Goal: Task Accomplishment & Management: Use online tool/utility

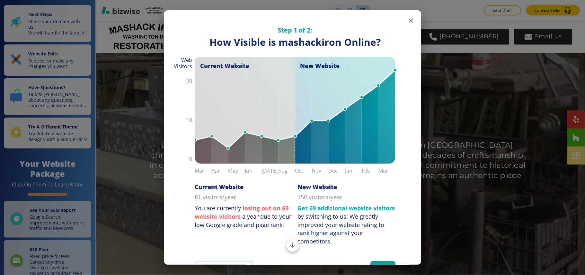
click at [407, 22] on icon "button" at bounding box center [411, 21] width 8 height 8
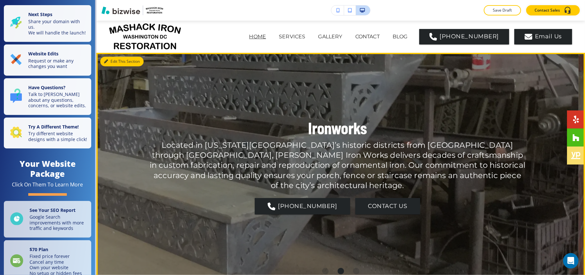
click at [113, 64] on button "Edit This Section" at bounding box center [121, 62] width 43 height 10
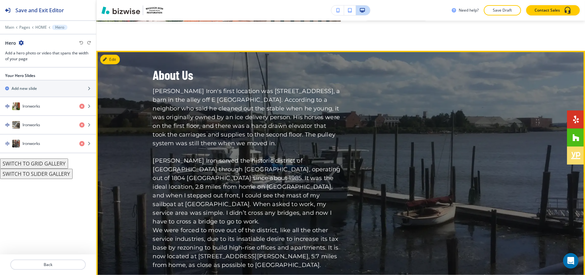
scroll to position [418, 0]
click at [119, 60] on button "Edit This Section" at bounding box center [121, 60] width 43 height 10
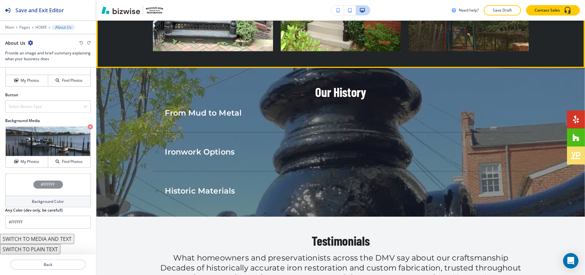
scroll to position [1049, 0]
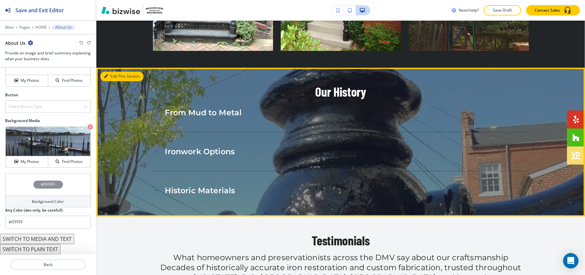
click at [116, 71] on button "Edit This Section" at bounding box center [121, 76] width 43 height 10
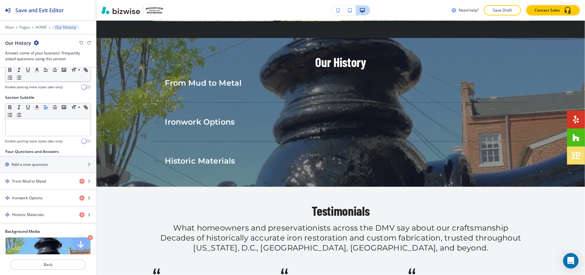
scroll to position [43, 0]
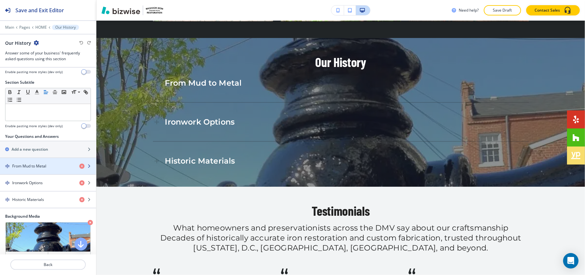
click at [43, 165] on h4 "From Mud to Metal" at bounding box center [29, 166] width 34 height 6
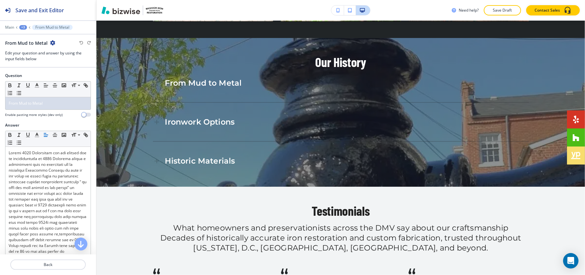
scroll to position [1114, 0]
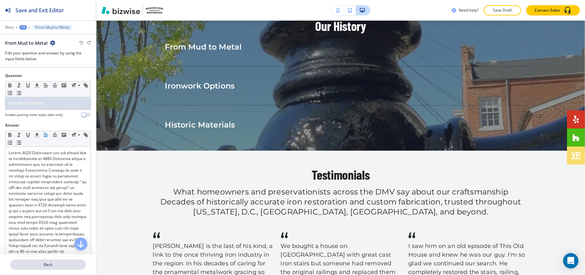
click at [48, 264] on p "Back" at bounding box center [48, 264] width 74 height 6
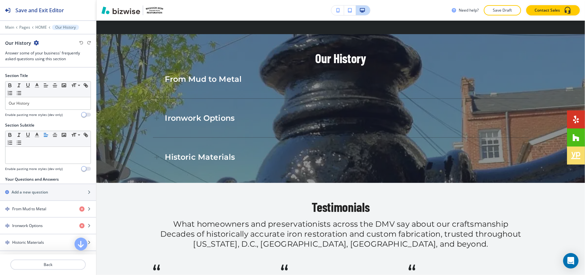
scroll to position [1078, 0]
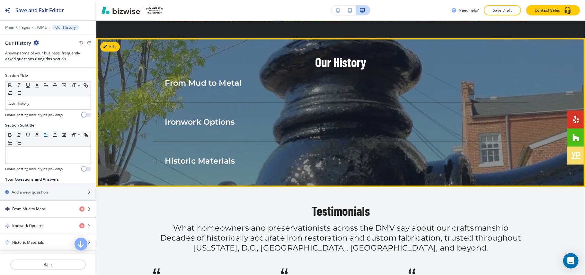
click at [286, 74] on div "From Mud to Metal" at bounding box center [341, 83] width 376 height 18
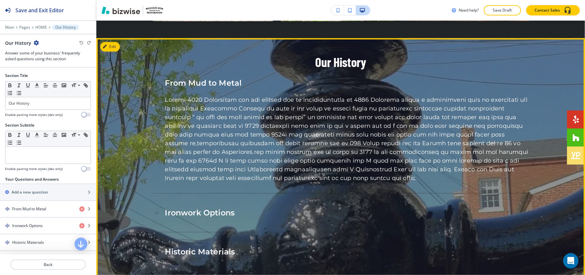
click at [286, 74] on div "From Mud to Metal" at bounding box center [341, 83] width 376 height 18
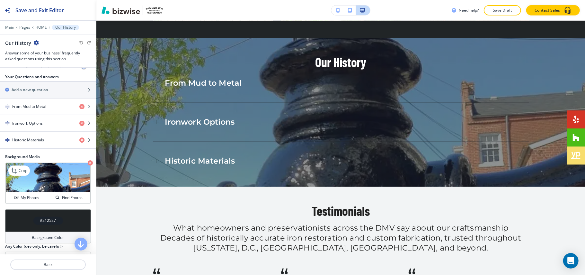
scroll to position [87, 0]
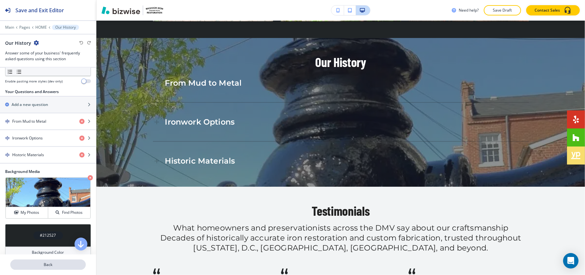
click at [46, 267] on p "Back" at bounding box center [48, 264] width 74 height 6
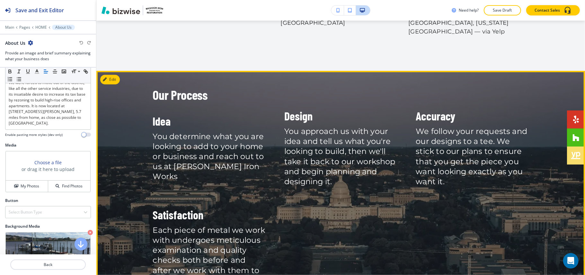
scroll to position [1434, 0]
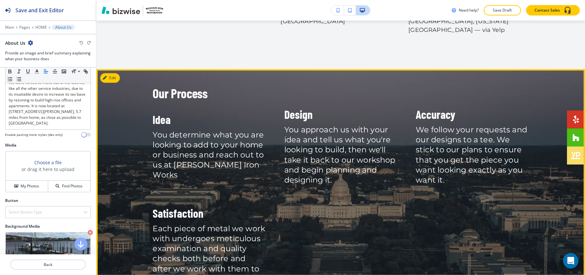
click at [115, 73] on button "Edit" at bounding box center [110, 78] width 20 height 10
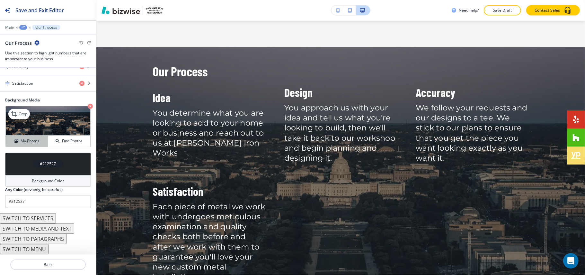
scroll to position [178, 0]
click at [40, 247] on button "SWITCH TO MENU" at bounding box center [24, 249] width 49 height 10
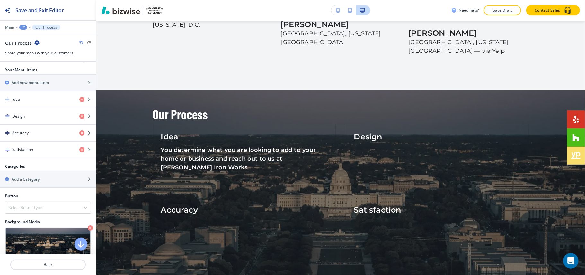
scroll to position [93, 0]
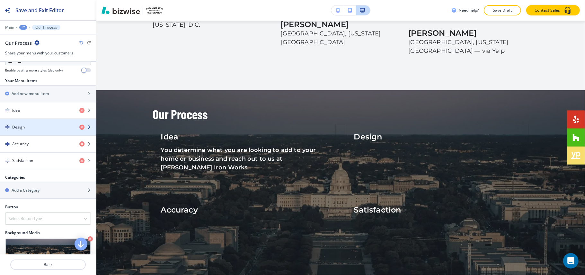
click at [22, 129] on h4 "Design" at bounding box center [18, 127] width 13 height 6
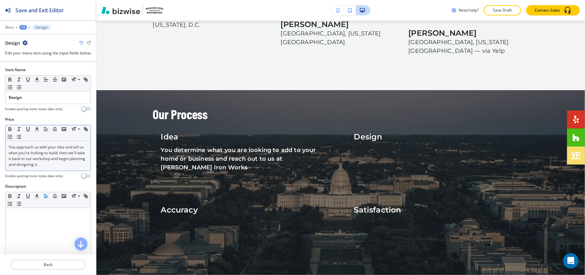
scroll to position [1490, 0]
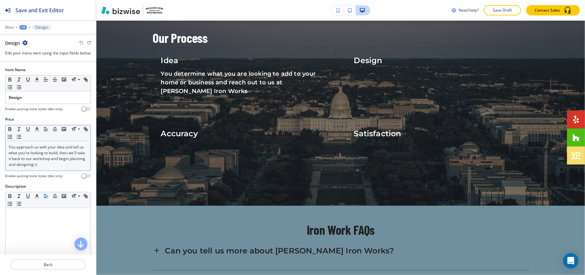
click at [51, 167] on p "You approach us with your idea and tell us what you're looking to build, then w…" at bounding box center [48, 155] width 79 height 23
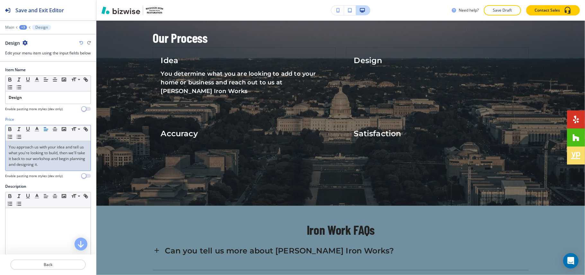
drag, startPoint x: 52, startPoint y: 168, endPoint x: 32, endPoint y: 165, distance: 20.6
click at [32, 165] on p "You approach us with your idea and tell us what you're looking to build, then w…" at bounding box center [48, 155] width 79 height 23
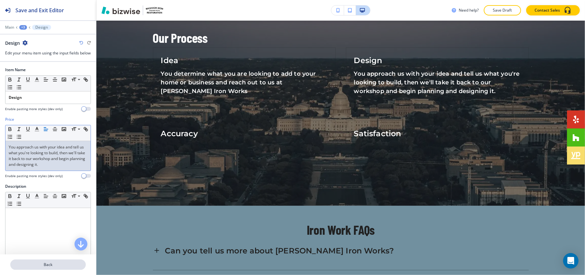
click at [42, 262] on p "Back" at bounding box center [48, 264] width 74 height 6
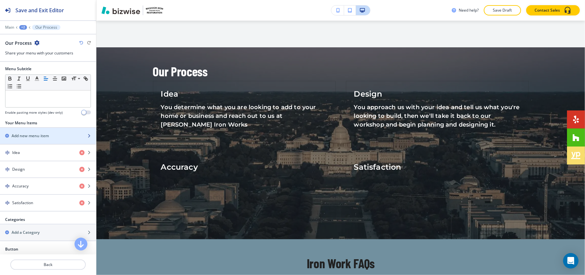
scroll to position [129, 0]
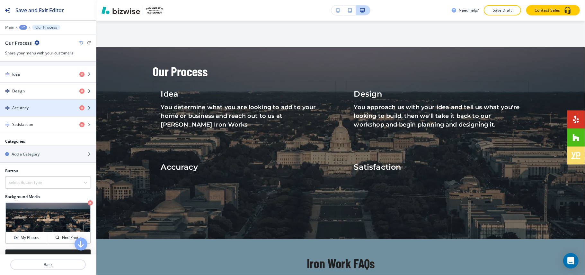
click at [32, 108] on div "Accuracy" at bounding box center [37, 108] width 74 height 6
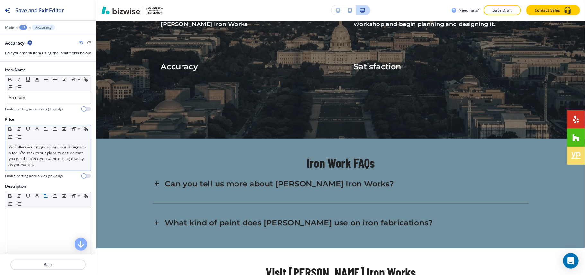
scroll to position [1563, 0]
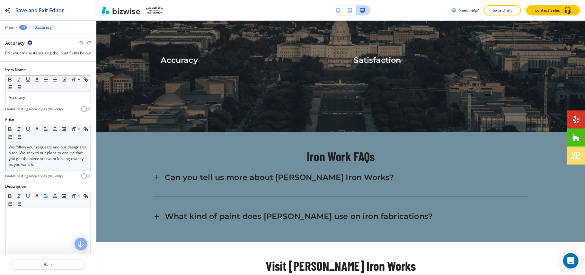
click at [28, 158] on p "We follow your requests and our designs to a tee. We stick to our plans to ensu…" at bounding box center [48, 155] width 79 height 23
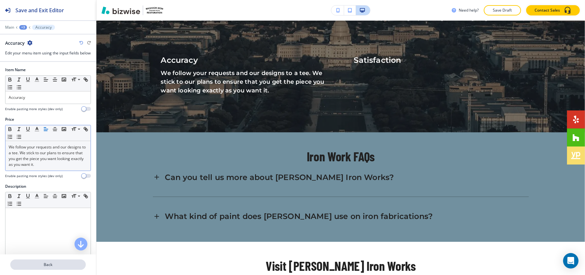
click at [57, 262] on p "Back" at bounding box center [48, 264] width 74 height 6
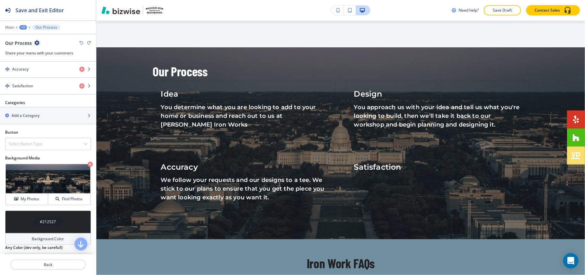
scroll to position [171, 0]
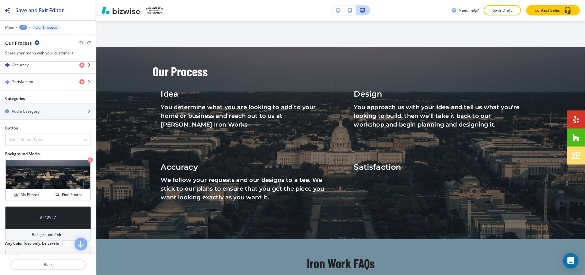
click at [41, 90] on div "button" at bounding box center [48, 90] width 96 height 1
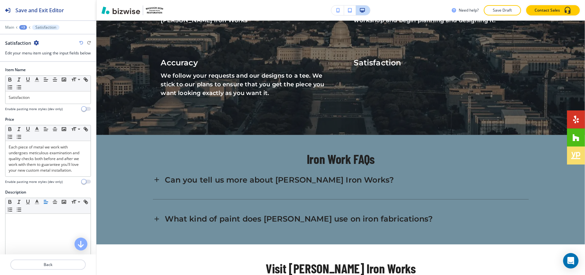
scroll to position [1563, 0]
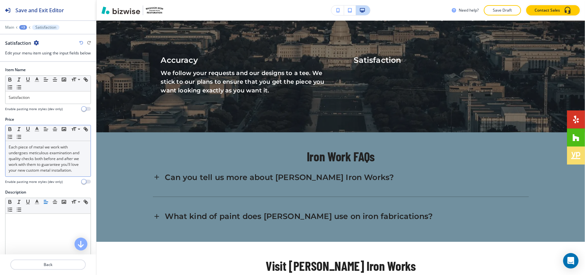
click at [39, 161] on p "Each piece of metal we work with undergoes meticulous examination and quality c…" at bounding box center [48, 158] width 79 height 29
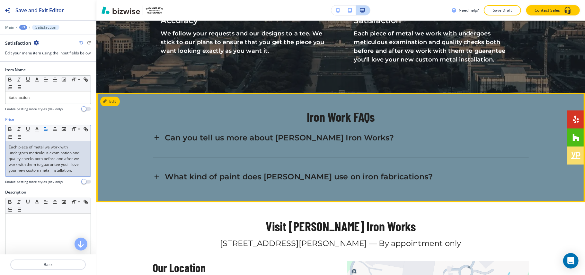
scroll to position [1606, 0]
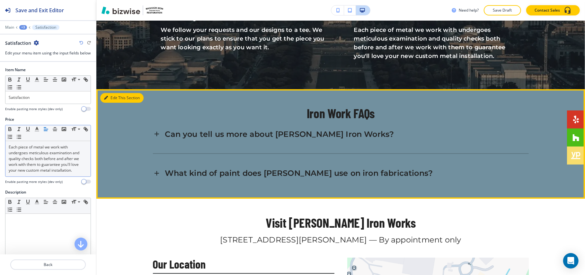
click at [115, 93] on button "Edit This Section" at bounding box center [121, 98] width 43 height 10
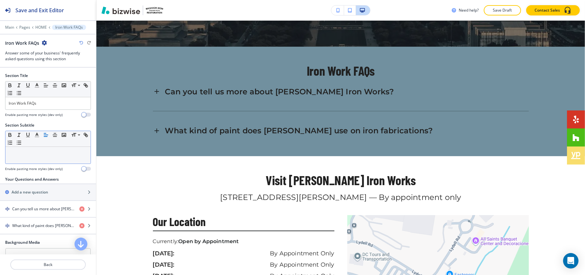
scroll to position [0, 0]
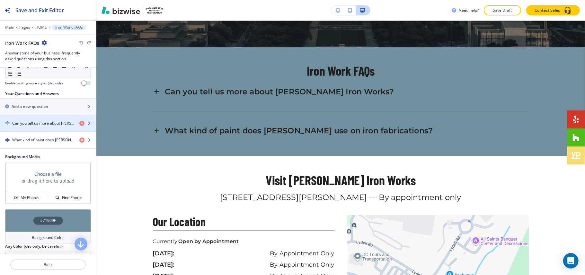
click at [37, 121] on h4 "Can you tell us more about Mashack Frederick Iron Works?" at bounding box center [43, 123] width 62 height 6
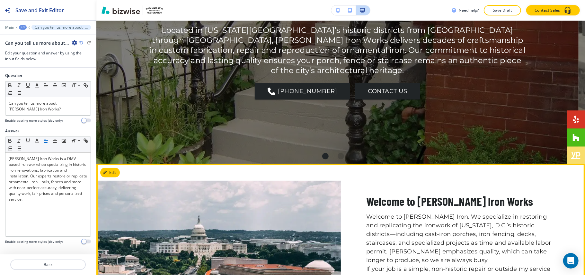
scroll to position [53, 0]
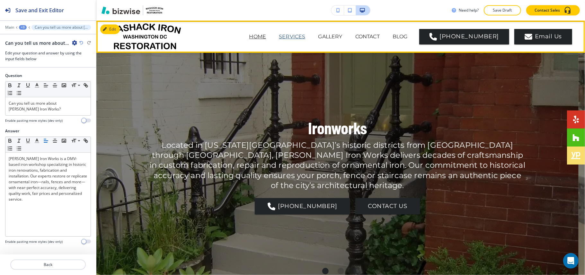
click at [305, 35] on p "SERVICES" at bounding box center [292, 37] width 26 height 8
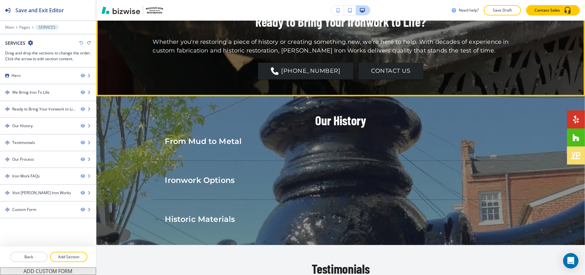
scroll to position [643, 0]
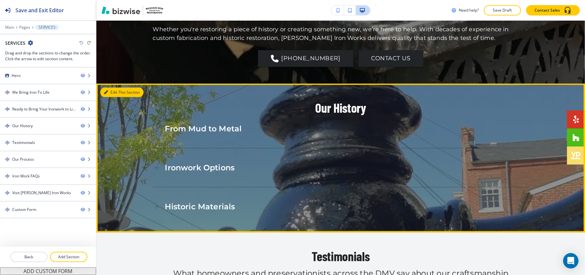
click at [116, 87] on button "Edit This Section" at bounding box center [121, 92] width 43 height 10
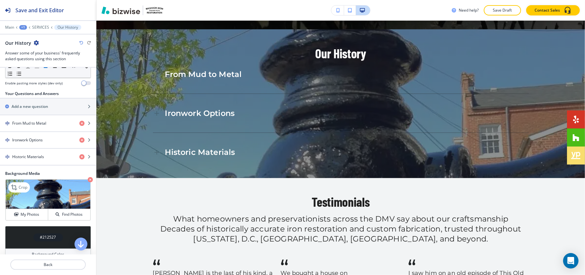
scroll to position [43, 0]
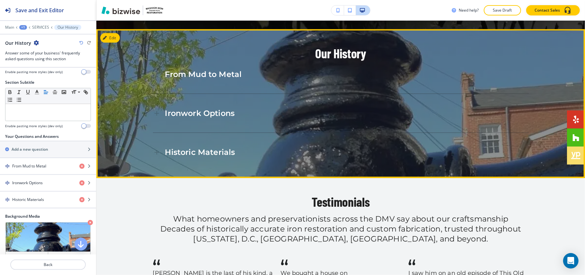
click at [153, 109] on icon at bounding box center [157, 113] width 8 height 8
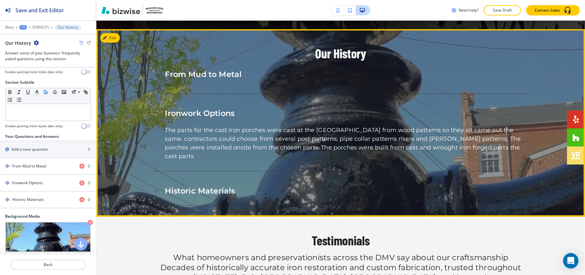
click at [153, 109] on icon at bounding box center [157, 113] width 8 height 8
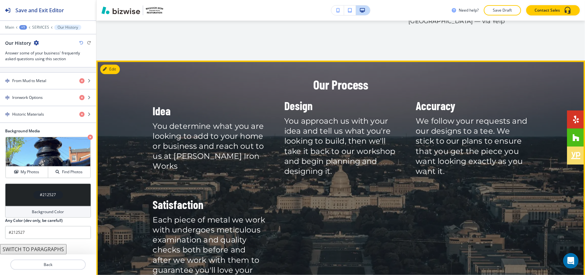
scroll to position [1040, 0]
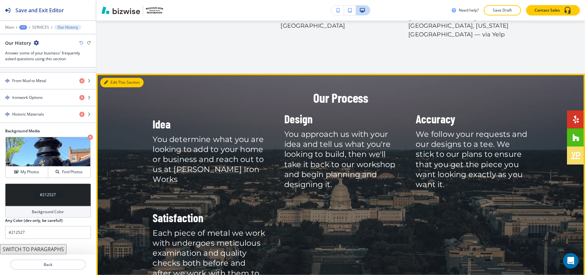
click at [115, 77] on button "Edit This Section" at bounding box center [121, 82] width 43 height 10
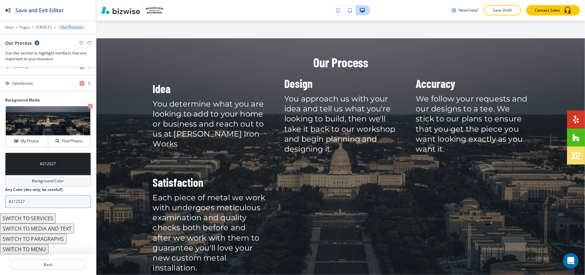
scroll to position [178, 0]
click at [36, 250] on button "SWITCH TO MENU" at bounding box center [24, 249] width 49 height 10
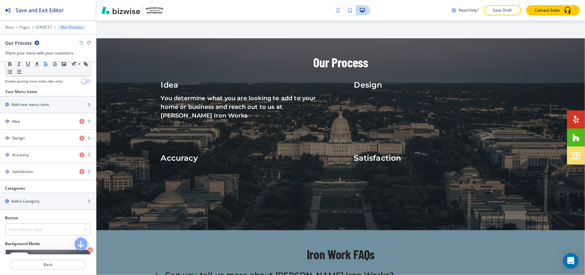
scroll to position [50, 0]
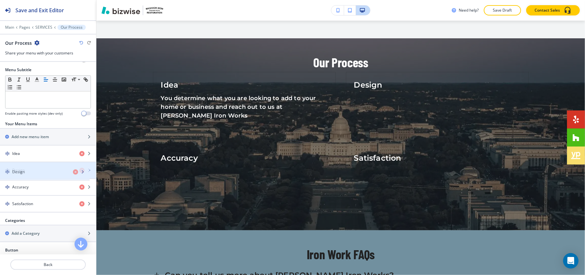
click at [27, 173] on div "Design" at bounding box center [37, 170] width 74 height 6
click at [29, 172] on div "Design" at bounding box center [37, 170] width 74 height 6
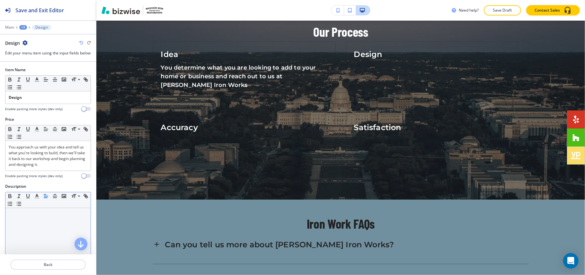
scroll to position [1109, 0]
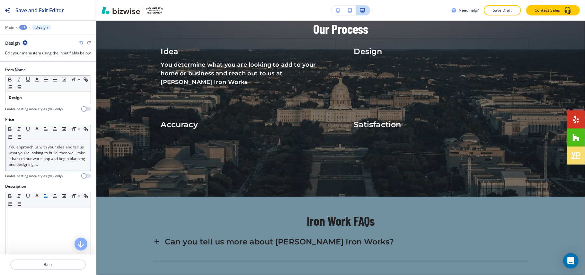
click at [56, 165] on p "You approach us with your idea and tell us what you're looking to build, then w…" at bounding box center [48, 155] width 79 height 23
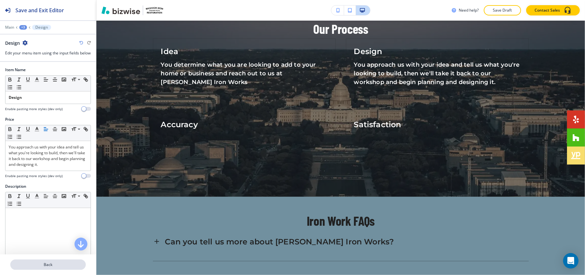
click at [48, 268] on button "Back" at bounding box center [48, 264] width 76 height 10
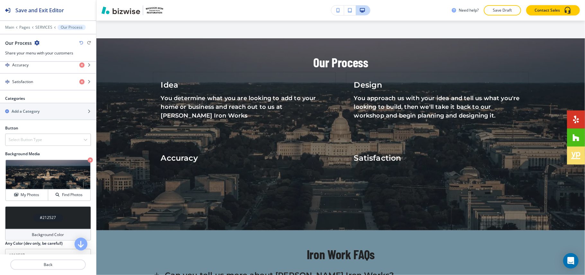
scroll to position [129, 0]
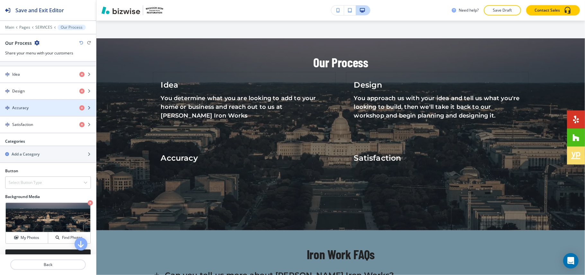
click at [27, 111] on h4 "Accuracy" at bounding box center [20, 108] width 16 height 6
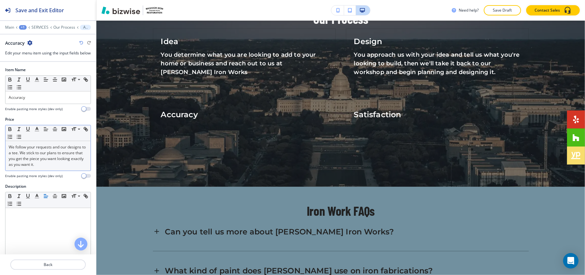
scroll to position [1182, 0]
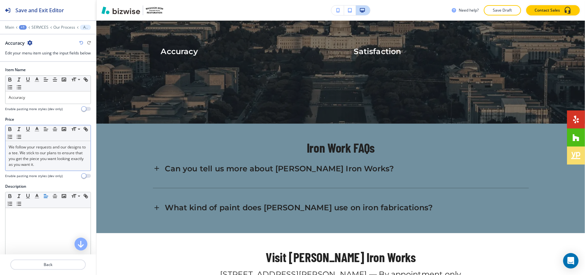
click at [38, 160] on p "We follow your requests and our designs to a tee. We stick to our plans to ensu…" at bounding box center [48, 155] width 79 height 23
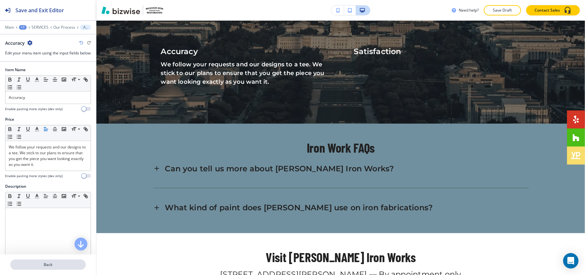
click at [57, 267] on p "Back" at bounding box center [48, 264] width 74 height 6
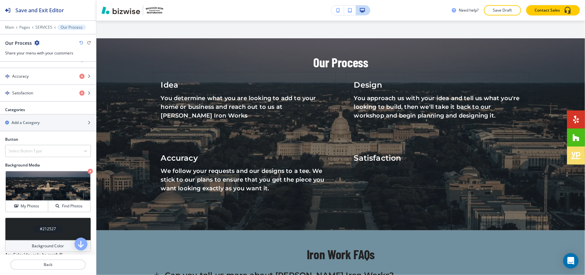
scroll to position [112, 0]
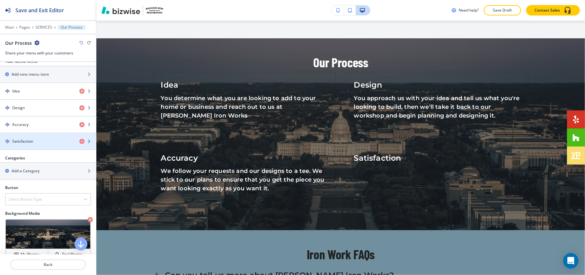
click at [17, 147] on div "button" at bounding box center [48, 146] width 96 height 5
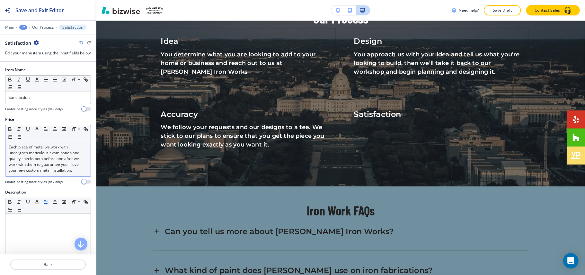
scroll to position [1182, 0]
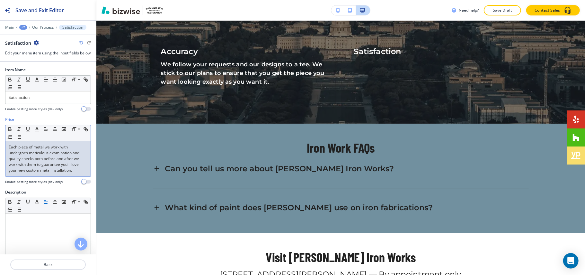
click at [37, 165] on p "Each piece of metal we work with undergoes meticulous examination and quality c…" at bounding box center [48, 158] width 79 height 29
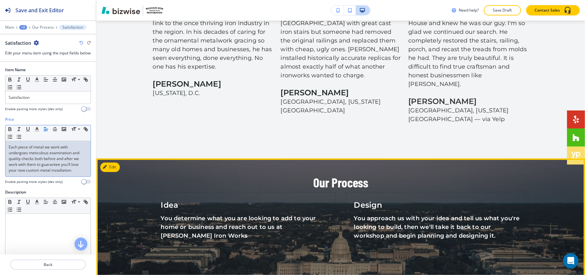
scroll to position [953, 0]
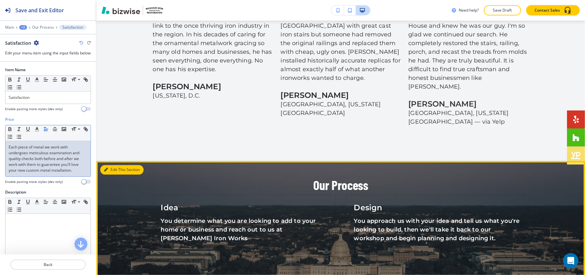
click at [117, 165] on button "Edit This Section" at bounding box center [121, 170] width 43 height 10
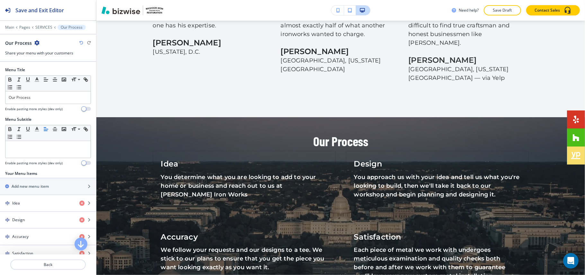
scroll to position [1076, 0]
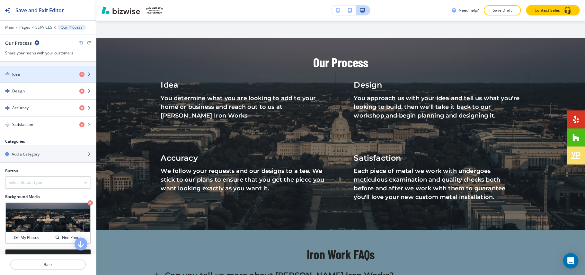
click at [24, 78] on div "button" at bounding box center [48, 79] width 96 height 5
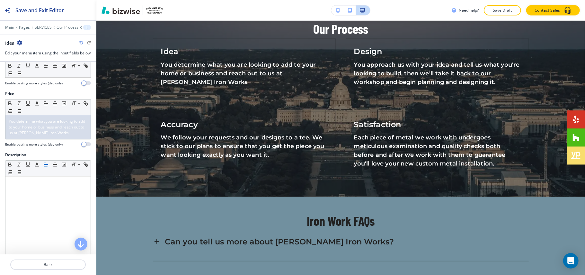
scroll to position [113, 0]
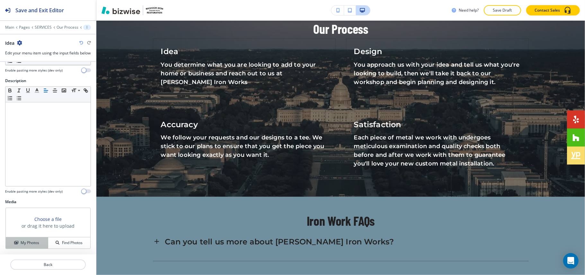
click at [30, 241] on h4 "My Photos" at bounding box center [30, 243] width 19 height 6
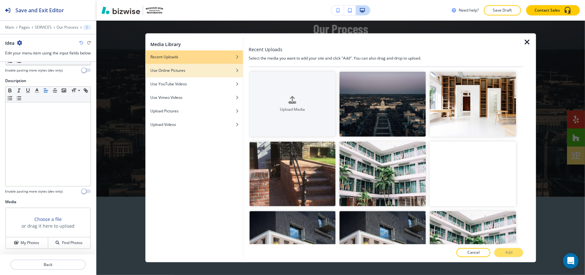
click at [202, 70] on div "Use Online Pictures" at bounding box center [194, 71] width 98 height 6
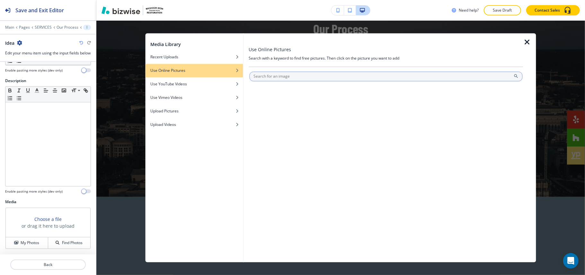
click at [298, 75] on input "text" at bounding box center [386, 77] width 274 height 10
type input "idea"
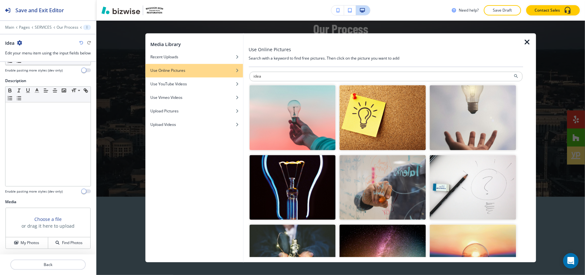
click at [314, 113] on img "button" at bounding box center [292, 117] width 86 height 65
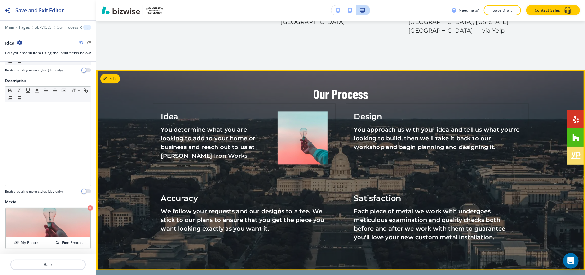
scroll to position [1024, 0]
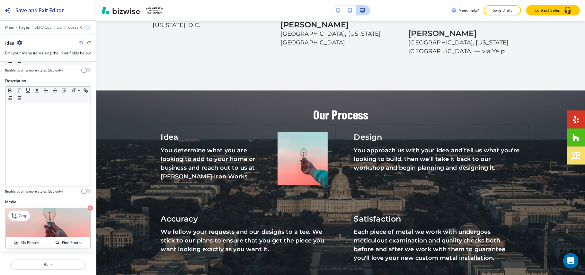
click at [88, 206] on icon "button" at bounding box center [90, 207] width 5 height 5
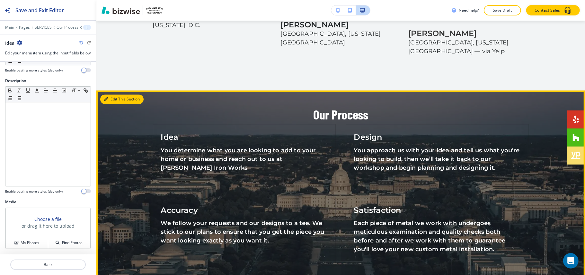
click at [113, 94] on button "Edit This Section" at bounding box center [121, 99] width 43 height 10
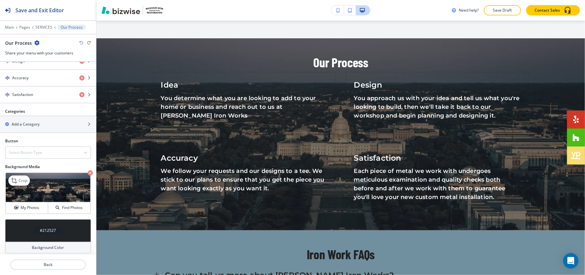
scroll to position [197, 0]
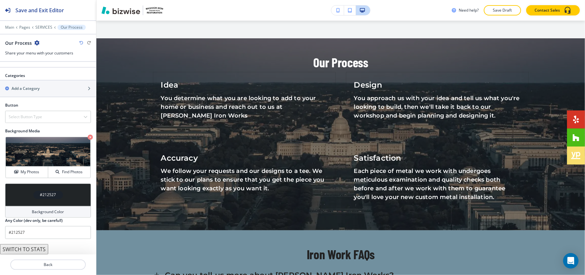
click at [36, 249] on button "SWITCH TO STATS" at bounding box center [24, 249] width 48 height 10
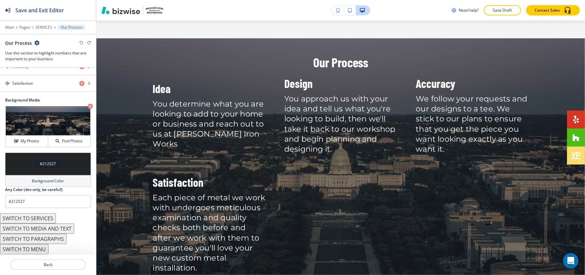
click at [80, 41] on icon "button" at bounding box center [81, 43] width 4 height 4
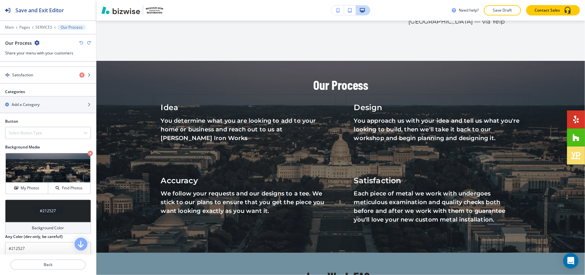
scroll to position [1033, 0]
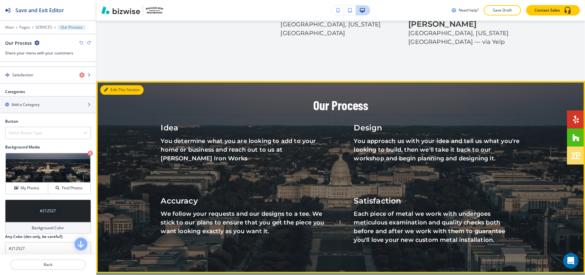
click at [111, 85] on button "Edit This Section" at bounding box center [121, 90] width 43 height 10
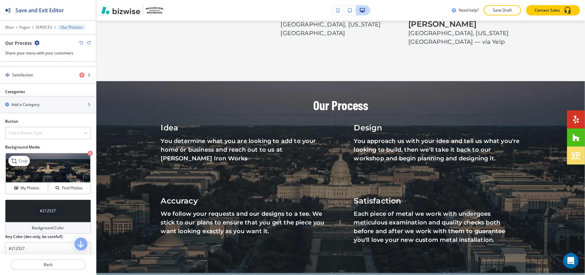
click at [88, 154] on icon "button" at bounding box center [90, 152] width 5 height 5
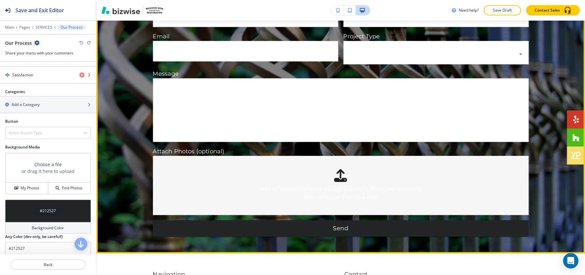
scroll to position [1719, 0]
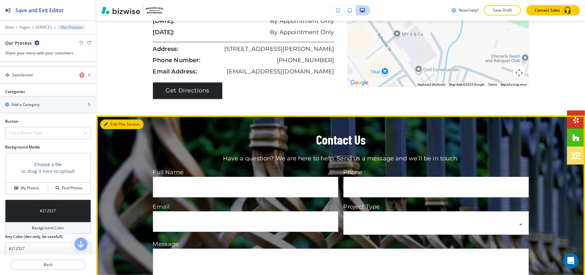
click at [116, 119] on button "Edit This Section" at bounding box center [121, 124] width 43 height 10
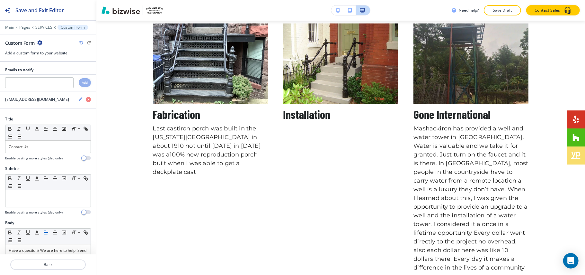
scroll to position [0, 0]
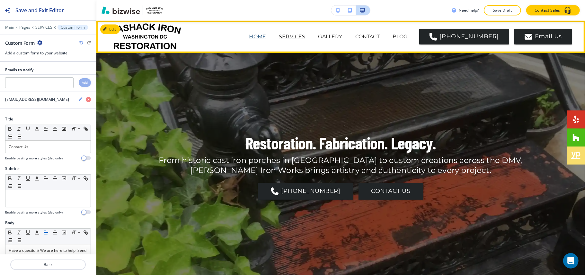
click at [267, 37] on p "HOME" at bounding box center [257, 37] width 17 height 8
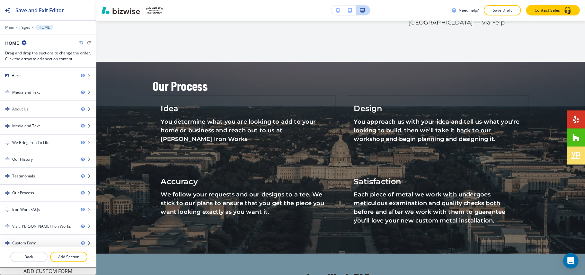
scroll to position [1455, 0]
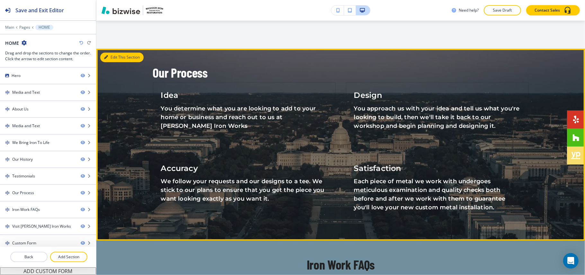
click at [116, 52] on button "Edit This Section" at bounding box center [121, 57] width 43 height 10
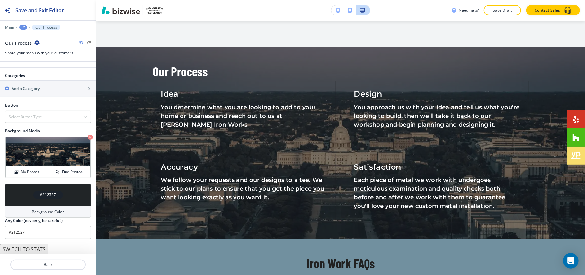
scroll to position [197, 0]
click at [88, 137] on icon "button" at bounding box center [90, 136] width 5 height 5
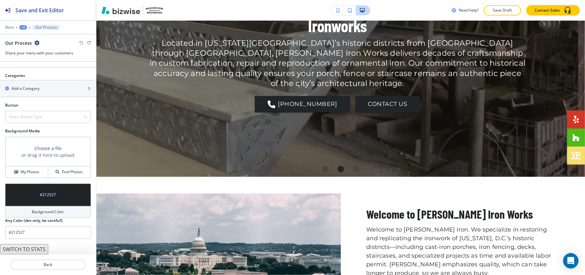
scroll to position [0, 0]
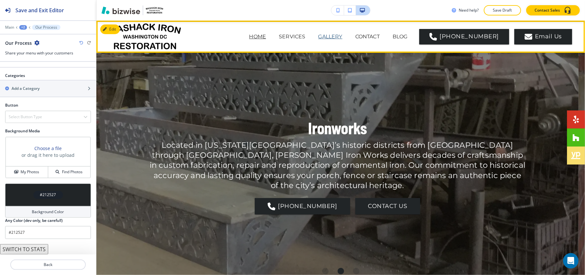
click at [342, 38] on p "GALLERY" at bounding box center [331, 37] width 24 height 8
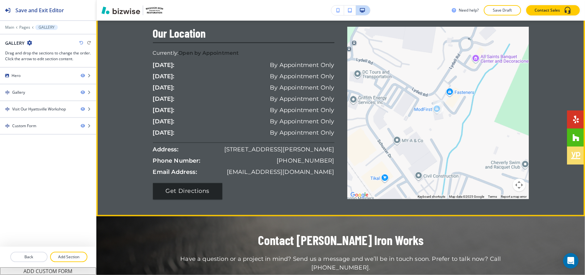
scroll to position [857, 0]
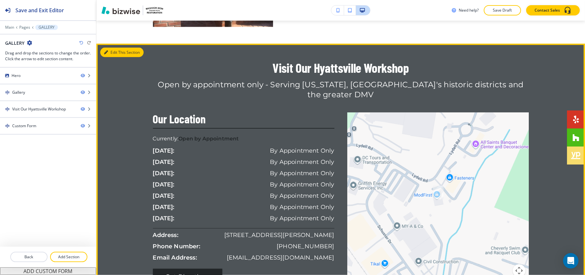
click at [111, 53] on button "Edit This Section" at bounding box center [121, 53] width 43 height 10
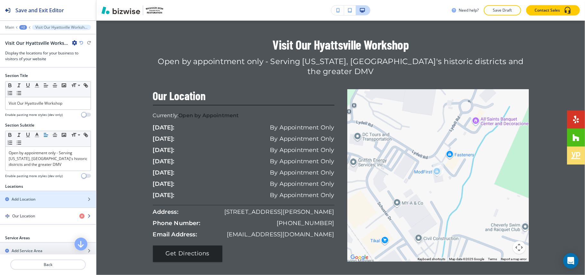
scroll to position [43, 0]
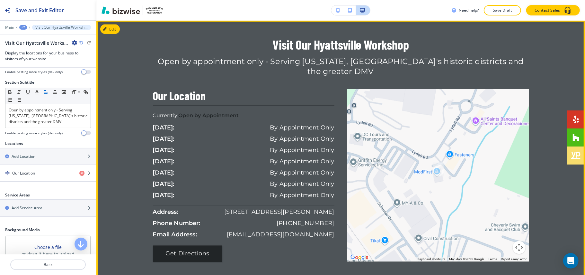
click at [210, 112] on p "Open by Appointment" at bounding box center [208, 116] width 60 height 8
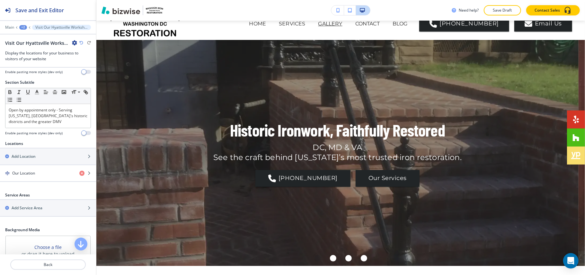
scroll to position [0, 0]
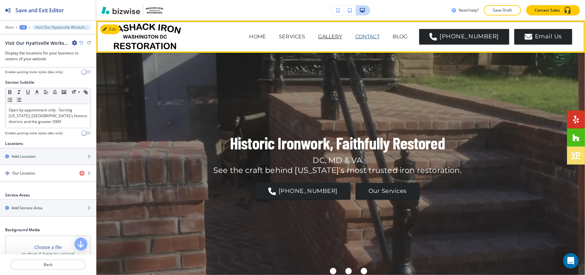
click at [380, 34] on p "CONTACT" at bounding box center [368, 37] width 24 height 8
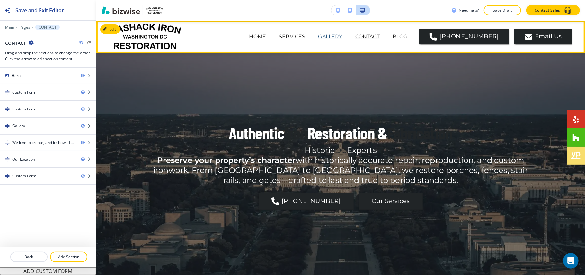
click at [339, 33] on p "GALLERY" at bounding box center [331, 37] width 24 height 8
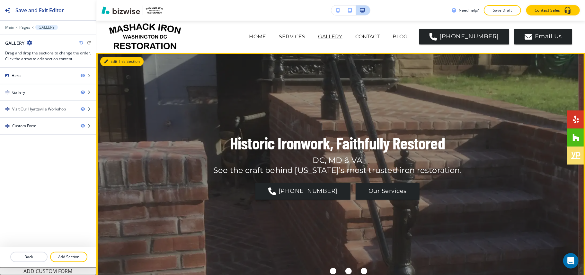
click at [112, 62] on button "Edit This Section" at bounding box center [121, 62] width 43 height 10
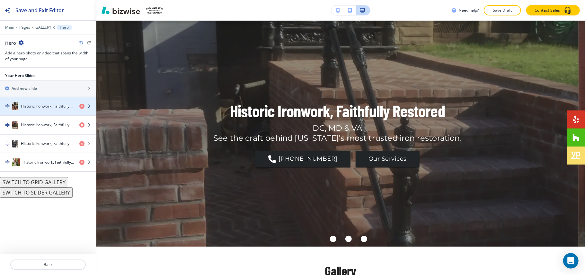
click at [35, 105] on h4 "Historic Ironwork, Faithfully Restored" at bounding box center [47, 106] width 53 height 6
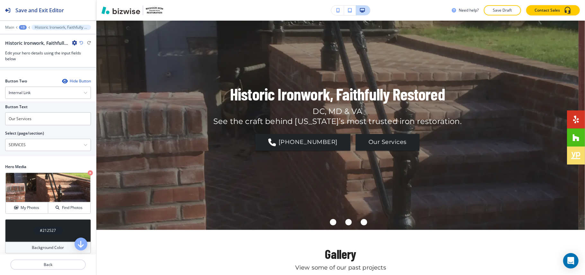
scroll to position [150, 0]
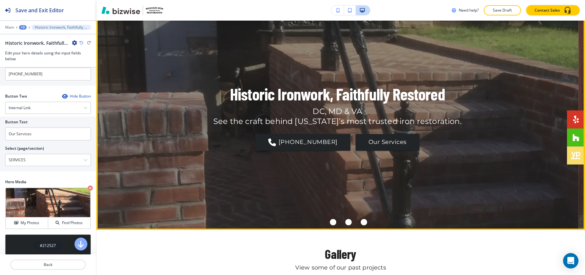
click at [346, 223] on div "Go to slide 3" at bounding box center [349, 222] width 6 height 6
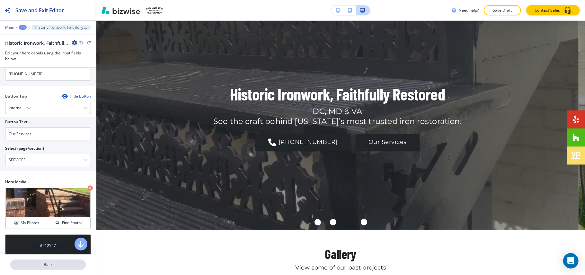
click at [48, 269] on button "Back" at bounding box center [48, 264] width 76 height 10
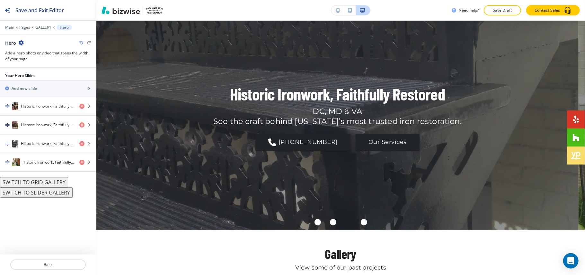
scroll to position [32, 0]
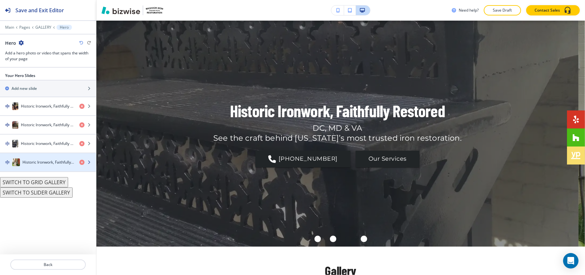
click at [49, 161] on h4 "Historic Ironwork, Faithfully Restored" at bounding box center [49, 162] width 52 height 6
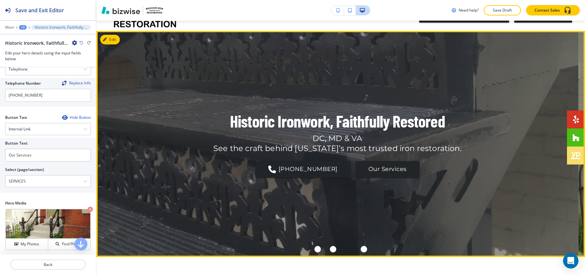
scroll to position [0, 0]
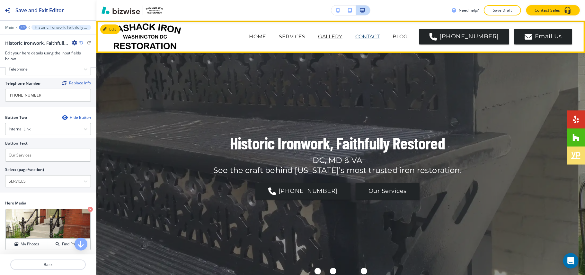
click at [379, 35] on p "CONTACT" at bounding box center [368, 37] width 24 height 8
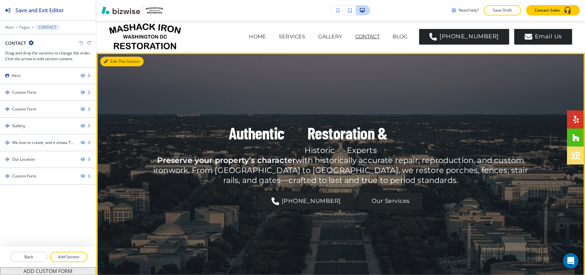
click at [110, 60] on button "Edit This Section" at bounding box center [121, 62] width 43 height 10
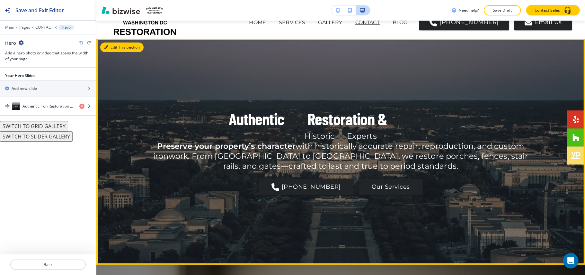
scroll to position [32, 0]
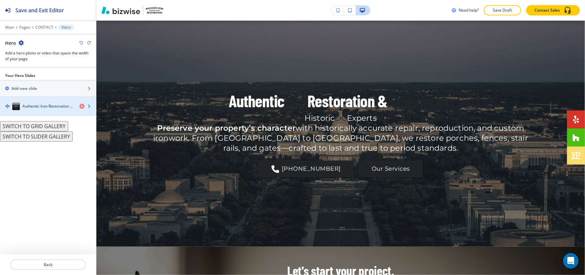
click at [40, 104] on h4 "Authentic Iron Restoration & Fabrication" at bounding box center [49, 106] width 52 height 6
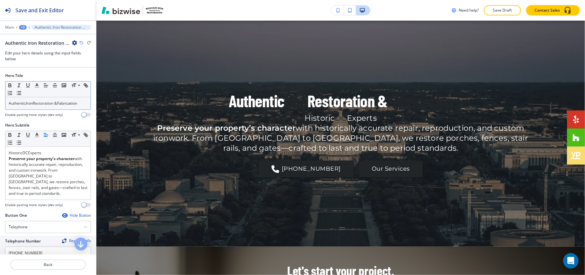
click at [54, 106] on p "Authentic Iron Restoration & Fabrication" at bounding box center [48, 103] width 79 height 6
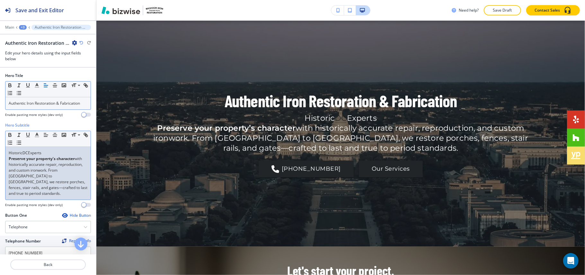
click at [42, 156] on p "Historic DC Experts" at bounding box center [48, 153] width 79 height 6
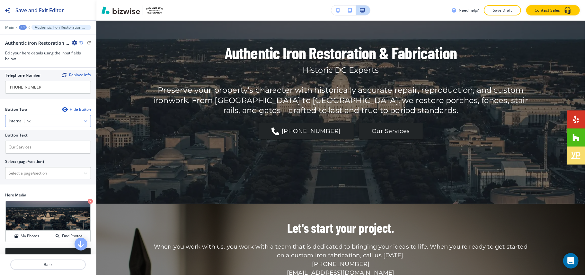
scroll to position [233, 0]
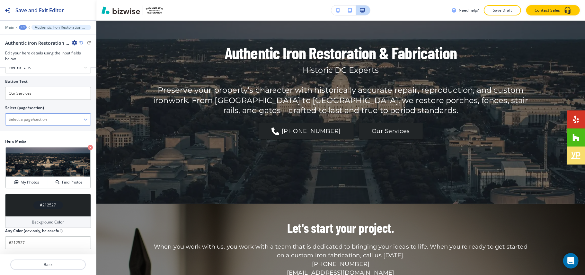
click at [48, 120] on \(page\/section\) "Manual Input" at bounding box center [44, 119] width 78 height 11
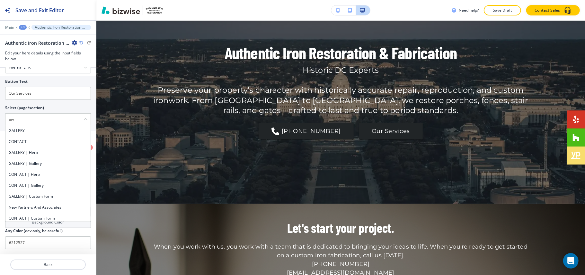
drag, startPoint x: 36, startPoint y: 121, endPoint x: 0, endPoint y: 123, distance: 36.4
click at [0, 123] on div "Button Text Our Services Select (page/section) aw GALLERY CONTACT GALLERY | Her…" at bounding box center [48, 103] width 96 height 55
click at [10, 129] on h4 "SERVICES" at bounding box center [48, 131] width 79 height 6
type \(page\/section\) "SERVICES"
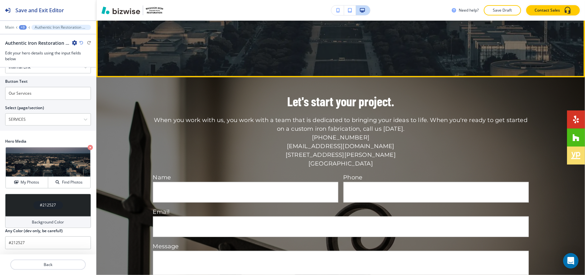
scroll to position [203, 0]
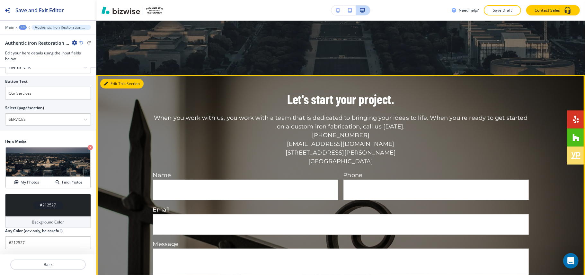
click at [108, 80] on button "Edit This Section" at bounding box center [121, 84] width 43 height 10
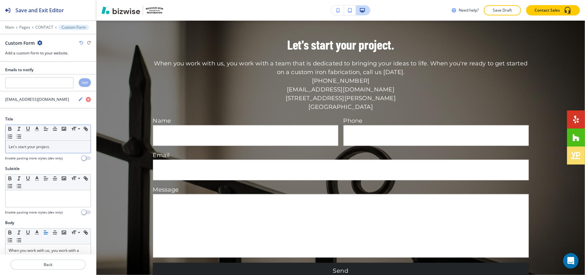
scroll to position [129, 0]
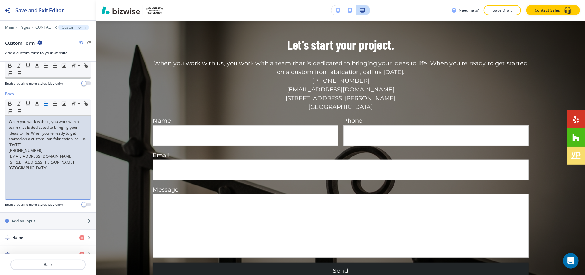
click at [42, 181] on div "When you work with us, you work with a team that is dedicated to bringing your …" at bounding box center [47, 157] width 85 height 84
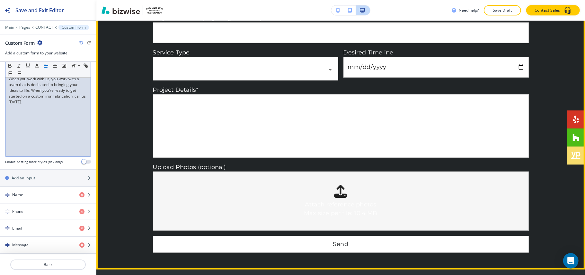
scroll to position [472, 0]
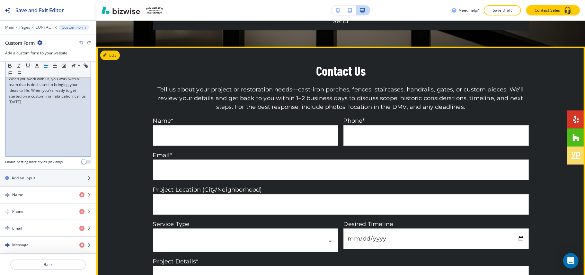
click at [120, 59] on div at bounding box center [340, 244] width 489 height 394
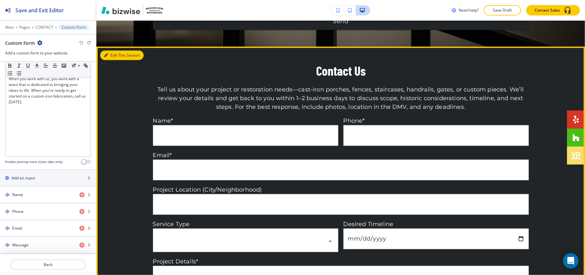
click at [116, 57] on button "Edit This Section" at bounding box center [121, 55] width 43 height 10
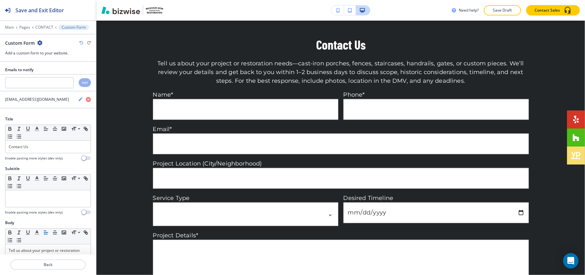
scroll to position [499, 0]
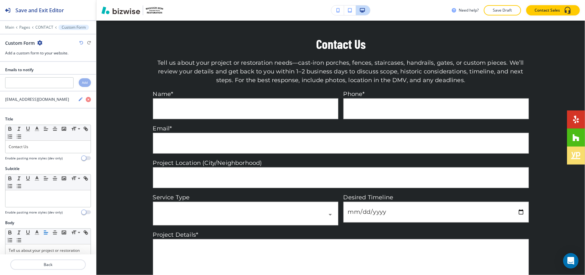
click at [41, 41] on icon "button" at bounding box center [39, 42] width 5 height 5
click at [52, 76] on p "Delete Section" at bounding box center [57, 77] width 33 height 6
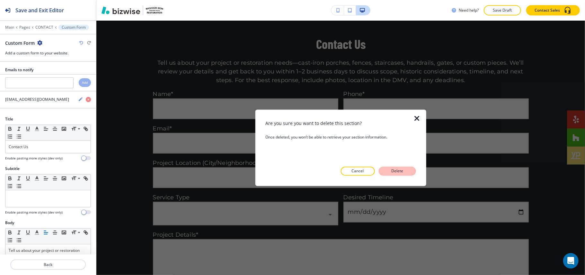
click at [407, 173] on button "Delete" at bounding box center [397, 171] width 37 height 9
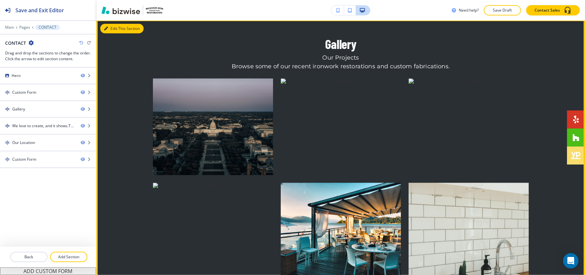
click at [120, 28] on button "Edit This Section" at bounding box center [121, 29] width 43 height 10
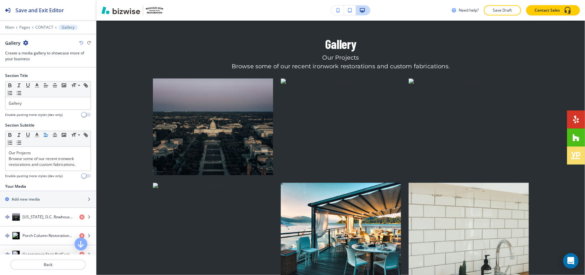
click at [28, 42] on icon "button" at bounding box center [25, 42] width 5 height 5
click at [39, 78] on p "Delete Section" at bounding box center [43, 77] width 33 height 6
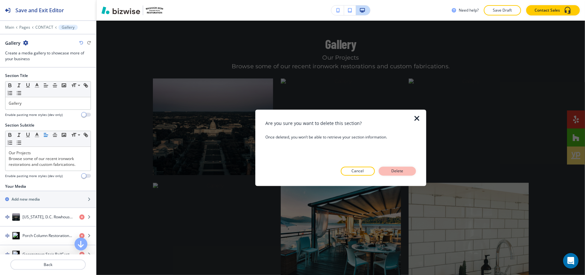
click at [399, 169] on p "Delete" at bounding box center [397, 171] width 15 height 6
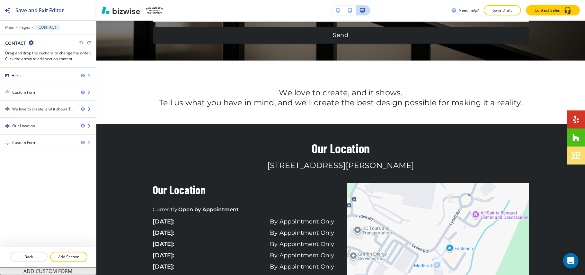
scroll to position [413, 0]
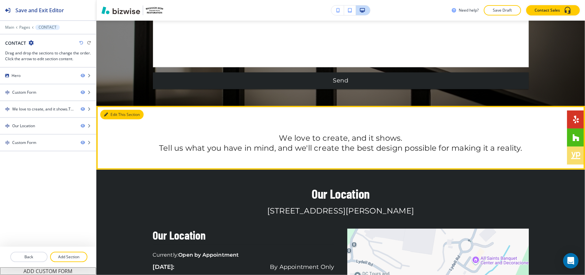
click at [116, 113] on button "Edit This Section" at bounding box center [121, 115] width 43 height 10
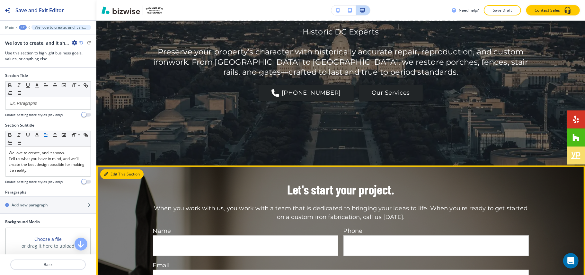
click at [111, 174] on button "Edit This Section" at bounding box center [121, 174] width 43 height 10
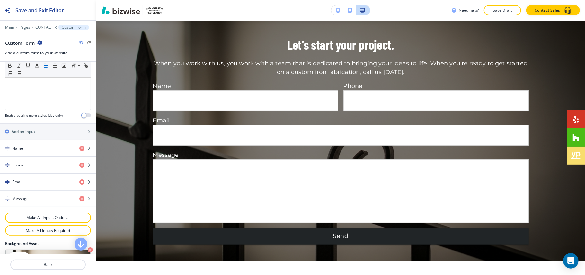
scroll to position [300, 0]
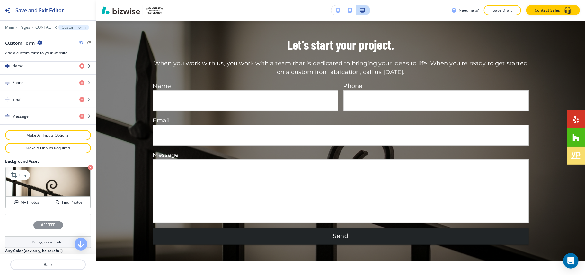
click at [88, 170] on icon "button" at bounding box center [90, 167] width 5 height 5
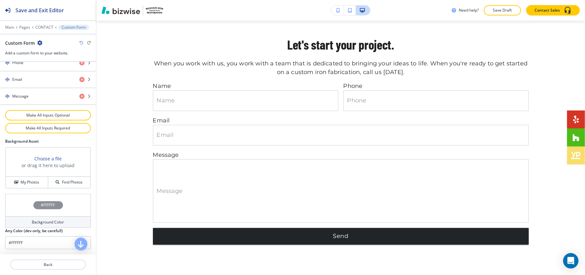
click at [16, 203] on div "#FFFFFF" at bounding box center [48, 205] width 86 height 23
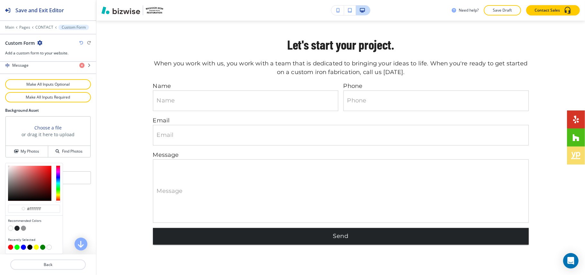
click at [17, 228] on button "button" at bounding box center [16, 227] width 5 height 5
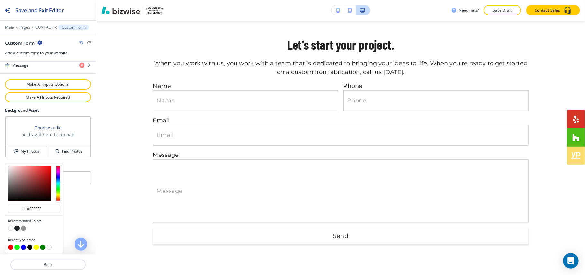
type input "#212527"
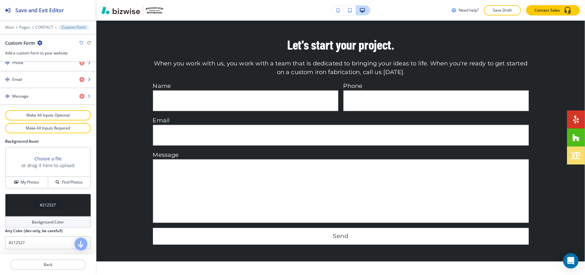
scroll to position [323, 0]
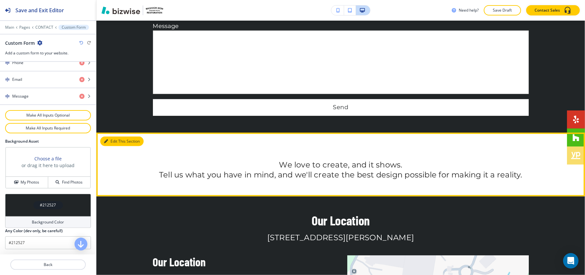
click at [112, 139] on button "Edit This Section" at bounding box center [121, 141] width 43 height 10
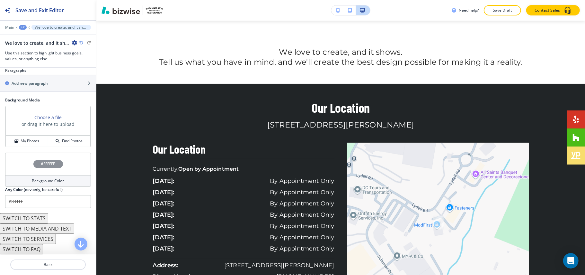
scroll to position [123, 0]
click at [32, 145] on button "My Photos" at bounding box center [27, 140] width 42 height 11
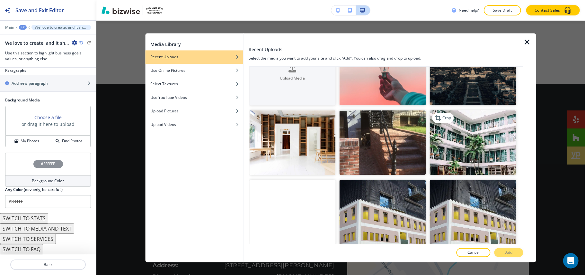
scroll to position [43, 0]
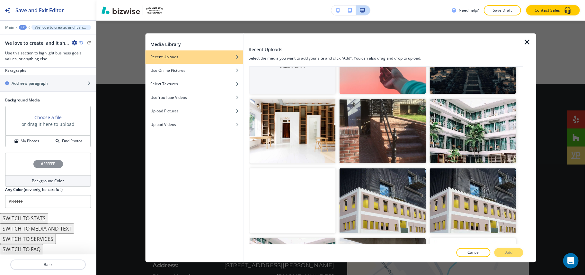
click at [379, 67] on div at bounding box center [386, 67] width 275 height 1
click at [457, 75] on img "button" at bounding box center [473, 61] width 86 height 65
click at [513, 253] on button "Add" at bounding box center [509, 252] width 29 height 9
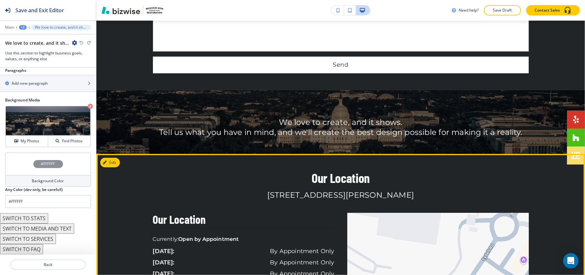
scroll to position [413, 0]
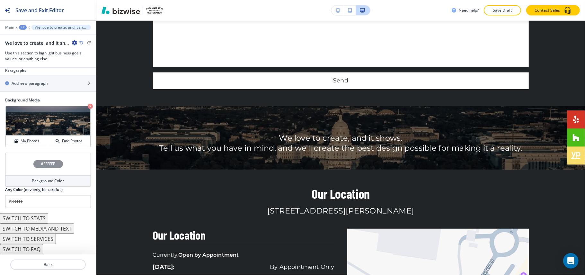
click at [23, 26] on div "+2" at bounding box center [23, 27] width 8 height 5
click at [36, 48] on p "CONTACT" at bounding box center [39, 49] width 33 height 6
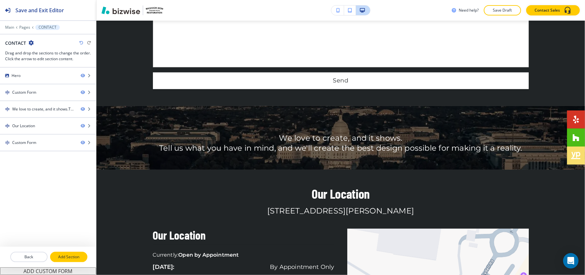
click at [74, 255] on p "Add Section" at bounding box center [69, 257] width 36 height 6
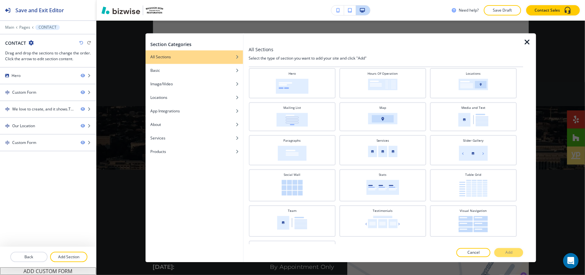
scroll to position [175, 0]
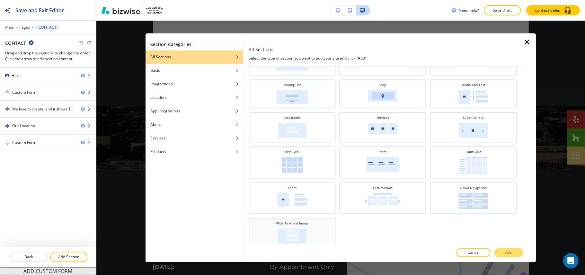
click at [293, 222] on div "Wide Text and Image" at bounding box center [292, 232] width 80 height 23
click at [512, 250] on p "Add" at bounding box center [509, 252] width 7 height 6
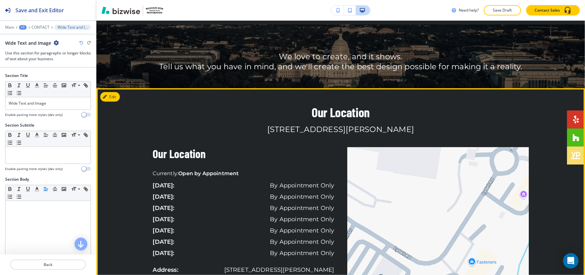
scroll to position [480, 0]
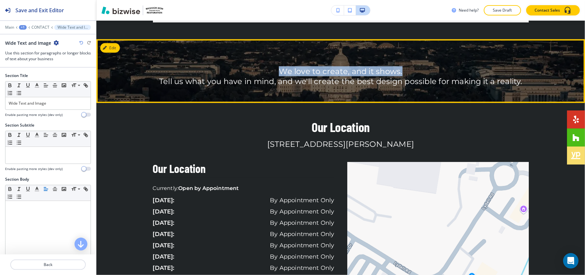
drag, startPoint x: 276, startPoint y: 68, endPoint x: 401, endPoint y: 69, distance: 125.1
click at [401, 69] on p "We love to create, and it shows." at bounding box center [341, 71] width 376 height 10
copy p "We love to create, and it shows."
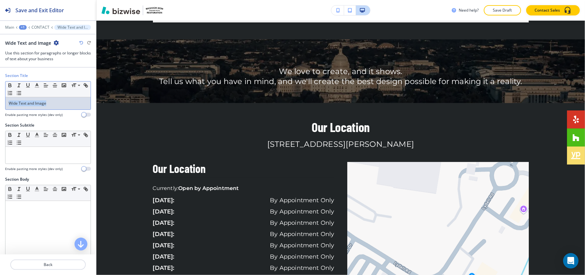
drag, startPoint x: 51, startPoint y: 105, endPoint x: 2, endPoint y: 104, distance: 49.8
click at [2, 104] on div "Section Title Small Normal Large Huge Wide Text and Image Enable pasting more s…" at bounding box center [48, 98] width 96 height 50
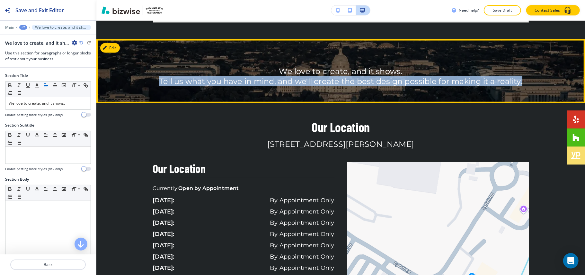
drag, startPoint x: 150, startPoint y: 81, endPoint x: 562, endPoint y: 81, distance: 412.1
click at [562, 81] on div "We love to create, and it shows. Tell us what you have in mind, and we'll creat…" at bounding box center [340, 71] width 489 height 30
copy p "Tell us what you have in mind, and we'll create the best design possible for ma…"
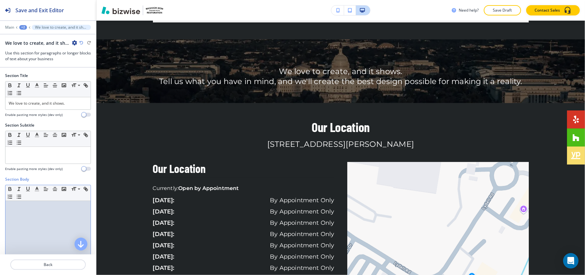
click at [47, 213] on div at bounding box center [47, 243] width 85 height 84
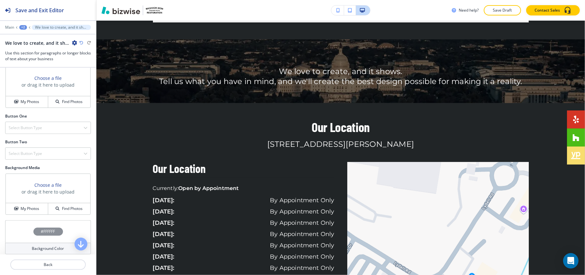
scroll to position [257, 0]
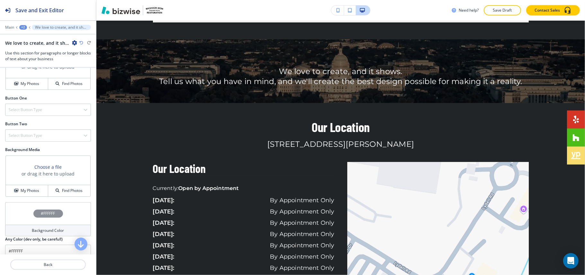
click at [25, 201] on div "Background Media Choose a file or drag it here to upload My Photos Find Photos" at bounding box center [48, 174] width 96 height 55
click at [26, 196] on button "My Photos" at bounding box center [27, 190] width 42 height 11
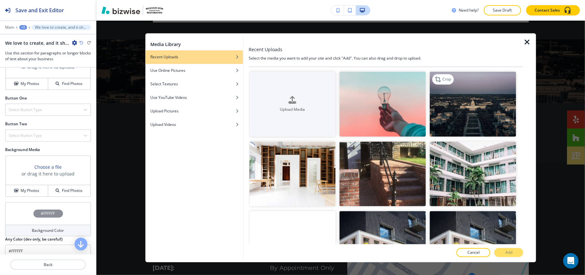
click at [466, 120] on img "button" at bounding box center [473, 104] width 86 height 65
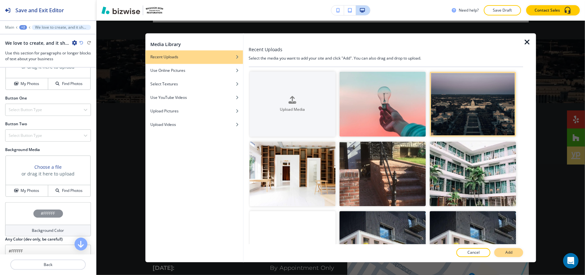
click at [511, 254] on p "Add" at bounding box center [509, 252] width 7 height 6
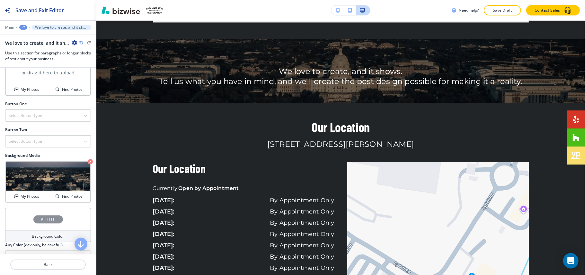
scroll to position [203, 0]
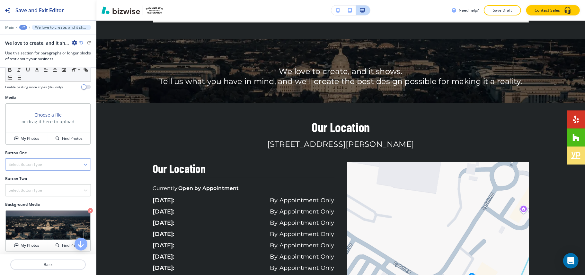
click at [20, 167] on h4 "Select Button Type" at bounding box center [25, 164] width 33 height 6
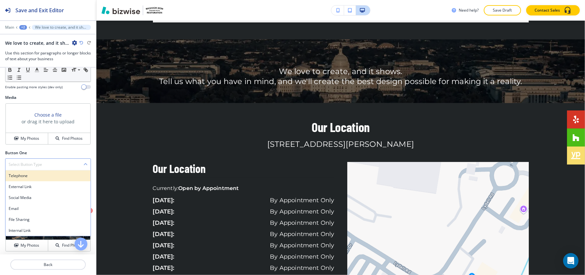
click at [20, 176] on h4 "Telephone" at bounding box center [48, 176] width 79 height 6
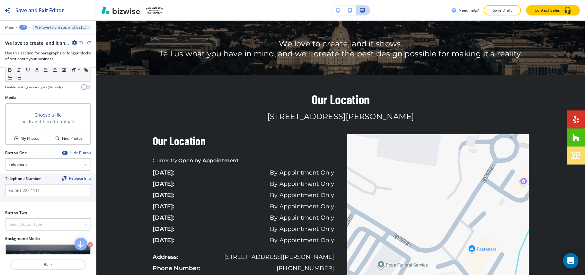
scroll to position [522, 0]
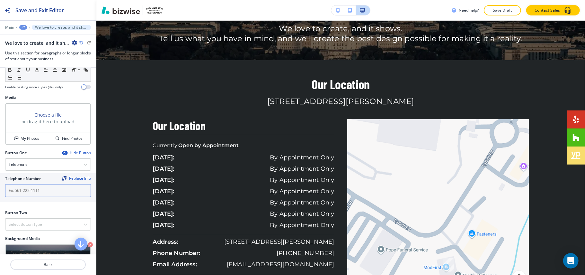
click at [45, 191] on input "text" at bounding box center [48, 190] width 86 height 13
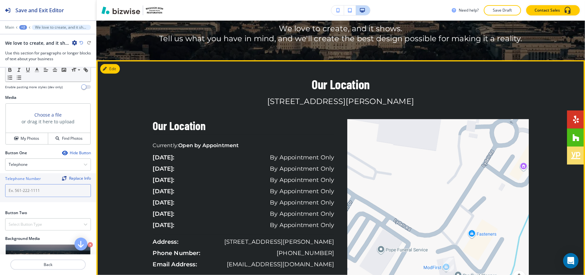
scroll to position [608, 0]
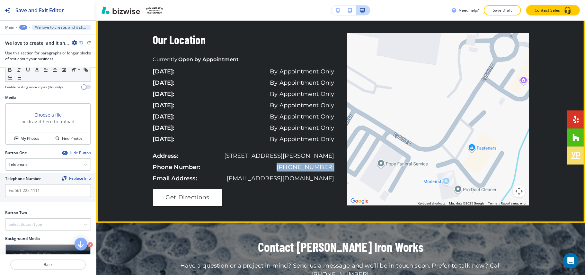
drag, startPoint x: 313, startPoint y: 166, endPoint x: 268, endPoint y: 165, distance: 45.3
click at [286, 167] on div "Our Location Currently: Open by Appointment sunday: By Appointment Only monday:…" at bounding box center [247, 119] width 188 height 172
copy p "(202) 554-4455"
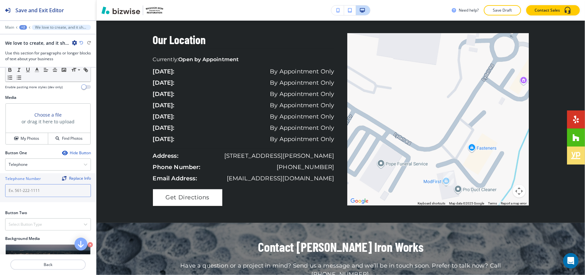
click at [37, 190] on input "text" at bounding box center [48, 190] width 86 height 13
paste input "(202) 554-4455"
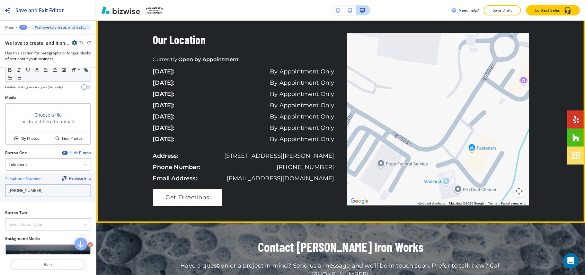
type input "(202) 554-4455"
drag, startPoint x: 317, startPoint y: 179, endPoint x: 287, endPoint y: 194, distance: 33.1
click at [287, 194] on div "Our Location Currently: Open by Appointment sunday: By Appointment Only monday:…" at bounding box center [247, 119] width 188 height 172
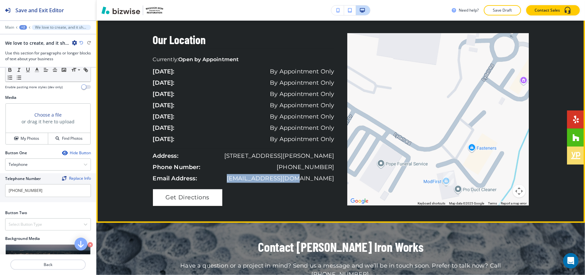
drag, startPoint x: 335, startPoint y: 178, endPoint x: 263, endPoint y: 179, distance: 71.7
click at [263, 179] on div "Our Location Currently: Open by Appointment sunday: By Appointment Only monday:…" at bounding box center [247, 119] width 188 height 172
copy p "fjmashack@gmail.com"
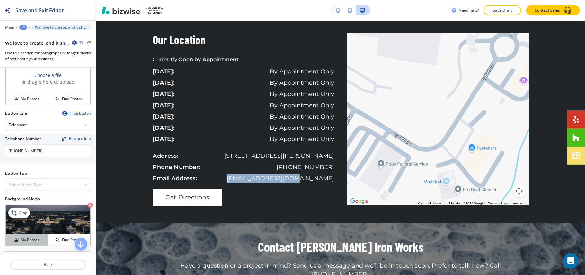
scroll to position [288, 0]
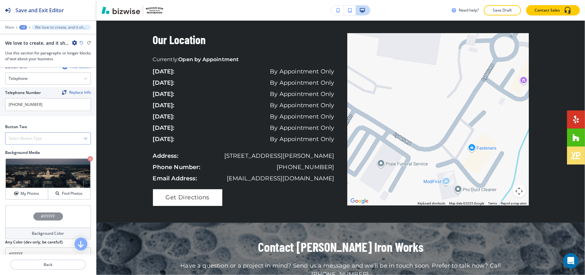
click at [36, 138] on h4 "Select Button Type" at bounding box center [25, 138] width 33 height 6
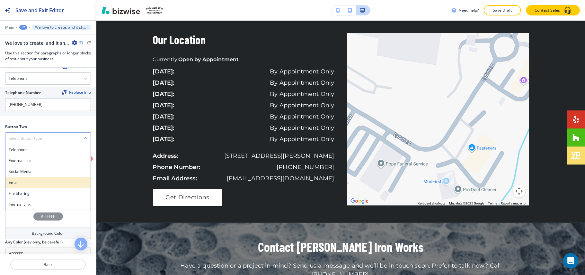
click at [25, 185] on h4 "Email" at bounding box center [48, 182] width 79 height 6
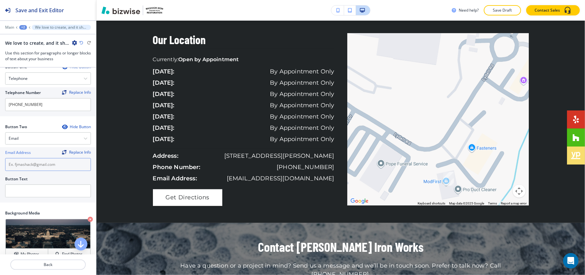
click at [46, 167] on input "text" at bounding box center [48, 164] width 86 height 13
paste input "fjmashack@gmail.com"
type input "fjmashack@gmail.com"
click at [34, 192] on input "text" at bounding box center [48, 190] width 86 height 13
type input "Email US"
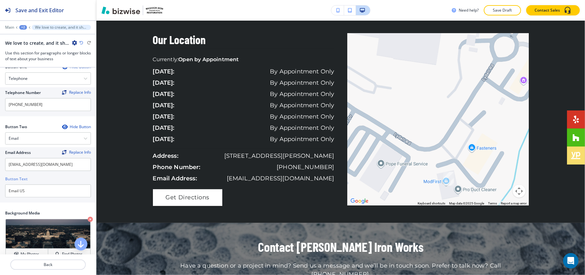
click at [23, 26] on div "+2" at bounding box center [23, 27] width 8 height 5
click at [30, 52] on button "CONTACT" at bounding box center [39, 49] width 41 height 12
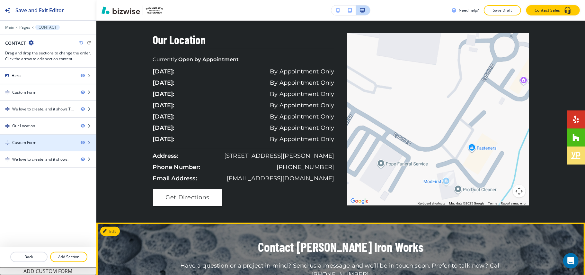
drag, startPoint x: 32, startPoint y: 161, endPoint x: 33, endPoint y: 141, distance: 20.3
click at [33, 141] on div "Hero Custom Form We love to create, and it shows.Tell us what you have in mind,…" at bounding box center [48, 118] width 96 height 100
drag, startPoint x: 45, startPoint y: 165, endPoint x: 42, endPoint y: 145, distance: 20.5
click at [42, 145] on div "Hero Custom Form We love to create, and it shows.Tell us what you have in mind,…" at bounding box center [48, 118] width 96 height 100
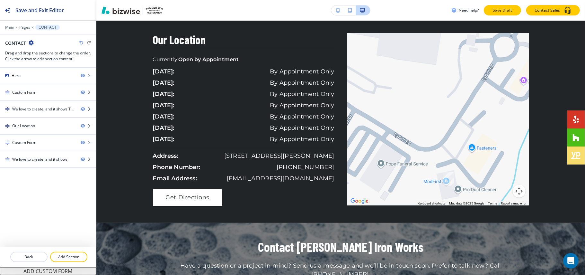
click at [503, 8] on p "Save Draft" at bounding box center [503, 10] width 21 height 6
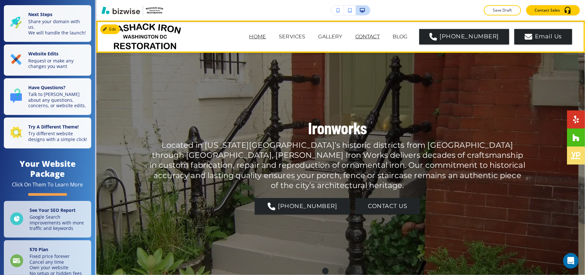
click at [366, 36] on p "CONTACT" at bounding box center [368, 37] width 24 height 8
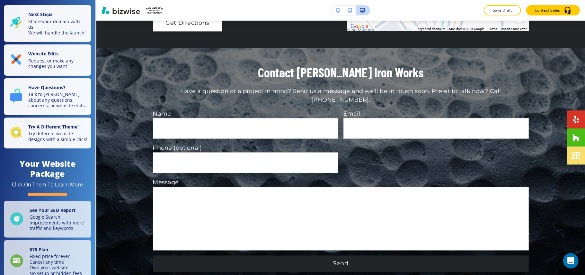
scroll to position [810, 0]
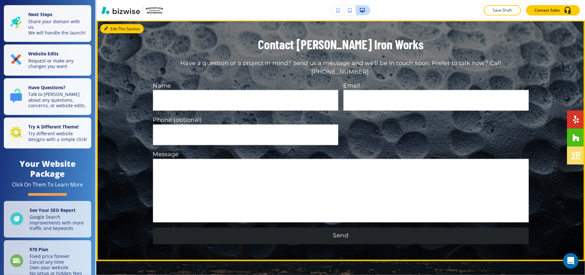
click at [113, 29] on button "Edit This Section" at bounding box center [121, 29] width 43 height 10
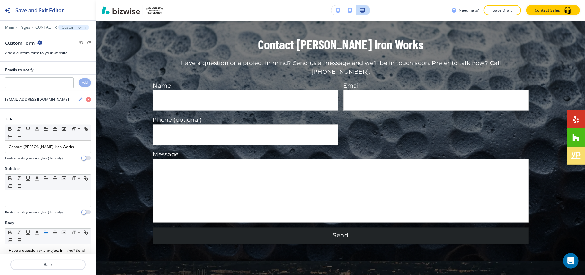
click at [41, 40] on div "Custom Form" at bounding box center [23, 43] width 37 height 7
click at [41, 43] on icon "button" at bounding box center [39, 42] width 5 height 5
click at [62, 76] on p "Delete Section" at bounding box center [57, 77] width 33 height 6
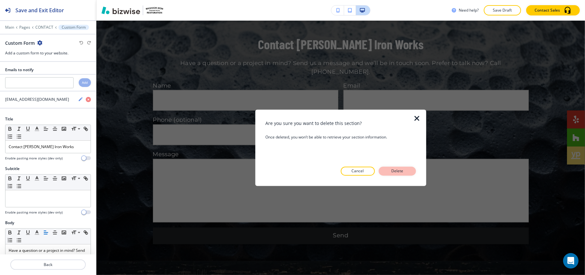
click at [402, 168] on p "Delete" at bounding box center [397, 171] width 15 height 6
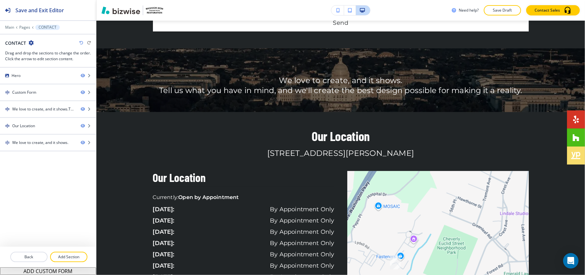
scroll to position [468, 0]
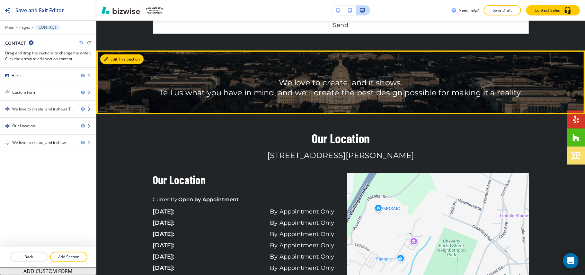
click at [112, 58] on button "Edit This Section" at bounding box center [121, 59] width 43 height 10
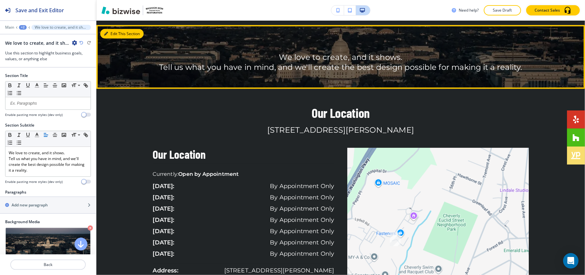
scroll to position [499, 0]
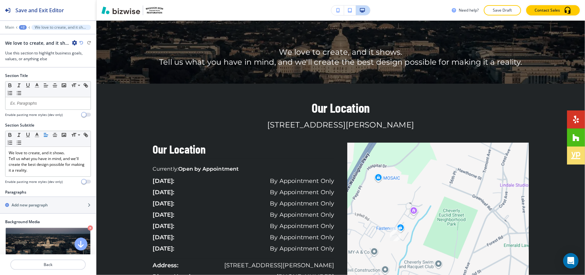
click at [73, 41] on icon "button" at bounding box center [74, 42] width 5 height 5
click at [82, 73] on button "Delete Section" at bounding box center [92, 77] width 41 height 12
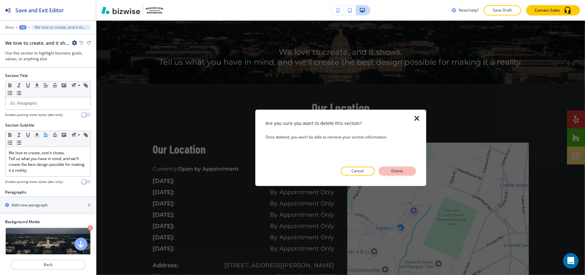
click at [382, 172] on button "Delete" at bounding box center [397, 171] width 37 height 9
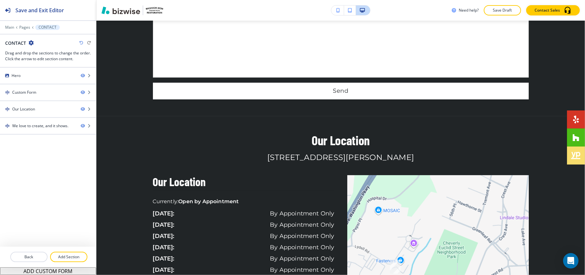
scroll to position [406, 0]
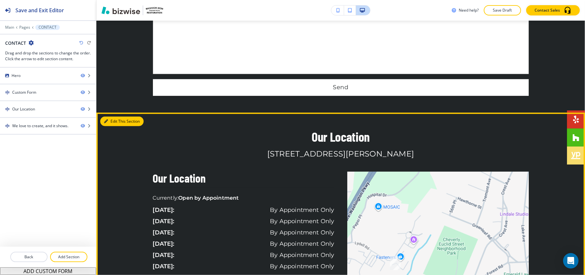
click at [114, 123] on button "Edit This Section" at bounding box center [121, 121] width 43 height 10
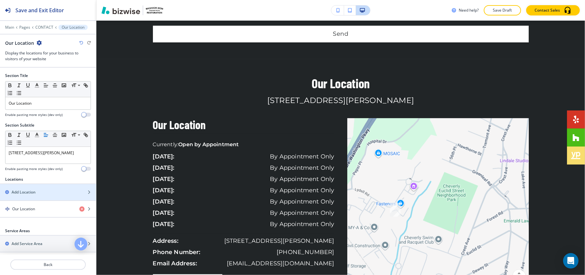
scroll to position [499, 0]
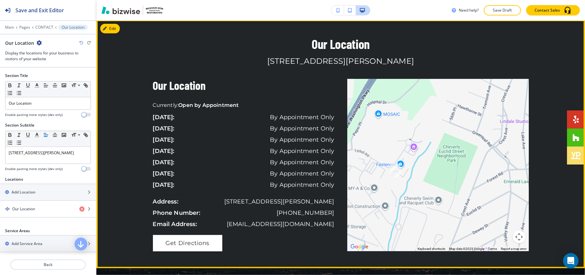
click at [187, 176] on div "Our Location 4751 Lydell Rd, Hyattsville, MD 20781, USA Our Location Currently:…" at bounding box center [340, 144] width 489 height 214
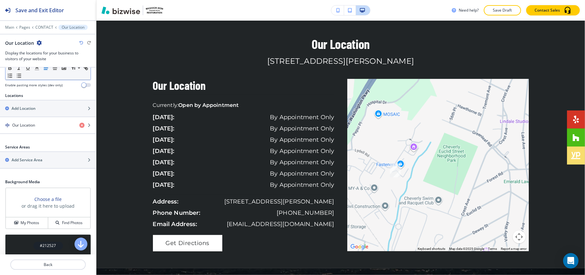
scroll to position [89, 0]
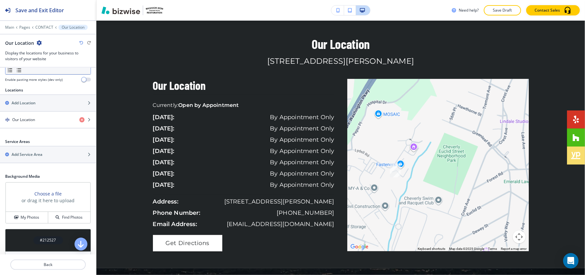
click at [21, 239] on div "#212527" at bounding box center [48, 240] width 86 height 23
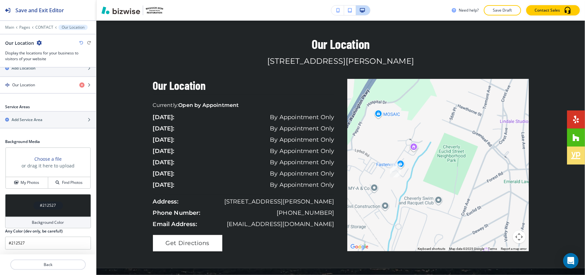
scroll to position [128, 0]
click at [21, 206] on div "#212527" at bounding box center [48, 205] width 86 height 23
drag, startPoint x: 76, startPoint y: 196, endPoint x: 77, endPoint y: 204, distance: 8.1
click at [77, 204] on div "#212527 Background Color Any Color (dev only, be careful!) #212527" at bounding box center [48, 221] width 86 height 55
click at [68, 201] on div "#212527" at bounding box center [48, 205] width 86 height 23
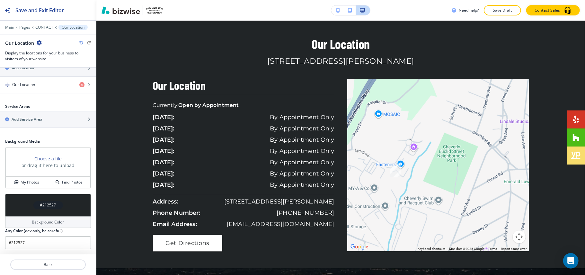
click at [17, 206] on div "#212527" at bounding box center [48, 205] width 86 height 23
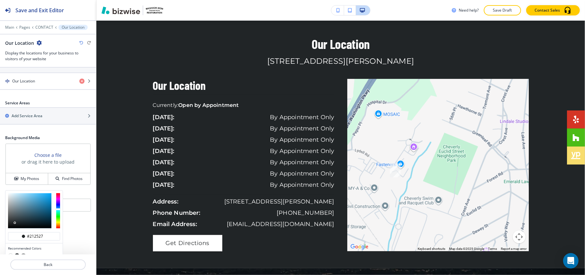
type input "#e8eef0"
click at [10, 199] on div at bounding box center [29, 210] width 43 height 35
type input "#e8eef0"
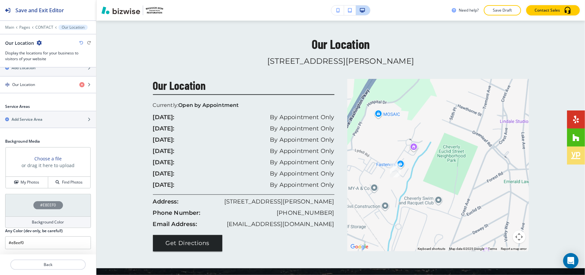
click at [21, 204] on div "#E8EEF0" at bounding box center [48, 205] width 86 height 23
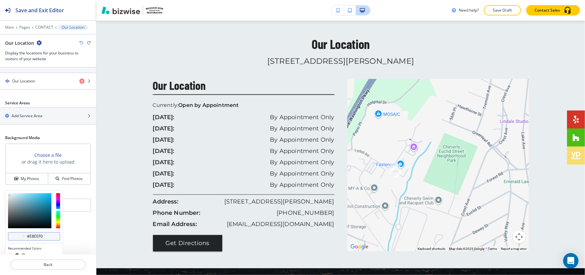
drag, startPoint x: 45, startPoint y: 237, endPoint x: 27, endPoint y: 238, distance: 18.0
click at [27, 238] on input "#e8eef0" at bounding box center [37, 235] width 23 height 5
click at [30, 239] on input "#e8eef0" at bounding box center [37, 235] width 23 height 5
drag, startPoint x: 30, startPoint y: 239, endPoint x: 57, endPoint y: 239, distance: 26.7
click at [57, 239] on div "#e8eef0" at bounding box center [34, 236] width 52 height 8
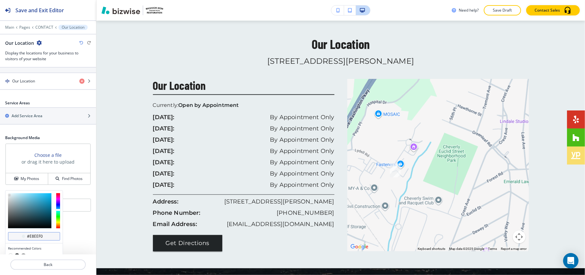
click at [53, 237] on div "#e8eef0" at bounding box center [34, 236] width 52 height 8
click at [49, 238] on div "#e8eef0" at bounding box center [34, 236] width 52 height 8
click at [47, 239] on input "#e8eef0" at bounding box center [37, 235] width 23 height 5
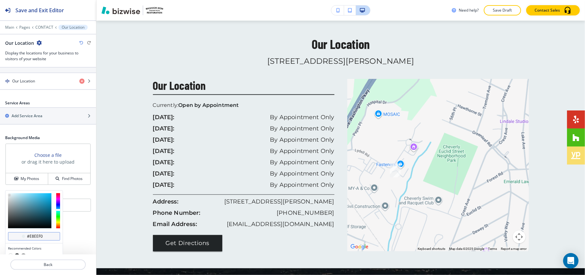
click at [47, 239] on input "#e8eef0" at bounding box center [37, 235] width 23 height 5
click at [35, 239] on input "#e8eef0" at bounding box center [37, 235] width 23 height 5
click at [29, 238] on input "#e8eef0" at bounding box center [37, 235] width 23 height 5
click at [37, 239] on input "#e8eef0" at bounding box center [37, 235] width 23 height 5
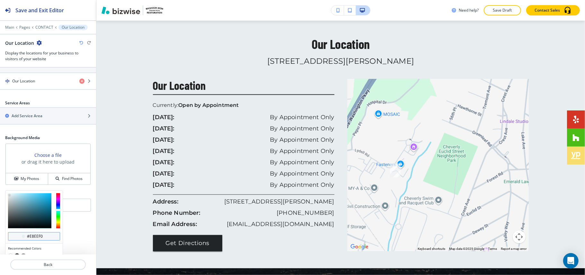
click at [38, 239] on input "#e8eef0" at bounding box center [37, 235] width 23 height 5
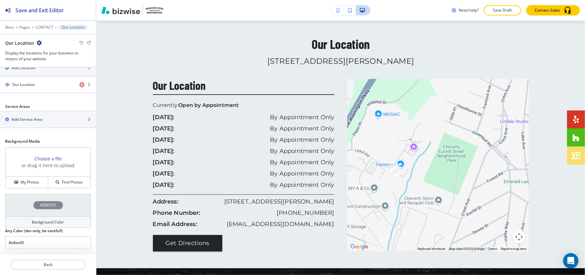
click at [28, 203] on div "#E8EEF0" at bounding box center [48, 205] width 86 height 23
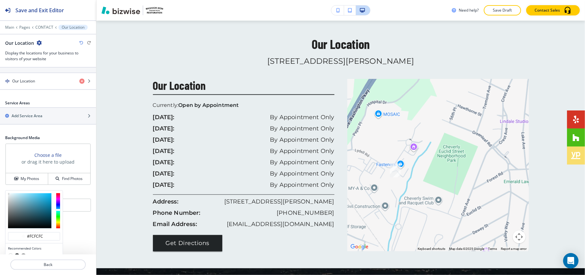
drag, startPoint x: 19, startPoint y: 207, endPoint x: 7, endPoint y: 196, distance: 16.4
click at [7, 196] on div at bounding box center [33, 210] width 57 height 40
type input "#fbfcfc"
click at [8, 194] on div at bounding box center [7, 193] width 1 height 1
type input "#fbfcfc"
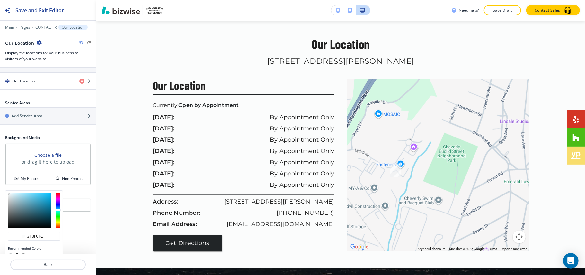
type input "#ffffff"
click at [6, 196] on div at bounding box center [33, 210] width 57 height 40
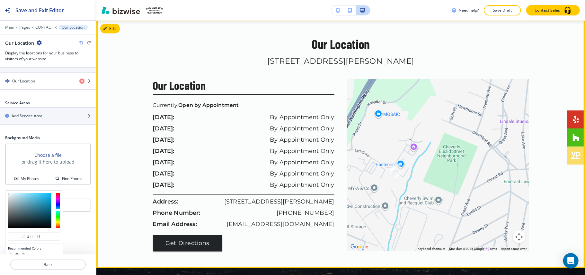
type input "#ffffff"
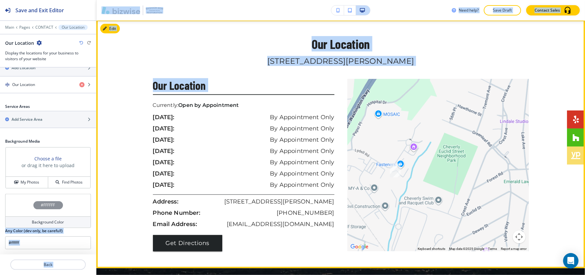
click at [296, 80] on h3 "Our Location" at bounding box center [244, 87] width 182 height 16
click at [323, 81] on h3 "Our Location" at bounding box center [244, 87] width 182 height 16
drag, startPoint x: 314, startPoint y: 72, endPoint x: 287, endPoint y: 64, distance: 27.9
click at [314, 72] on h6 "[STREET_ADDRESS][PERSON_NAME]" at bounding box center [341, 67] width 376 height 23
click at [265, 59] on h6 "[STREET_ADDRESS][PERSON_NAME]" at bounding box center [341, 67] width 376 height 23
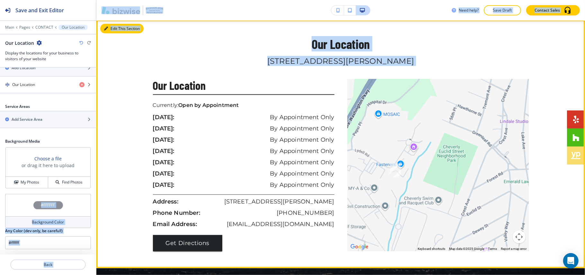
click at [116, 29] on button "Edit This Section" at bounding box center [121, 29] width 43 height 10
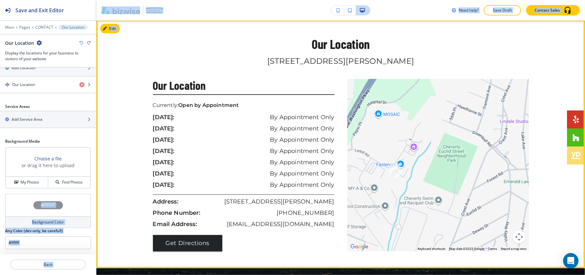
click at [447, 34] on div at bounding box center [340, 144] width 489 height 248
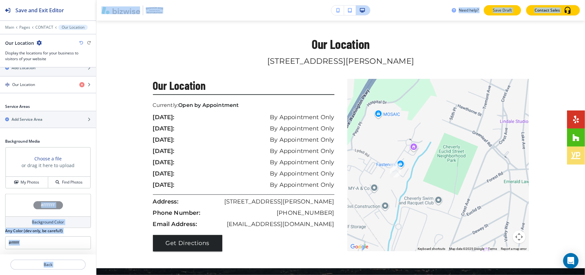
click at [508, 14] on button "Save Draft" at bounding box center [502, 10] width 37 height 10
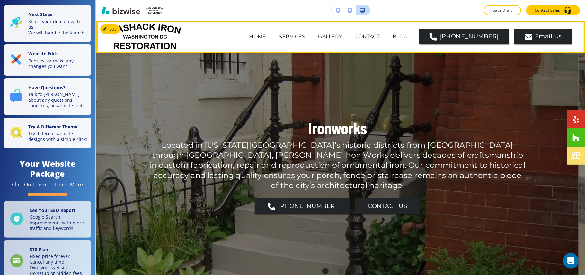
click at [374, 35] on p "CONTACT" at bounding box center [368, 37] width 24 height 8
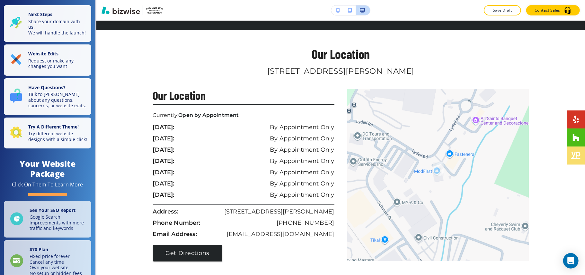
scroll to position [493, 0]
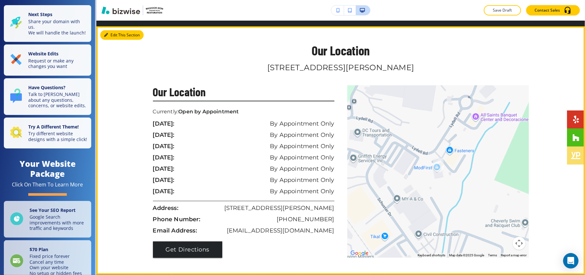
click at [112, 35] on button "Edit This Section" at bounding box center [121, 35] width 43 height 10
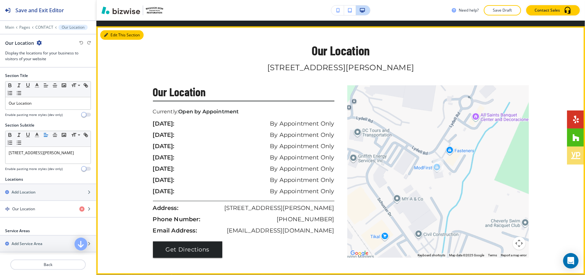
scroll to position [499, 0]
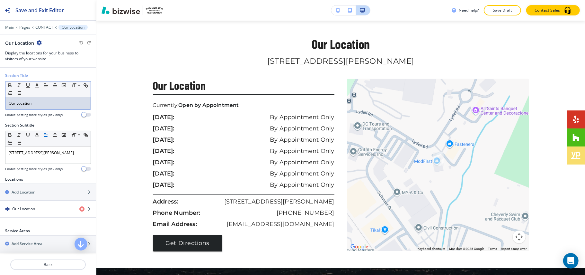
drag, startPoint x: 34, startPoint y: 103, endPoint x: 0, endPoint y: 102, distance: 33.8
click at [0, 102] on div "Section Title Small Normal Large Huge Our Location Enable pasting more styles (…" at bounding box center [48, 98] width 96 height 50
click at [47, 104] on p "Our Location" at bounding box center [48, 103] width 79 height 6
click at [37, 101] on p "Our Location" at bounding box center [48, 103] width 79 height 6
click at [38, 104] on p "Our Location" at bounding box center [48, 103] width 79 height 6
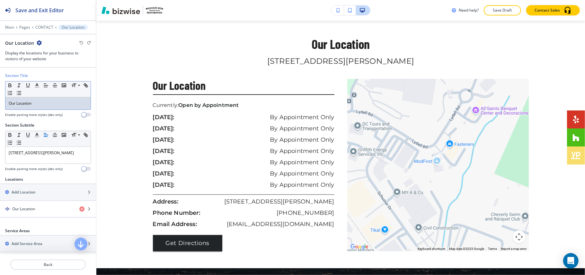
click at [38, 104] on p "Our Location" at bounding box center [48, 103] width 79 height 6
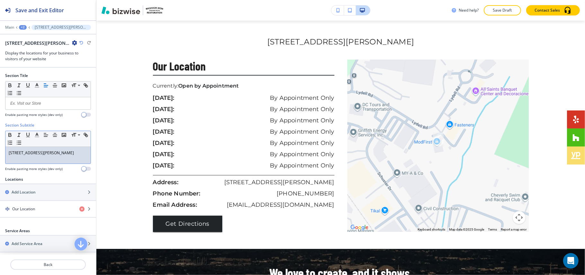
drag, startPoint x: 38, startPoint y: 159, endPoint x: 0, endPoint y: 151, distance: 38.8
click at [0, 151] on div "Section Subtitle Small Normal Large Huge 4751 Lydell Rd, Hyattsville, MD 20781,…" at bounding box center [48, 149] width 96 height 54
click at [29, 156] on p "[STREET_ADDRESS][PERSON_NAME]" at bounding box center [48, 153] width 79 height 6
drag, startPoint x: 26, startPoint y: 159, endPoint x: 4, endPoint y: 153, distance: 23.0
click at [4, 153] on div "Section Subtitle Small Normal Large Huge 4751 Lydell Rd, Hyattsville, MD 20781,…" at bounding box center [48, 149] width 96 height 54
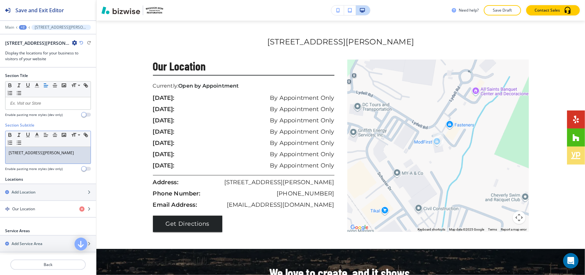
click at [40, 156] on p "[STREET_ADDRESS][PERSON_NAME]" at bounding box center [48, 153] width 79 height 6
click at [42, 150] on div "[STREET_ADDRESS][PERSON_NAME]" at bounding box center [47, 155] width 85 height 17
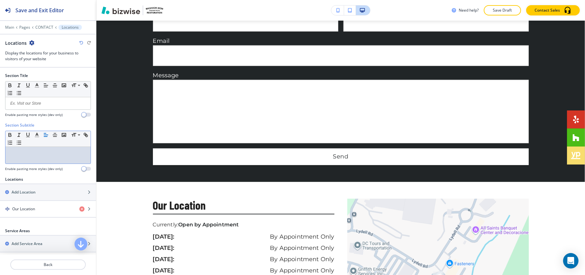
scroll to position [0, 0]
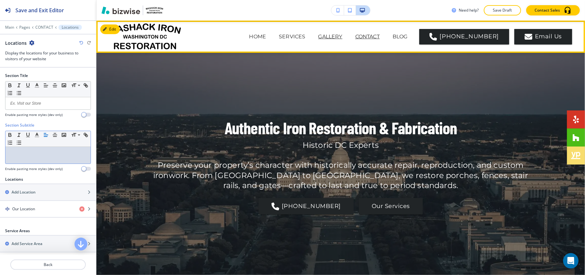
click at [339, 38] on p "GALLERY" at bounding box center [331, 37] width 24 height 8
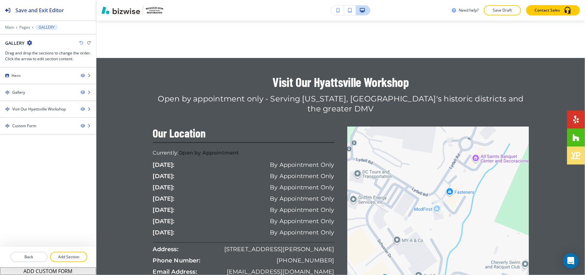
scroll to position [784, 0]
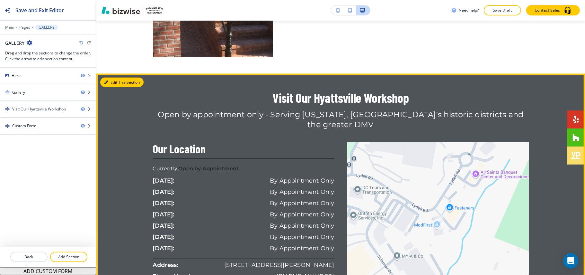
click at [108, 82] on button "Edit This Section" at bounding box center [121, 82] width 43 height 10
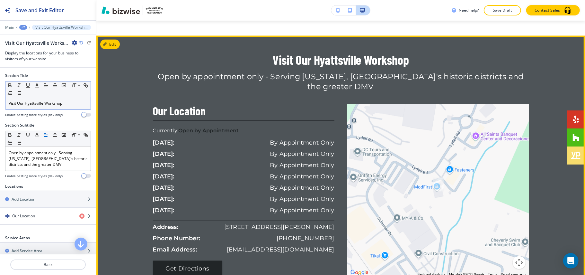
scroll to position [837, 0]
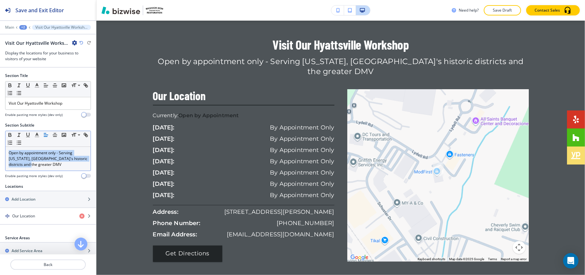
click at [38, 168] on div "Open by appointment only - Serving [US_STATE], [GEOGRAPHIC_DATA]'s historic dis…" at bounding box center [47, 159] width 85 height 24
click at [39, 167] on p "Open by appointment only - Serving [US_STATE], [GEOGRAPHIC_DATA]'s historic dis…" at bounding box center [48, 158] width 79 height 17
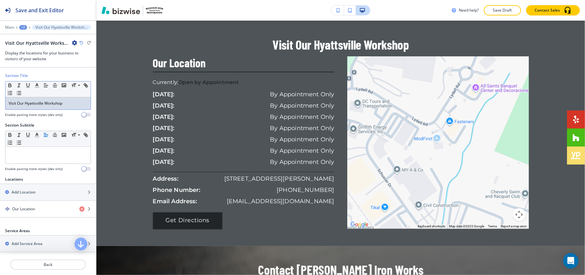
click at [54, 106] on p "Visit Our Hyattsville Workshop" at bounding box center [48, 103] width 79 height 6
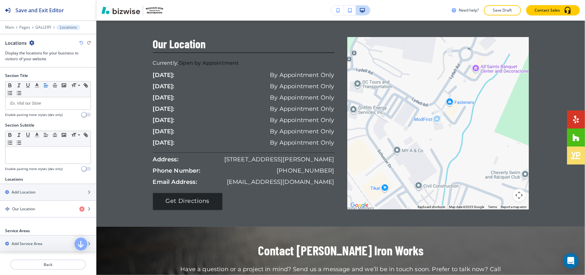
drag, startPoint x: 96, startPoint y: 145, endPoint x: 93, endPoint y: 226, distance: 80.5
click at [92, 242] on div "Save and Exit Editor Main Pages GALLERY Locations Locations Display the locatio…" at bounding box center [292, 137] width 585 height 275
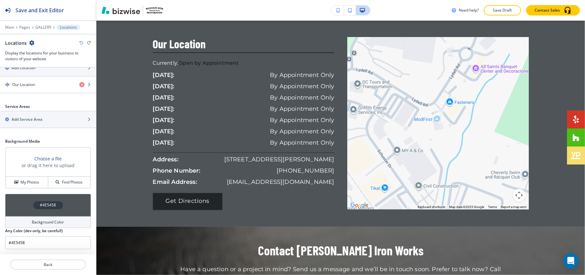
click at [21, 208] on div "#4E5458" at bounding box center [48, 205] width 86 height 23
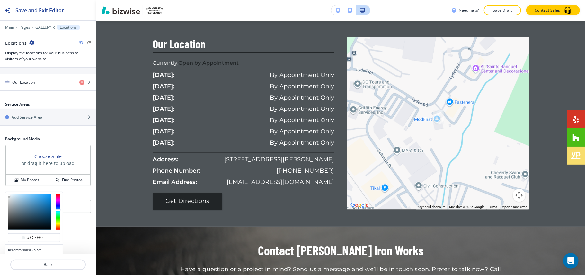
drag, startPoint x: 15, startPoint y: 209, endPoint x: 6, endPoint y: 192, distance: 19.0
click at [6, 192] on div "Section Title Small Normal Large Huge Enable pasting more styles (dev only) Sec…" at bounding box center [48, 161] width 96 height 186
type input "#f0f0f0"
click at [8, 197] on div at bounding box center [8, 195] width 1 height 1
type input "#f0f0f0"
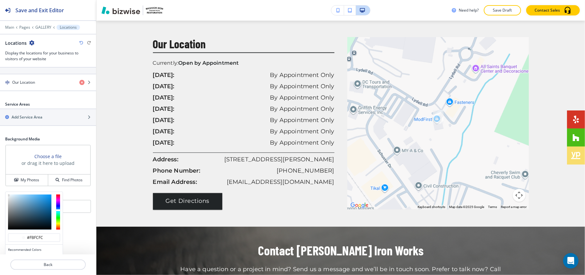
type input "#ffffff"
click at [7, 196] on div at bounding box center [33, 212] width 57 height 40
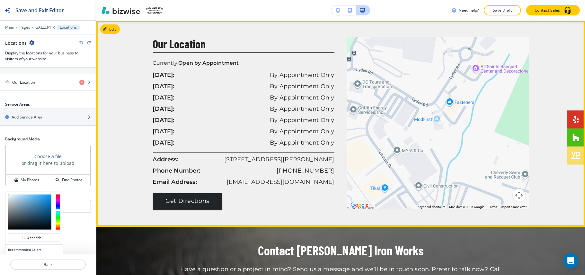
type input "#ffffff"
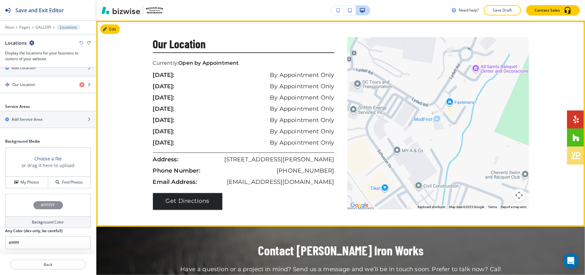
click at [231, 141] on div "saturday: By Appointment Only" at bounding box center [244, 144] width 182 height 11
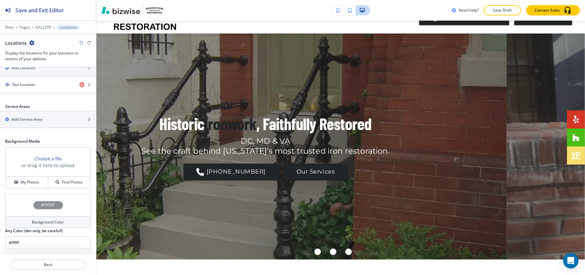
scroll to position [0, 0]
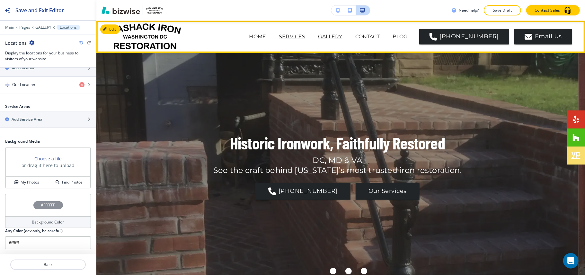
click at [305, 35] on p "SERVICES" at bounding box center [292, 37] width 26 height 8
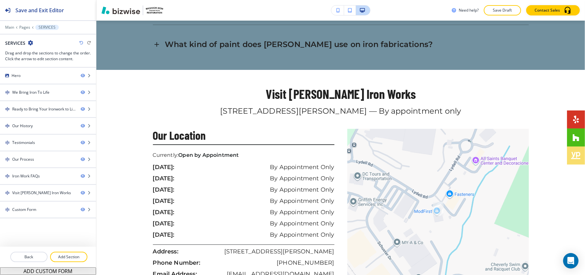
scroll to position [1342, 0]
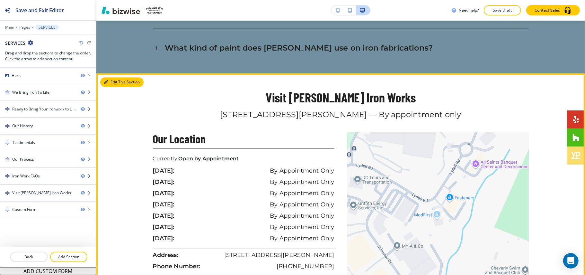
click at [105, 80] on icon "button" at bounding box center [106, 82] width 4 height 4
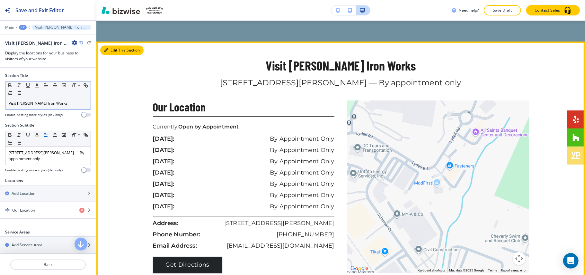
scroll to position [1377, 0]
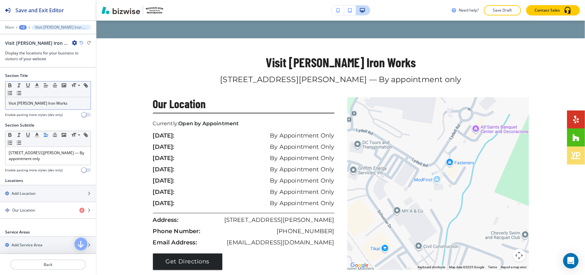
click at [53, 104] on p "Visit Mashack Frederick Iron Works" at bounding box center [48, 103] width 79 height 6
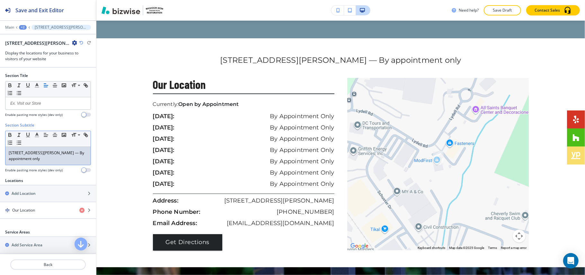
click at [35, 149] on div "4751 Lydell Rd, Hyattsville, MD 20781 — By appointment only" at bounding box center [47, 156] width 85 height 18
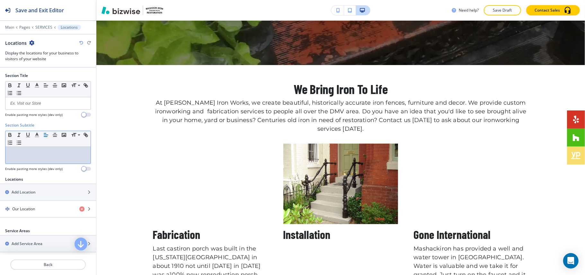
scroll to position [0, 0]
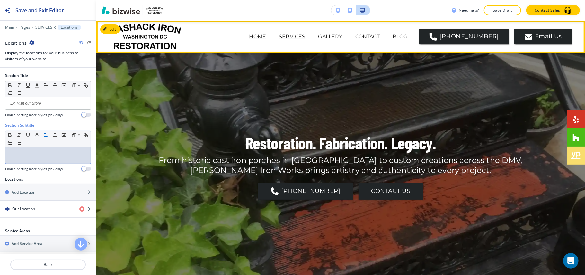
click at [267, 35] on p "HOME" at bounding box center [257, 37] width 17 height 8
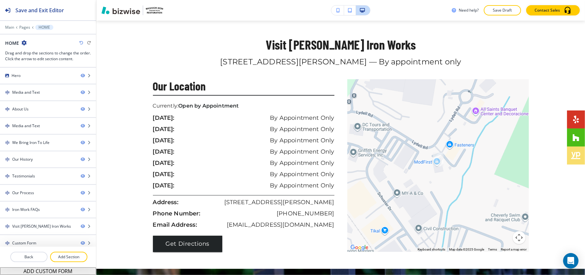
scroll to position [1678, 0]
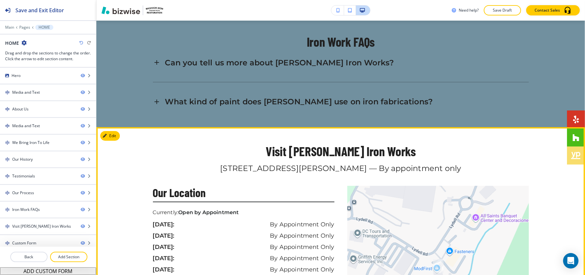
click at [116, 131] on button "Edit" at bounding box center [110, 136] width 20 height 10
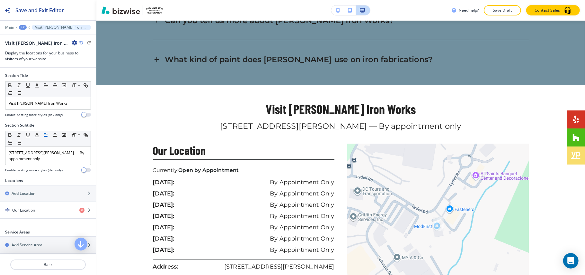
scroll to position [1758, 0]
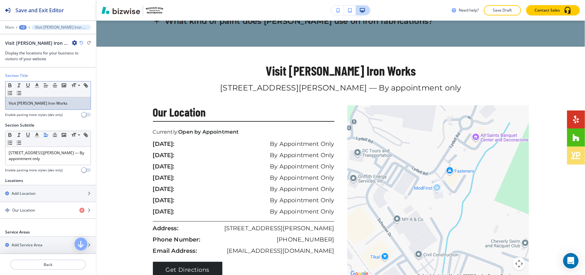
click at [49, 106] on p "Visit Mashack Frederick Iron Works" at bounding box center [48, 103] width 79 height 6
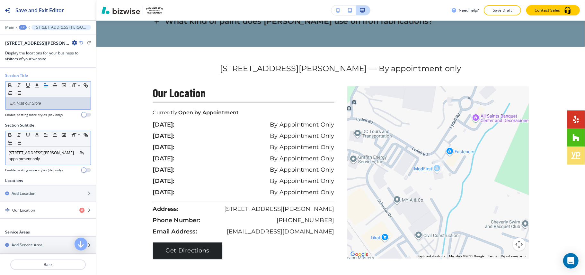
click at [48, 151] on p "4751 Lydell Rd, Hyattsville, MD 20781 — By appointment only" at bounding box center [48, 156] width 79 height 12
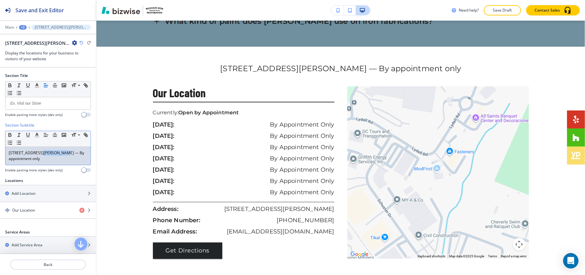
click at [48, 151] on p "4751 Lydell Rd, Hyattsville, MD 20781 — By appointment only" at bounding box center [48, 156] width 79 height 12
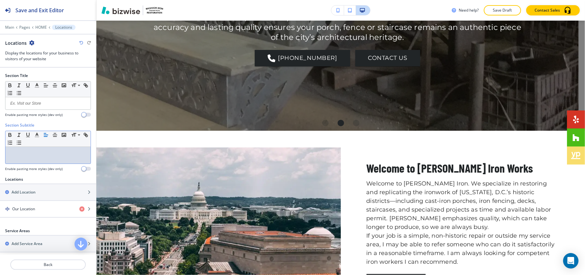
scroll to position [0, 0]
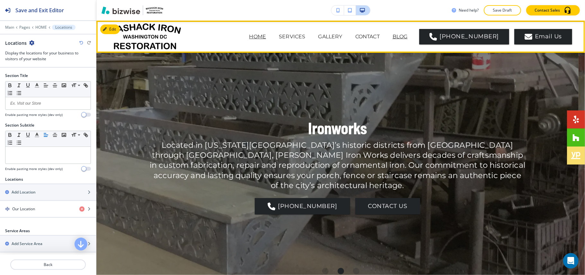
click at [408, 38] on p "BLOG" at bounding box center [400, 37] width 15 height 8
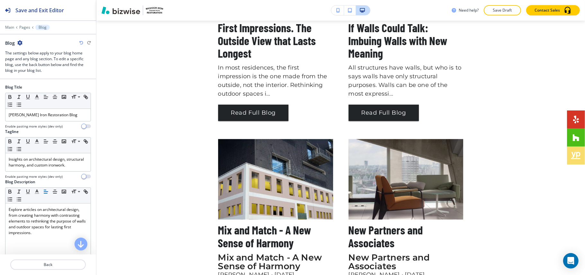
scroll to position [228, 0]
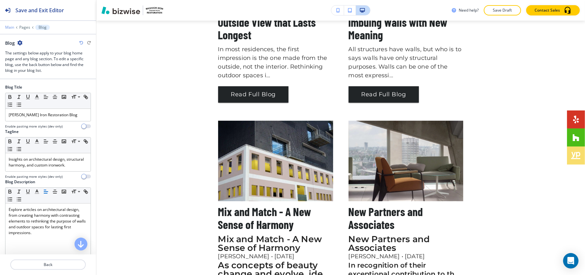
click at [6, 26] on p "Main" at bounding box center [9, 27] width 9 height 5
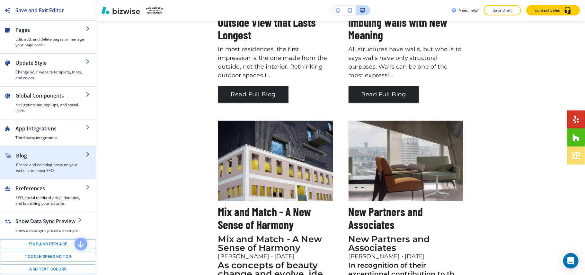
click at [44, 164] on h4 "Create and edit blog posts on your website to boost SEO" at bounding box center [51, 168] width 70 height 12
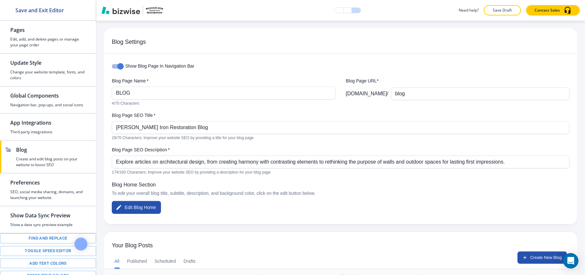
scroll to position [111, 0]
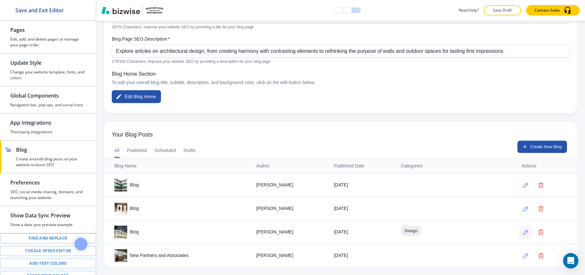
click at [523, 230] on icon "button" at bounding box center [525, 231] width 5 height 5
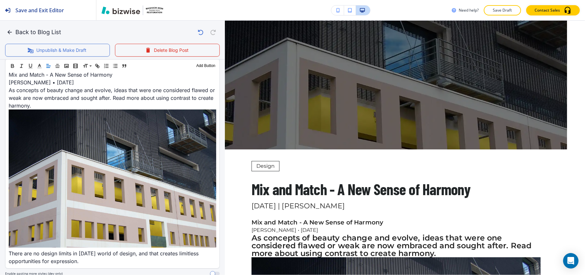
scroll to position [180, 0]
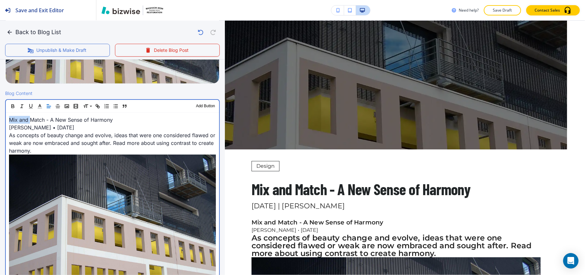
drag, startPoint x: 89, startPoint y: 127, endPoint x: 33, endPoint y: 122, distance: 56.7
click at [31, 122] on div "Mix and Match - A New Sense of Harmony Bob Hansen • March 12, 2019 As concepts …" at bounding box center [112, 213] width 213 height 200
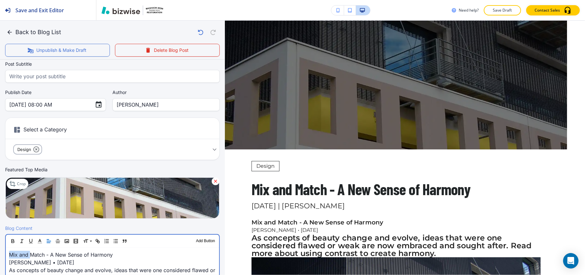
scroll to position [185, 0]
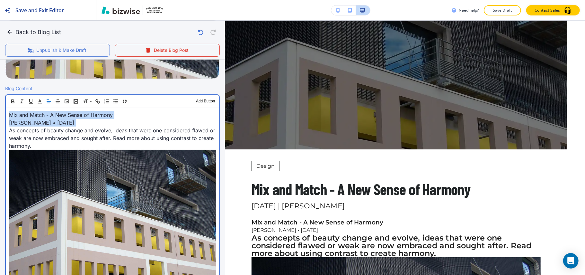
drag, startPoint x: 8, startPoint y: 130, endPoint x: 5, endPoint y: 129, distance: 3.9
click at [5, 129] on div "Blog Content Header 1 Header 2 Header 3 Body Text Add Button Mix and Match - A …" at bounding box center [112, 203] width 225 height 236
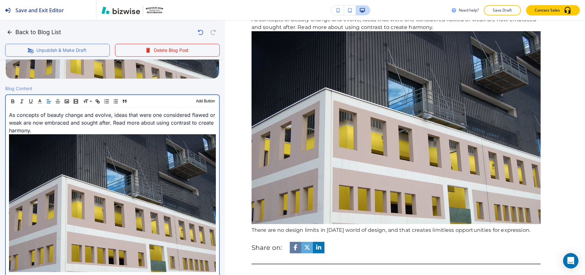
scroll to position [44, 0]
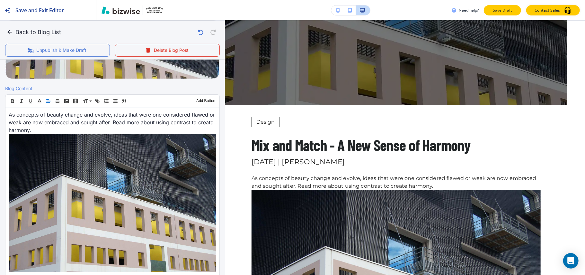
click at [504, 11] on p "Save Draft" at bounding box center [503, 10] width 21 height 6
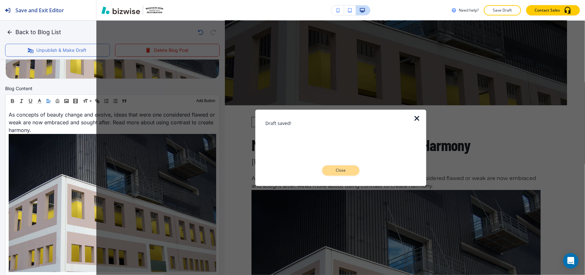
click at [343, 171] on p "Close" at bounding box center [341, 170] width 21 height 6
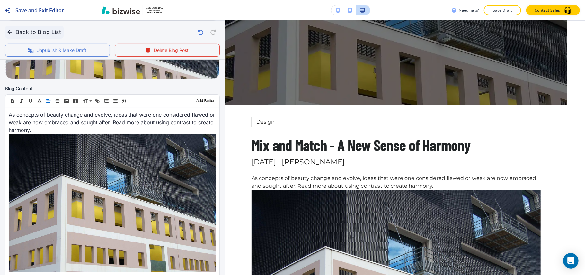
click at [7, 31] on icon "button" at bounding box center [9, 32] width 6 height 6
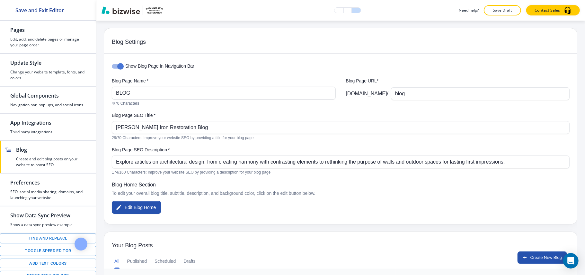
scroll to position [111, 0]
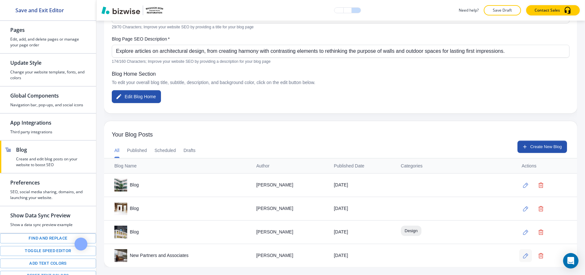
click at [523, 255] on icon "button" at bounding box center [525, 255] width 5 height 5
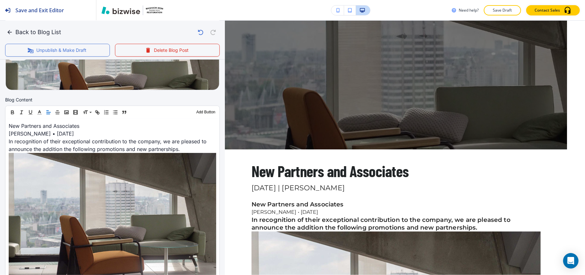
scroll to position [181, 0]
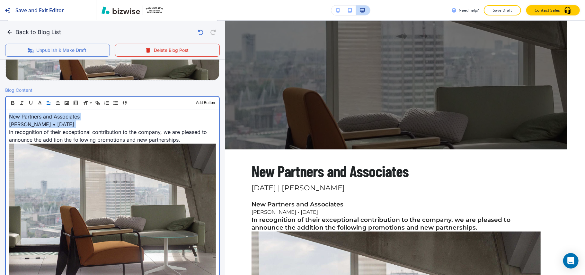
drag, startPoint x: 7, startPoint y: 133, endPoint x: 0, endPoint y: 132, distance: 7.2
click at [0, 132] on div "Blog Content Header 1 Header 2 Header 3 Body Text Add Button New Partners and A…" at bounding box center [112, 200] width 225 height 229
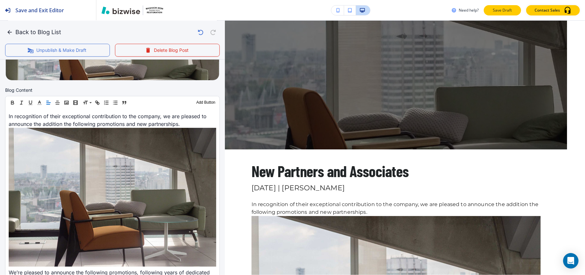
click at [496, 8] on p "Save Draft" at bounding box center [503, 10] width 21 height 6
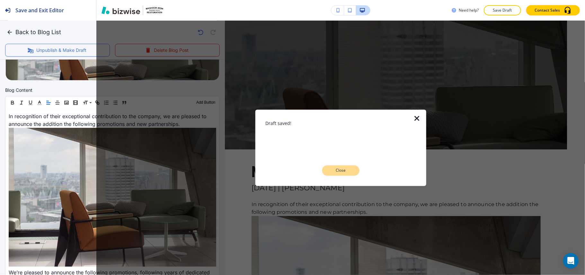
click at [345, 172] on p "Close" at bounding box center [341, 170] width 21 height 6
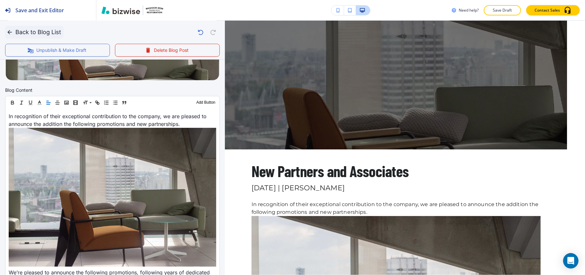
click at [10, 32] on icon "button" at bounding box center [9, 32] width 6 height 6
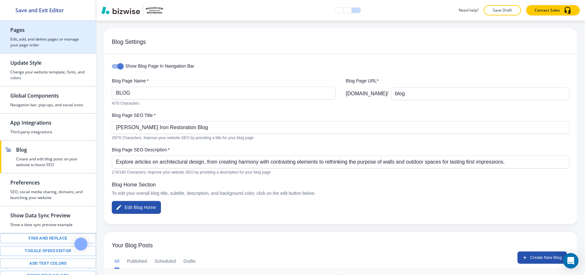
click at [51, 45] on h4 "Edit, add, and delete pages or manage your page order" at bounding box center [48, 42] width 76 height 12
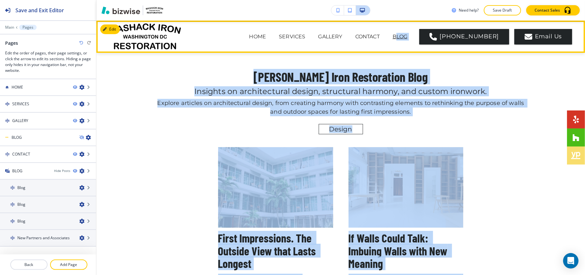
click at [404, 34] on p "BLOG" at bounding box center [400, 37] width 15 height 8
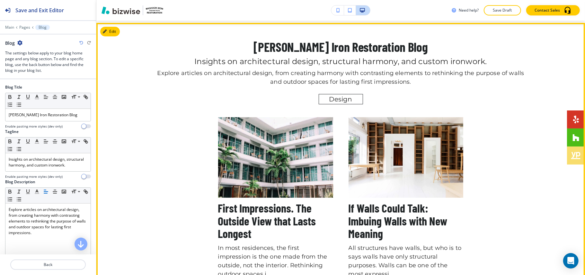
scroll to position [32, 0]
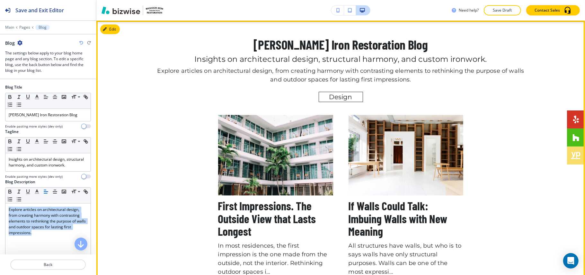
click at [517, 116] on div "First Impressions. The Outside View that Lasts Longest In most residences, the …" at bounding box center [341, 216] width 376 height 202
click at [336, 98] on span "Design" at bounding box center [340, 97] width 33 height 12
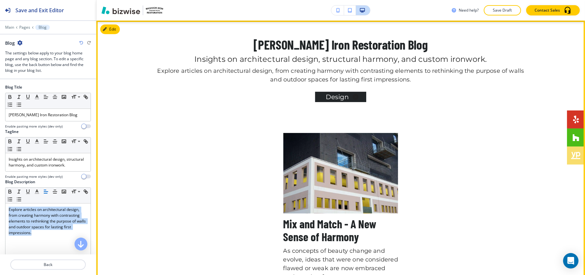
click at [336, 98] on span "Design" at bounding box center [337, 97] width 33 height 12
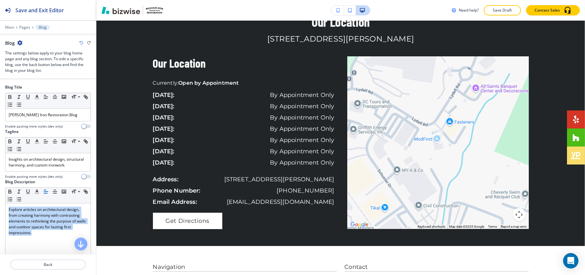
scroll to position [510, 0]
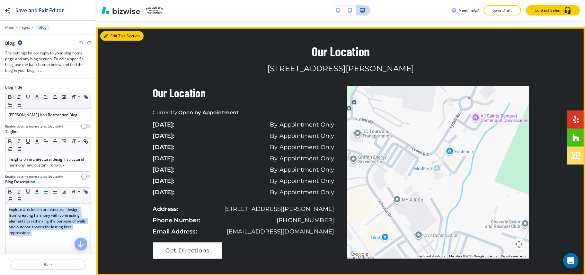
click at [114, 35] on button "Edit This Section" at bounding box center [121, 36] width 43 height 10
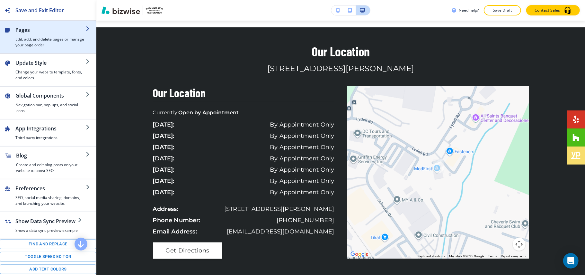
click at [30, 41] on h4 "Edit, add, and delete pages or manage your page order" at bounding box center [50, 42] width 70 height 12
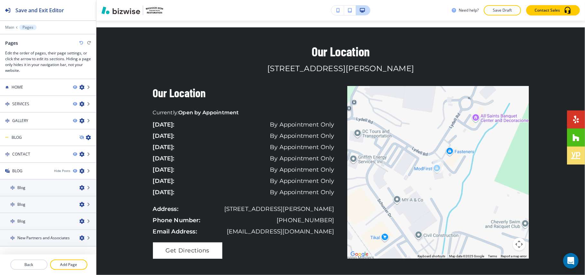
scroll to position [8, 0]
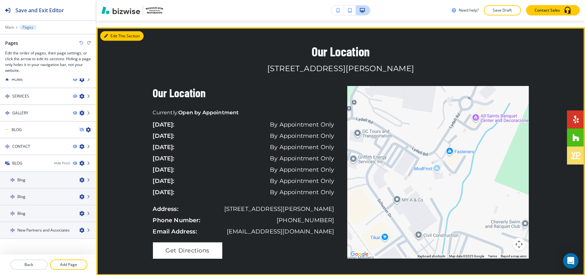
click at [118, 34] on button "Edit This Section" at bounding box center [121, 36] width 43 height 10
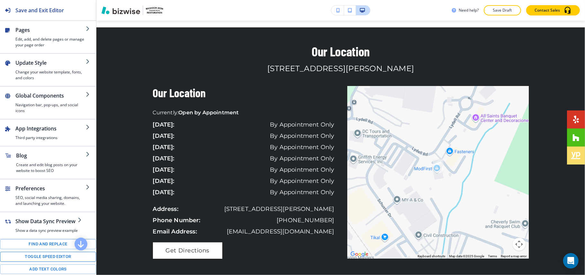
click at [52, 261] on button "Toggle speed editor" at bounding box center [48, 256] width 96 height 10
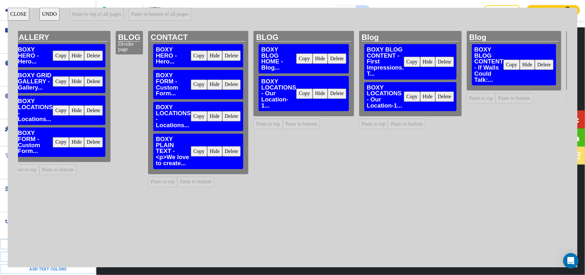
scroll to position [0, 285]
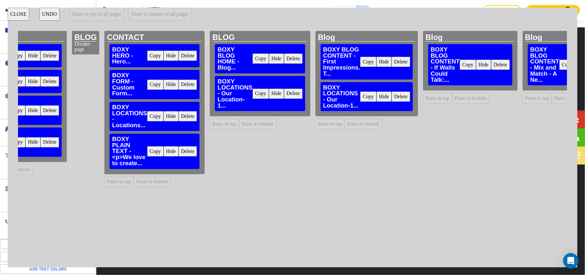
click at [286, 97] on button "Delete" at bounding box center [293, 93] width 19 height 10
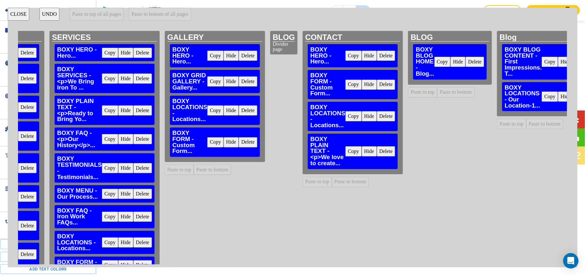
scroll to position [0, 0]
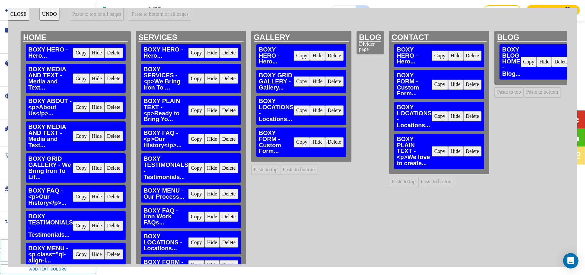
click at [260, 189] on div "GALLERY BOXY HERO - Hero... Copy Hide Delete BOXY GRID GALLERY - Gallery... Cop…" at bounding box center [301, 147] width 105 height 233
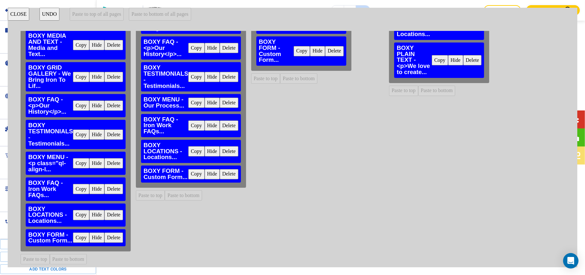
click at [193, 146] on button "Copy" at bounding box center [196, 151] width 16 height 10
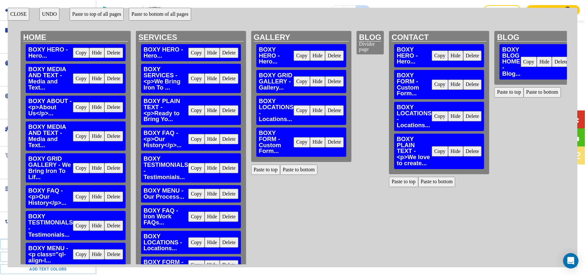
click at [540, 93] on button "Paste to bottom" at bounding box center [542, 92] width 37 height 10
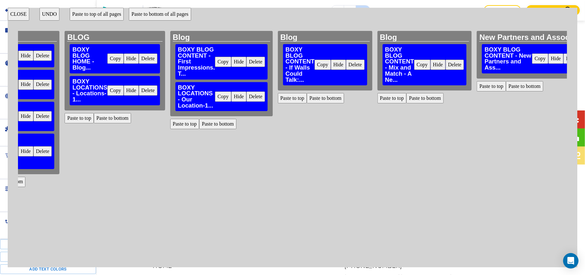
scroll to position [0, 431]
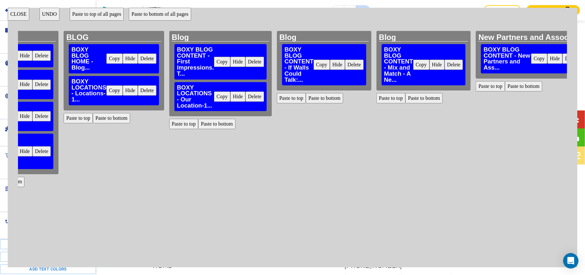
click at [311, 98] on button "Paste to bottom" at bounding box center [324, 98] width 37 height 10
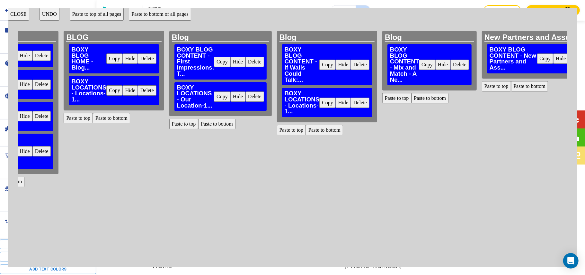
click at [426, 98] on button "Paste to bottom" at bounding box center [430, 98] width 37 height 10
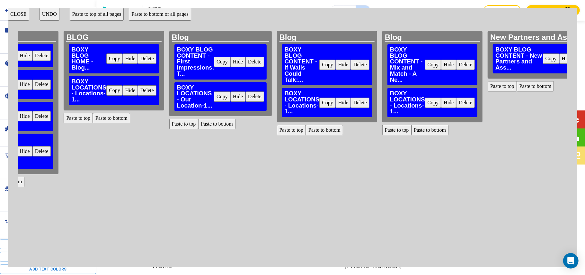
click at [521, 90] on button "Paste to bottom" at bounding box center [535, 86] width 37 height 10
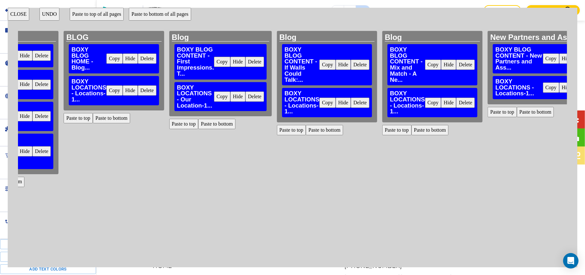
click at [17, 16] on button "CLOSE" at bounding box center [19, 14] width 22 height 13
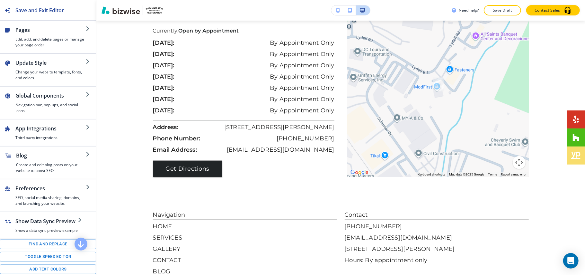
scroll to position [621, 0]
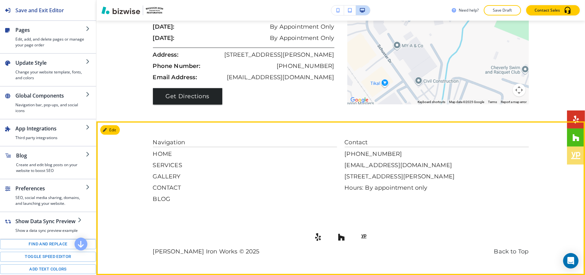
click at [98, 126] on footer "Navigation HOME SERVICES GALLERY CONTACT BLOG Contact (202) 554-4455 fjmashack@…" at bounding box center [340, 198] width 489 height 154
click at [109, 128] on button "Edit Footer" at bounding box center [116, 130] width 33 height 10
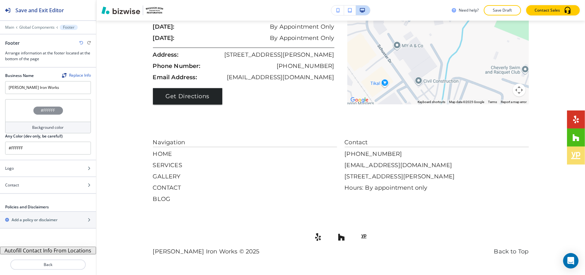
click at [14, 114] on div "#FFFFFF" at bounding box center [48, 110] width 86 height 23
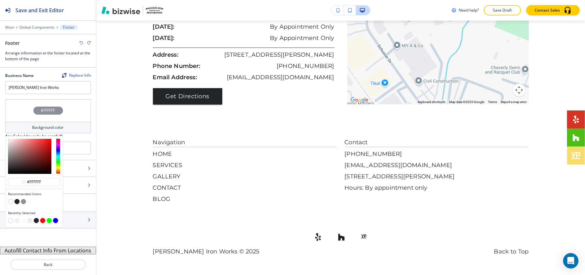
click at [16, 202] on button "button" at bounding box center [16, 201] width 5 height 5
type input "#212527"
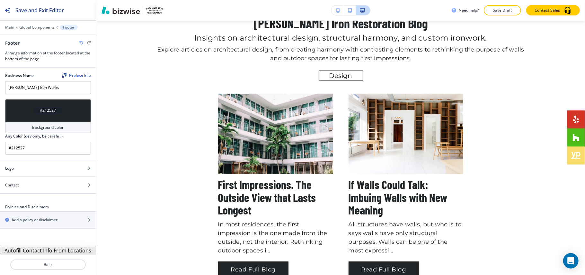
scroll to position [0, 0]
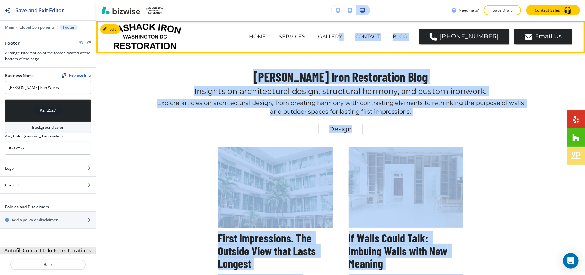
click at [343, 36] on p "GALLERY" at bounding box center [331, 37] width 24 height 8
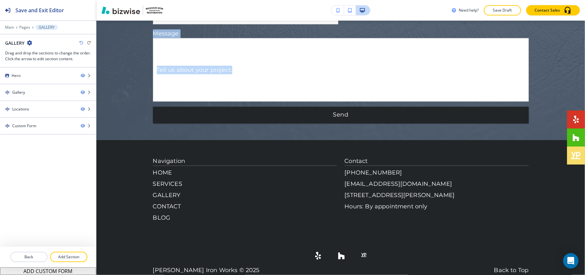
scroll to position [1175, 0]
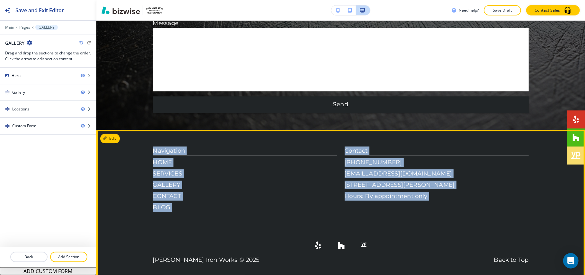
click at [530, 222] on footer "Navigation HOME SERVICES GALLERY CONTACT BLOG Contact (202) 554-4455 fjmashack@…" at bounding box center [340, 207] width 489 height 154
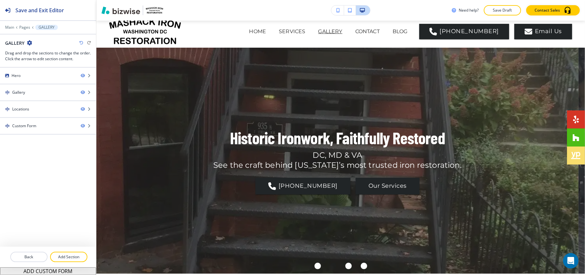
scroll to position [0, 0]
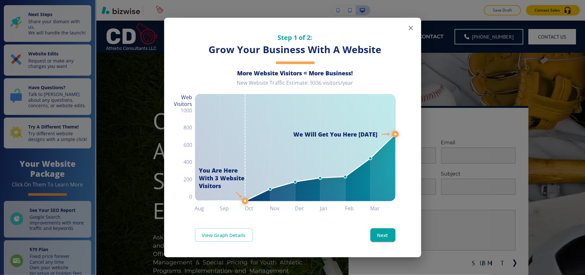
click at [411, 25] on icon "button" at bounding box center [411, 28] width 8 height 8
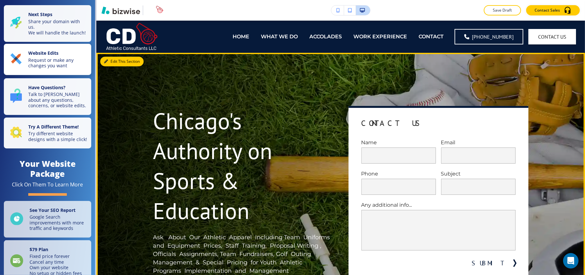
click at [106, 62] on icon "button" at bounding box center [106, 61] width 4 height 4
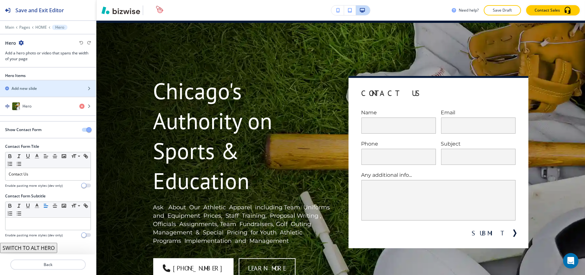
scroll to position [32, 0]
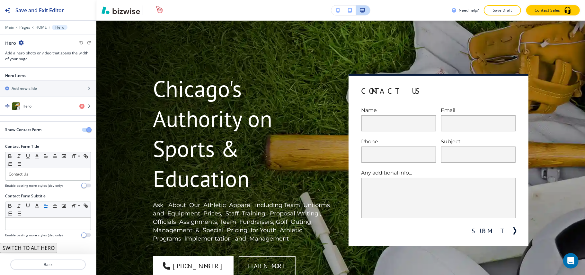
click at [5, 25] on div "Main Pages HOME Hero" at bounding box center [48, 27] width 86 height 5
click at [11, 28] on p "Main" at bounding box center [9, 27] width 9 height 5
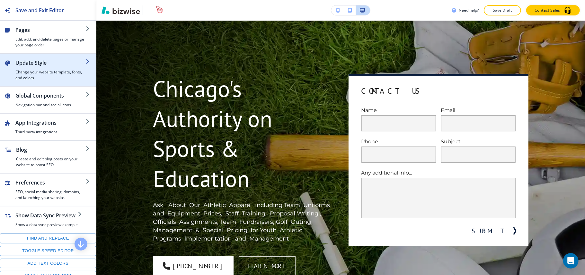
click at [47, 78] on h4 "Change your website template, fonts, and colors" at bounding box center [50, 75] width 70 height 12
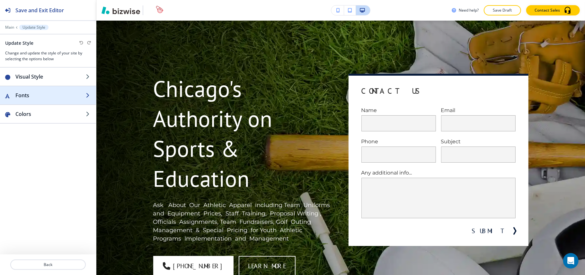
click at [41, 98] on h2 "Fonts" at bounding box center [50, 95] width 70 height 8
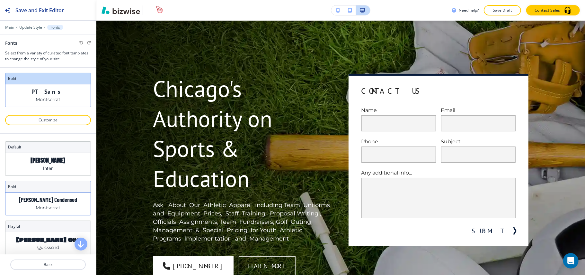
click at [55, 203] on p "Barlow Condensed" at bounding box center [48, 199] width 58 height 7
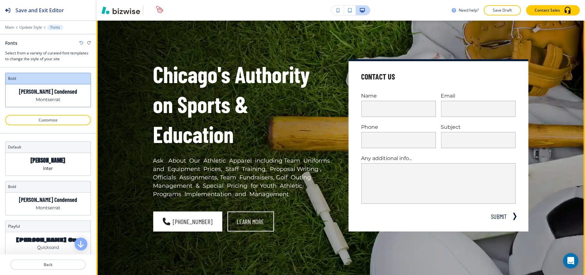
scroll to position [0, 0]
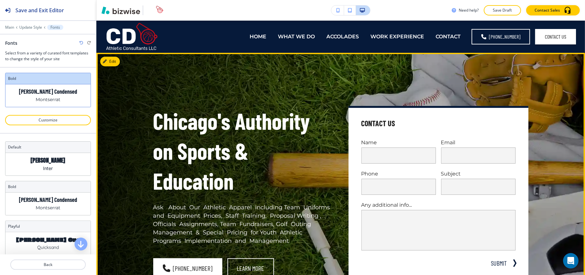
click at [115, 57] on button "Edit" at bounding box center [110, 62] width 20 height 10
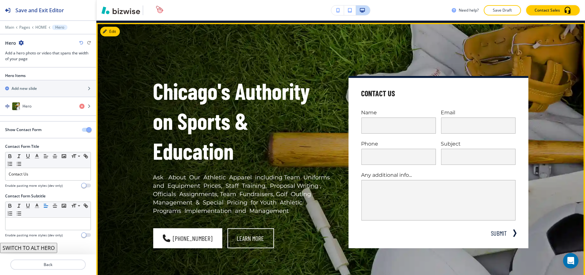
scroll to position [32, 0]
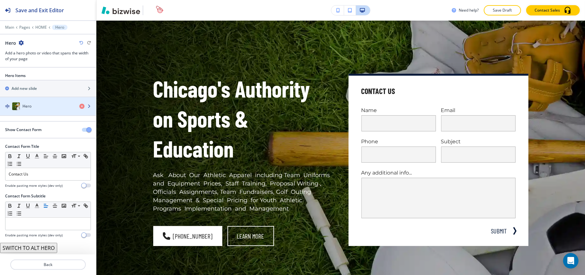
click at [37, 110] on div "Hero" at bounding box center [37, 106] width 74 height 8
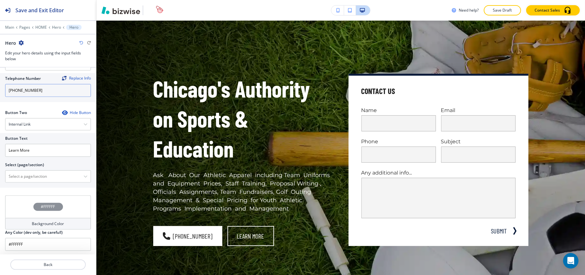
scroll to position [313, 0]
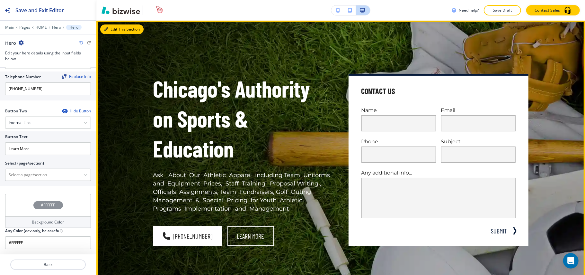
click at [111, 25] on button "Edit This Section" at bounding box center [121, 29] width 43 height 10
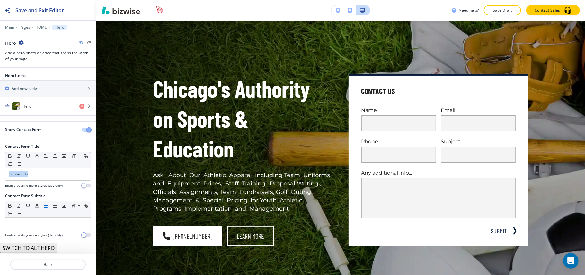
click at [0, 177] on div "Contact Form Title Small Normal Large Huge Contact Us Enable pasting more style…" at bounding box center [48, 168] width 96 height 50
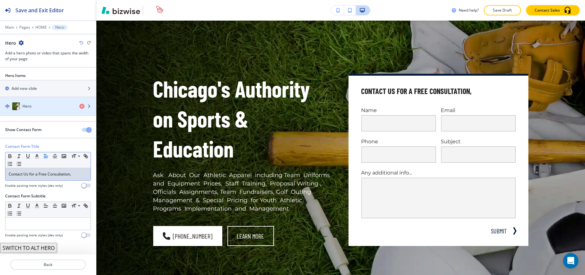
click at [28, 105] on h4 "Hero" at bounding box center [27, 106] width 9 height 6
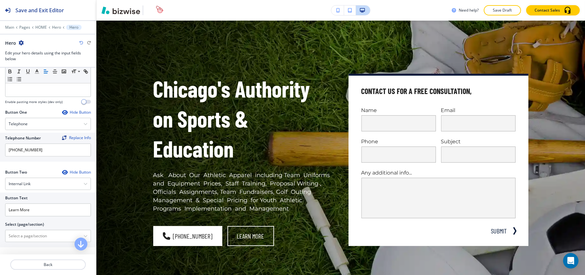
scroll to position [300, 0]
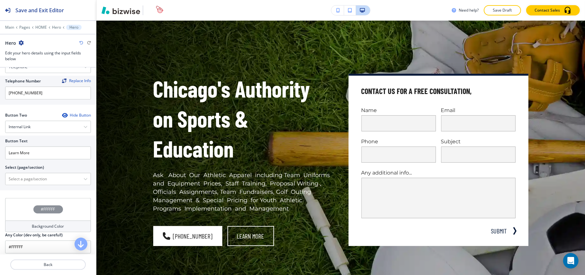
click at [62, 118] on icon "button" at bounding box center [64, 115] width 5 height 5
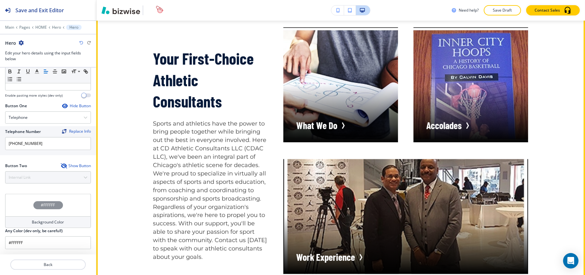
scroll to position [418, 0]
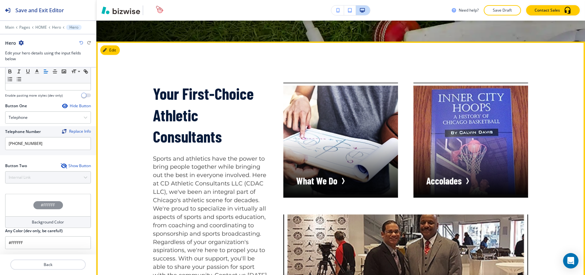
click at [111, 52] on button "Edit" at bounding box center [110, 50] width 20 height 10
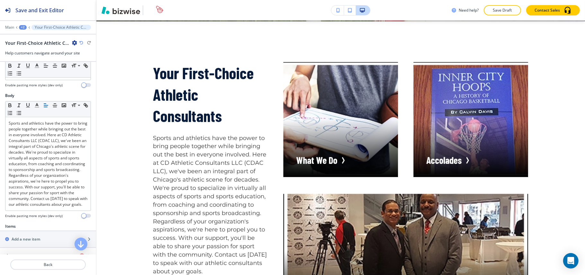
scroll to position [171, 0]
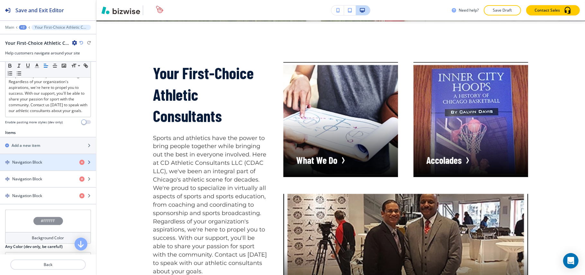
click at [27, 170] on div "button" at bounding box center [48, 167] width 96 height 5
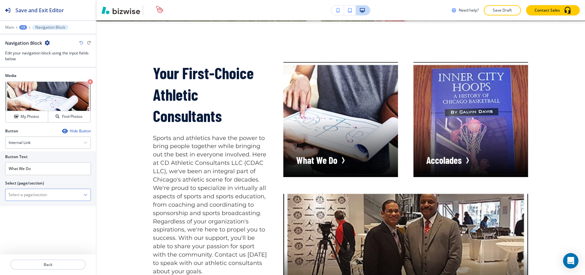
click at [33, 198] on \(page\/section\) "Manual Input" at bounding box center [44, 194] width 78 height 11
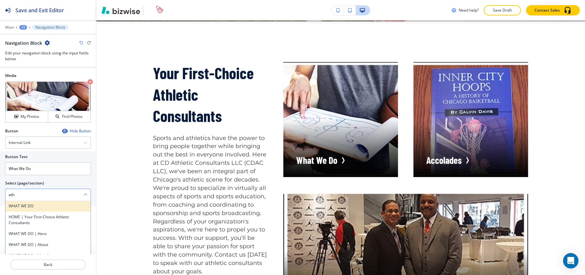
click at [35, 208] on h4 "WHAT WE DO" at bounding box center [48, 206] width 79 height 6
type \(page\/section\) "WHAT WE DO"
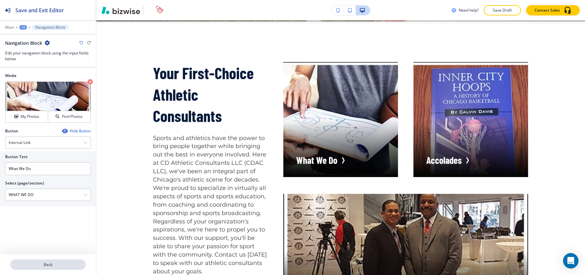
click at [53, 266] on p "Back" at bounding box center [48, 264] width 74 height 6
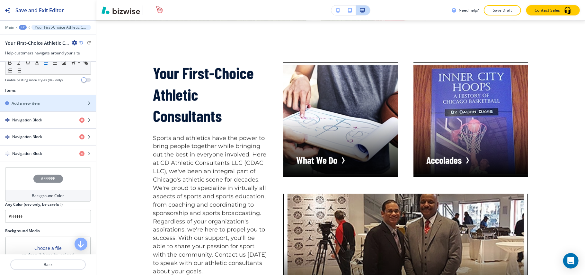
scroll to position [214, 0]
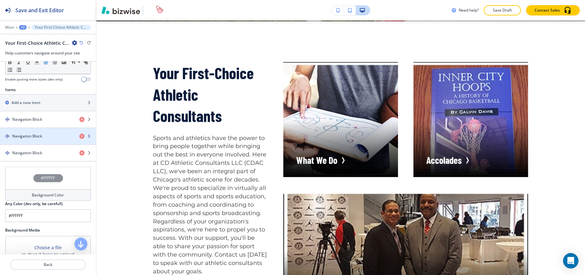
click at [44, 139] on div "Navigation Block" at bounding box center [37, 136] width 74 height 6
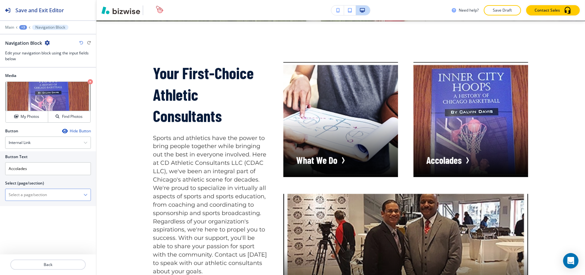
click at [38, 192] on \(page\/section\) "Manual Input" at bounding box center [44, 194] width 78 height 11
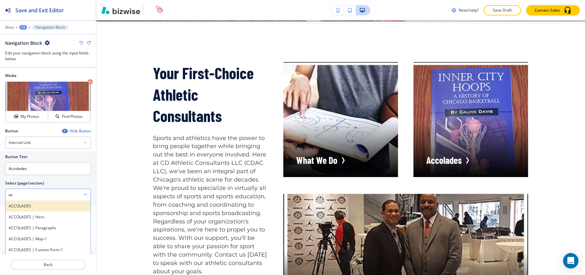
click at [31, 205] on h4 "ACCOLADES" at bounding box center [48, 206] width 79 height 6
type \(page\/section\) "ACCOLADES"
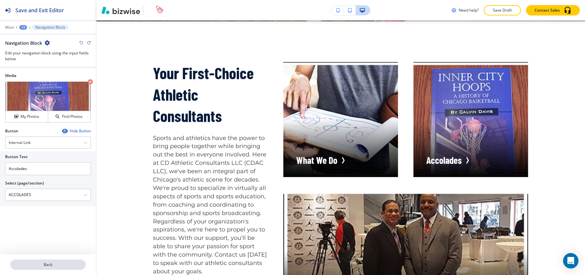
click at [59, 262] on p "Back" at bounding box center [48, 264] width 74 height 6
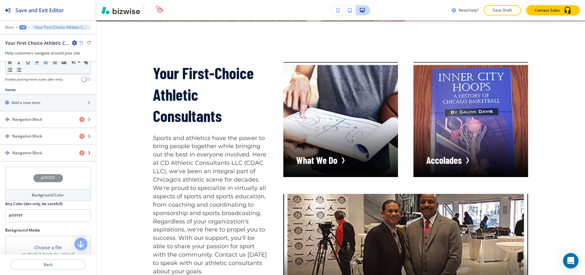
click at [40, 156] on h4 "Navigation Block" at bounding box center [27, 153] width 30 height 6
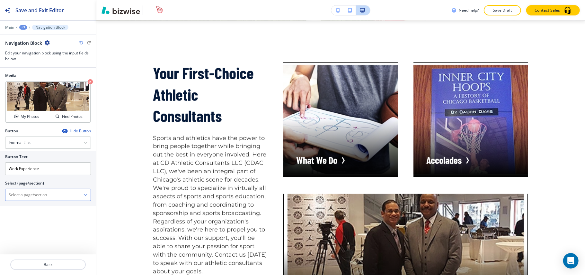
click at [29, 197] on \(page\/section\) "Manual Input" at bounding box center [44, 194] width 78 height 11
click at [30, 208] on h4 "WORK EXPERIENCE" at bounding box center [48, 206] width 79 height 6
type \(page\/section\) "WORK EXPERIENCE"
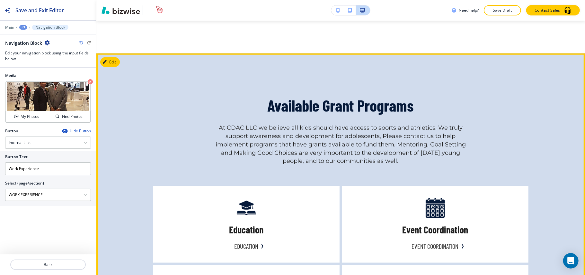
scroll to position [610, 0]
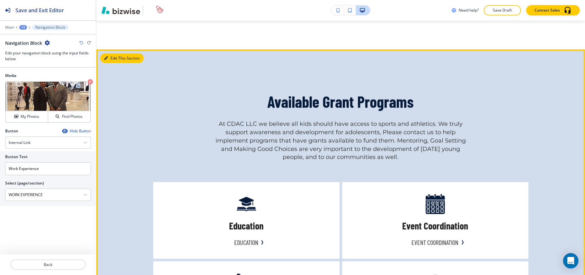
click at [112, 55] on button "Edit This Section" at bounding box center [121, 58] width 43 height 10
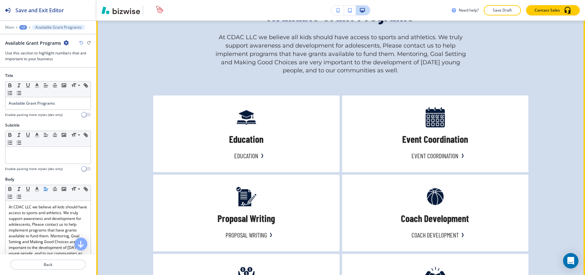
scroll to position [638, 0]
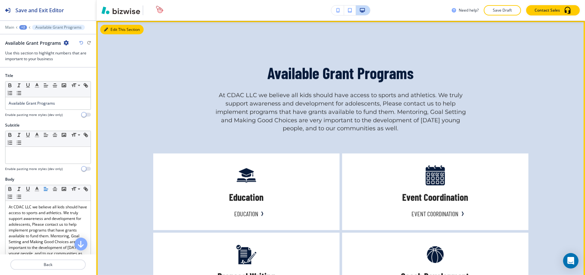
click at [108, 29] on button "Edit This Section" at bounding box center [121, 30] width 43 height 10
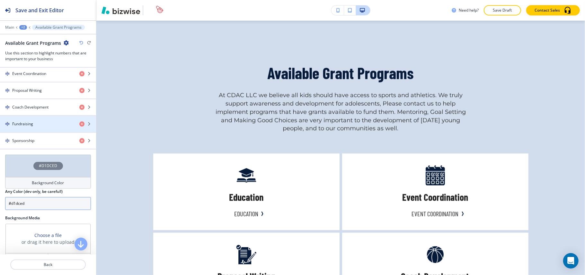
scroll to position [385, 0]
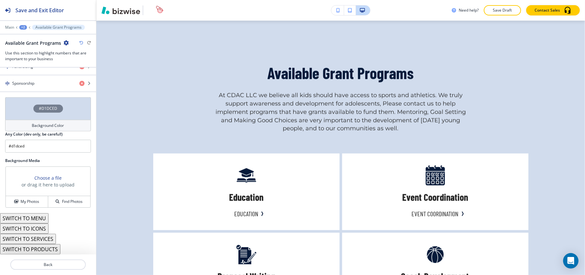
click at [30, 227] on button "SWITCH TO ICONS" at bounding box center [24, 228] width 49 height 10
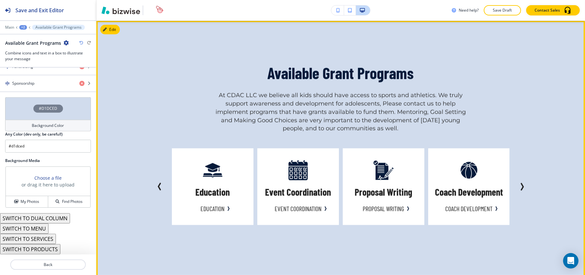
click at [519, 183] on icon "Next Slide" at bounding box center [523, 187] width 8 height 8
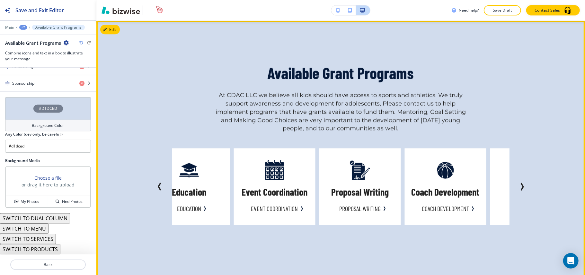
click at [522, 185] on icon "Next Slide" at bounding box center [523, 187] width 2 height 6
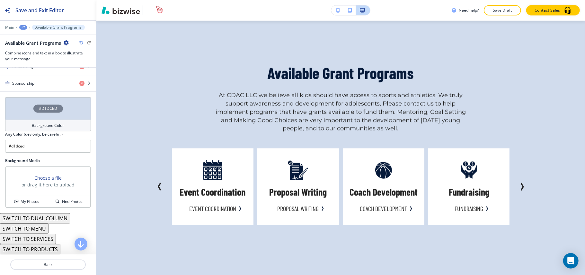
scroll to position [257, 0]
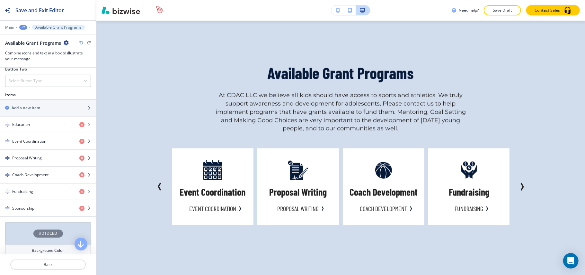
click at [33, 150] on div "button" at bounding box center [48, 149] width 96 height 1
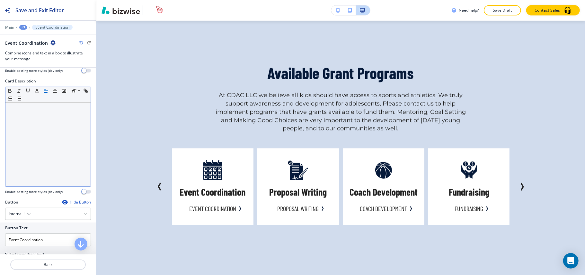
scroll to position [204, 0]
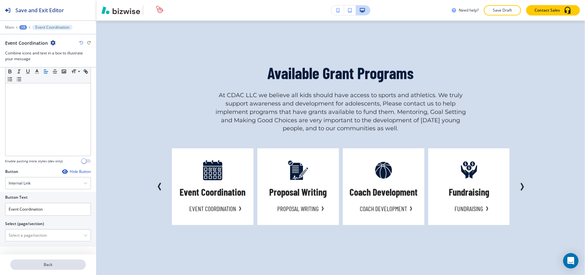
click at [48, 267] on p "Back" at bounding box center [48, 264] width 74 height 6
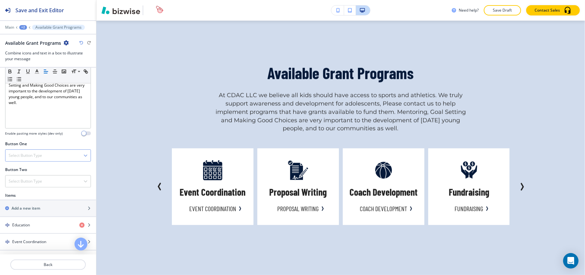
scroll to position [171, 0]
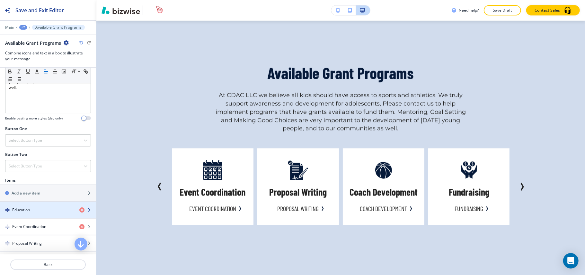
click at [30, 210] on div "Education" at bounding box center [37, 210] width 74 height 6
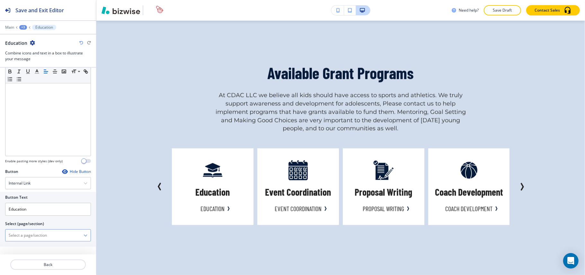
scroll to position [204, 0]
click at [32, 237] on \(page\/section\) "Manual Input" at bounding box center [44, 235] width 78 height 11
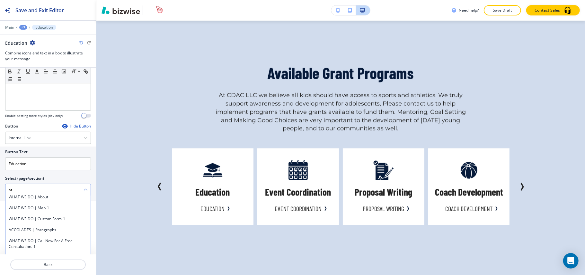
scroll to position [37, 0]
type \(page\/section\) "a"
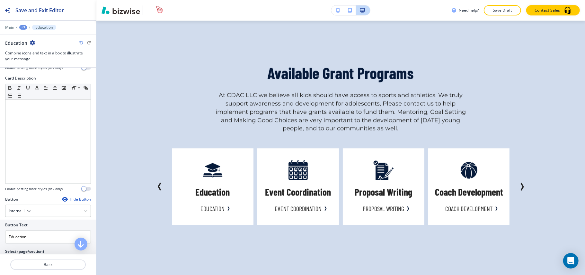
scroll to position [161, 0]
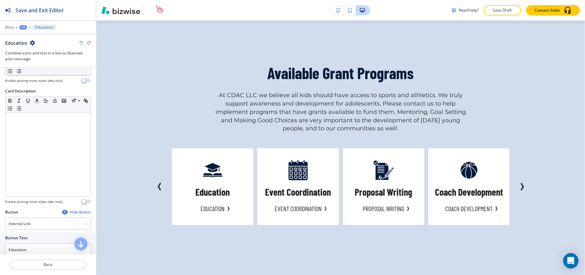
click at [79, 42] on icon "button" at bounding box center [81, 43] width 4 height 4
click at [81, 42] on icon "button" at bounding box center [81, 43] width 4 height 4
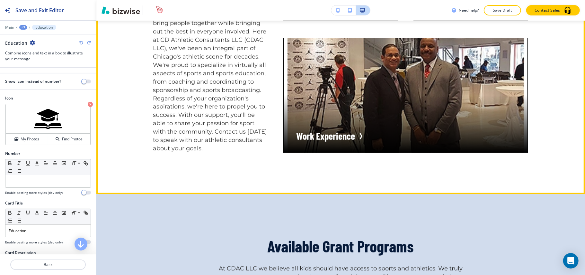
scroll to position [467, 0]
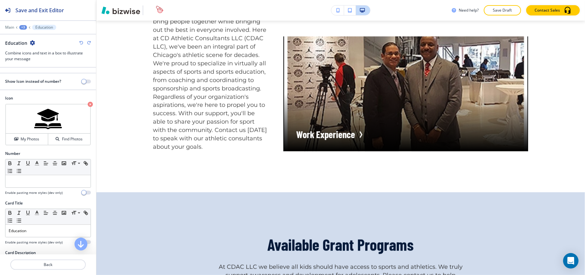
click at [80, 43] on icon "button" at bounding box center [81, 43] width 4 height 4
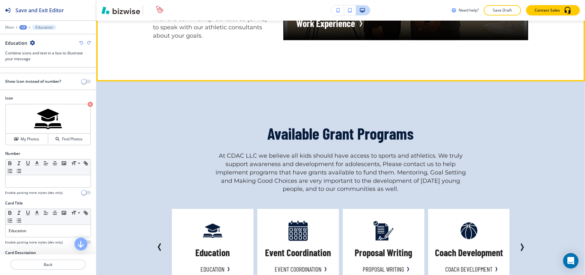
scroll to position [638, 0]
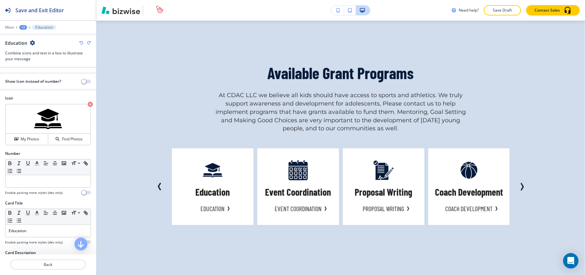
click at [79, 43] on icon "button" at bounding box center [81, 43] width 4 height 4
click at [80, 42] on icon "button" at bounding box center [81, 43] width 4 height 4
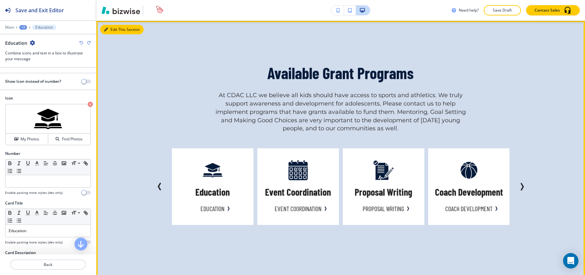
click at [118, 29] on button "Edit This Section" at bounding box center [121, 30] width 43 height 10
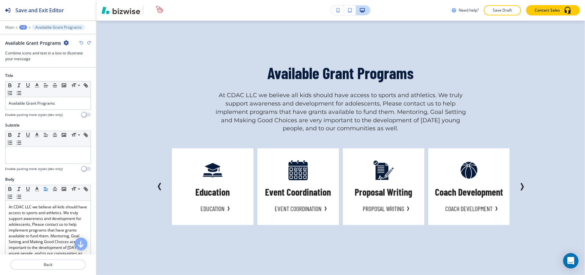
click at [80, 41] on div "Available Grant Programs" at bounding box center [48, 43] width 86 height 7
click at [80, 41] on icon "button" at bounding box center [81, 43] width 4 height 4
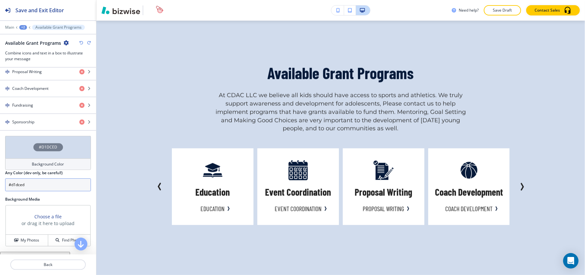
scroll to position [300, 0]
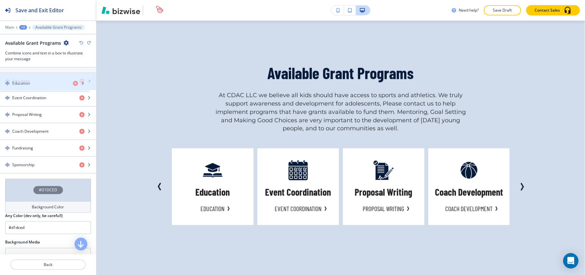
click at [31, 87] on div "button" at bounding box center [48, 86] width 96 height 5
click at [35, 80] on div "Education" at bounding box center [37, 81] width 74 height 6
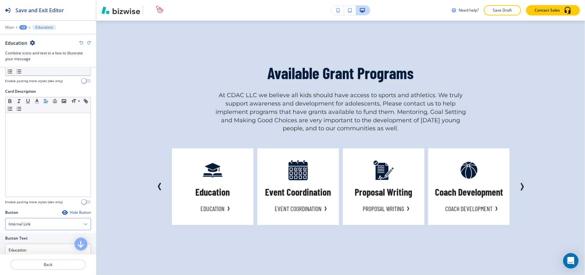
scroll to position [204, 0]
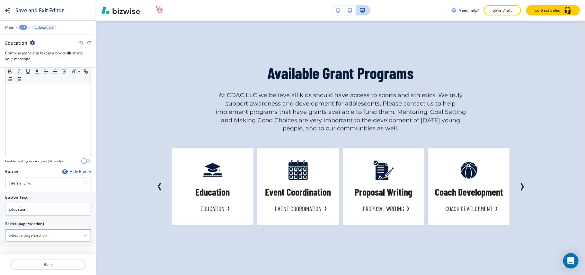
click at [21, 233] on \(page\/section\) "Manual Input" at bounding box center [44, 235] width 78 height 11
drag, startPoint x: 27, startPoint y: 244, endPoint x: 30, endPoint y: 247, distance: 3.9
click at [27, 244] on h4 "WHAT WE DO" at bounding box center [48, 244] width 79 height 6
type \(page\/section\) "WHAT WE DO"
click at [48, 261] on p "Back" at bounding box center [48, 264] width 74 height 6
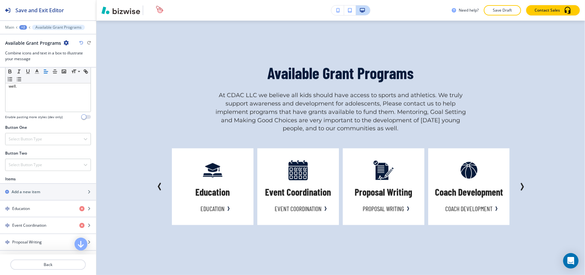
scroll to position [214, 0]
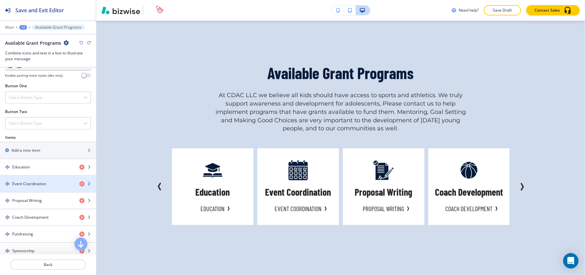
click at [41, 191] on div "button" at bounding box center [48, 188] width 96 height 5
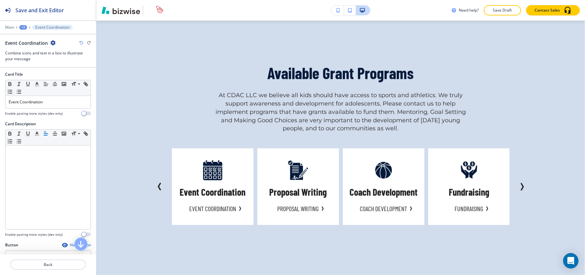
scroll to position [204, 0]
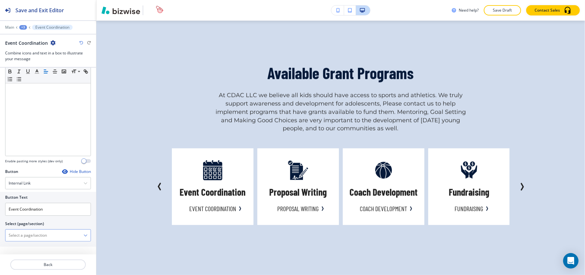
click at [22, 235] on \(page\/section\) "Manual Input" at bounding box center [44, 235] width 78 height 11
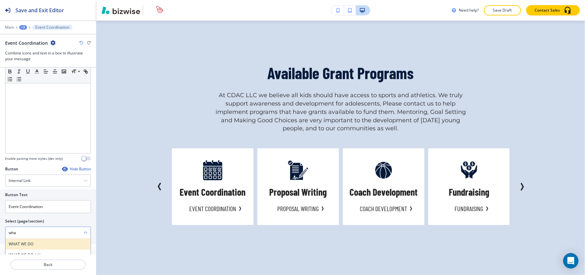
click at [27, 247] on h4 "WHAT WE DO" at bounding box center [48, 244] width 79 height 6
type \(page\/section\) "WHAT WE DO"
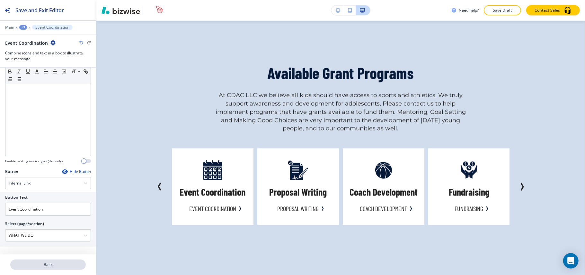
click at [38, 260] on button "Back" at bounding box center [48, 264] width 76 height 10
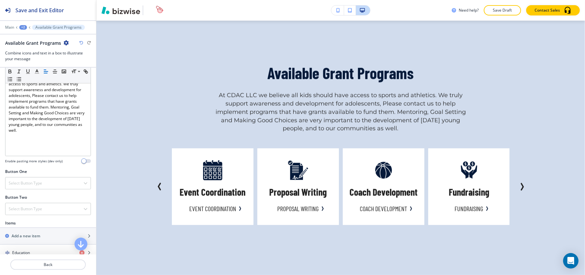
scroll to position [171, 0]
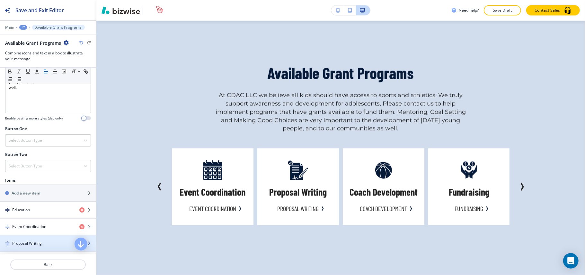
click at [39, 244] on h4 "Proposal Writing" at bounding box center [27, 243] width 30 height 6
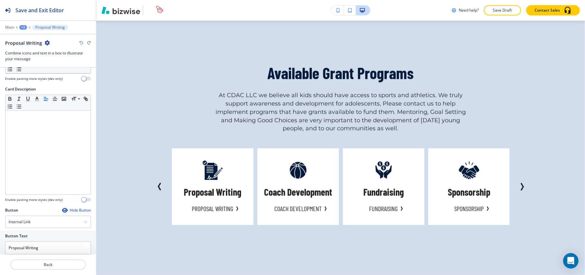
scroll to position [204, 0]
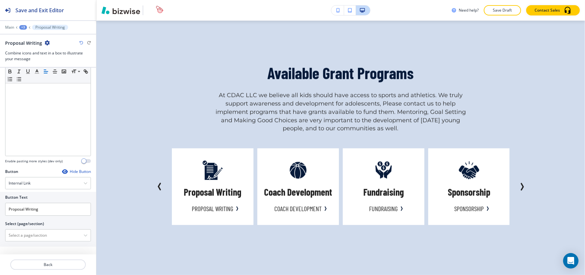
click at [62, 169] on icon "button" at bounding box center [64, 171] width 5 height 5
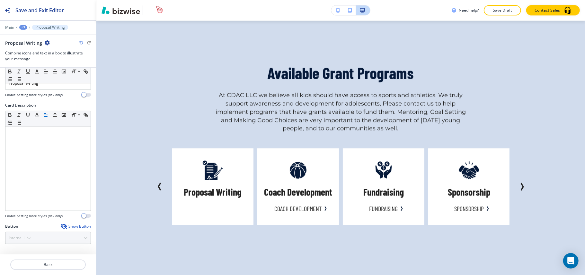
scroll to position [149, 0]
click at [56, 263] on p "Back" at bounding box center [48, 264] width 74 height 6
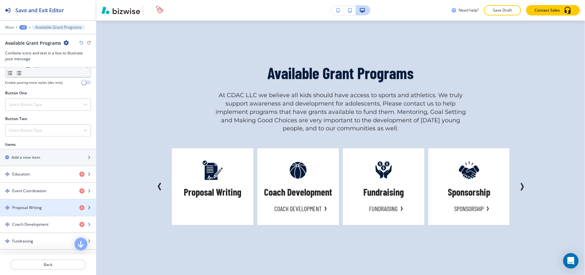
scroll to position [214, 0]
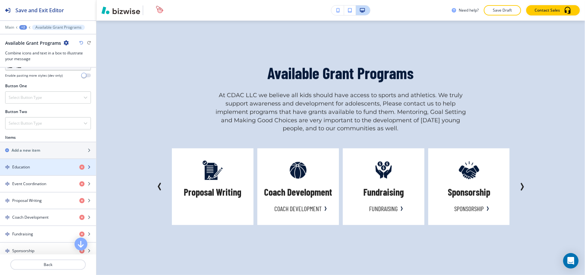
click at [46, 168] on div "Education" at bounding box center [37, 167] width 74 height 6
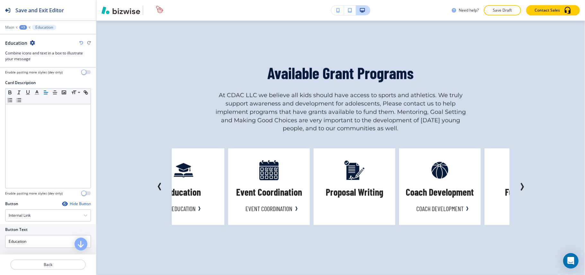
scroll to position [204, 0]
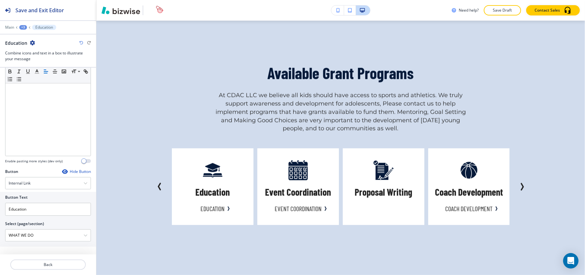
click at [62, 170] on icon "button" at bounding box center [64, 171] width 5 height 5
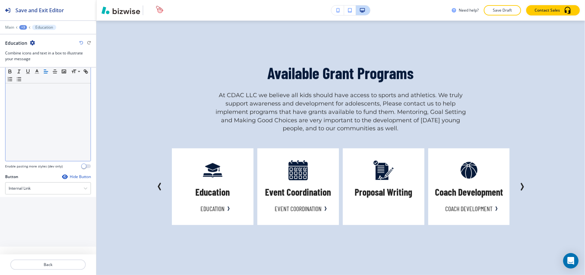
scroll to position [149, 0]
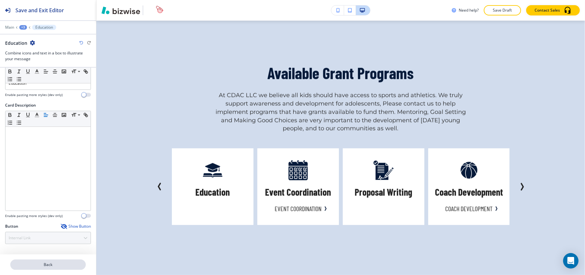
click at [53, 266] on p "Back" at bounding box center [48, 264] width 74 height 6
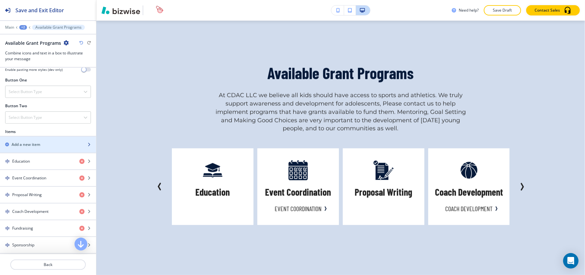
scroll to position [300, 0]
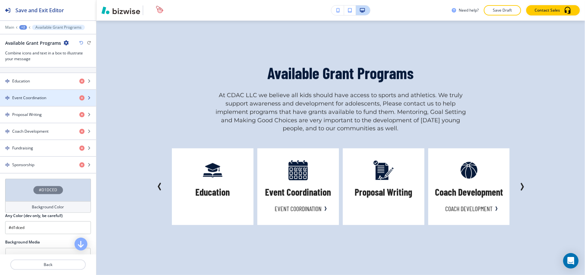
click at [41, 100] on h4 "Event Coordination" at bounding box center [29, 98] width 34 height 6
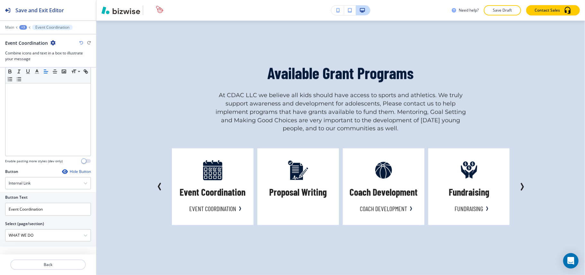
click at [62, 169] on icon "button" at bounding box center [64, 171] width 5 height 5
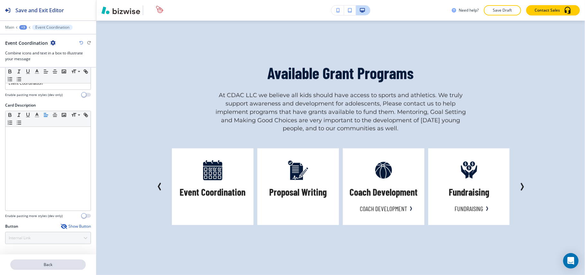
click at [53, 264] on p "Back" at bounding box center [48, 264] width 74 height 6
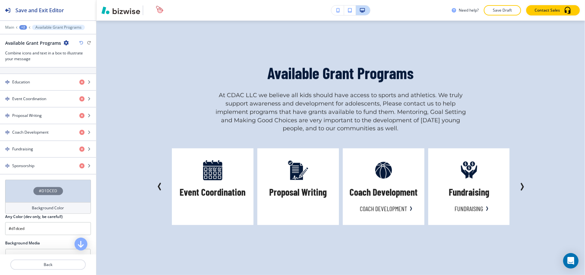
scroll to position [300, 0]
click at [48, 128] on div "button" at bounding box center [48, 125] width 96 height 5
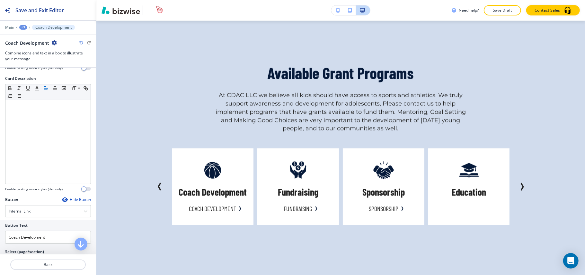
scroll to position [204, 0]
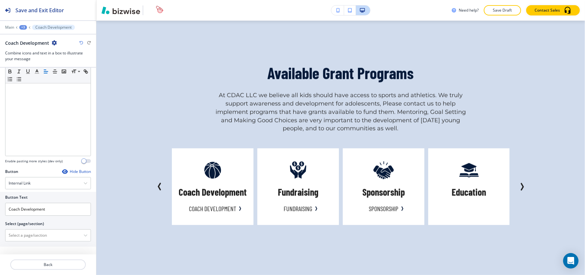
click at [62, 170] on icon "button" at bounding box center [64, 171] width 5 height 5
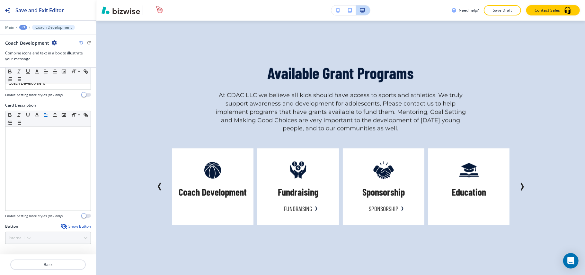
scroll to position [149, 0]
click at [49, 261] on button "Back" at bounding box center [48, 264] width 76 height 10
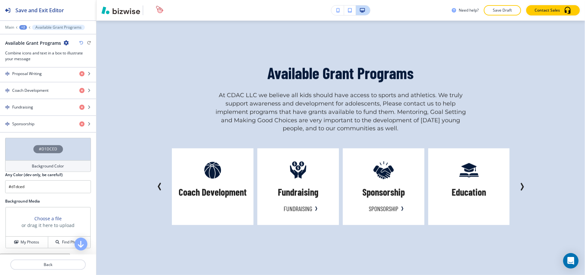
scroll to position [343, 0]
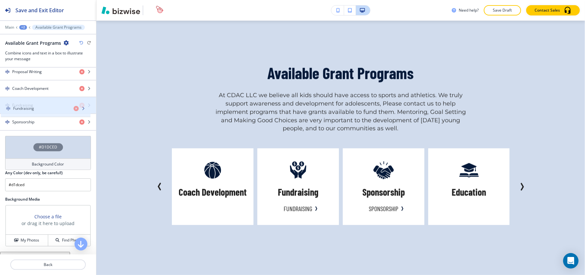
click at [30, 105] on h4 "Fundraising" at bounding box center [22, 105] width 21 height 6
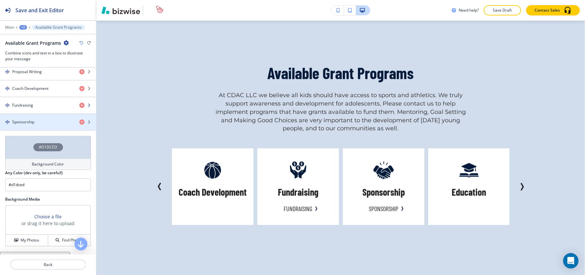
click at [43, 111] on div "button" at bounding box center [48, 110] width 96 height 5
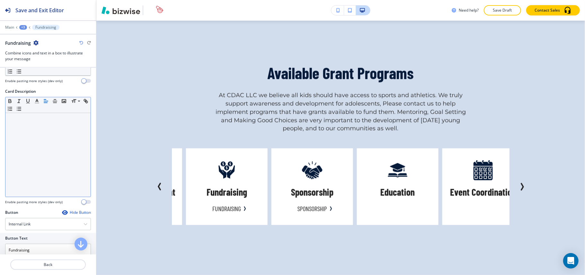
scroll to position [204, 0]
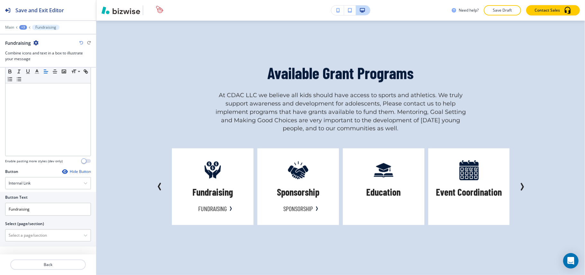
click at [62, 170] on icon "button" at bounding box center [64, 171] width 5 height 5
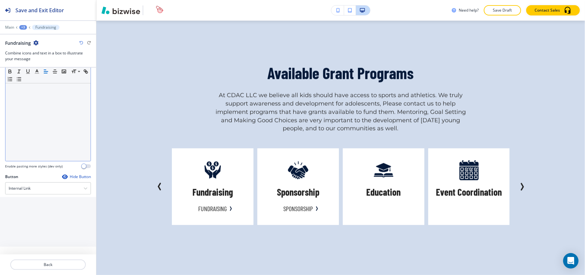
scroll to position [149, 0]
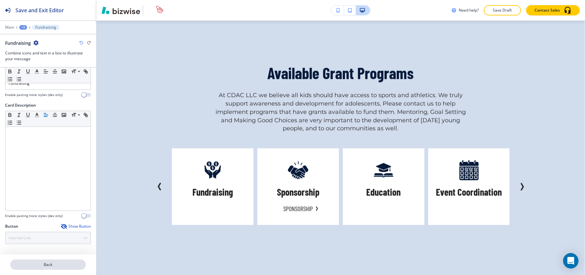
click at [44, 263] on p "Back" at bounding box center [48, 264] width 74 height 6
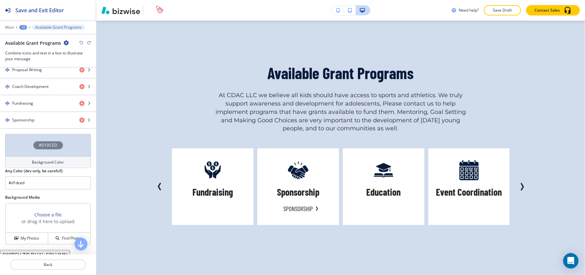
scroll to position [300, 0]
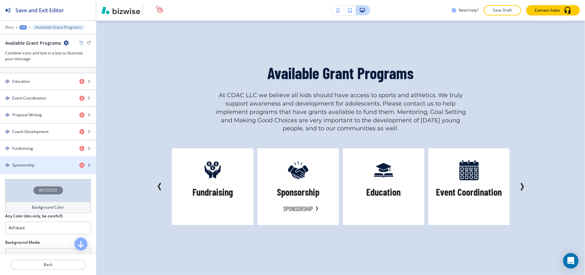
click at [43, 167] on div "Sponsorship" at bounding box center [37, 165] width 74 height 6
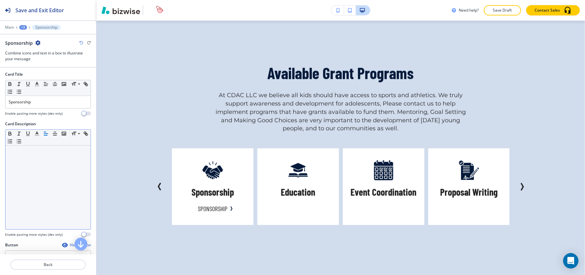
scroll to position [204, 0]
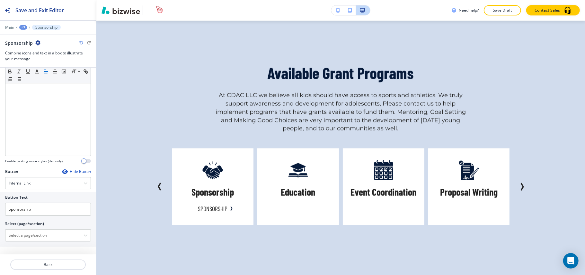
click at [62, 171] on icon "button" at bounding box center [64, 171] width 5 height 5
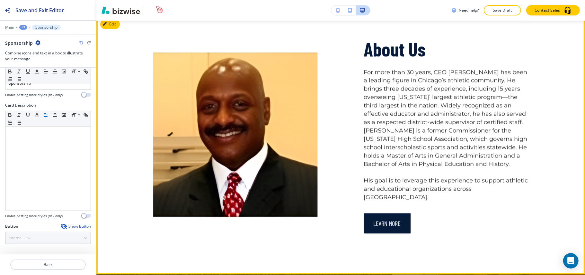
scroll to position [939, 0]
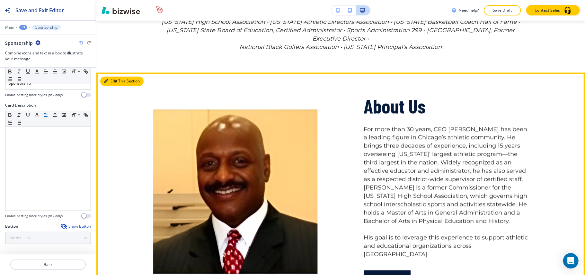
click at [113, 76] on button "Edit This Section" at bounding box center [121, 81] width 43 height 10
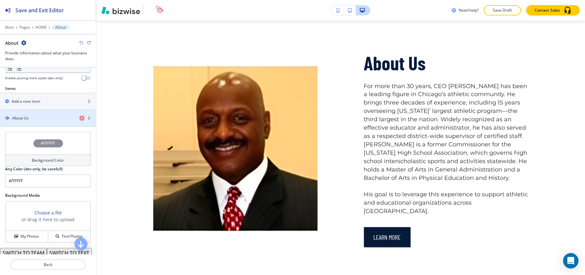
scroll to position [251, 0]
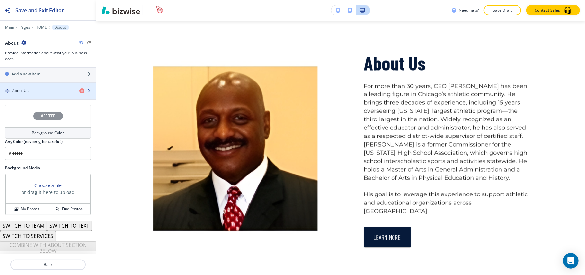
click at [35, 94] on div "button" at bounding box center [48, 96] width 96 height 5
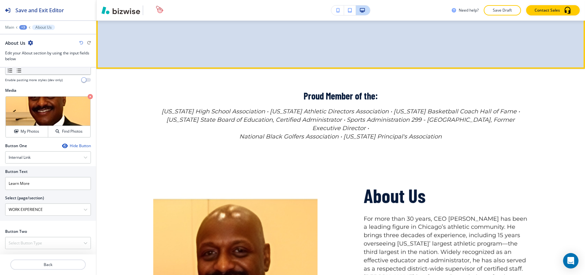
scroll to position [853, 0]
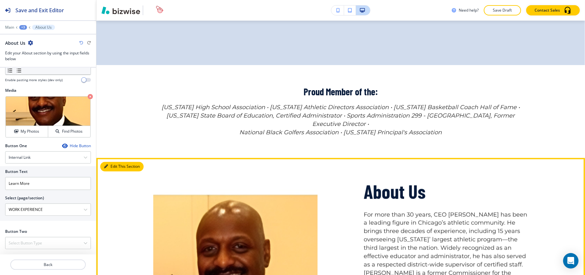
click at [113, 162] on button "Edit This Section" at bounding box center [121, 167] width 43 height 10
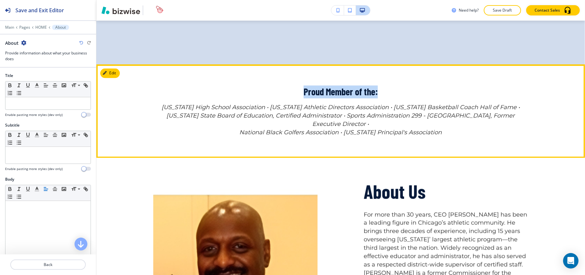
drag, startPoint x: 289, startPoint y: 93, endPoint x: 403, endPoint y: 93, distance: 113.8
click at [403, 93] on p "Proud Member of the:" at bounding box center [340, 92] width 375 height 13
copy span "Proud Member of the:"
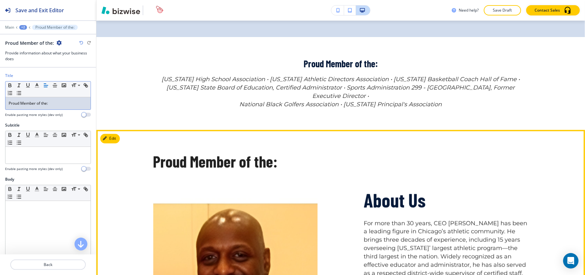
scroll to position [896, 0]
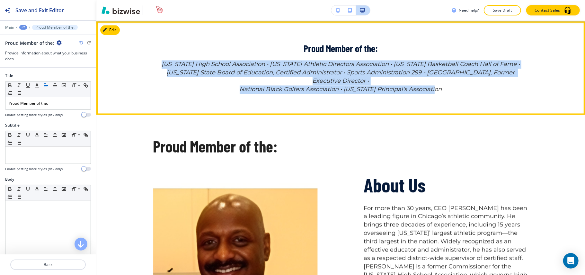
drag, startPoint x: 180, startPoint y: 62, endPoint x: 465, endPoint y: 82, distance: 285.2
click at [465, 82] on p "Illinois High School Association • Illinois Athletic Directors Association • Il…" at bounding box center [340, 76] width 375 height 33
copy p "Illinois High School Association • Illinois Athletic Directors Association • Il…"
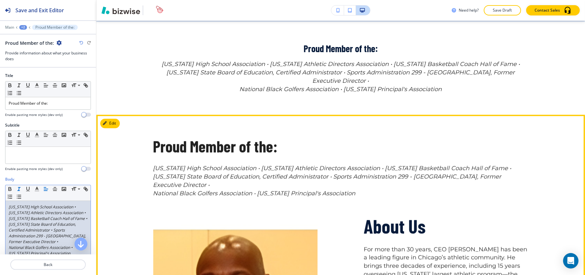
scroll to position [939, 0]
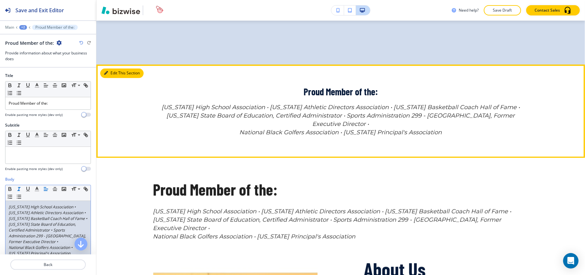
click at [106, 73] on icon "button" at bounding box center [106, 73] width 4 height 4
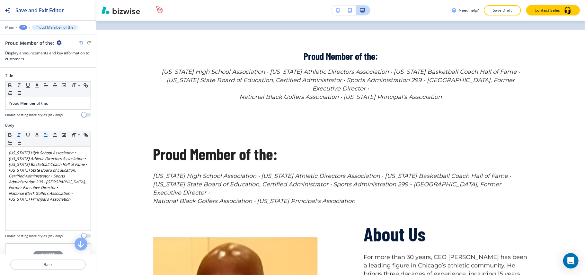
scroll to position [897, 0]
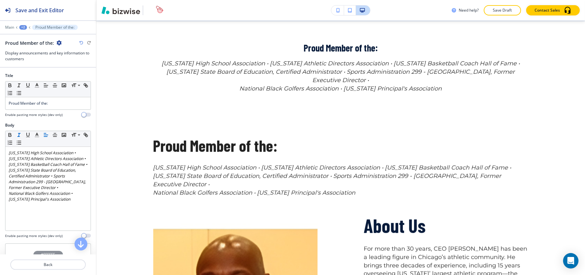
click at [59, 44] on icon "button" at bounding box center [59, 42] width 5 height 5
click at [71, 75] on p "Delete Section" at bounding box center [76, 77] width 33 height 6
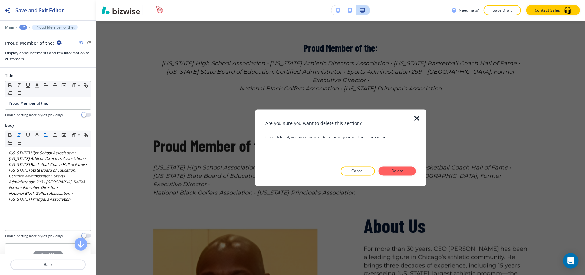
click at [408, 167] on button "Delete" at bounding box center [397, 171] width 37 height 9
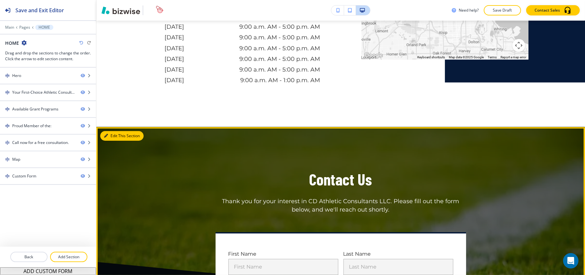
click at [113, 131] on button "Edit This Section" at bounding box center [121, 136] width 43 height 10
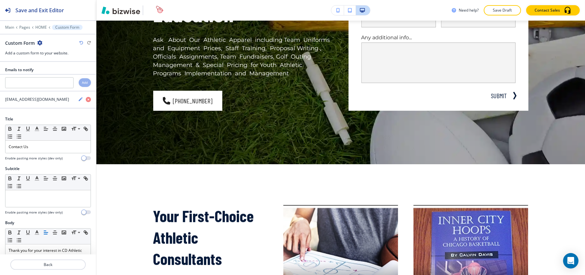
scroll to position [0, 0]
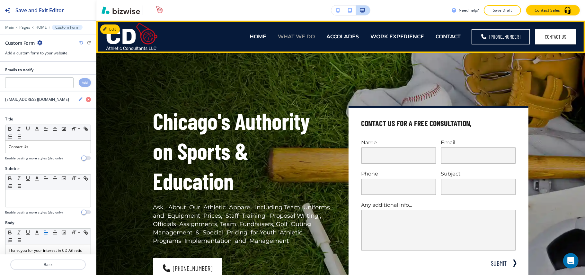
click at [299, 37] on p "WHAT WE DO" at bounding box center [296, 36] width 37 height 7
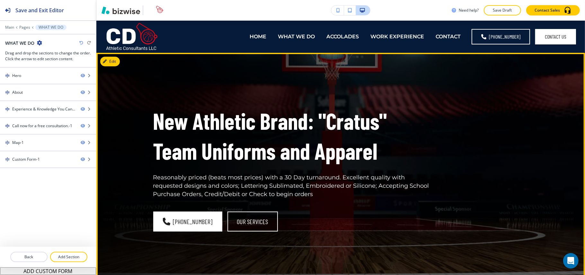
click at [120, 65] on div "New Athletic Brand: "Cratus" Team Uniforms and Apparel Reasonably priced (beats…" at bounding box center [340, 168] width 489 height 231
click at [113, 59] on button "Edit This Section" at bounding box center [121, 62] width 43 height 10
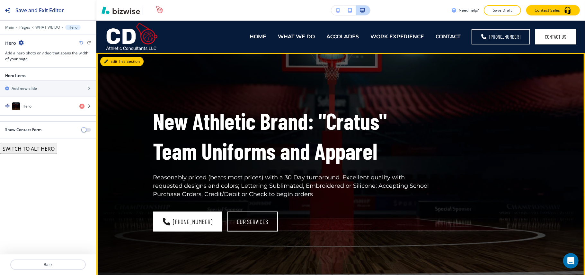
scroll to position [32, 0]
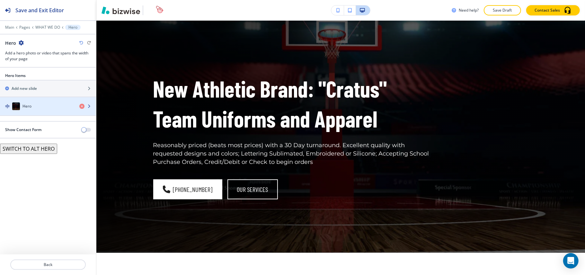
click at [46, 108] on div "Hero" at bounding box center [37, 106] width 74 height 8
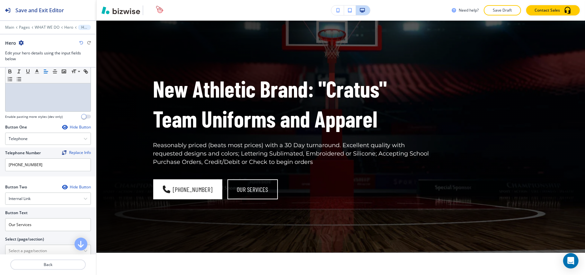
scroll to position [313, 0]
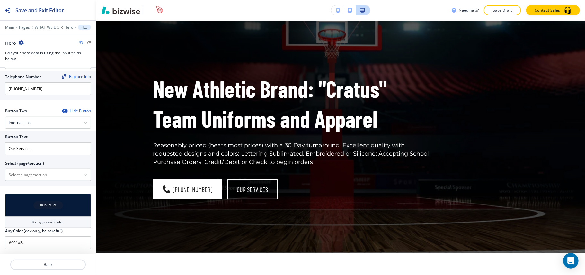
click at [62, 109] on icon "button" at bounding box center [64, 110] width 5 height 5
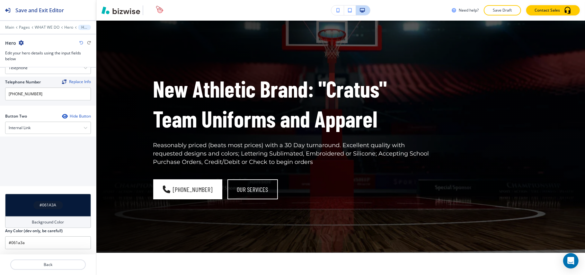
scroll to position [258, 0]
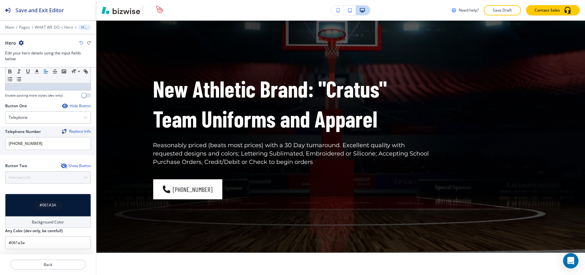
click at [57, 109] on div at bounding box center [48, 110] width 86 height 3
click at [62, 104] on icon "button" at bounding box center [64, 105] width 5 height 5
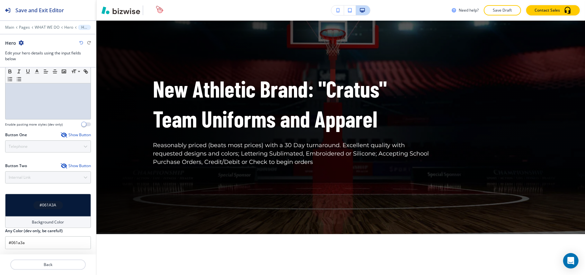
scroll to position [228, 0]
click at [61, 133] on icon "button" at bounding box center [63, 134] width 5 height 5
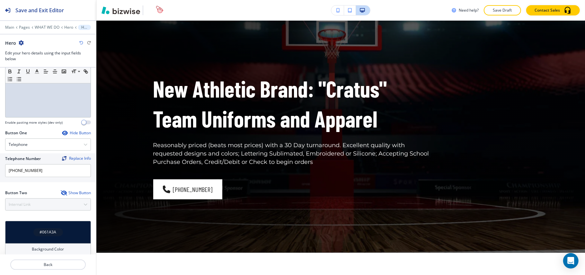
scroll to position [258, 0]
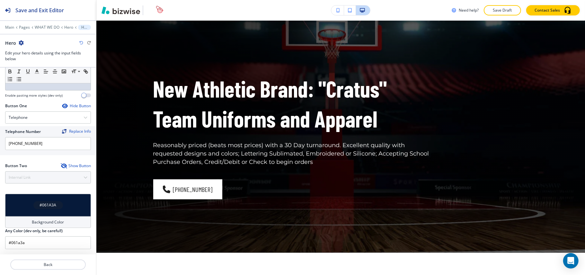
click at [61, 165] on icon "button" at bounding box center [63, 165] width 5 height 5
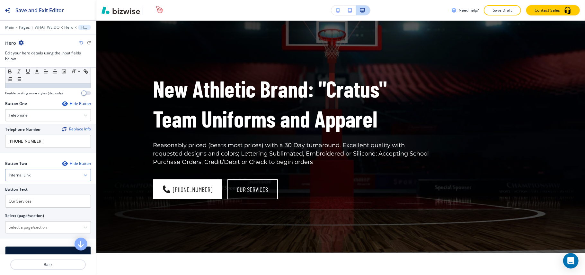
click at [42, 179] on div "Internal Link" at bounding box center [47, 175] width 85 height 12
click at [27, 232] on \(page\/section\) "Manual Input" at bounding box center [44, 227] width 78 height 11
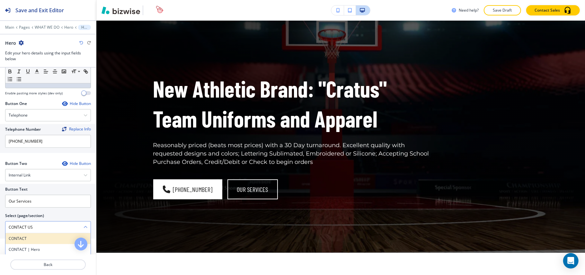
click at [21, 239] on h4 "CONTACT" at bounding box center [48, 238] width 79 height 6
type \(page\/section\) "CONTACT"
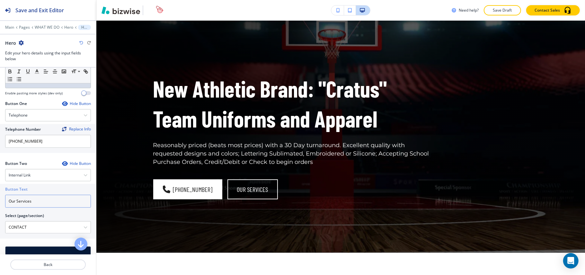
drag, startPoint x: 46, startPoint y: 203, endPoint x: 0, endPoint y: 197, distance: 46.1
click at [0, 198] on div "Button Text Our Services Select (page/section) CONTACT CONTACT CONTACT | Hero C…" at bounding box center [48, 211] width 96 height 55
paste input "CONTACT US"
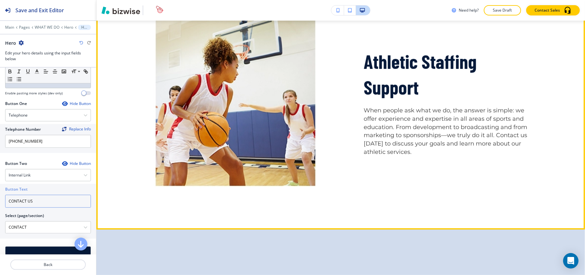
scroll to position [246, 0]
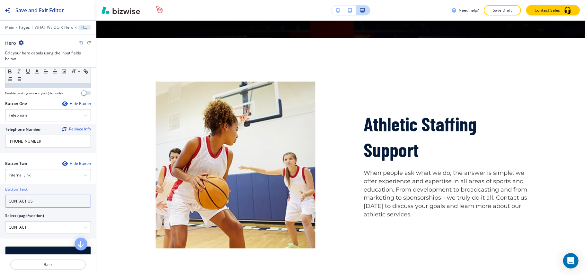
type input "CONTACT US"
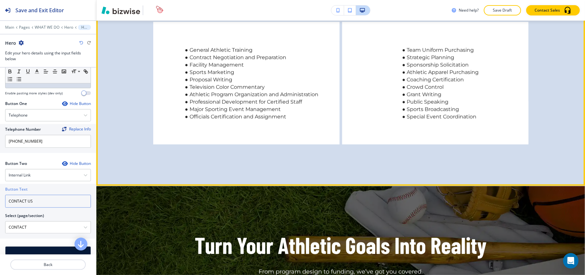
scroll to position [804, 0]
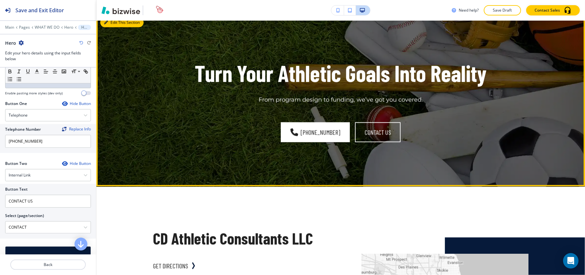
click at [118, 21] on button "Edit This Section" at bounding box center [121, 23] width 43 height 10
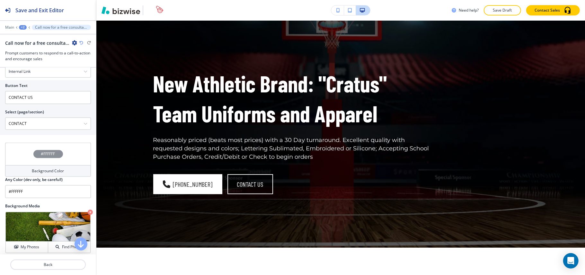
scroll to position [0, 0]
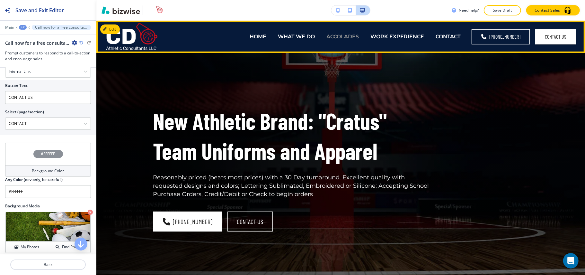
click at [350, 34] on p "ACCOLADES" at bounding box center [343, 36] width 32 height 7
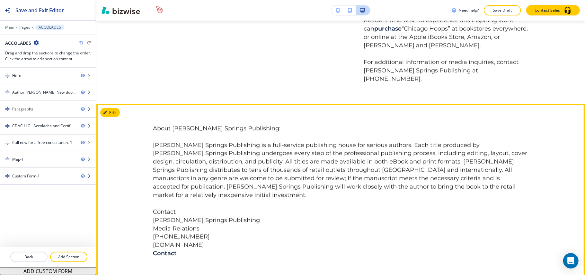
scroll to position [643, 0]
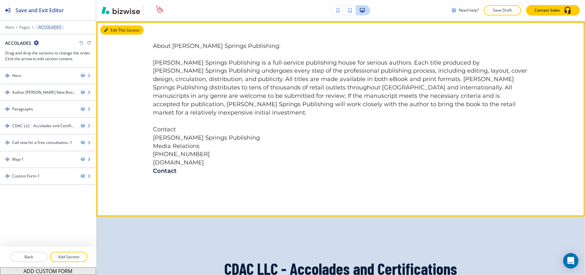
click at [118, 35] on button "Edit This Section" at bounding box center [121, 30] width 43 height 10
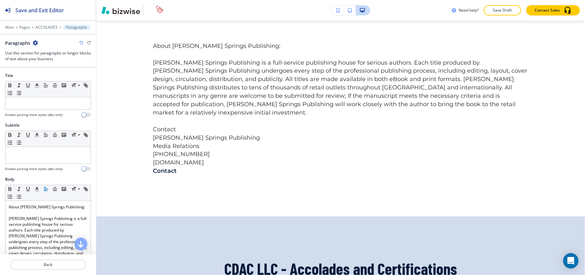
scroll to position [656, 0]
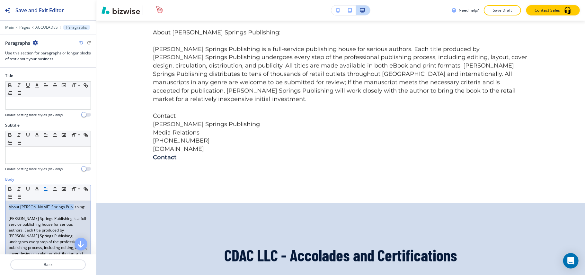
drag, startPoint x: 83, startPoint y: 206, endPoint x: 5, endPoint y: 206, distance: 77.2
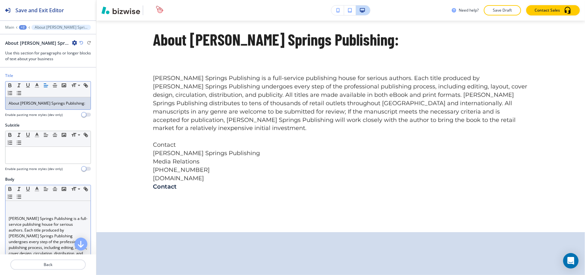
click at [10, 220] on p "Newman Springs Publishing is a full-service publishing house for serious author…" at bounding box center [48, 273] width 79 height 116
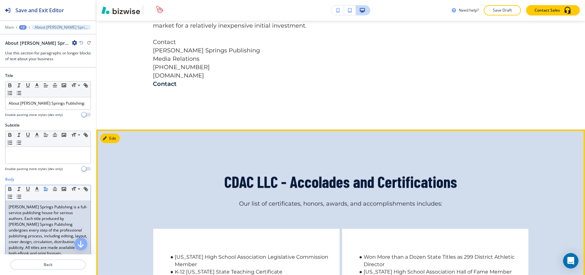
scroll to position [871, 0]
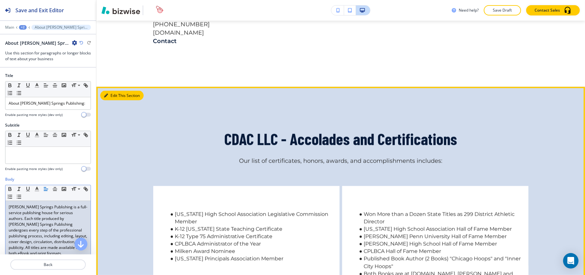
click at [111, 100] on button "Edit This Section" at bounding box center [121, 96] width 43 height 10
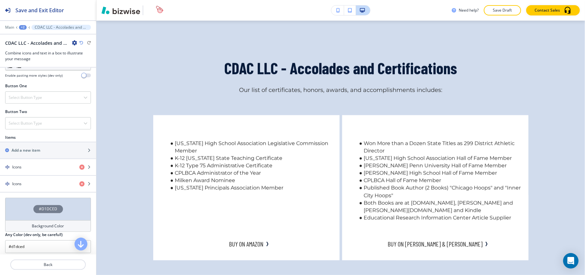
scroll to position [300, 0]
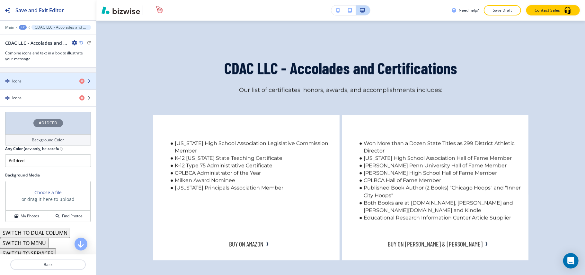
click at [37, 86] on div "button" at bounding box center [48, 86] width 96 height 5
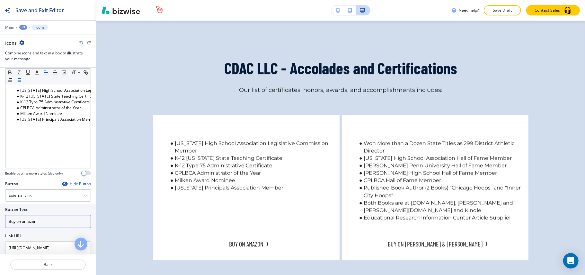
scroll to position [205, 0]
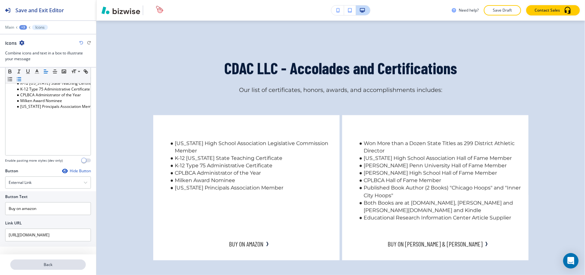
click at [53, 261] on button "Back" at bounding box center [48, 264] width 76 height 10
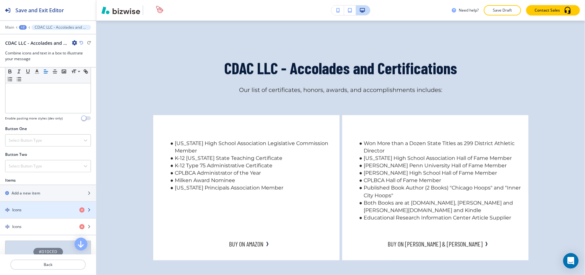
scroll to position [257, 0]
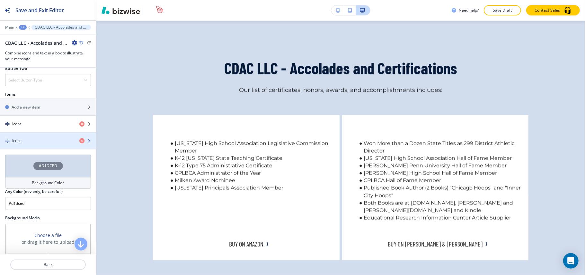
click at [35, 146] on div "button" at bounding box center [48, 145] width 96 height 5
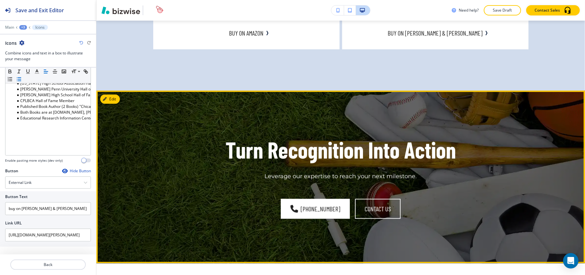
scroll to position [1113, 0]
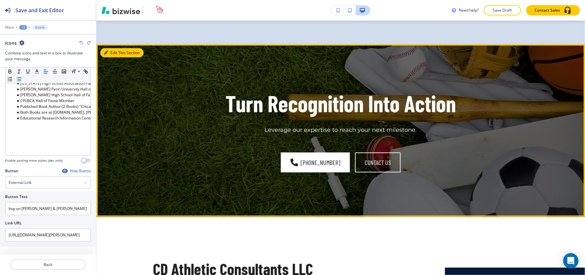
click at [113, 53] on button "Edit This Section" at bounding box center [121, 53] width 43 height 10
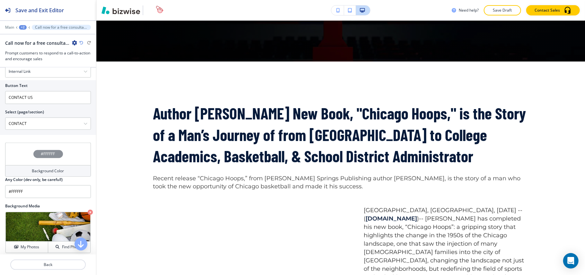
scroll to position [0, 0]
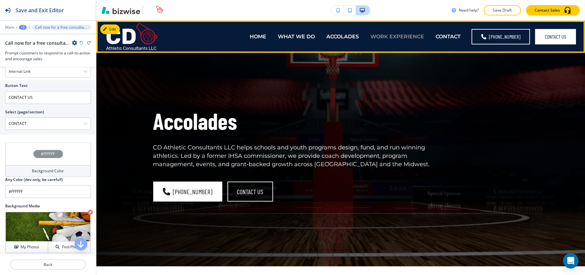
click at [395, 37] on p "WORK EXPERIENCE" at bounding box center [398, 36] width 54 height 7
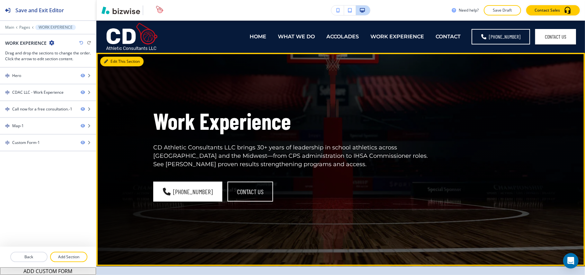
click at [114, 59] on button "Edit This Section" at bounding box center [121, 62] width 43 height 10
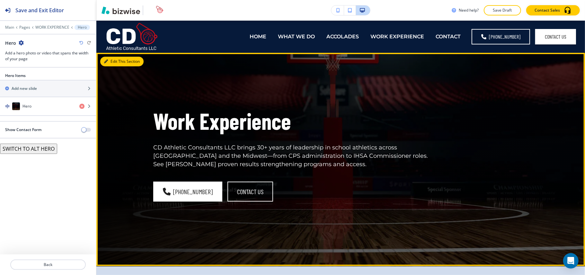
scroll to position [32, 0]
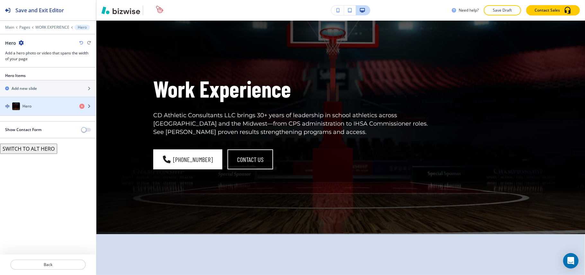
click at [41, 104] on div "Hero" at bounding box center [37, 106] width 74 height 8
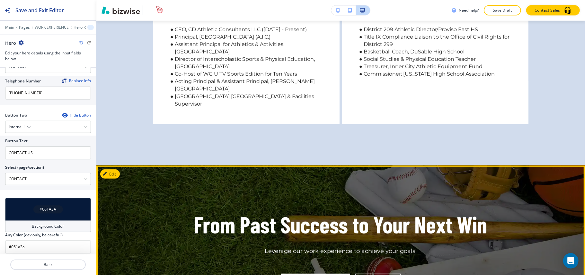
scroll to position [375, 0]
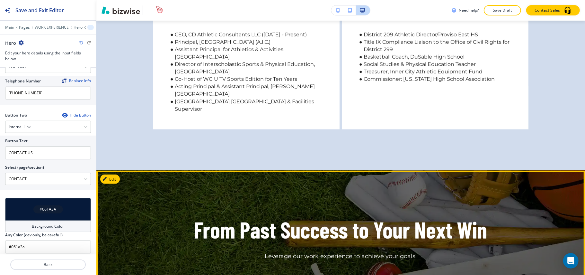
click at [118, 174] on button "Edit" at bounding box center [110, 179] width 20 height 10
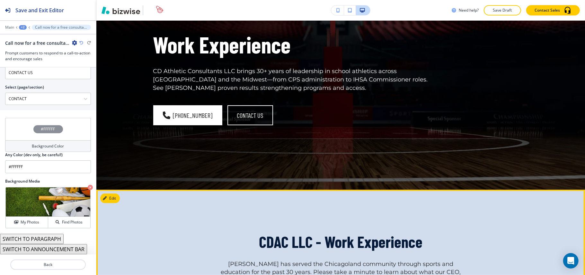
scroll to position [0, 0]
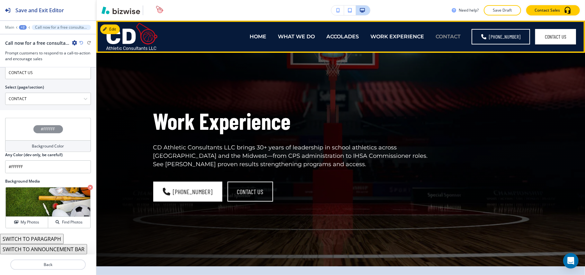
click at [448, 36] on p "CONTACT" at bounding box center [448, 36] width 25 height 7
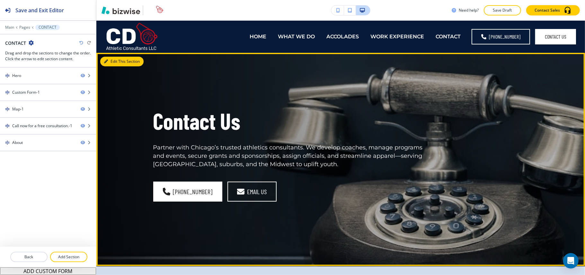
click at [114, 64] on button "Edit This Section" at bounding box center [121, 62] width 43 height 10
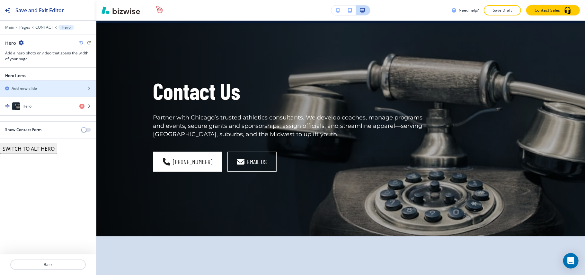
scroll to position [32, 0]
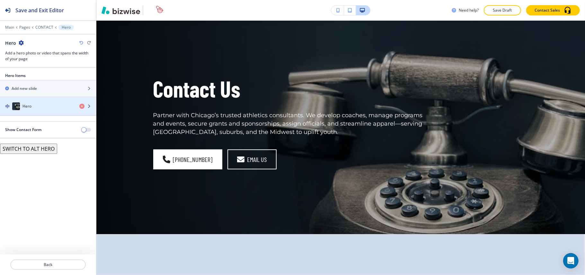
click at [37, 104] on div "Hero" at bounding box center [37, 106] width 74 height 8
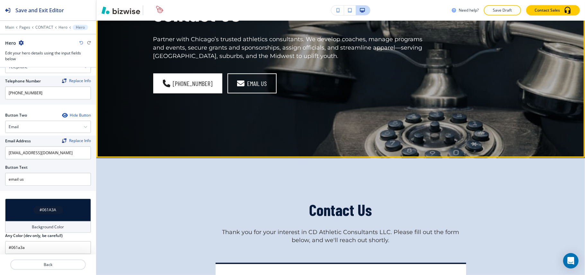
scroll to position [203, 0]
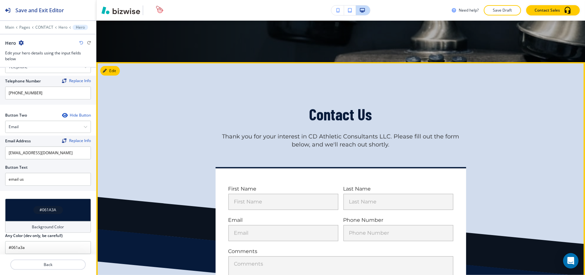
click at [112, 68] on button "Edit" at bounding box center [110, 71] width 20 height 10
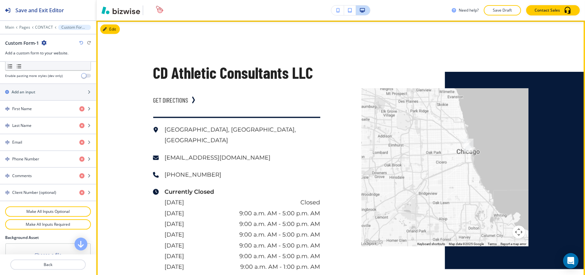
scroll to position [588, 0]
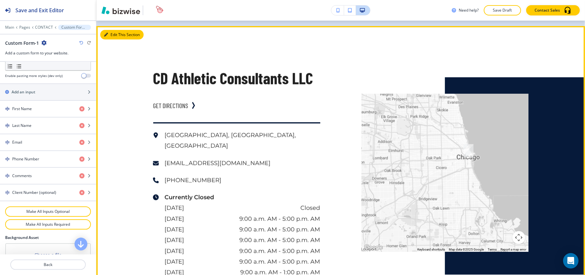
click at [113, 34] on button "Edit This Section" at bounding box center [121, 35] width 43 height 10
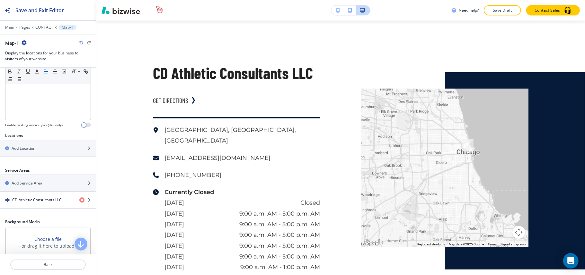
scroll to position [214, 0]
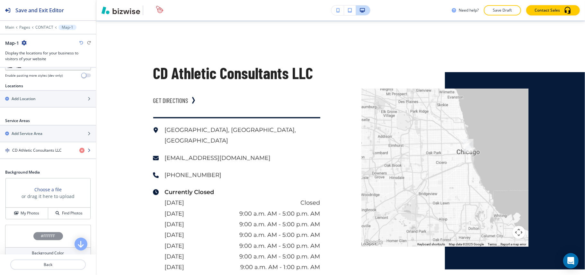
click at [39, 156] on div "button" at bounding box center [48, 155] width 96 height 5
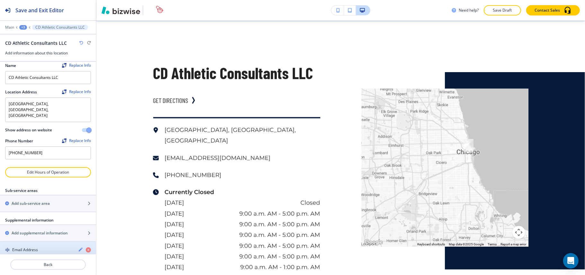
click at [32, 247] on h4 "Email Address" at bounding box center [25, 250] width 26 height 6
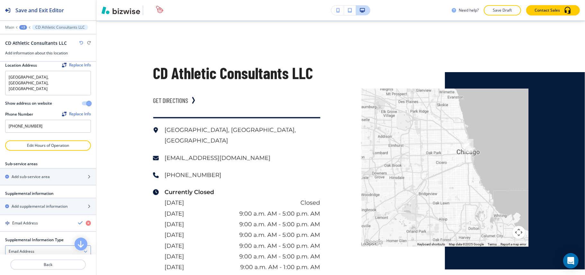
scroll to position [62, 0]
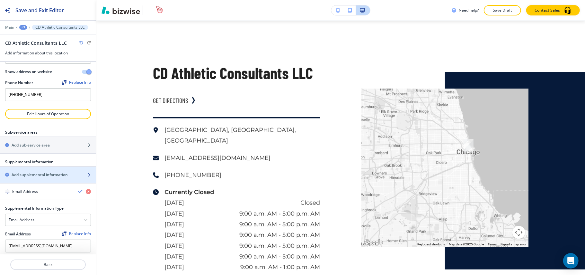
click at [32, 172] on h2 "Add supplemental information" at bounding box center [40, 175] width 56 height 6
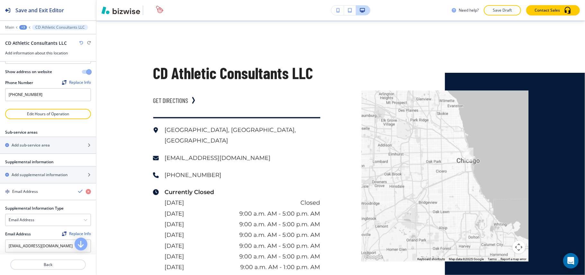
scroll to position [165, 0]
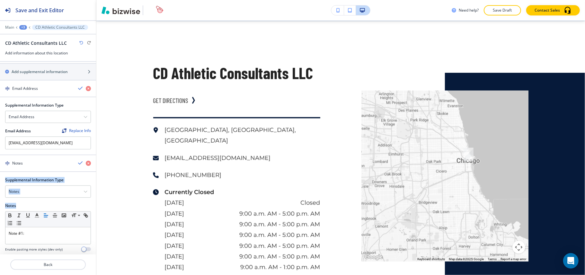
drag, startPoint x: 41, startPoint y: 218, endPoint x: 0, endPoint y: 219, distance: 41.2
click at [0, 219] on div "Supplemental Information Type Notes Notes Email Address PO Box Fax Number Other…" at bounding box center [48, 217] width 96 height 80
click at [37, 230] on p "Note #1:" at bounding box center [48, 233] width 79 height 6
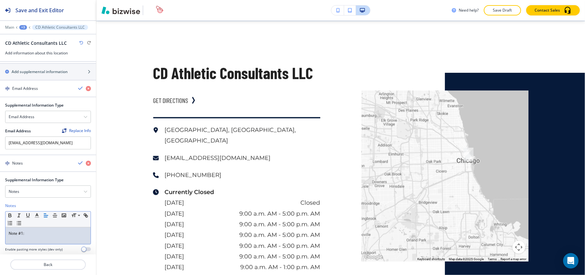
click at [37, 230] on p "Note #1:" at bounding box center [48, 233] width 79 height 6
click at [38, 230] on p "Note #1:" at bounding box center [48, 233] width 79 height 6
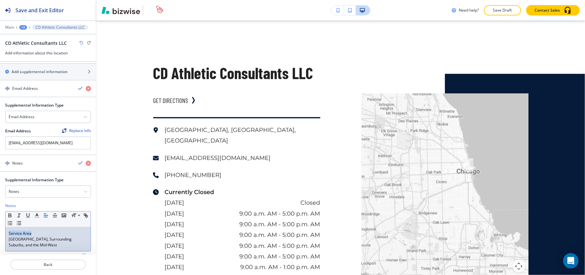
drag, startPoint x: 35, startPoint y: 224, endPoint x: 0, endPoint y: 222, distance: 35.1
click at [0, 222] on div "Supplemental Information Type Notes Notes Email Address PO Box Fax Number Other…" at bounding box center [48, 220] width 96 height 87
click at [8, 212] on icon "button" at bounding box center [10, 215] width 6 height 6
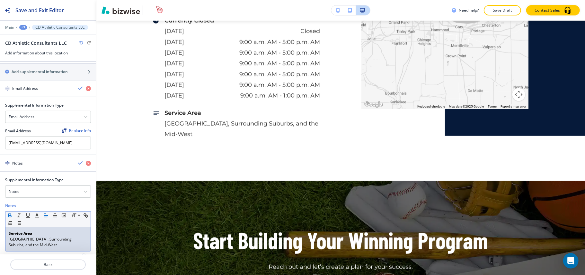
scroll to position [173, 0]
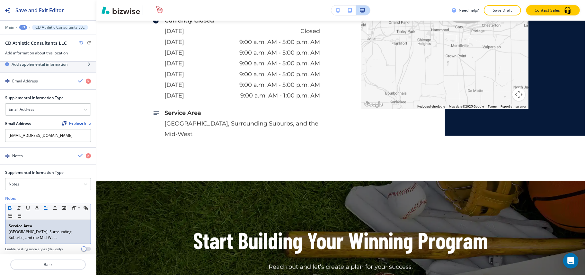
click at [7, 224] on div "Service Area Chicago, Surrounding Suburbs, and the Mid-West" at bounding box center [47, 232] width 85 height 24
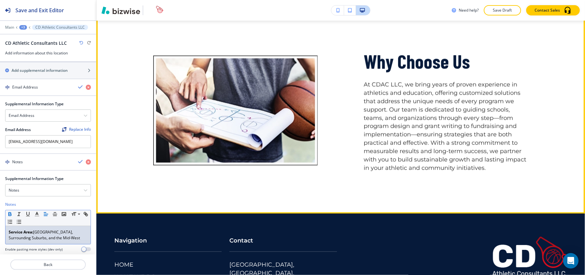
scroll to position [1108, 0]
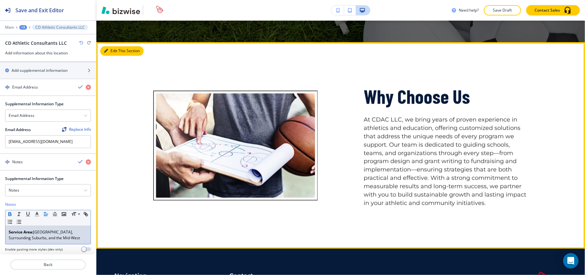
click at [102, 46] on button "Edit This Section" at bounding box center [121, 51] width 43 height 10
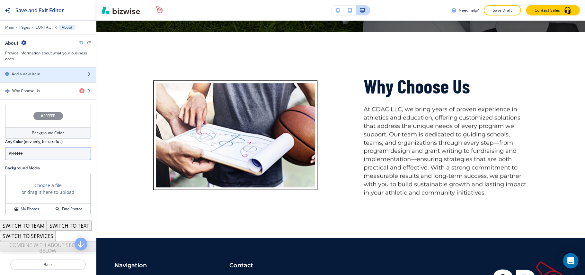
scroll to position [251, 0]
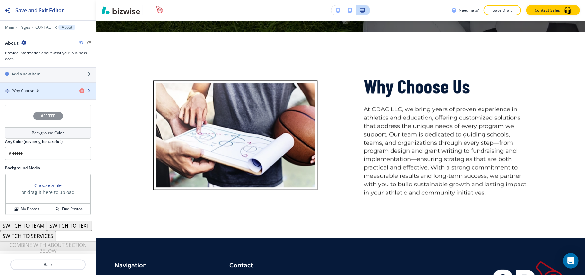
click at [31, 88] on h4 "Why Choose Us" at bounding box center [26, 91] width 28 height 6
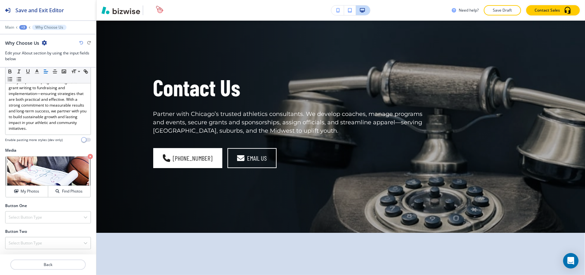
scroll to position [0, 0]
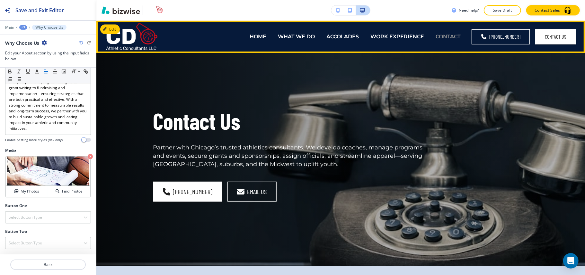
click at [449, 35] on p "CONTACT" at bounding box center [448, 36] width 25 height 7
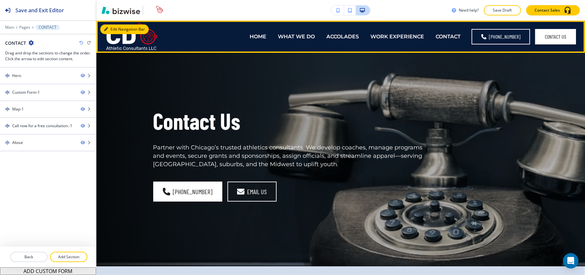
click at [109, 26] on button "Edit Navigation Bar" at bounding box center [124, 29] width 49 height 10
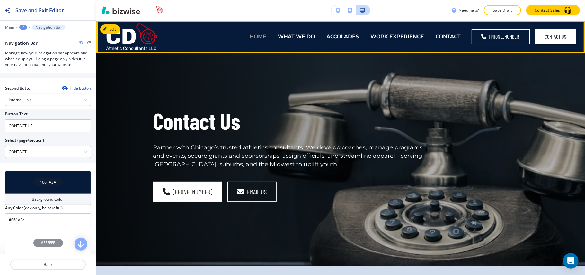
click at [252, 35] on p "HOME" at bounding box center [258, 36] width 17 height 7
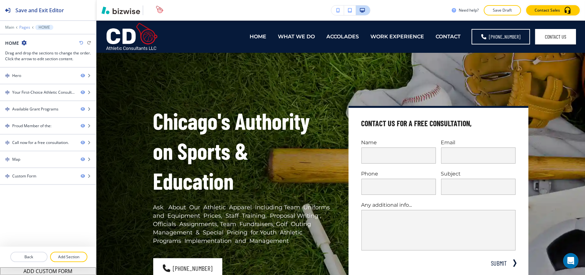
click at [23, 28] on p "Pages" at bounding box center [24, 27] width 11 height 5
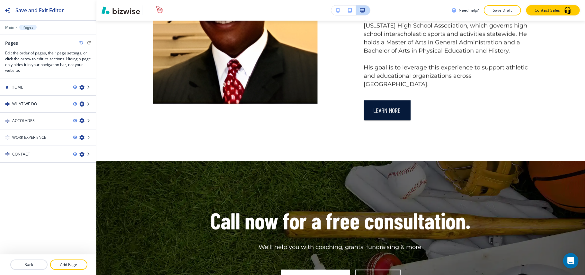
scroll to position [1114, 0]
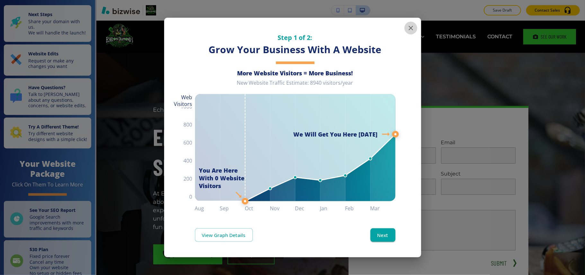
click at [408, 29] on icon "button" at bounding box center [411, 28] width 8 height 8
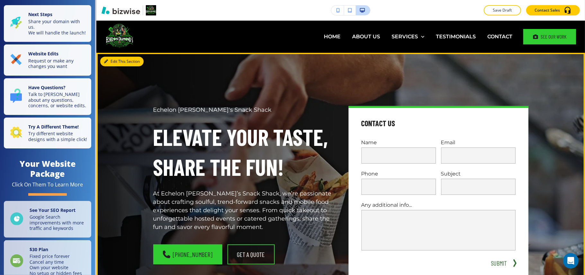
click at [119, 59] on button "Edit This Section" at bounding box center [121, 62] width 43 height 10
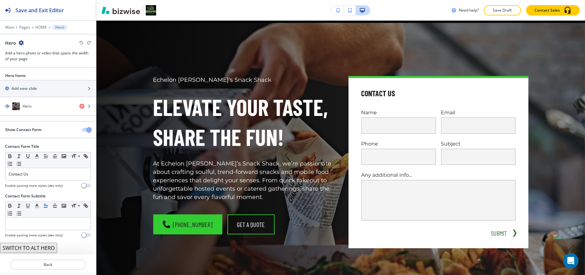
scroll to position [32, 0]
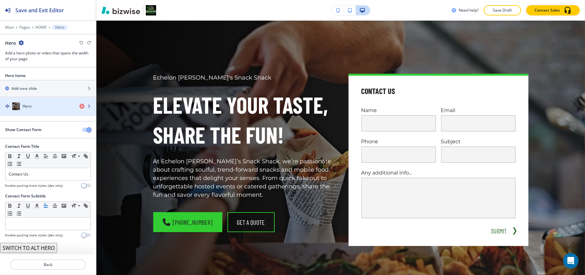
click at [42, 107] on div "Hero" at bounding box center [37, 106] width 74 height 8
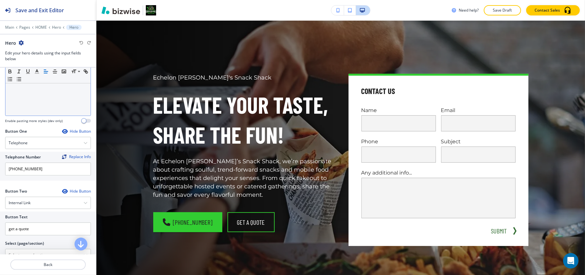
scroll to position [300, 0]
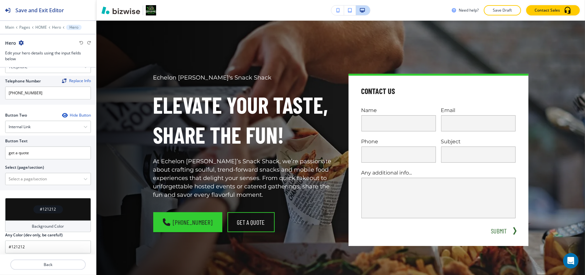
click at [62, 114] on icon "button" at bounding box center [64, 115] width 5 height 5
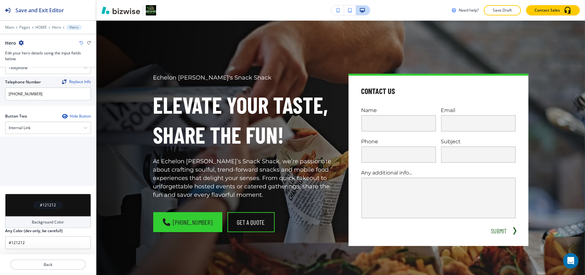
scroll to position [252, 0]
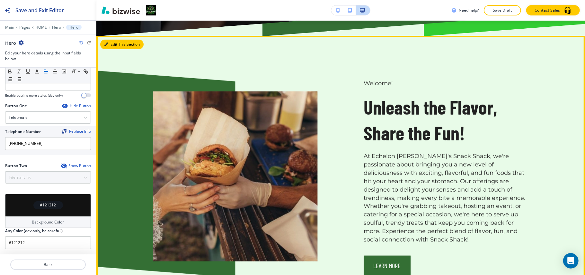
click at [111, 43] on button "Edit This Section" at bounding box center [121, 45] width 43 height 10
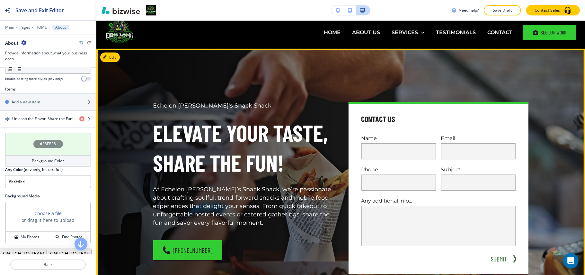
scroll to position [214, 0]
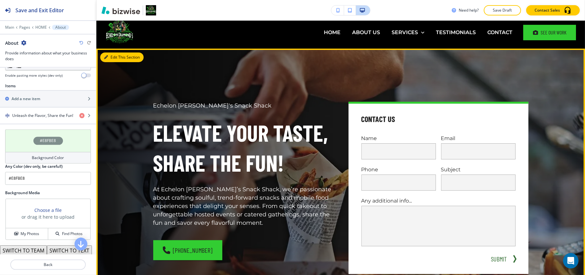
click at [115, 55] on button "Edit This Section" at bounding box center [121, 57] width 43 height 10
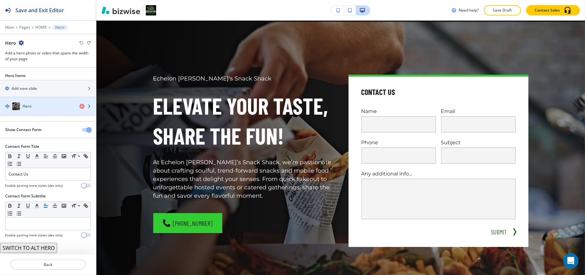
scroll to position [32, 0]
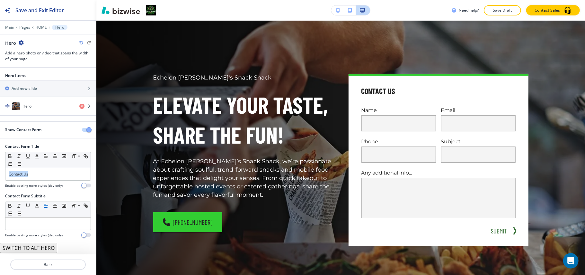
drag, startPoint x: 42, startPoint y: 174, endPoint x: 0, endPoint y: 176, distance: 41.9
click at [0, 176] on div "Contact Form Title Small Normal Large Huge Contact Us Enable pasting more style…" at bounding box center [48, 168] width 96 height 50
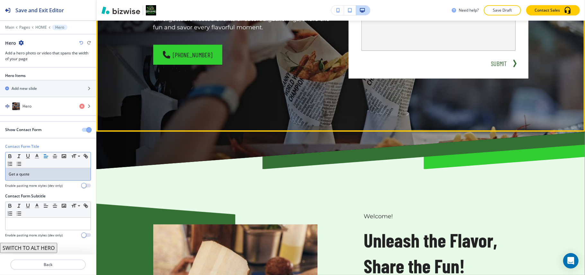
scroll to position [332, 0]
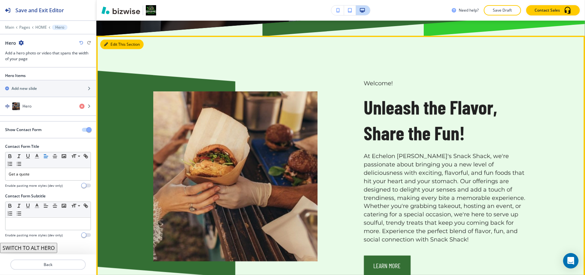
click at [111, 42] on button "Edit This Section" at bounding box center [121, 45] width 43 height 10
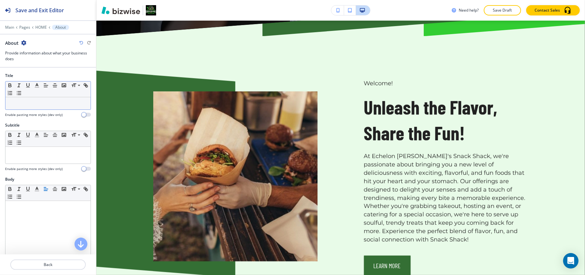
scroll to position [347, 0]
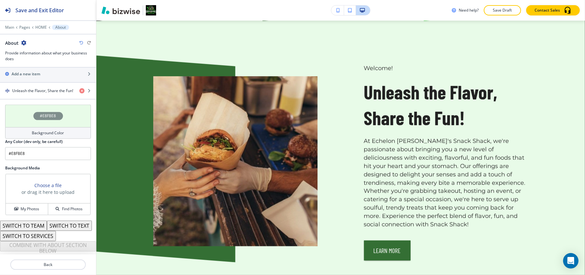
click at [6, 106] on div "#E8FBE8" at bounding box center [48, 115] width 86 height 23
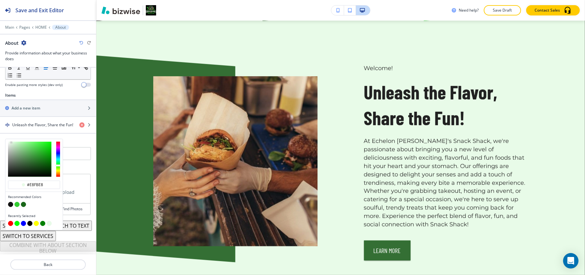
click at [12, 202] on button "button" at bounding box center [10, 204] width 5 height 5
type input "#121212"
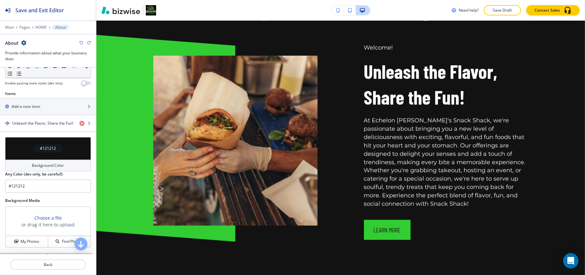
scroll to position [166, 0]
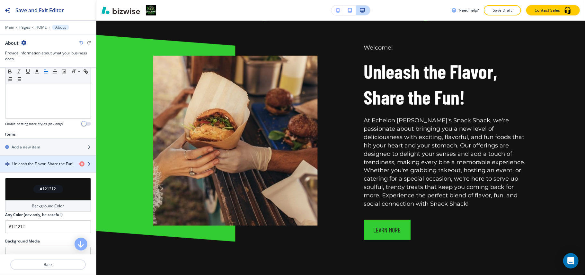
click at [37, 166] on h4 "Unleash the Flavor, Share the Fun!" at bounding box center [42, 164] width 61 height 6
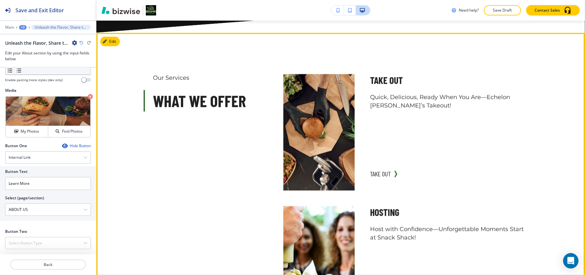
scroll to position [637, 0]
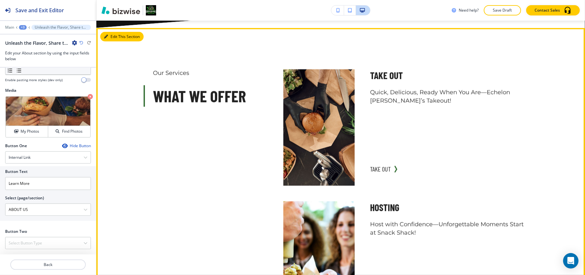
click at [108, 32] on button "Edit This Section" at bounding box center [121, 37] width 43 height 10
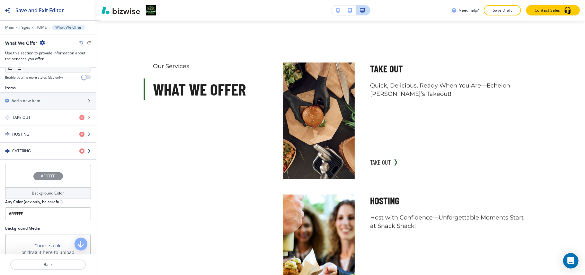
scroll to position [257, 0]
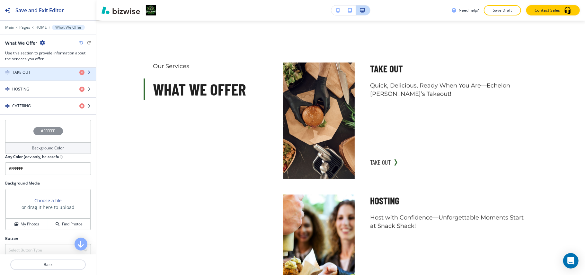
click at [36, 73] on div "TAKE OUT" at bounding box center [37, 72] width 74 height 6
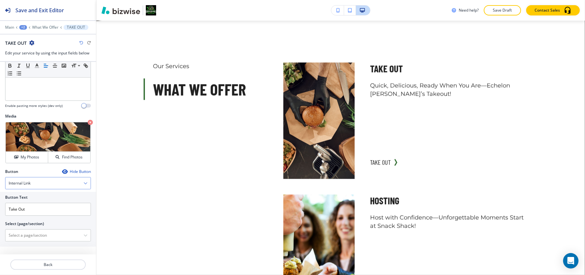
scroll to position [180, 0]
click at [62, 170] on icon "button" at bounding box center [64, 171] width 5 height 5
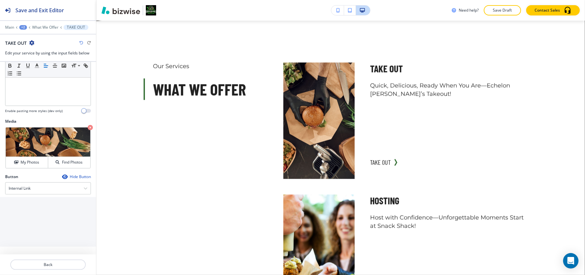
scroll to position [125, 0]
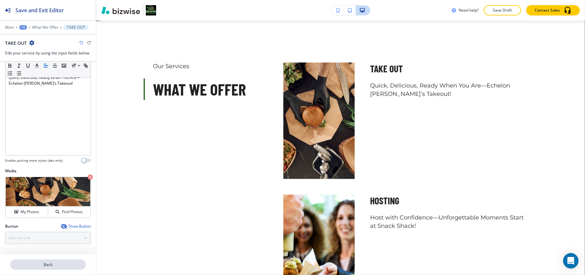
click at [54, 267] on p "Back" at bounding box center [48, 264] width 74 height 6
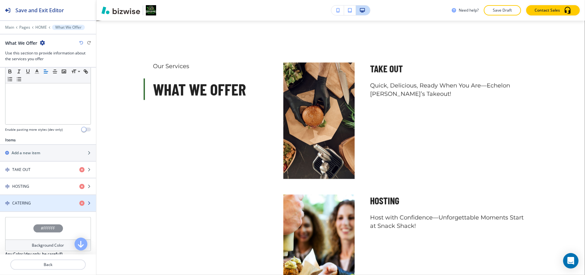
scroll to position [171, 0]
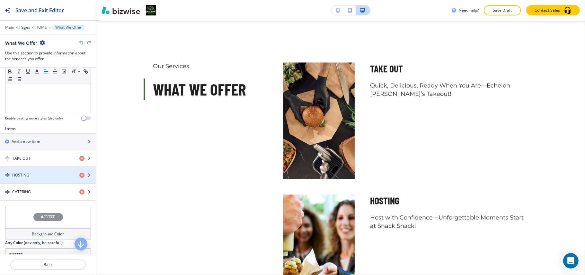
click at [53, 180] on div "button" at bounding box center [48, 180] width 96 height 5
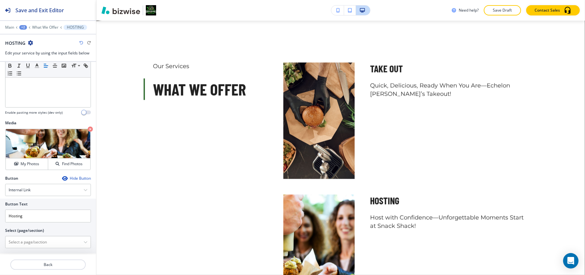
scroll to position [180, 0]
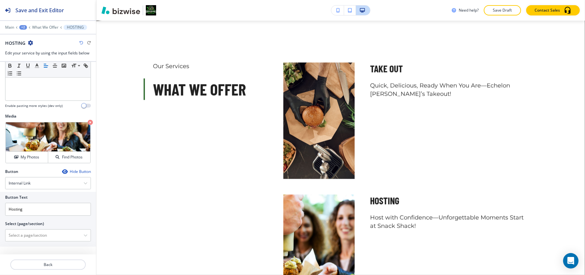
click at [62, 171] on icon "button" at bounding box center [64, 171] width 5 height 5
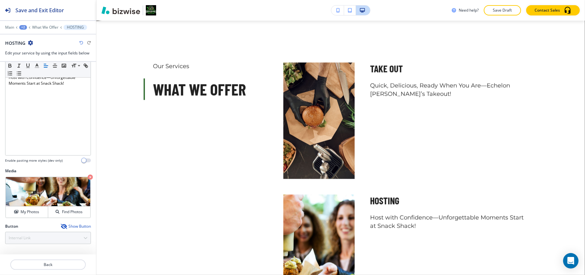
scroll to position [125, 0]
click at [47, 265] on p "Back" at bounding box center [48, 264] width 74 height 6
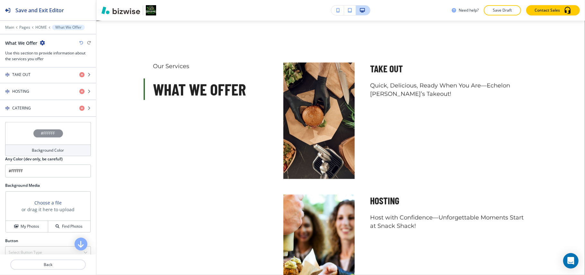
scroll to position [214, 0]
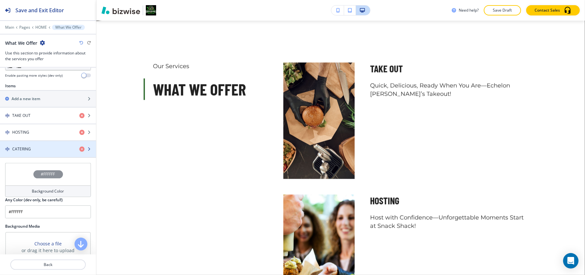
click at [46, 146] on div "button" at bounding box center [48, 143] width 96 height 5
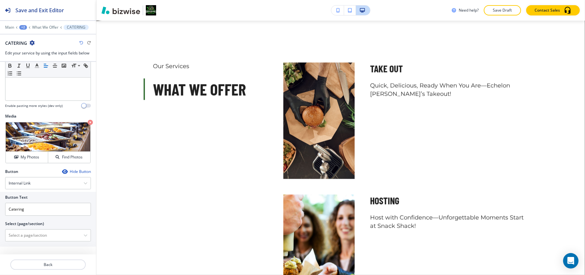
click at [62, 170] on icon "button" at bounding box center [64, 171] width 5 height 5
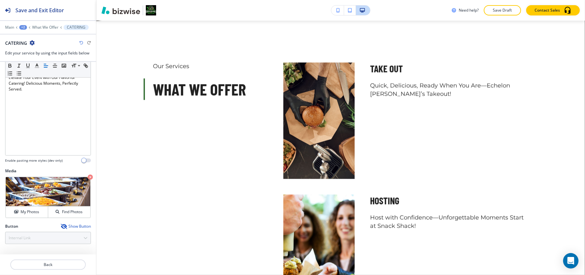
scroll to position [125, 0]
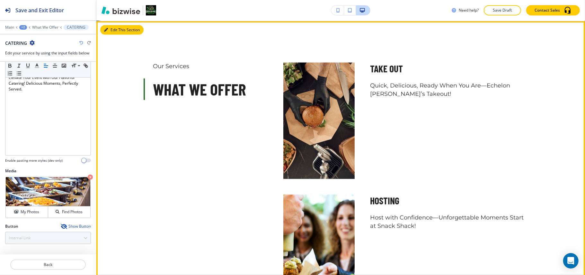
click at [103, 26] on button "Edit This Section" at bounding box center [121, 30] width 43 height 10
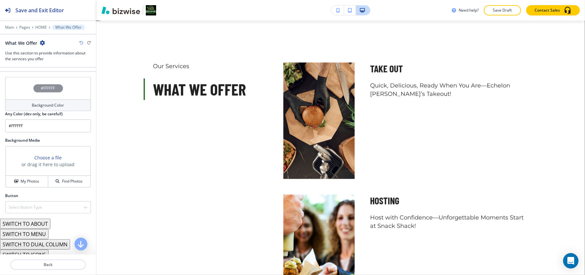
scroll to position [339, 0]
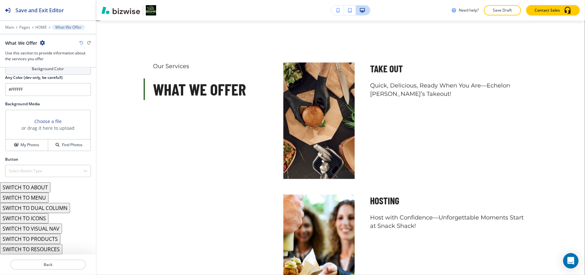
click at [48, 247] on button "SWITCH TO RESOURCES" at bounding box center [31, 249] width 62 height 10
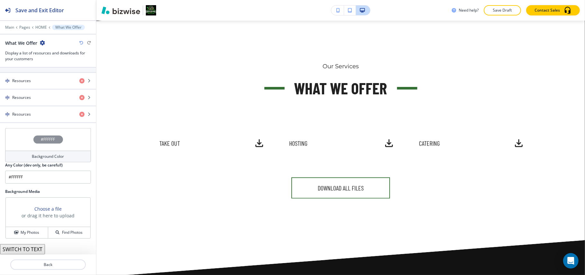
scroll to position [251, 0]
click at [80, 41] on icon "button" at bounding box center [81, 43] width 4 height 4
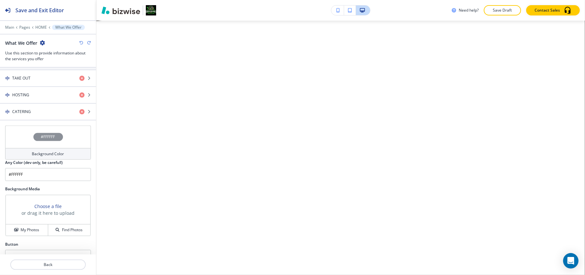
scroll to position [339, 0]
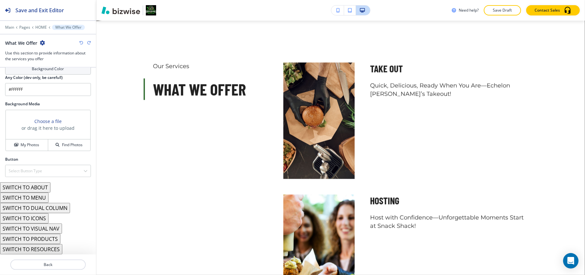
click at [45, 238] on button "SWITCH TO PRODUCTS" at bounding box center [30, 238] width 60 height 10
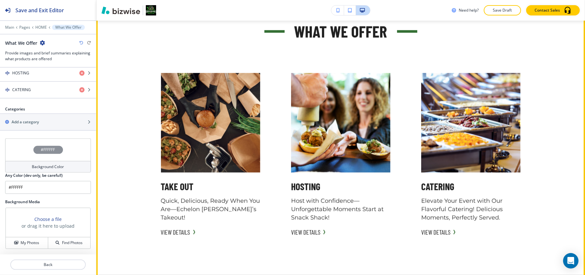
scroll to position [687, 0]
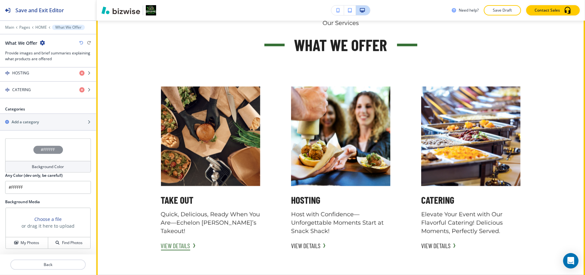
click at [181, 240] on button "VIEW DETAILS" at bounding box center [175, 245] width 29 height 10
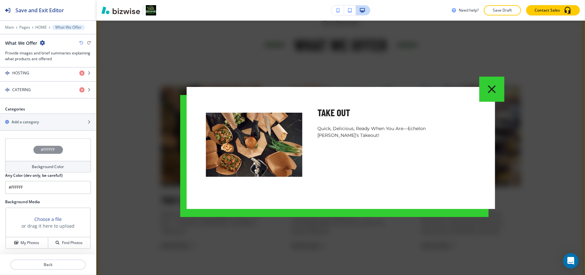
click at [496, 84] on icon "button" at bounding box center [492, 89] width 14 height 14
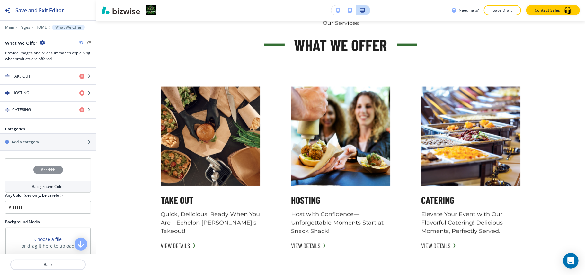
scroll to position [233, 0]
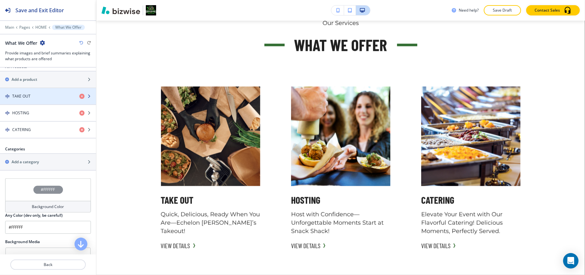
click at [34, 98] on div "TAKE OUT" at bounding box center [37, 96] width 74 height 6
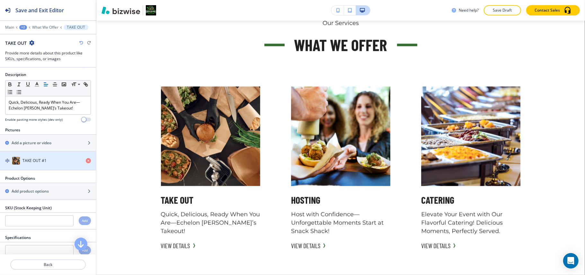
scroll to position [136, 0]
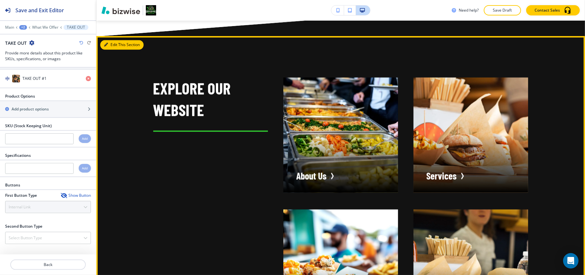
click at [109, 41] on button "Edit This Section" at bounding box center [121, 45] width 43 height 10
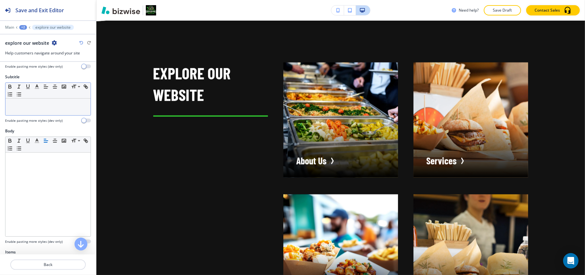
scroll to position [129, 0]
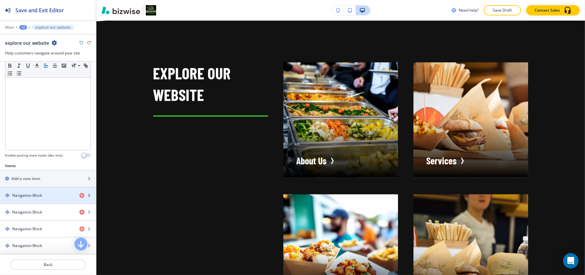
click at [33, 198] on h4 "Navigation Block" at bounding box center [27, 195] width 30 height 6
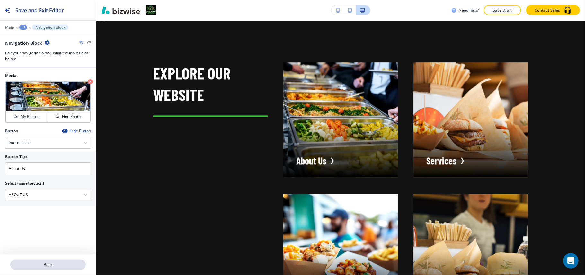
click at [43, 264] on p "Back" at bounding box center [48, 264] width 74 height 6
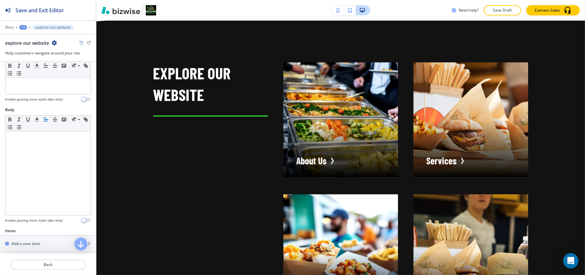
scroll to position [171, 0]
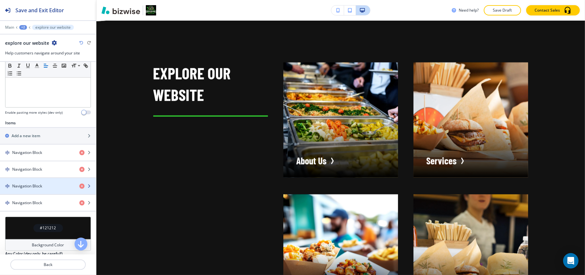
click at [30, 188] on h4 "Navigation Block" at bounding box center [27, 186] width 30 height 6
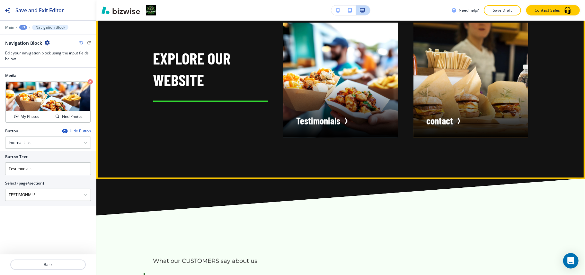
scroll to position [1344, 0]
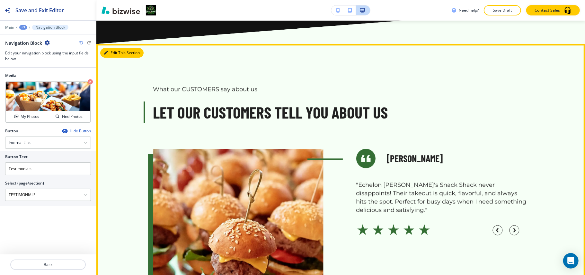
click at [116, 50] on button "Edit This Section" at bounding box center [121, 53] width 43 height 10
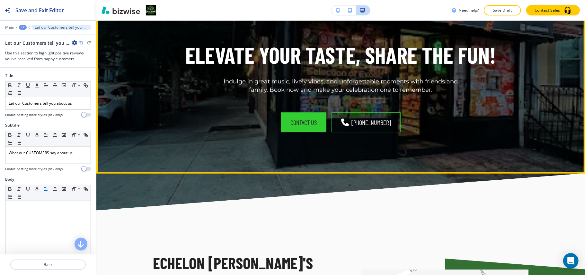
scroll to position [1667, 0]
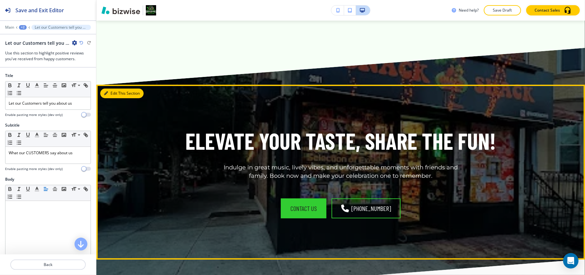
click at [113, 93] on button "Edit This Section" at bounding box center [121, 93] width 43 height 10
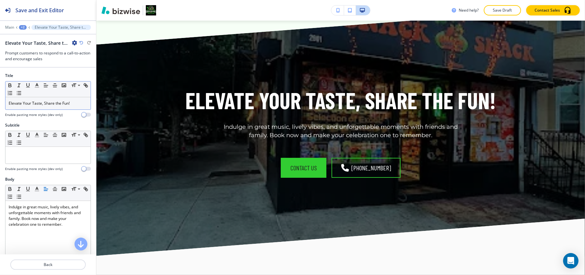
scroll to position [1731, 0]
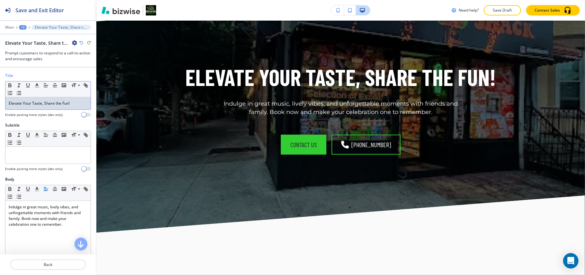
click at [40, 105] on p "Elevate Your Taste, Share the Fun!" at bounding box center [48, 103] width 79 height 6
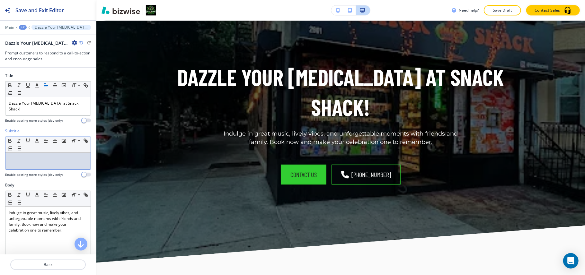
click at [31, 157] on div at bounding box center [47, 160] width 85 height 17
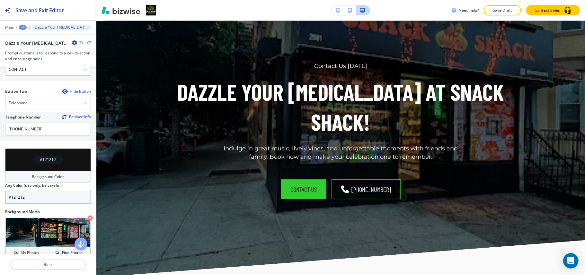
scroll to position [327, 0]
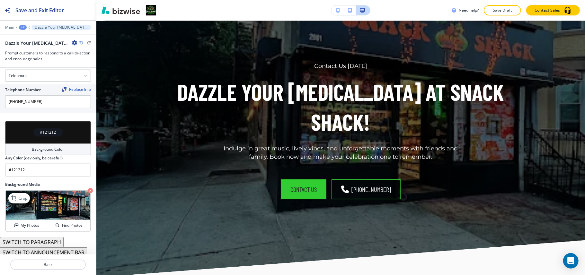
click at [88, 188] on icon "button" at bounding box center [90, 190] width 5 height 5
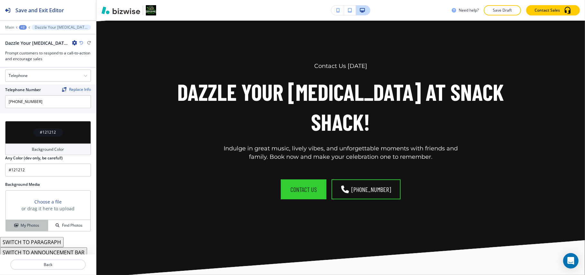
click at [21, 220] on button "My Photos" at bounding box center [27, 225] width 42 height 11
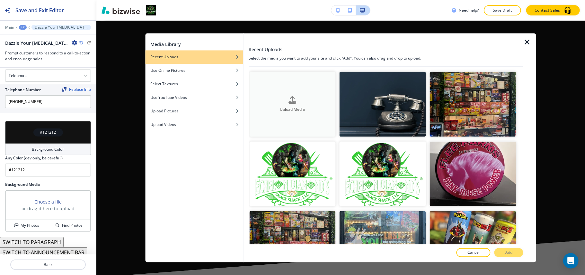
click at [297, 104] on div "button" at bounding box center [292, 105] width 86 height 3
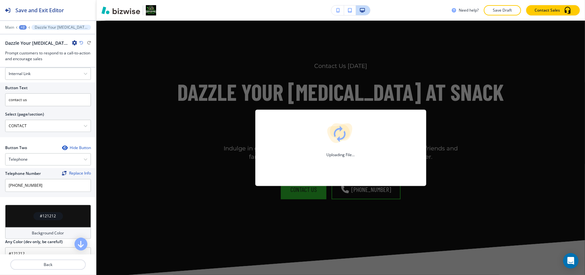
scroll to position [242, 0]
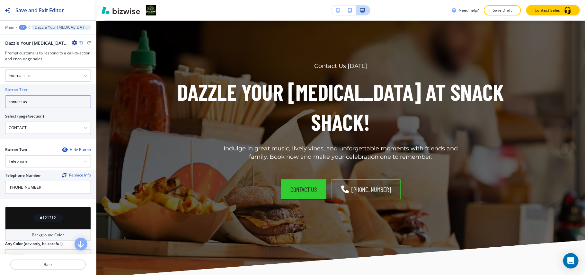
drag, startPoint x: 47, startPoint y: 98, endPoint x: 0, endPoint y: 97, distance: 47.0
click at [0, 97] on div "Button Text contact us Select (page/section) CONTACT HOME HOME | Hero HOME | Ab…" at bounding box center [48, 111] width 96 height 55
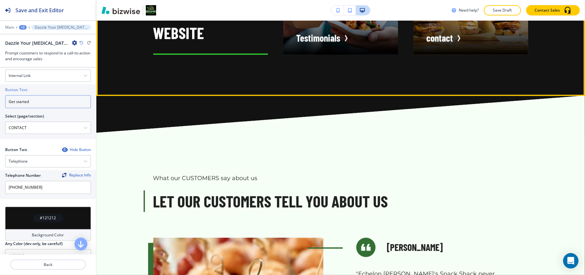
scroll to position [1259, 0]
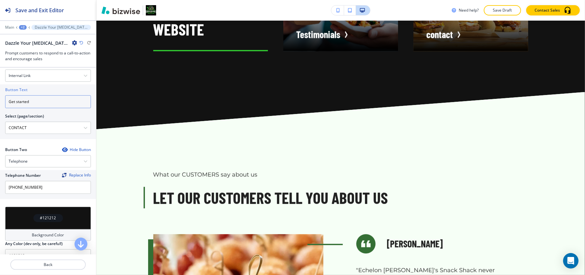
type input "Get started"
click at [20, 28] on div "+2" at bounding box center [23, 27] width 8 height 5
click at [29, 51] on p "HOME" at bounding box center [39, 49] width 33 height 6
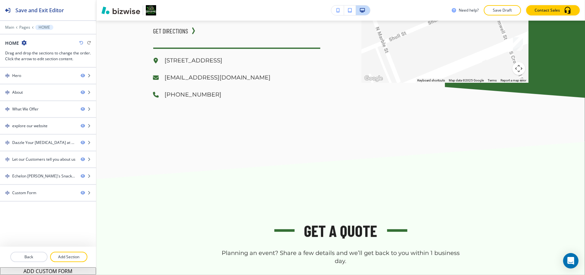
scroll to position [2074, 0]
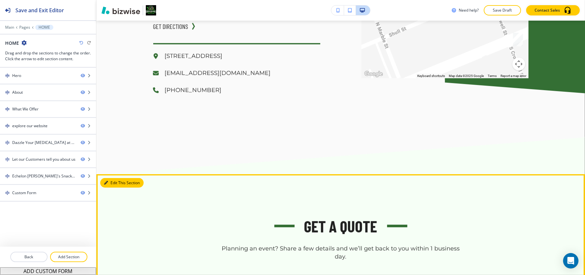
click at [113, 178] on button "Edit This Section" at bounding box center [121, 183] width 43 height 10
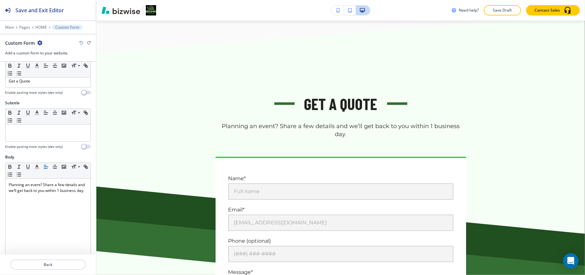
scroll to position [129, 0]
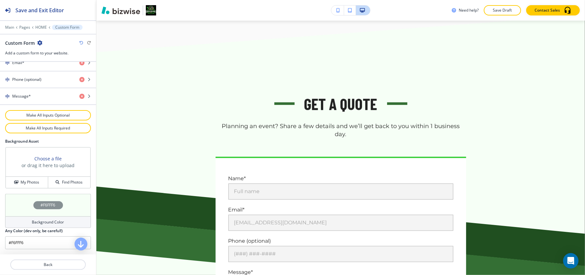
click at [26, 201] on div "#F6FFF6" at bounding box center [48, 205] width 86 height 23
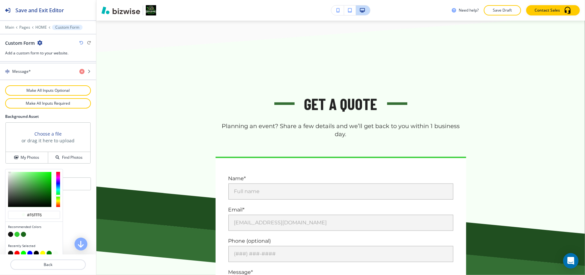
scroll to position [355, 0]
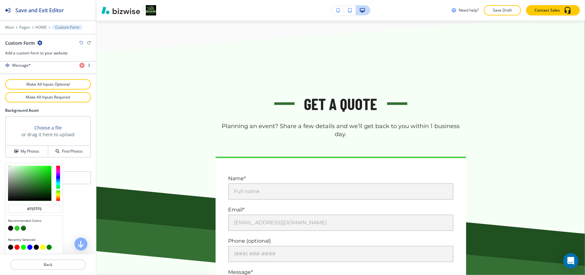
click at [11, 227] on button "button" at bounding box center [10, 227] width 5 height 5
type input "#121212"
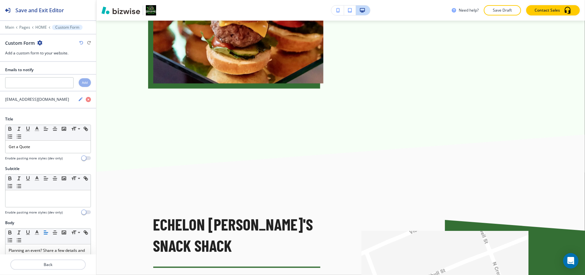
scroll to position [1895, 0]
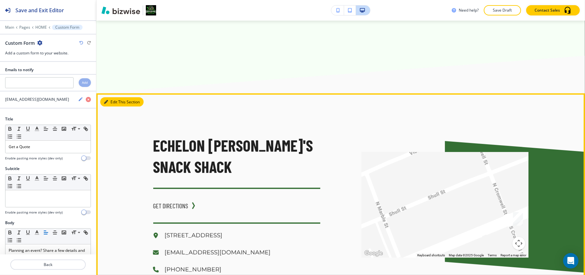
click at [113, 97] on button "Edit This Section" at bounding box center [121, 102] width 43 height 10
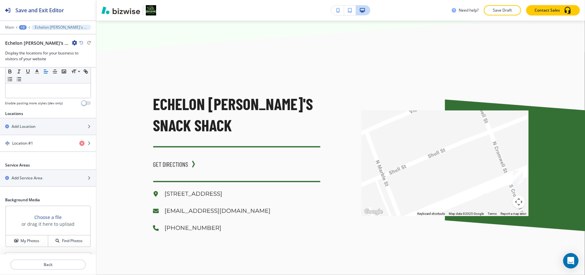
scroll to position [248, 0]
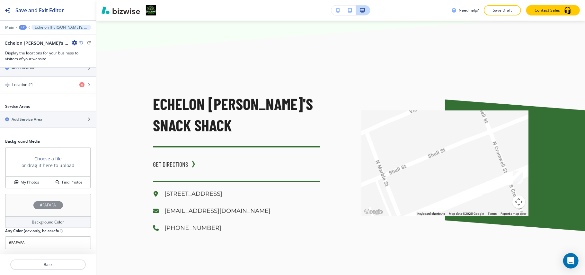
click at [22, 208] on div "#FAFAFA" at bounding box center [48, 205] width 86 height 23
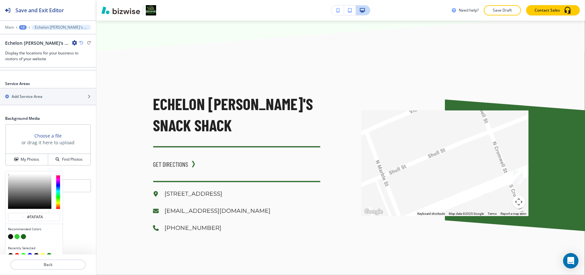
scroll to position [279, 0]
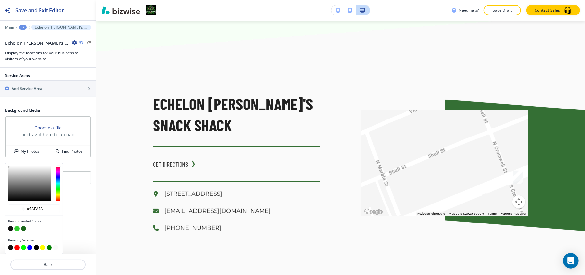
type input "#4f4f4f"
click at [24, 183] on div at bounding box center [29, 183] width 43 height 35
type input "#4f4f4f"
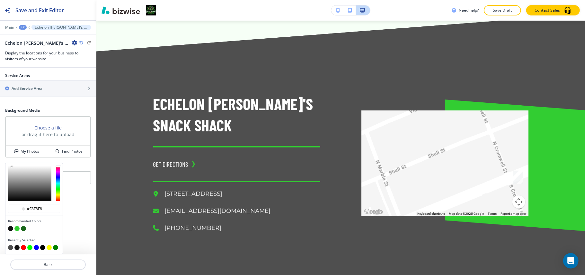
type input "#fefefe"
drag, startPoint x: 21, startPoint y: 174, endPoint x: 7, endPoint y: 163, distance: 18.0
click at [7, 163] on div at bounding box center [33, 183] width 57 height 40
click at [8, 165] on div at bounding box center [8, 165] width 1 height 1
type input "#fefefe"
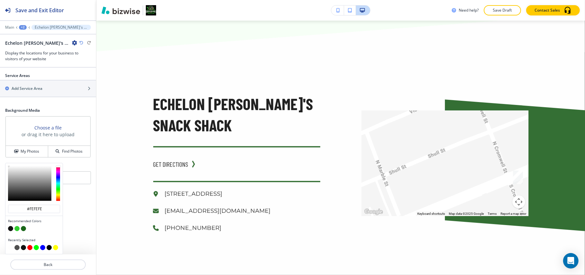
type input "#ffffff"
drag, startPoint x: 8, startPoint y: 165, endPoint x: 5, endPoint y: 164, distance: 3.5
click at [5, 164] on div "#ffffff Recommended Colors Recently Selected" at bounding box center [34, 208] width 58 height 91
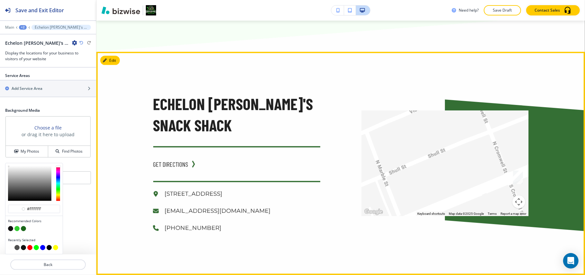
click at [268, 106] on div "Echelon Diamond's Snack Shack" at bounding box center [236, 120] width 167 height 54
type input "#ffffff"
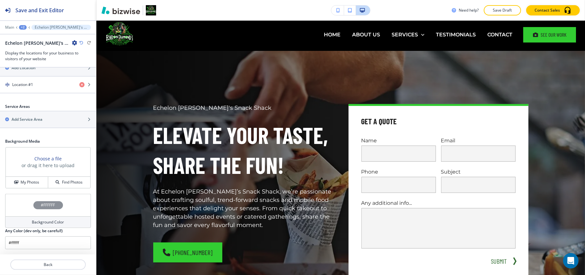
scroll to position [0, 0]
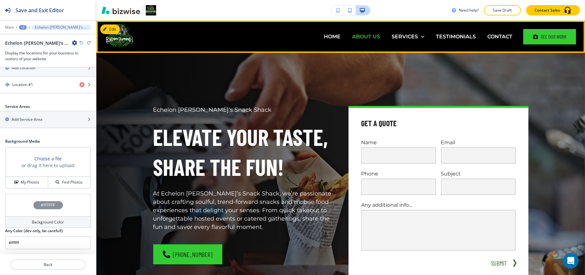
click at [361, 37] on p "ABOUT US" at bounding box center [366, 36] width 28 height 7
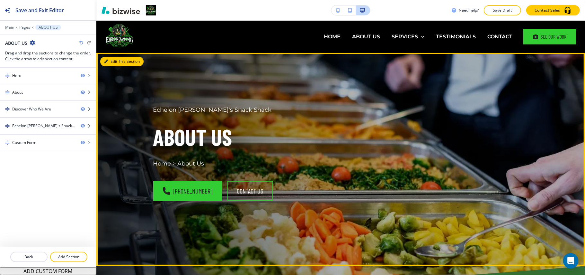
click at [112, 61] on button "Edit This Section" at bounding box center [121, 62] width 43 height 10
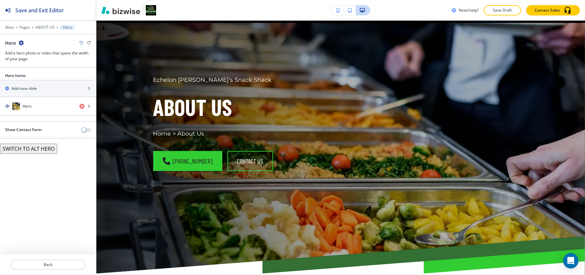
scroll to position [32, 0]
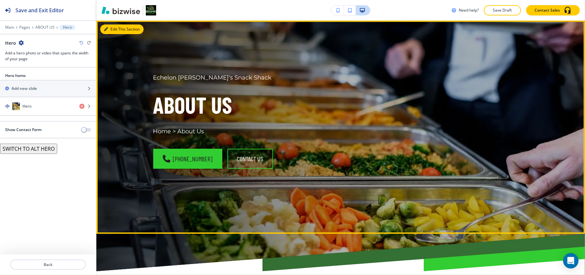
click at [116, 24] on button "Edit This Section" at bounding box center [121, 29] width 43 height 10
click at [117, 30] on button "Edit This Section" at bounding box center [121, 29] width 43 height 10
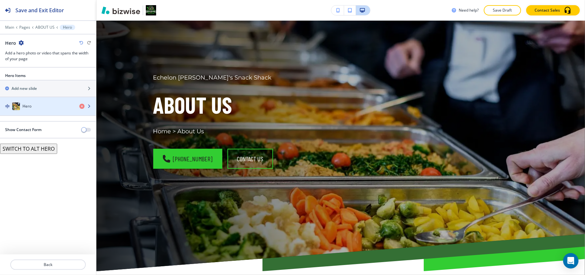
click at [39, 110] on div "Hero" at bounding box center [37, 106] width 74 height 8
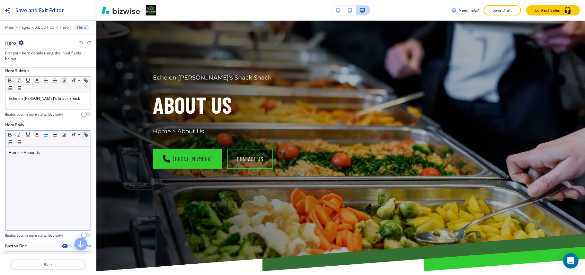
scroll to position [129, 0]
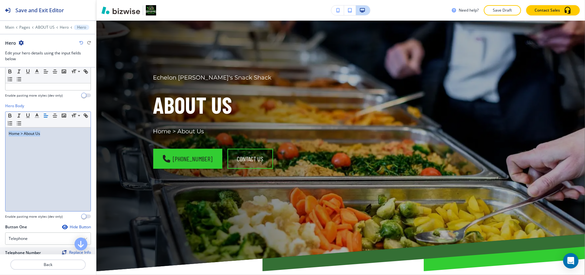
drag, startPoint x: 62, startPoint y: 138, endPoint x: 0, endPoint y: 130, distance: 62.2
click at [0, 130] on div "Hero Body Small Normal Large Huge Home > About Us Enable pasting more styles (d…" at bounding box center [48, 163] width 96 height 121
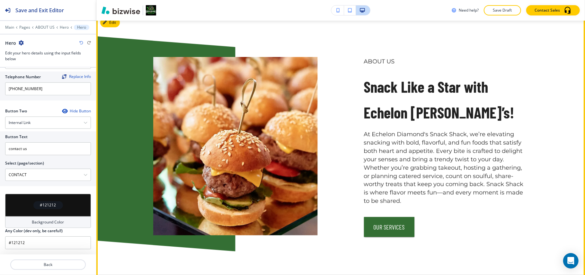
scroll to position [289, 0]
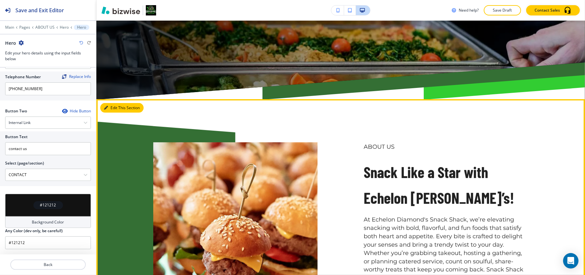
click at [118, 107] on button "Edit This Section" at bounding box center [121, 108] width 43 height 10
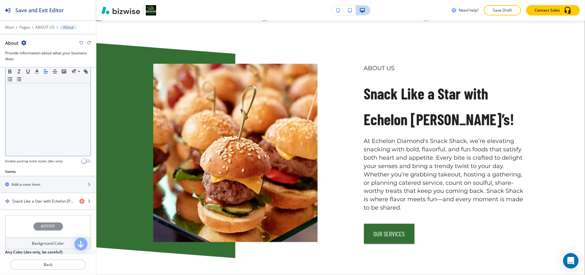
scroll to position [251, 0]
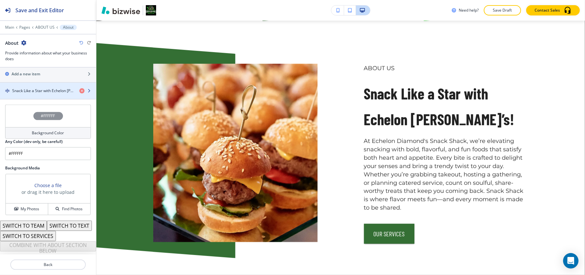
click at [35, 94] on div "button" at bounding box center [48, 96] width 96 height 5
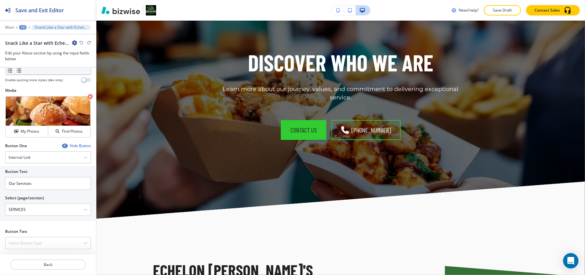
scroll to position [582, 0]
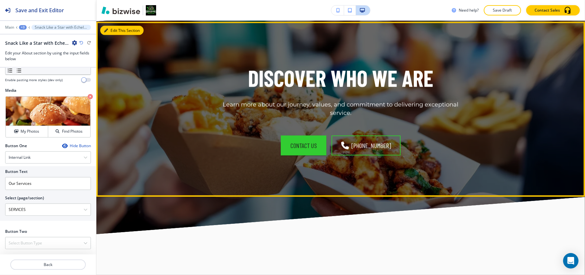
click at [114, 29] on button "Edit This Section" at bounding box center [121, 31] width 43 height 10
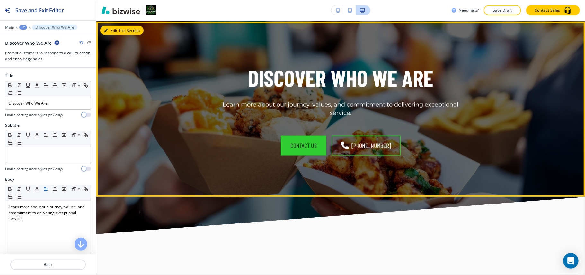
scroll to position [583, 0]
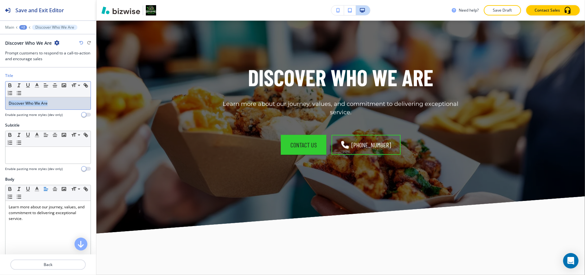
drag, startPoint x: 61, startPoint y: 107, endPoint x: 0, endPoint y: 106, distance: 60.8
click at [0, 106] on div "Title Small Normal Large Huge Discover Who We Are Enable pasting more styles (d…" at bounding box center [48, 98] width 96 height 50
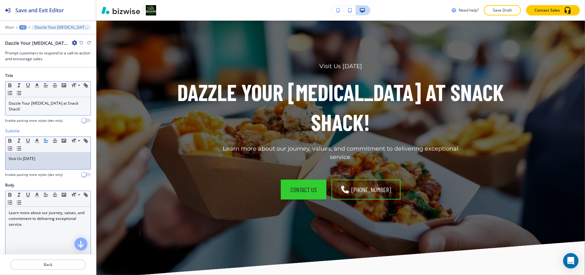
click at [66, 215] on p "Learn more about our journey, values, and commitment to delivering exceptional …" at bounding box center [48, 218] width 79 height 17
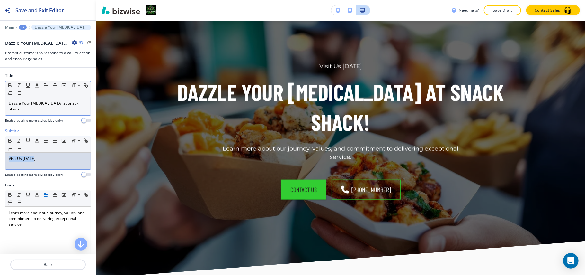
drag, startPoint x: 58, startPoint y: 156, endPoint x: 0, endPoint y: 156, distance: 57.9
click at [0, 156] on div "Subtitle Small Normal Large Huge Visit Us Today Enable pasting more styles (dev…" at bounding box center [48, 155] width 96 height 54
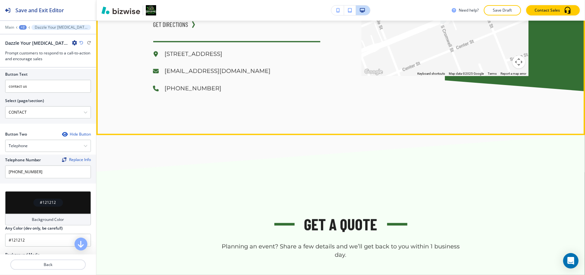
scroll to position [1011, 0]
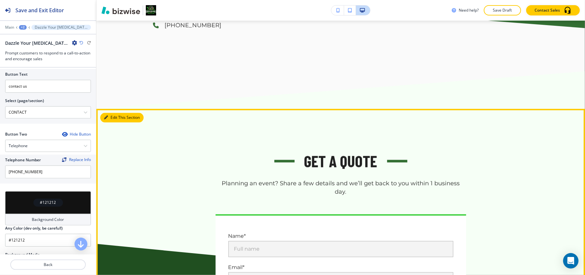
click at [107, 113] on button "Edit This Section" at bounding box center [121, 118] width 43 height 10
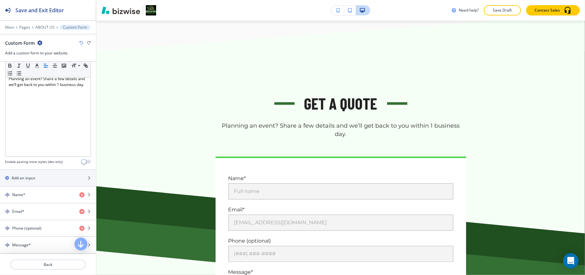
scroll to position [323, 0]
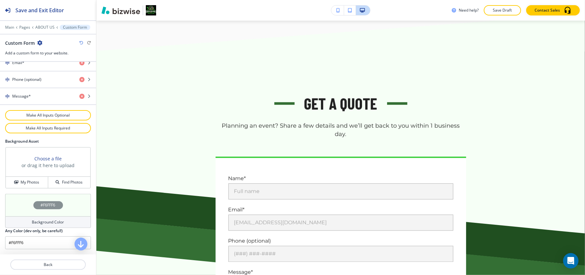
click at [17, 201] on div "#F6FFF6" at bounding box center [48, 205] width 86 height 23
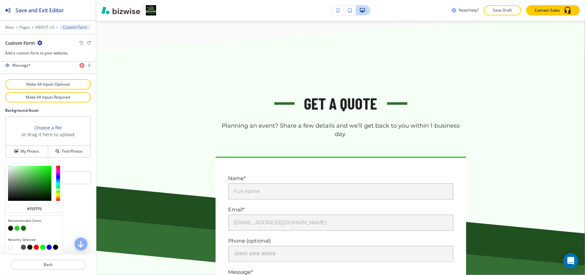
click at [12, 227] on button "button" at bounding box center [10, 227] width 5 height 5
type input "#121212"
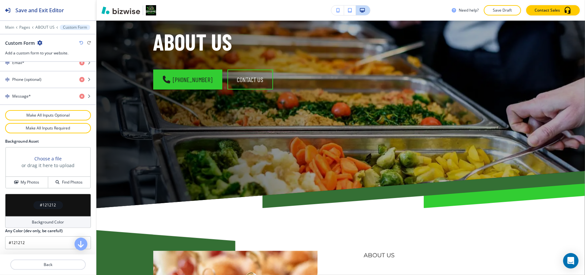
scroll to position [0, 0]
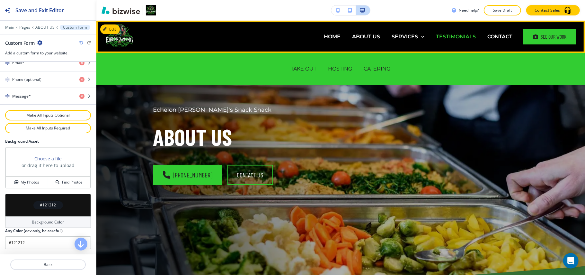
click at [447, 34] on p "TESTIMONIALS" at bounding box center [456, 36] width 40 height 7
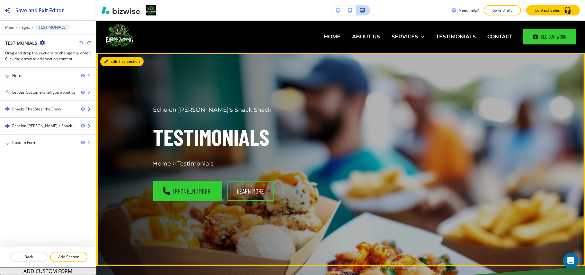
click at [118, 62] on button "Edit This Section" at bounding box center [121, 62] width 43 height 10
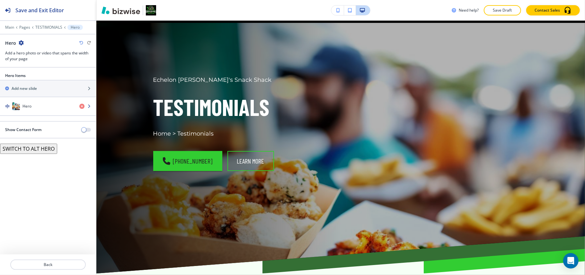
scroll to position [32, 0]
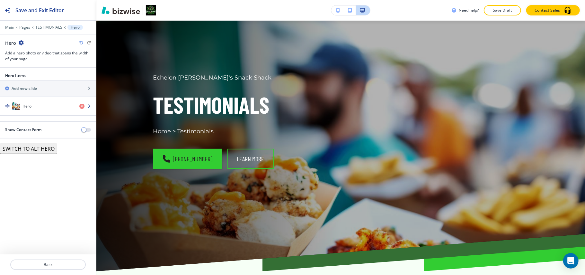
click at [38, 111] on div "button" at bounding box center [48, 112] width 96 height 5
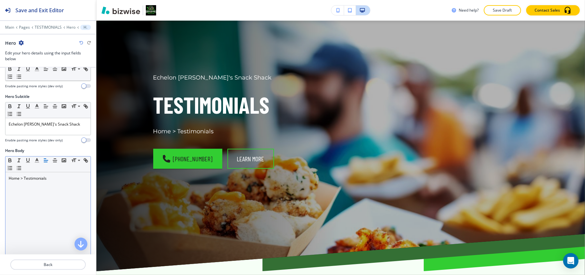
scroll to position [86, 0]
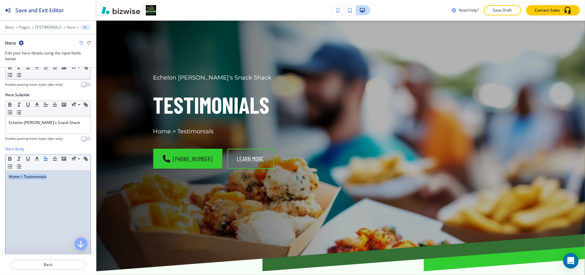
drag, startPoint x: 68, startPoint y: 187, endPoint x: 0, endPoint y: 179, distance: 68.0
click at [0, 179] on div "Hero Body Small Normal Large Huge Home > Testimonials Enable pasting more style…" at bounding box center [48, 206] width 96 height 121
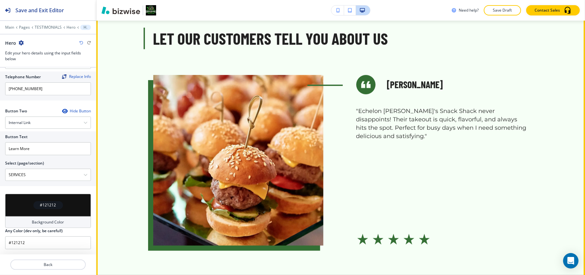
scroll to position [289, 0]
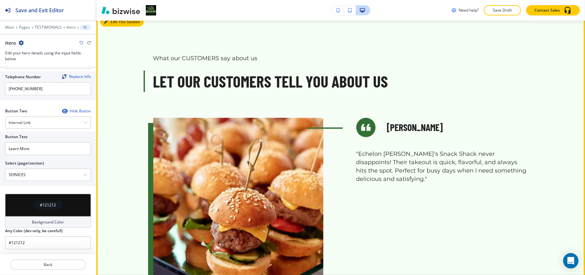
click at [112, 25] on button "Edit This Section" at bounding box center [121, 22] width 43 height 10
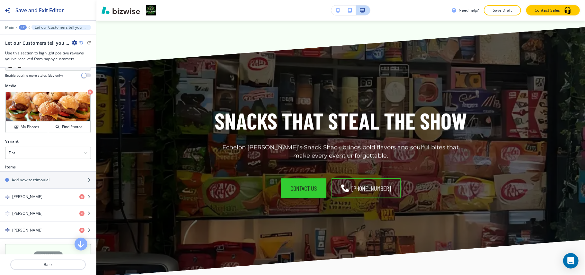
scroll to position [710, 0]
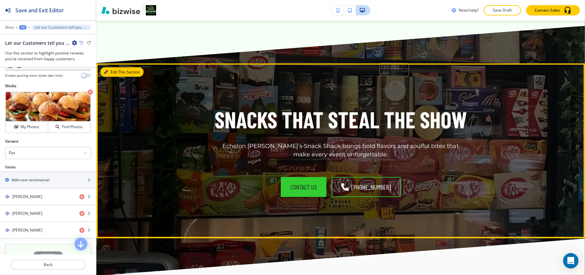
click at [113, 74] on button "Edit This Section" at bounding box center [121, 72] width 43 height 10
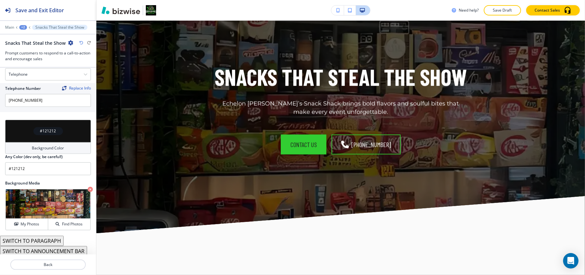
scroll to position [327, 0]
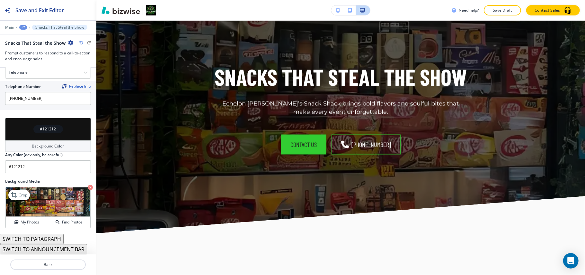
click at [88, 185] on icon "button" at bounding box center [90, 187] width 5 height 5
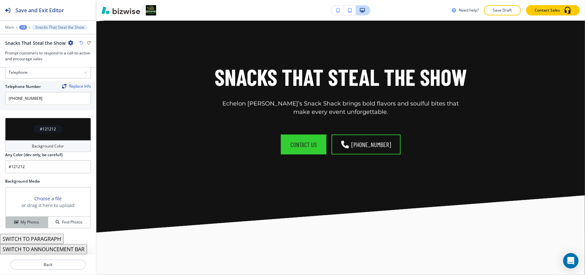
click at [26, 222] on h4 "My Photos" at bounding box center [30, 222] width 19 height 6
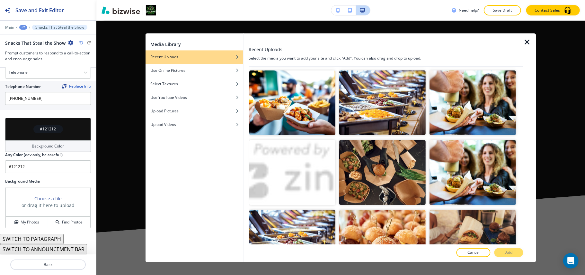
scroll to position [643, 0]
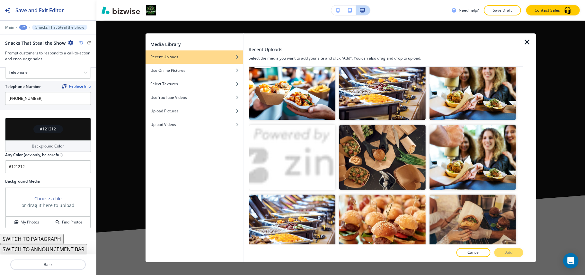
click at [296, 86] on img "button" at bounding box center [292, 87] width 86 height 65
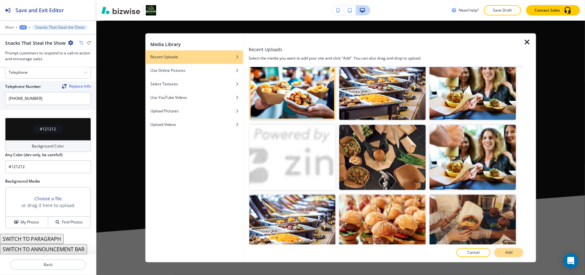
click at [519, 250] on button "Add" at bounding box center [509, 252] width 29 height 9
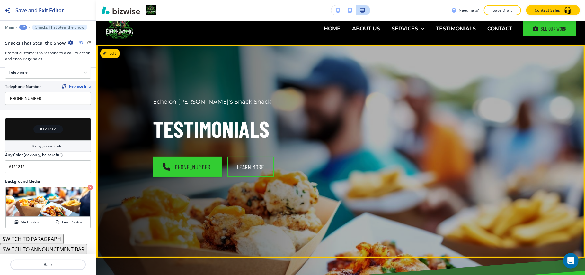
scroll to position [0, 0]
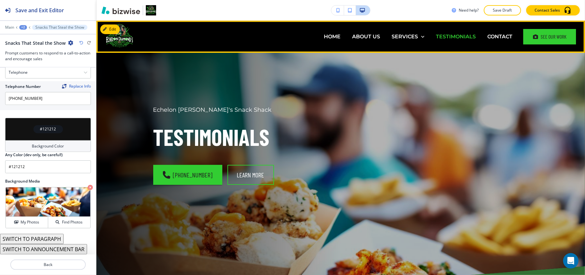
click at [459, 35] on p "TESTIMONIALS" at bounding box center [456, 36] width 40 height 7
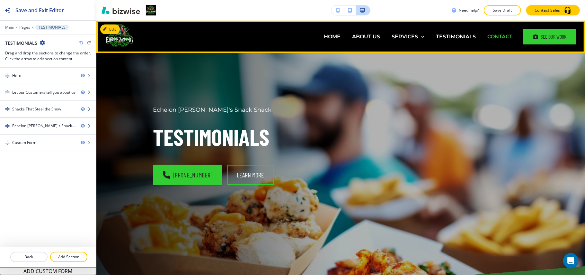
click at [495, 35] on p "CONTACT" at bounding box center [500, 36] width 25 height 7
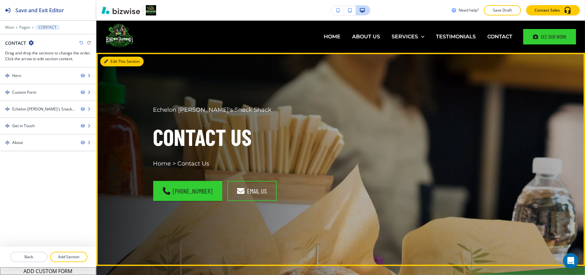
click at [114, 62] on button "Edit This Section" at bounding box center [121, 62] width 43 height 10
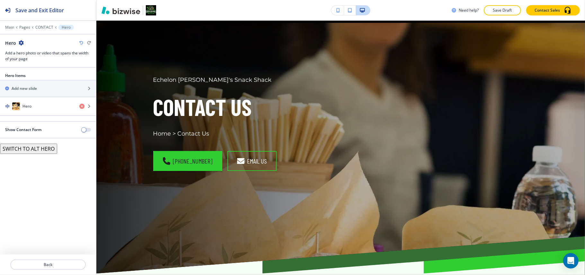
scroll to position [32, 0]
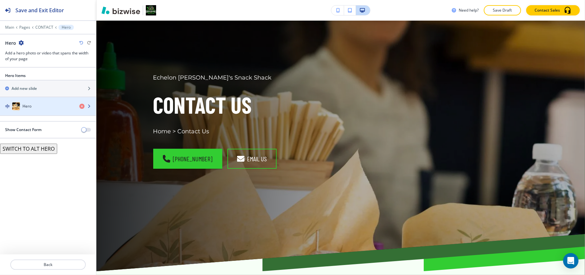
click at [35, 109] on div "Hero" at bounding box center [37, 106] width 74 height 8
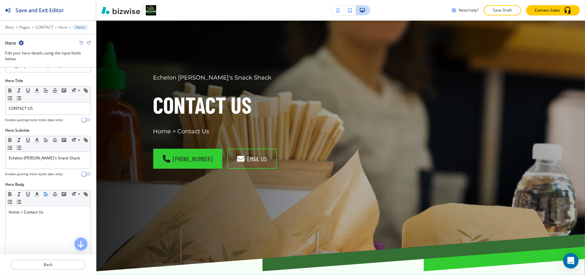
scroll to position [129, 0]
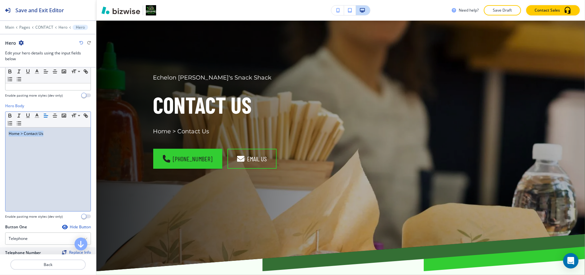
click at [0, 127] on div "Hero Body Small Normal Large Huge Home > Contact Us Enable pasting more styles …" at bounding box center [48, 163] width 96 height 121
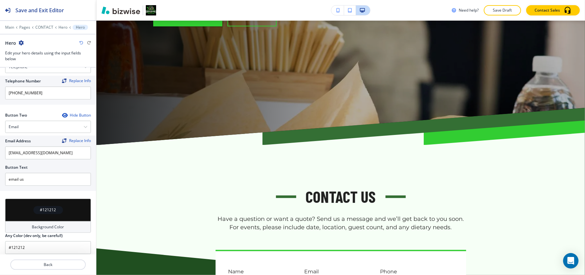
scroll to position [0, 0]
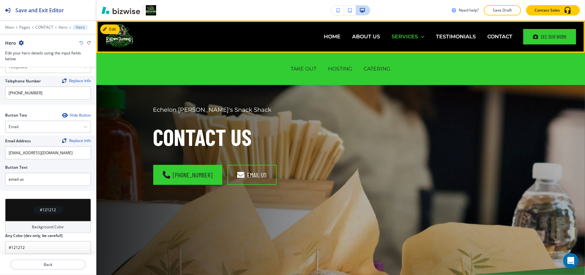
click at [408, 38] on p "SERVICES" at bounding box center [405, 36] width 26 height 7
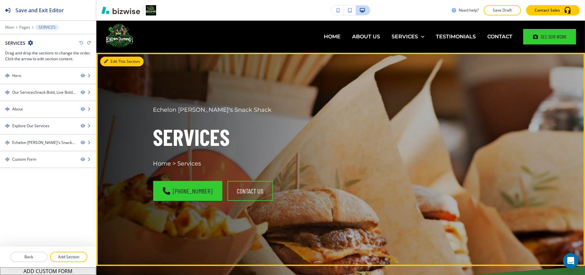
click at [113, 58] on button "Edit This Section" at bounding box center [121, 62] width 43 height 10
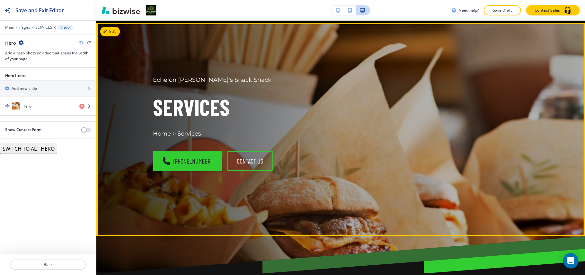
scroll to position [32, 0]
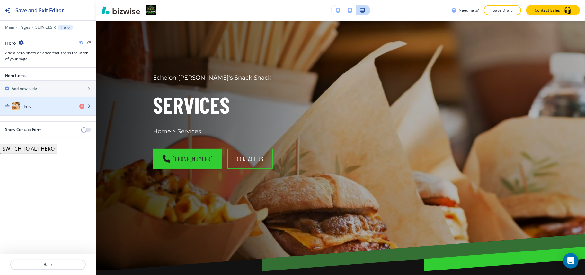
click at [44, 111] on div "button" at bounding box center [48, 112] width 96 height 5
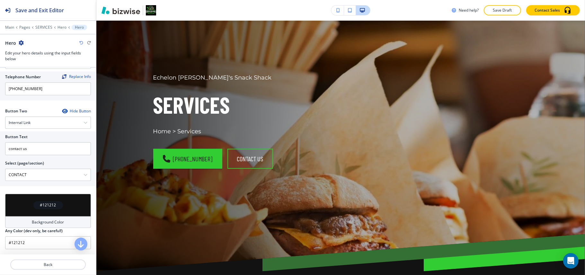
scroll to position [178, 0]
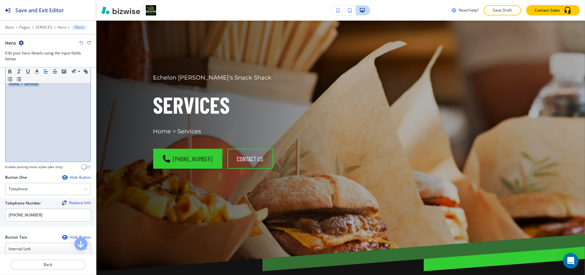
drag, startPoint x: 61, startPoint y: 89, endPoint x: 0, endPoint y: 81, distance: 61.2
click at [0, 81] on div "Hero Body Small Normal Large Huge Home > Services Enable pasting more styles (d…" at bounding box center [48, 113] width 96 height 121
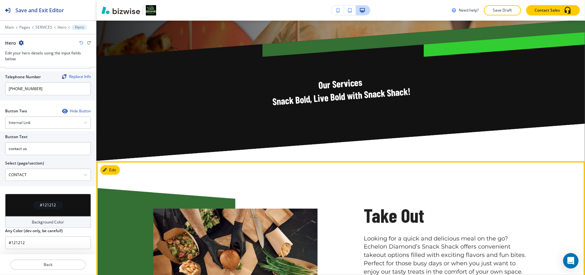
scroll to position [375, 0]
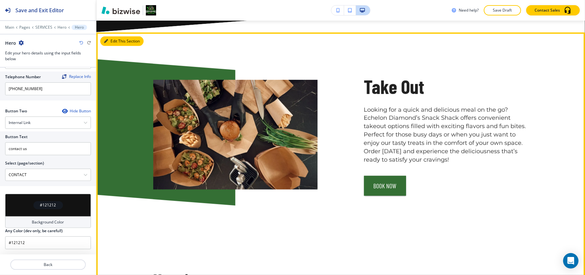
click at [113, 39] on button "Edit This Section" at bounding box center [121, 41] width 43 height 10
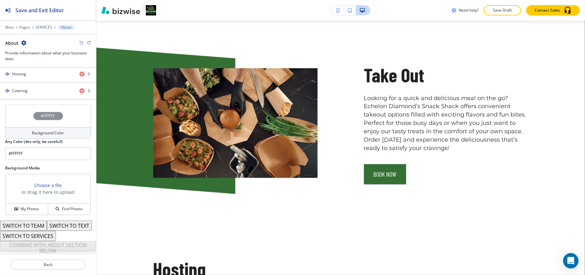
scroll to position [200, 0]
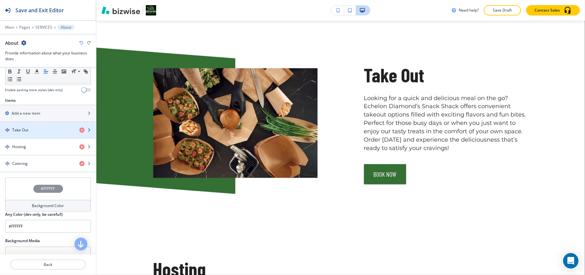
click at [38, 132] on div "Take Out" at bounding box center [37, 130] width 74 height 6
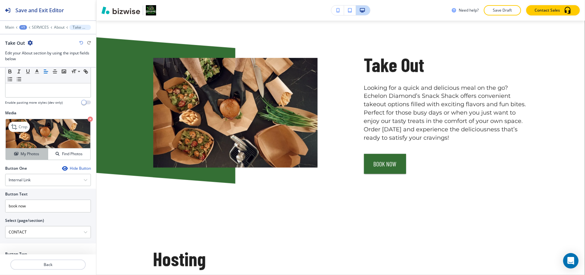
scroll to position [212, 0]
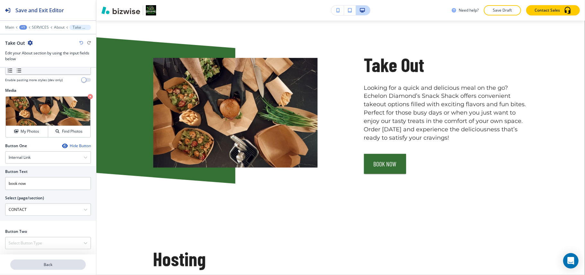
click at [39, 265] on p "Back" at bounding box center [48, 264] width 74 height 6
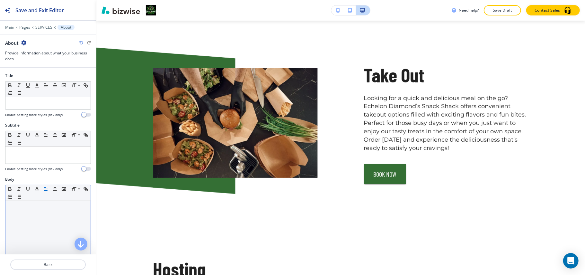
scroll to position [171, 0]
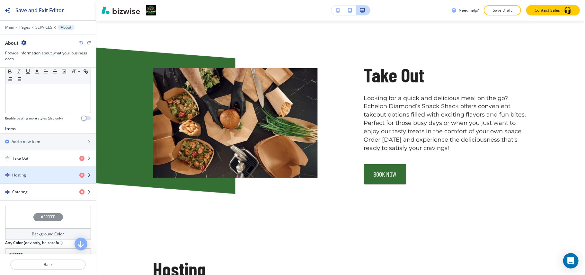
click at [30, 178] on div "Hosting" at bounding box center [37, 175] width 74 height 6
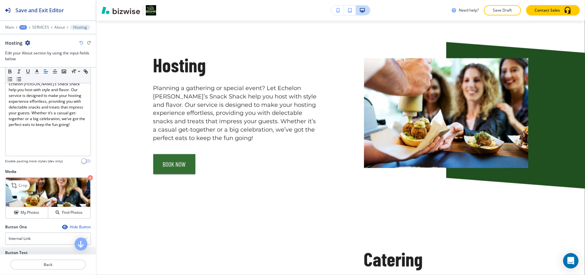
scroll to position [212, 0]
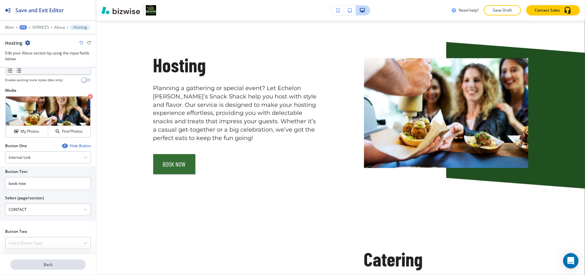
click at [57, 260] on button "Back" at bounding box center [48, 264] width 76 height 10
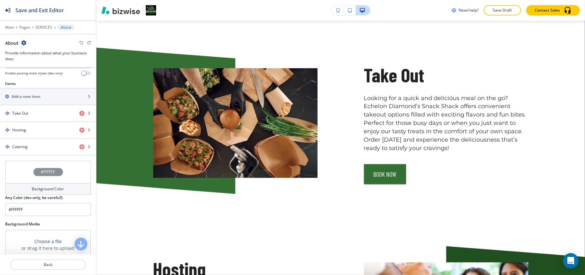
scroll to position [0, 0]
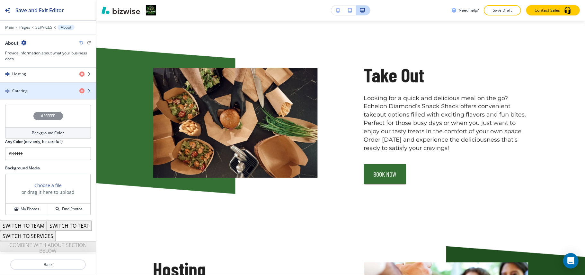
click at [37, 94] on div "button" at bounding box center [48, 96] width 96 height 5
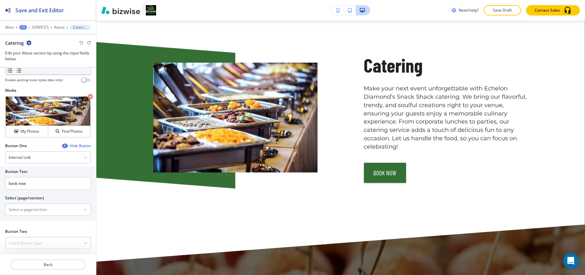
click at [31, 201] on div at bounding box center [48, 202] width 86 height 3
click at [28, 210] on \(page\/section\) "Manual Input" at bounding box center [44, 209] width 78 height 11
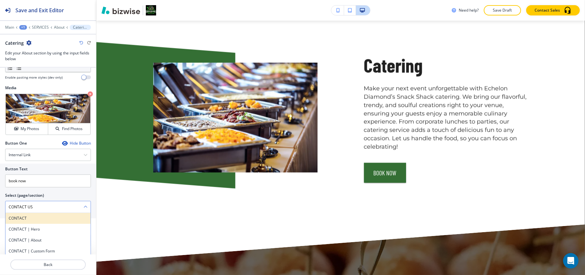
click at [23, 221] on h4 "CONTACT" at bounding box center [48, 218] width 79 height 6
type \(page\/section\) "CONTACT"
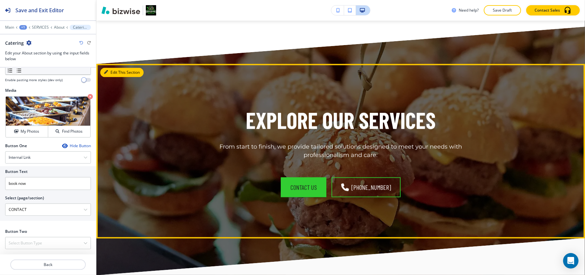
click at [110, 71] on button "Edit This Section" at bounding box center [121, 73] width 43 height 10
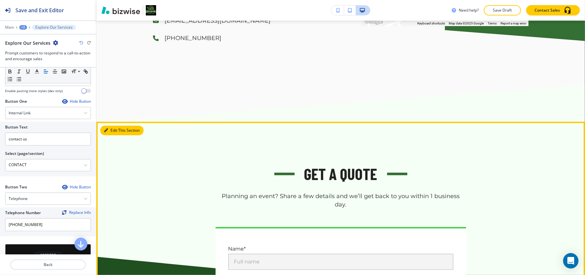
click at [111, 129] on button "Edit This Section" at bounding box center [121, 130] width 43 height 10
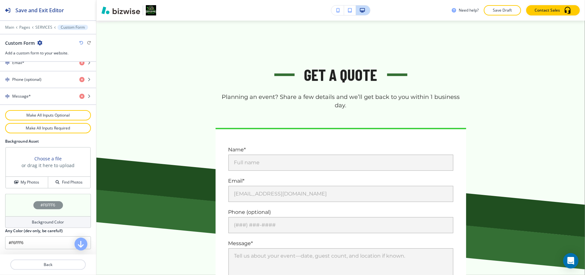
click at [16, 202] on div "#F6FFF6" at bounding box center [48, 205] width 86 height 23
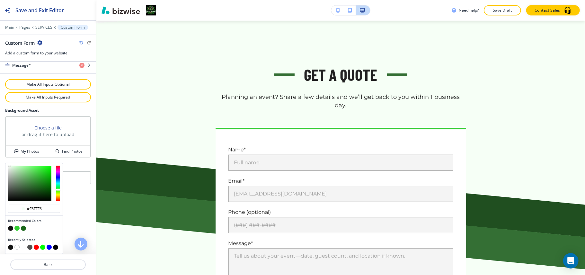
click at [9, 229] on button "button" at bounding box center [10, 227] width 5 height 5
type input "#121212"
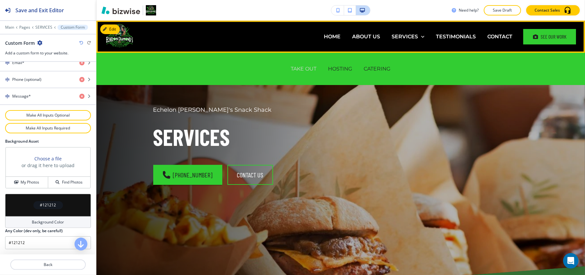
click at [299, 68] on p "TAKE OUT" at bounding box center [304, 68] width 26 height 7
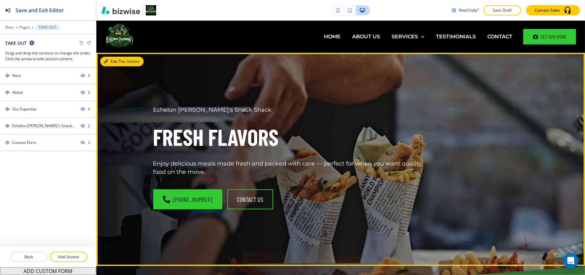
click at [115, 66] on button "Edit This Section" at bounding box center [121, 62] width 43 height 10
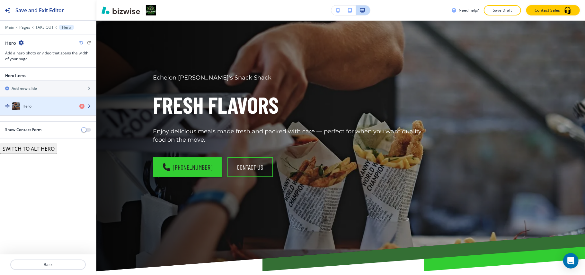
click at [24, 109] on h4 "Hero" at bounding box center [27, 106] width 9 height 6
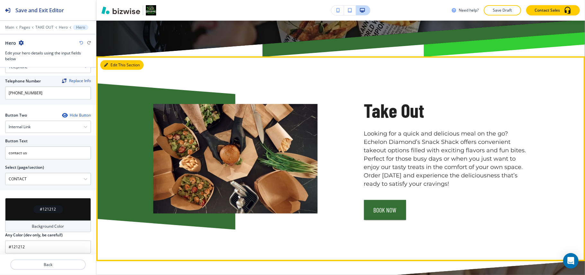
click at [115, 66] on button "Edit This Section" at bounding box center [121, 65] width 43 height 10
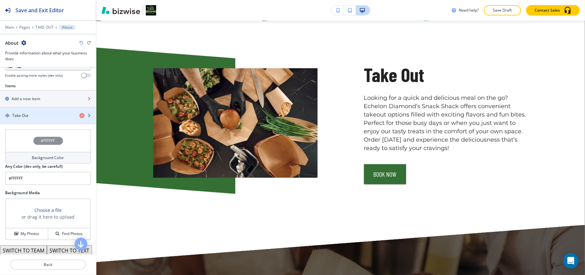
click at [25, 116] on h4 "Take Out" at bounding box center [20, 116] width 16 height 6
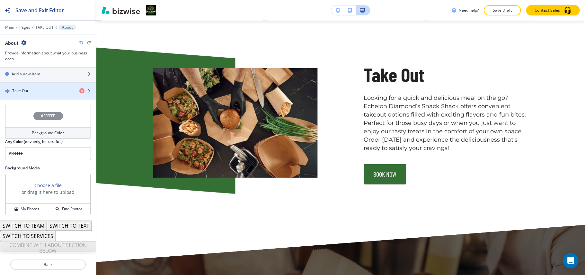
click at [29, 94] on div "button" at bounding box center [48, 96] width 96 height 5
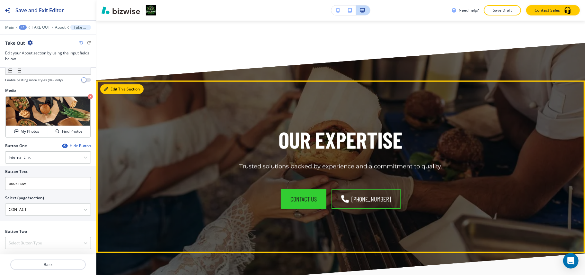
click at [113, 86] on button "Edit This Section" at bounding box center [121, 89] width 43 height 10
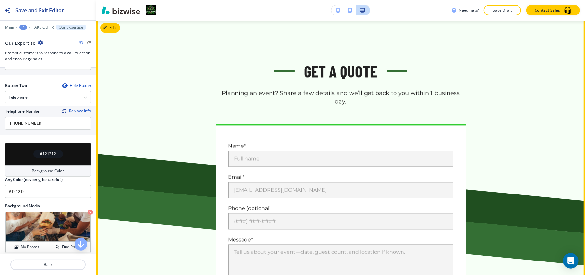
click at [117, 28] on button "Edit" at bounding box center [110, 28] width 20 height 10
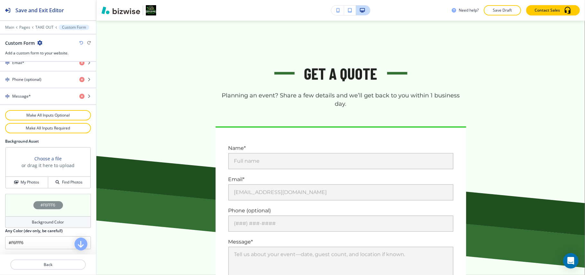
click at [23, 197] on div "#F6FFF6" at bounding box center [48, 205] width 86 height 23
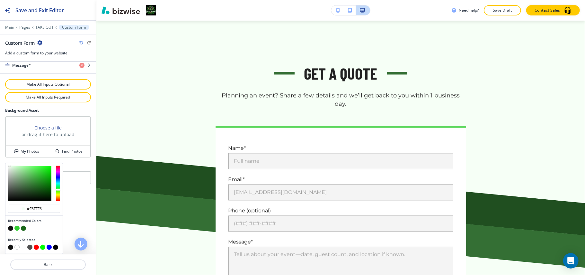
click at [12, 228] on button "button" at bounding box center [10, 227] width 5 height 5
type input "#121212"
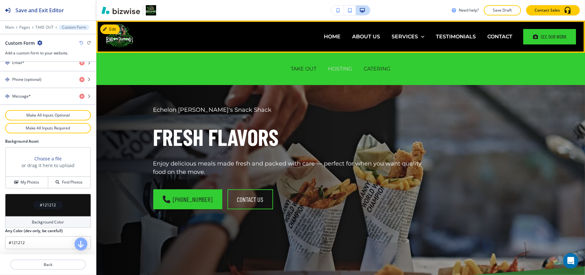
click at [330, 70] on p "HOSTING" at bounding box center [341, 68] width 24 height 7
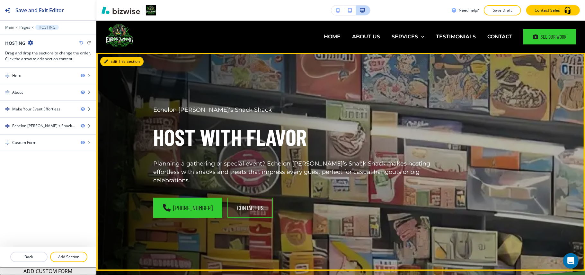
click at [113, 61] on button "Edit This Section" at bounding box center [121, 62] width 43 height 10
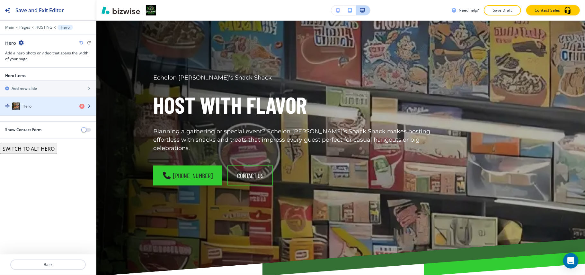
click at [26, 106] on h4 "Hero" at bounding box center [27, 106] width 9 height 6
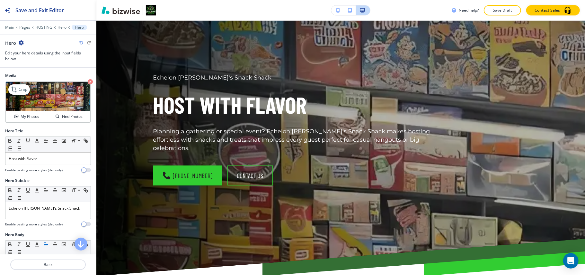
click at [88, 82] on icon "button" at bounding box center [90, 81] width 5 height 5
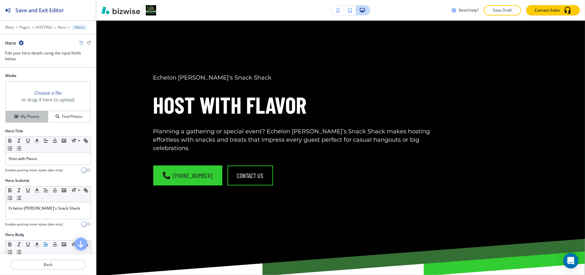
click at [36, 115] on h4 "My Photos" at bounding box center [30, 116] width 19 height 6
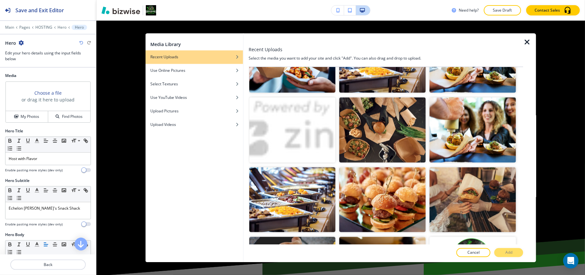
scroll to position [692, 0]
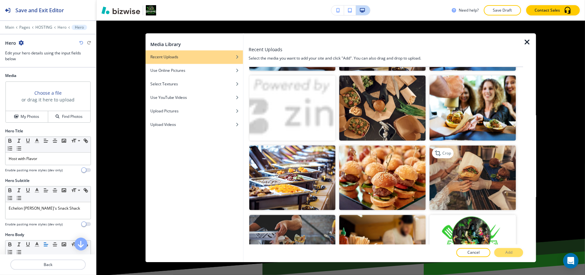
click at [465, 163] on img "button" at bounding box center [473, 177] width 86 height 65
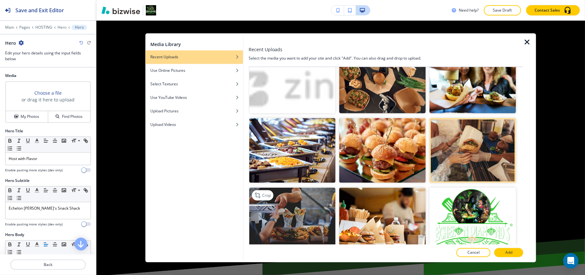
scroll to position [735, 0]
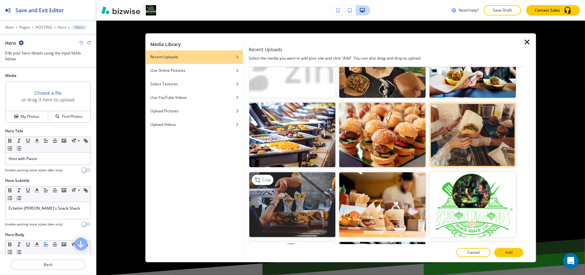
click at [302, 184] on img "button" at bounding box center [292, 204] width 86 height 65
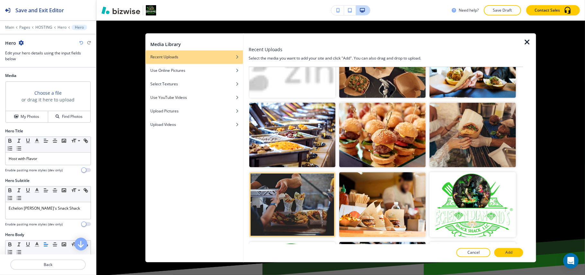
click at [503, 251] on button "Add" at bounding box center [509, 252] width 29 height 9
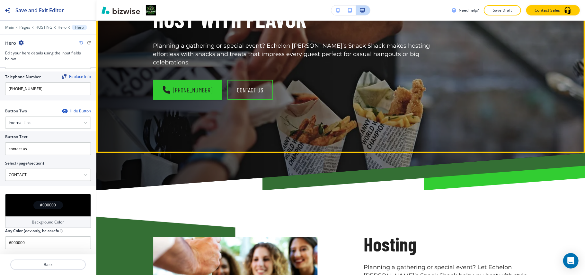
scroll to position [246, 0]
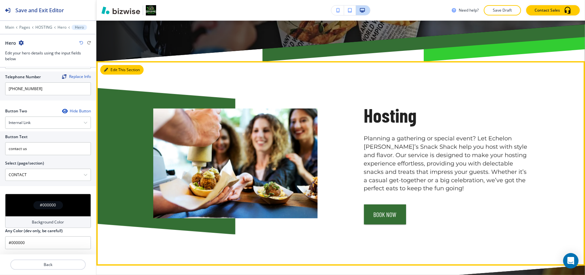
click at [110, 67] on button "Edit This Section" at bounding box center [121, 70] width 43 height 10
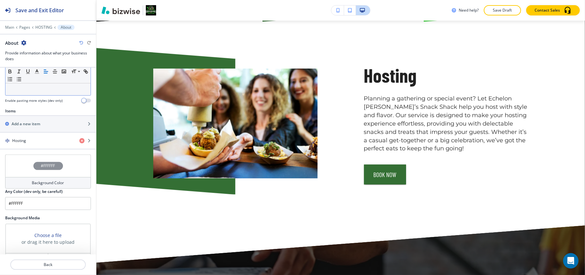
scroll to position [251, 0]
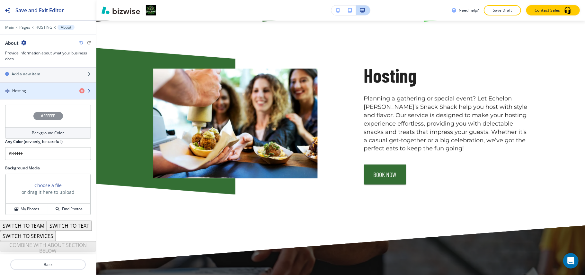
click at [39, 88] on div "Hosting" at bounding box center [37, 91] width 74 height 6
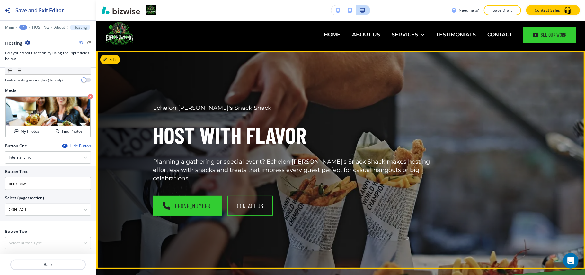
scroll to position [0, 0]
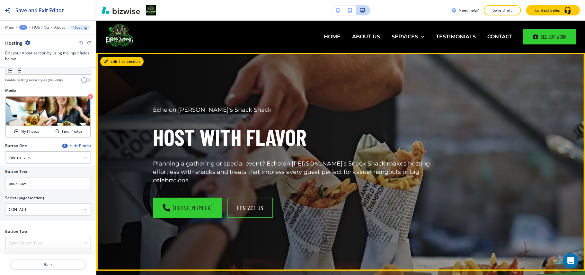
click at [106, 60] on icon "button" at bounding box center [106, 61] width 4 height 4
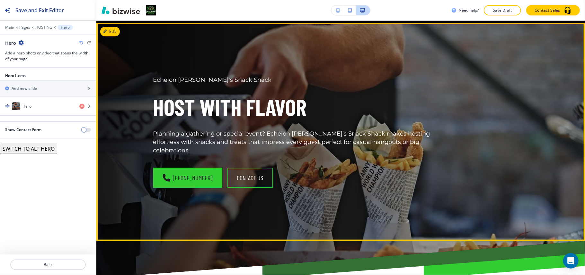
scroll to position [32, 0]
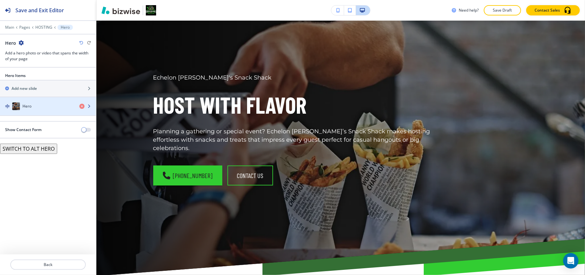
click at [53, 109] on div "Hero" at bounding box center [37, 106] width 74 height 8
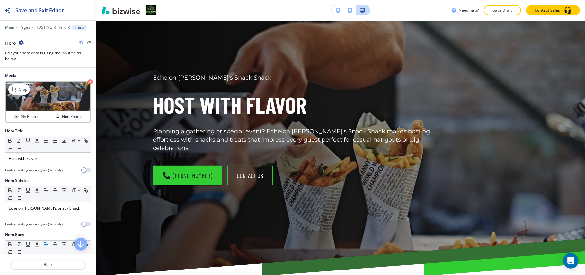
click at [88, 82] on icon "button" at bounding box center [90, 81] width 5 height 5
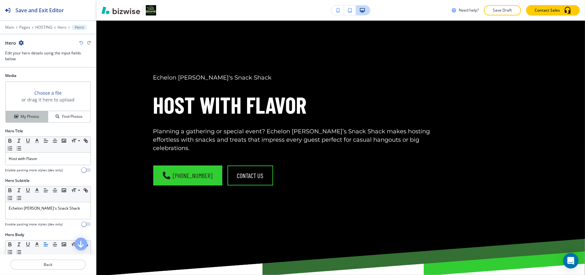
click at [34, 113] on button "My Photos" at bounding box center [27, 116] width 42 height 11
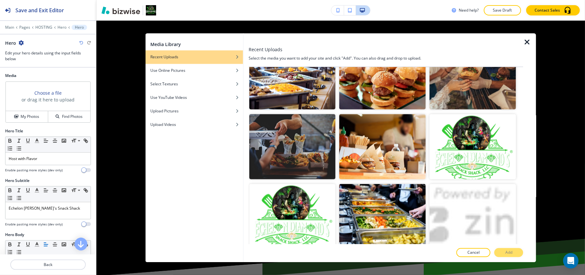
scroll to position [847, 0]
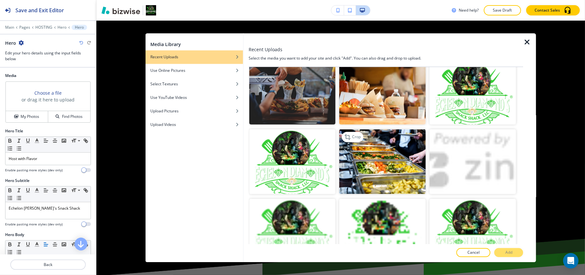
click at [395, 142] on img "button" at bounding box center [383, 161] width 86 height 65
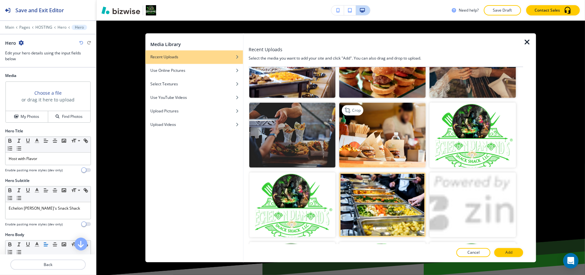
click at [386, 133] on img "button" at bounding box center [383, 135] width 86 height 65
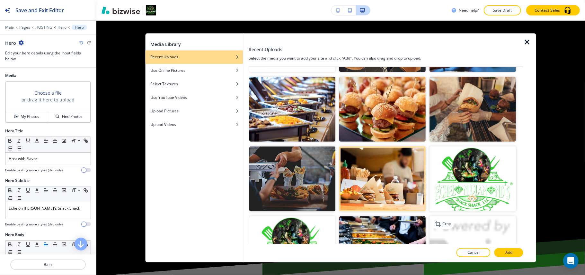
scroll to position [719, 0]
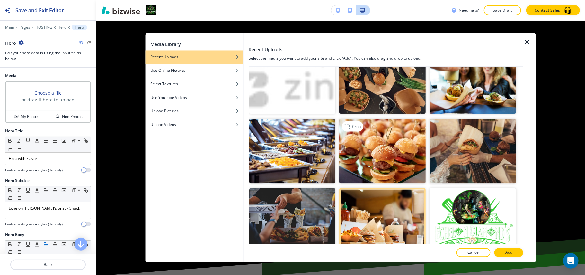
click at [380, 147] on img "button" at bounding box center [383, 150] width 86 height 65
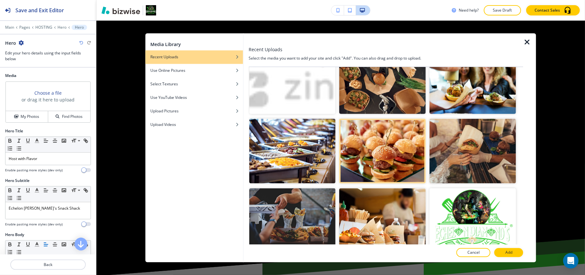
click at [517, 257] on div at bounding box center [386, 259] width 275 height 5
click at [515, 251] on button "Add" at bounding box center [509, 252] width 29 height 9
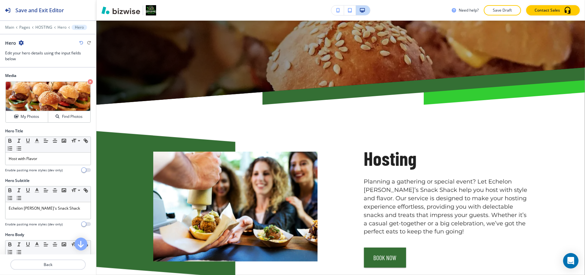
scroll to position [0, 0]
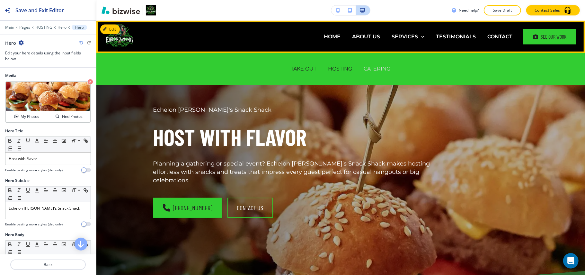
click at [368, 70] on p "CATERING" at bounding box center [377, 68] width 27 height 7
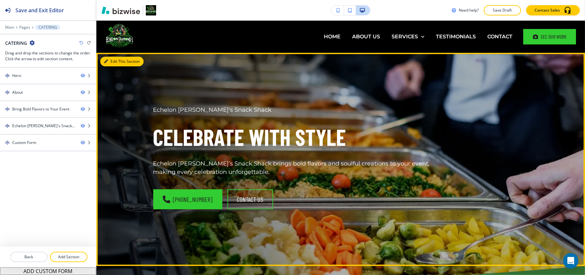
click at [107, 59] on icon "button" at bounding box center [106, 61] width 4 height 4
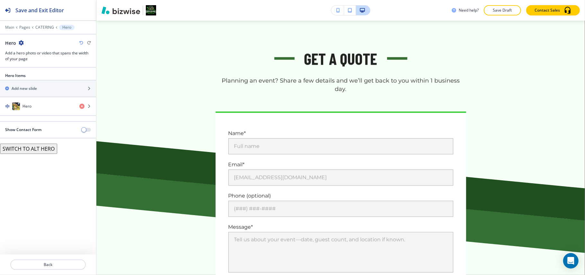
scroll to position [948, 0]
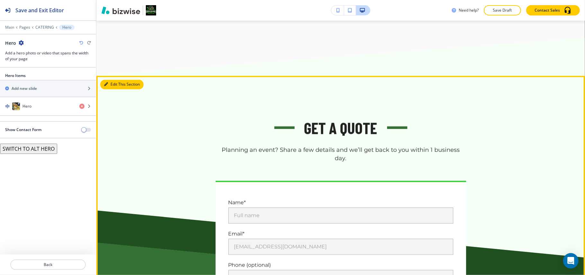
click at [105, 86] on button "Edit This Section" at bounding box center [121, 84] width 43 height 10
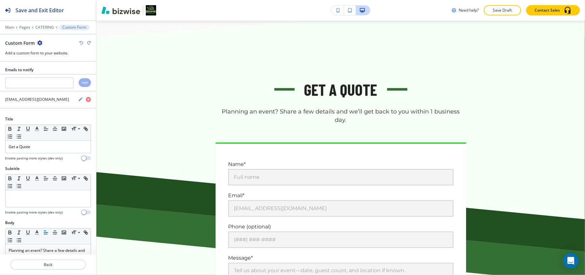
scroll to position [1002, 0]
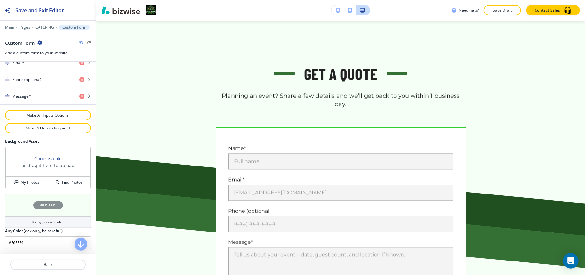
click at [16, 212] on div "#F6FFF6" at bounding box center [48, 205] width 86 height 23
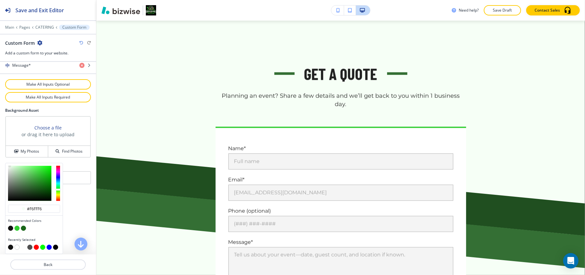
click at [12, 228] on button "button" at bounding box center [10, 227] width 5 height 5
type input "#121212"
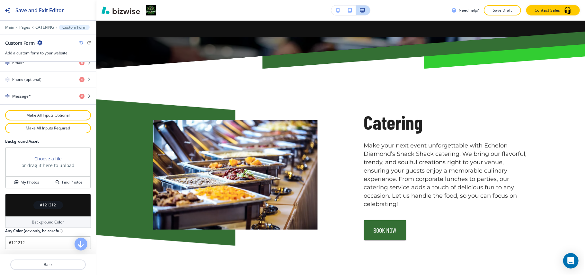
scroll to position [0, 0]
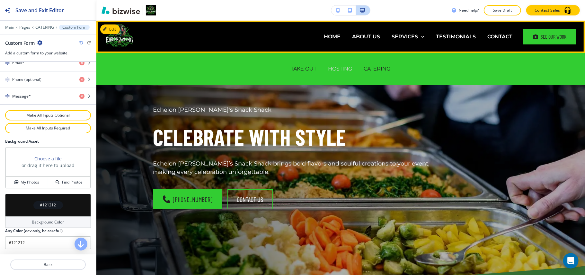
click at [329, 69] on p "HOSTING" at bounding box center [341, 68] width 24 height 7
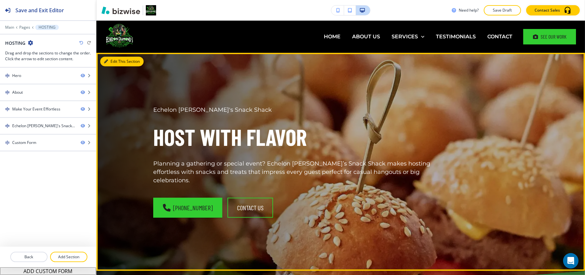
drag, startPoint x: 111, startPoint y: 59, endPoint x: 101, endPoint y: 61, distance: 10.0
click at [112, 59] on button "Edit This Section" at bounding box center [121, 62] width 43 height 10
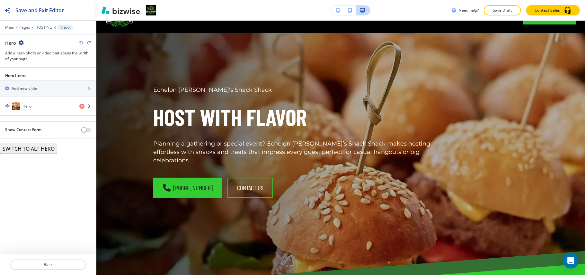
scroll to position [32, 0]
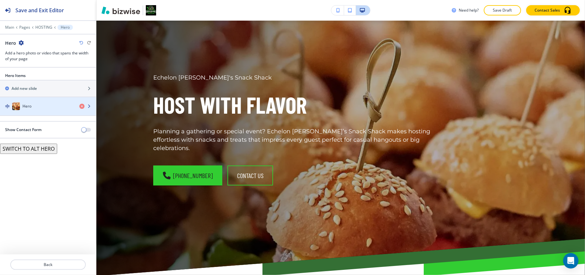
click at [28, 107] on h4 "Hero" at bounding box center [27, 106] width 9 height 6
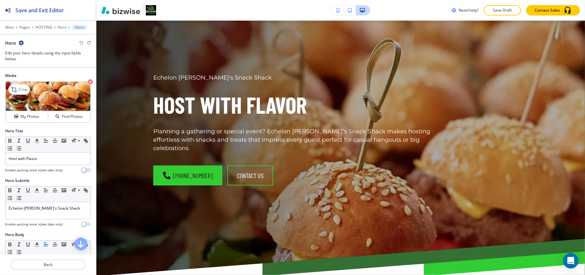
click at [80, 83] on img at bounding box center [48, 96] width 85 height 29
click at [88, 82] on icon "button" at bounding box center [90, 81] width 5 height 5
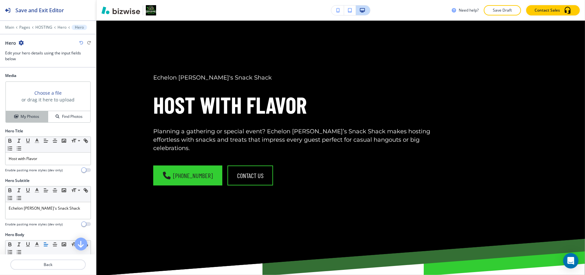
click at [34, 114] on h4 "My Photos" at bounding box center [30, 116] width 19 height 6
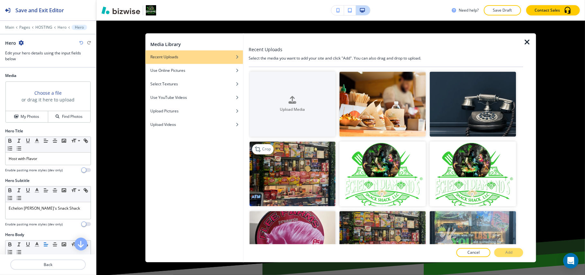
drag, startPoint x: 297, startPoint y: 175, endPoint x: 321, endPoint y: 176, distance: 23.5
click at [298, 175] on img "button" at bounding box center [292, 173] width 86 height 65
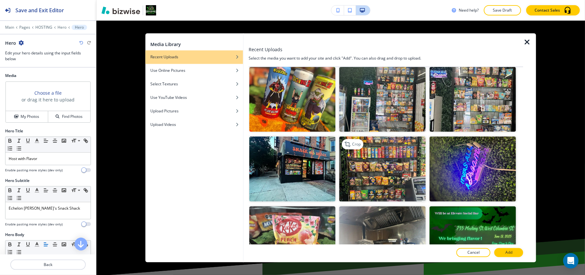
scroll to position [214, 0]
click at [311, 158] on img "button" at bounding box center [292, 168] width 86 height 65
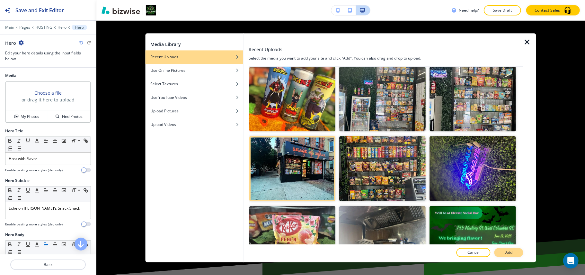
click at [509, 251] on p "Add" at bounding box center [509, 252] width 7 height 6
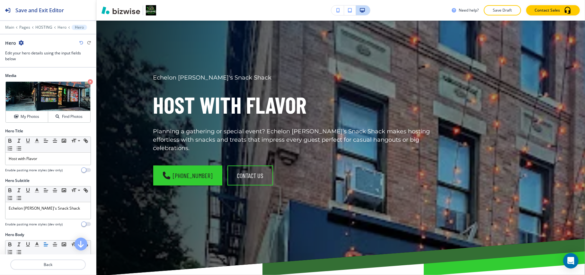
click at [88, 80] on icon "button" at bounding box center [90, 81] width 5 height 5
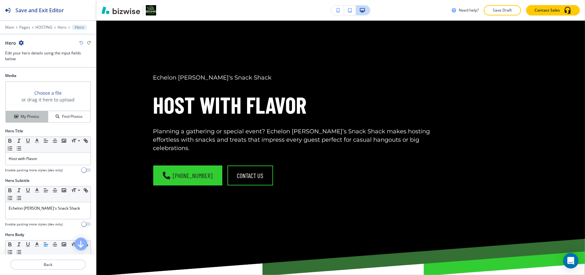
click at [22, 113] on button "My Photos" at bounding box center [27, 116] width 42 height 11
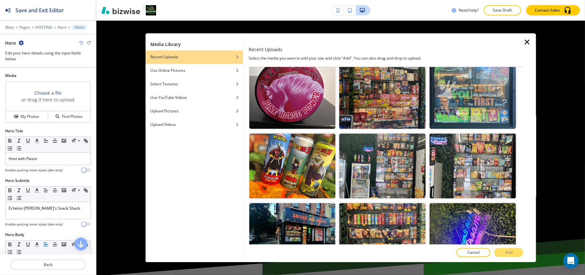
scroll to position [136, 0]
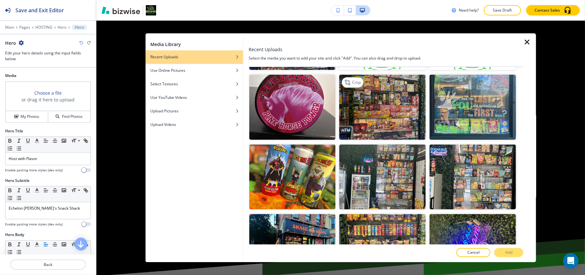
click at [360, 86] on img "button" at bounding box center [383, 107] width 86 height 65
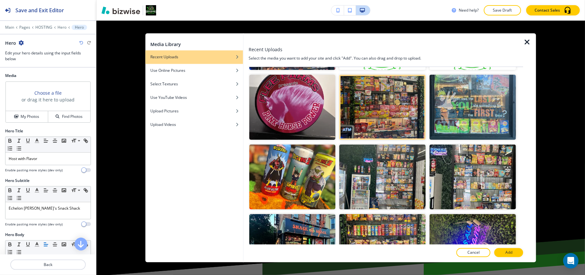
click at [507, 251] on p "Add" at bounding box center [509, 252] width 7 height 6
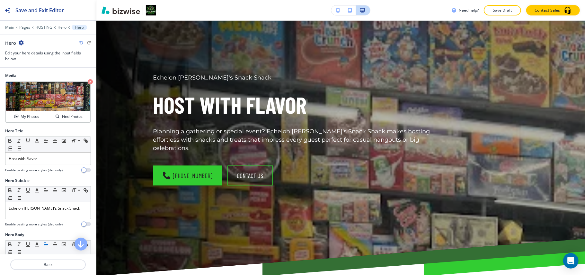
click at [88, 80] on icon "button" at bounding box center [90, 81] width 5 height 5
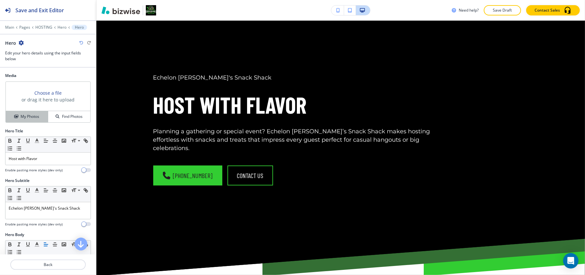
click at [39, 111] on div "Choose a file or drag it here to upload" at bounding box center [48, 96] width 85 height 29
click at [37, 113] on button "My Photos" at bounding box center [27, 116] width 42 height 11
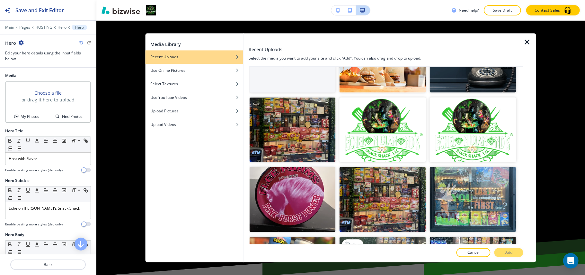
scroll to position [171, 0]
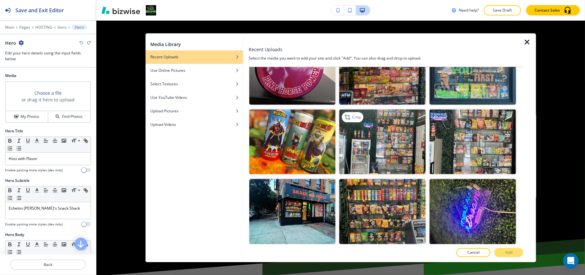
click at [392, 129] on img "button" at bounding box center [383, 141] width 86 height 65
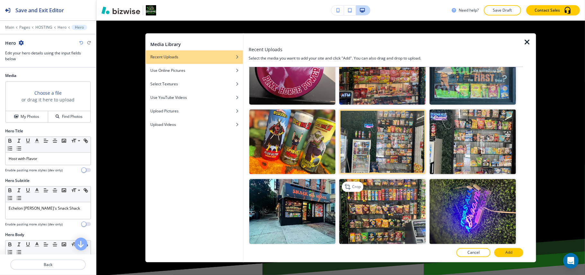
click at [365, 215] on img "button" at bounding box center [383, 211] width 86 height 65
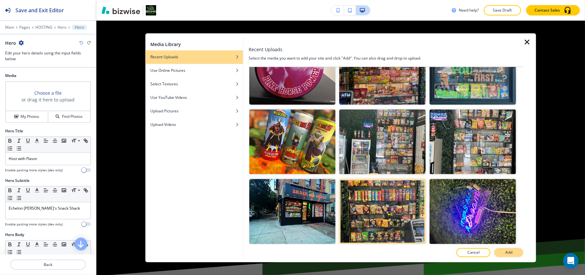
click at [511, 250] on p "Add" at bounding box center [509, 252] width 7 height 6
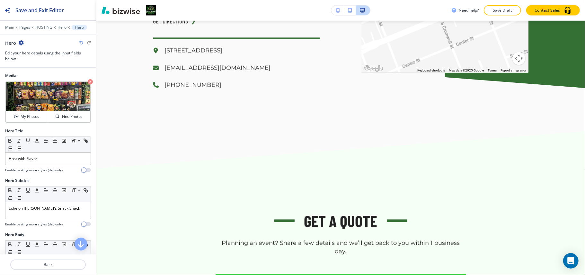
scroll to position [860, 0]
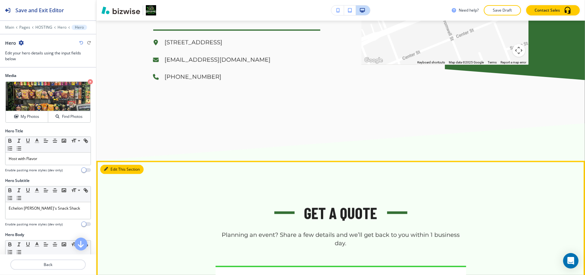
click at [117, 167] on button "Edit This Section" at bounding box center [121, 170] width 43 height 10
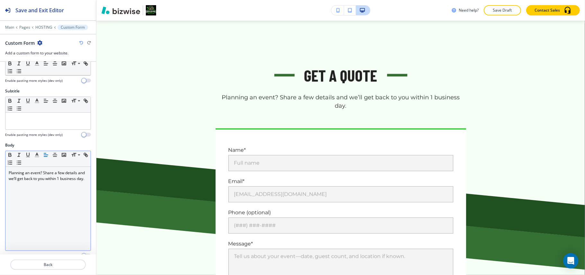
scroll to position [998, 0]
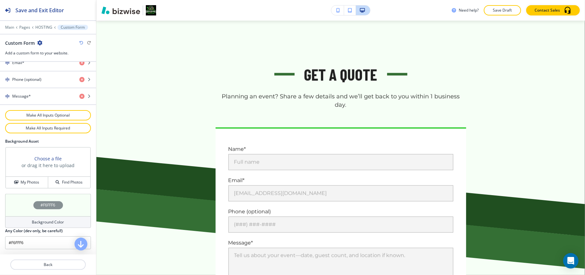
click at [24, 200] on div "#F6FFF6" at bounding box center [48, 205] width 86 height 23
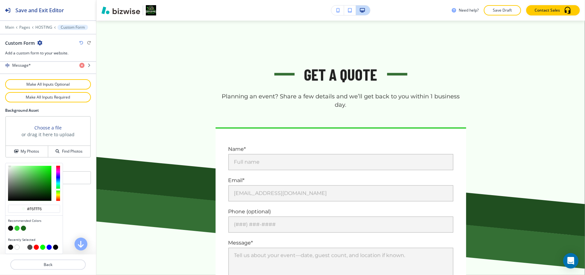
click at [10, 227] on button "button" at bounding box center [10, 227] width 5 height 5
type input "#121212"
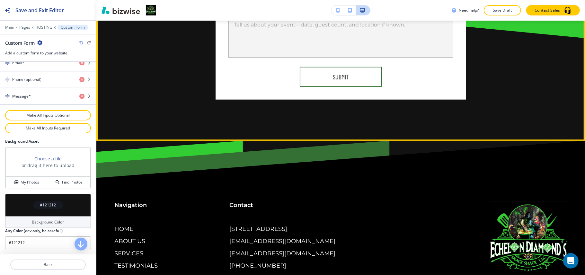
scroll to position [1281, 0]
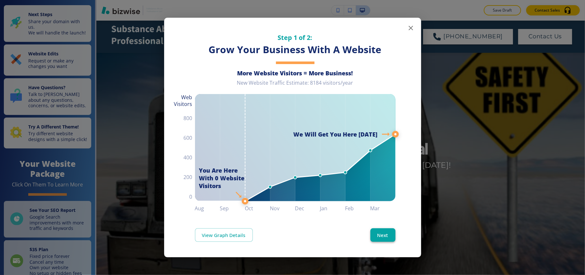
click at [379, 236] on button "Next" at bounding box center [383, 235] width 25 height 14
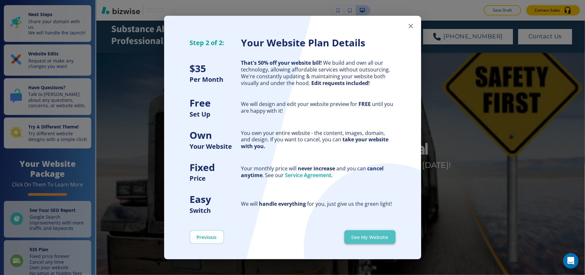
click at [381, 236] on button "See My Website" at bounding box center [370, 237] width 51 height 14
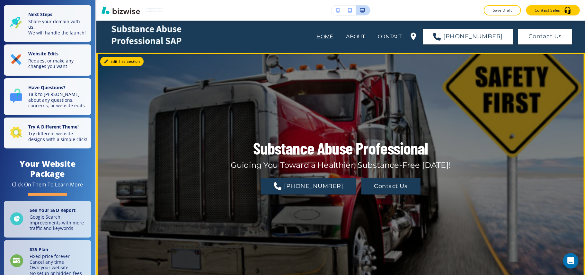
click at [113, 61] on button "Edit This Section" at bounding box center [121, 62] width 43 height 10
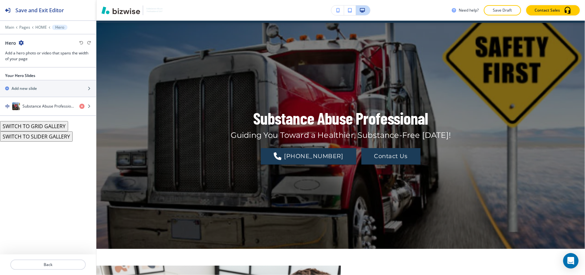
scroll to position [32, 0]
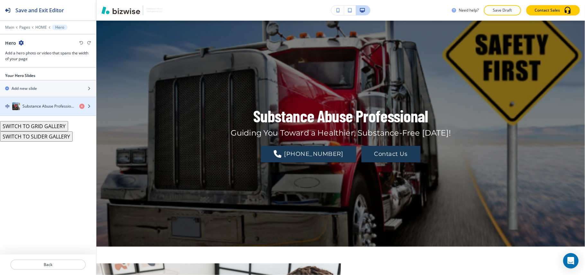
click at [18, 108] on img "button" at bounding box center [16, 106] width 8 height 8
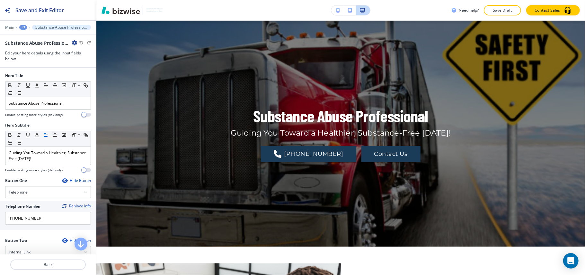
scroll to position [129, 0]
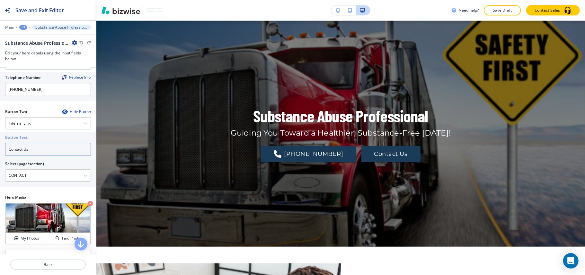
drag, startPoint x: 37, startPoint y: 155, endPoint x: 0, endPoint y: 149, distance: 37.7
click at [0, 149] on div "Button Text Contact Us Select (page/section) CONTACT HOME HOME | Hero HOME | Me…" at bounding box center [48, 159] width 96 height 55
paste input "MAKE AN APPOINTMENT"
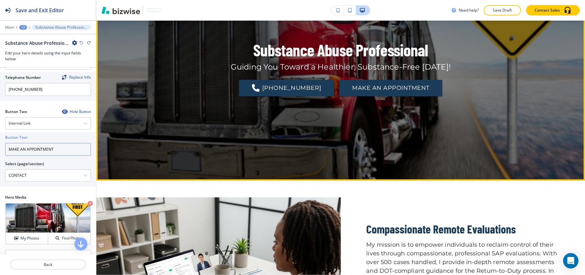
scroll to position [246, 0]
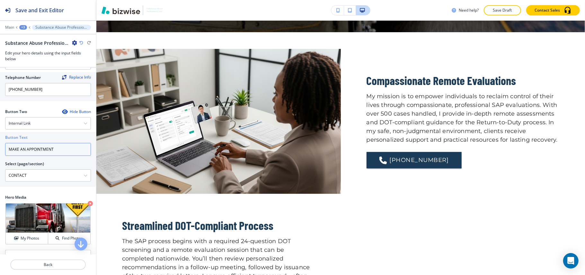
type input "MAKE AN APPOINTMENT"
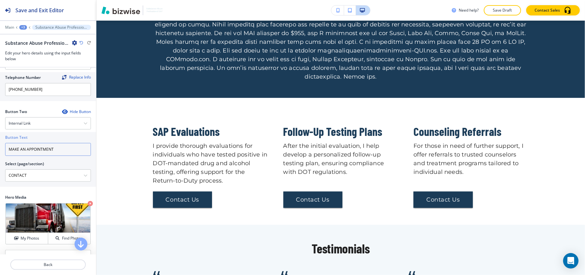
scroll to position [647, 0]
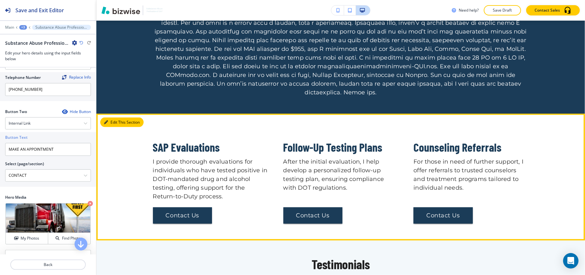
click at [116, 117] on button "Edit This Section" at bounding box center [121, 122] width 43 height 10
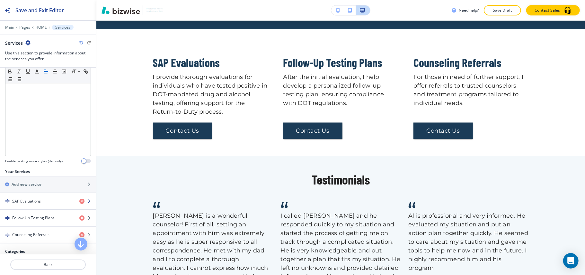
scroll to position [257, 0]
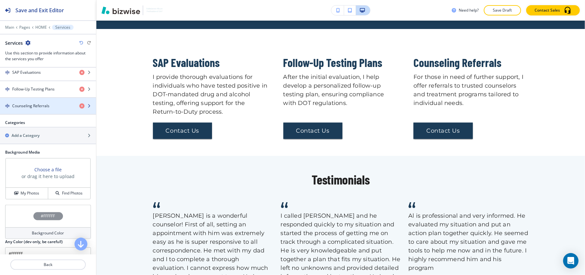
click at [29, 113] on div "button" at bounding box center [48, 111] width 96 height 5
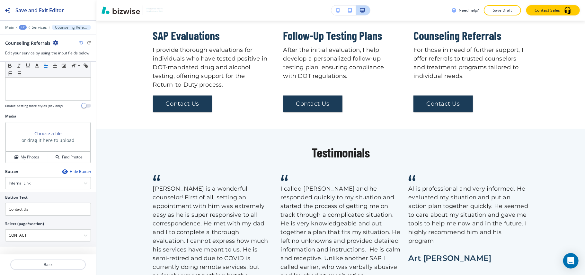
scroll to position [176, 0]
click at [47, 261] on button "Back" at bounding box center [48, 264] width 76 height 10
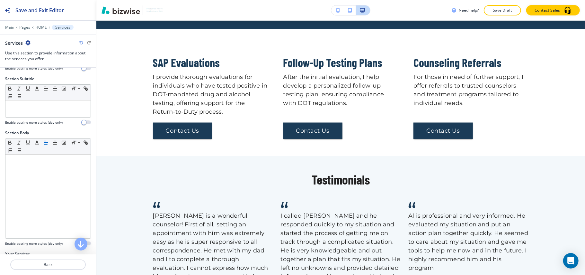
scroll to position [129, 0]
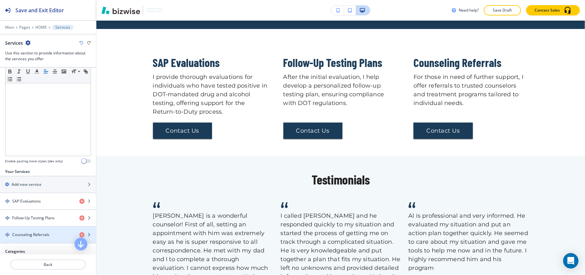
click at [20, 234] on h4 "Counseling Referrals" at bounding box center [30, 234] width 37 height 6
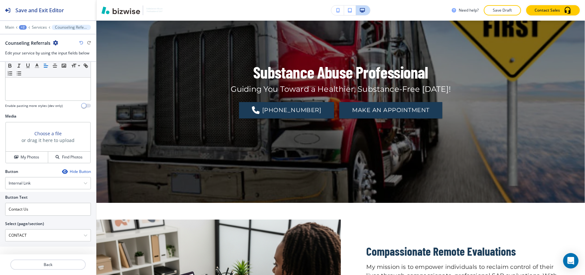
scroll to position [0, 0]
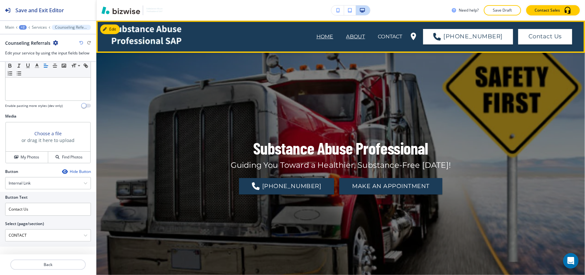
click at [363, 36] on p "ABOUT" at bounding box center [356, 37] width 19 height 8
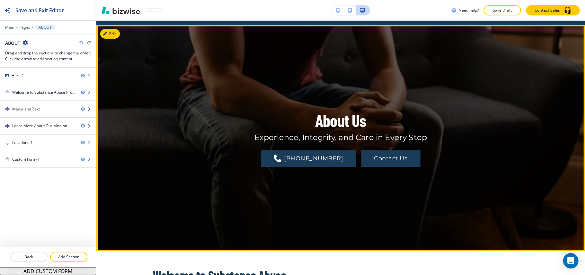
scroll to position [43, 0]
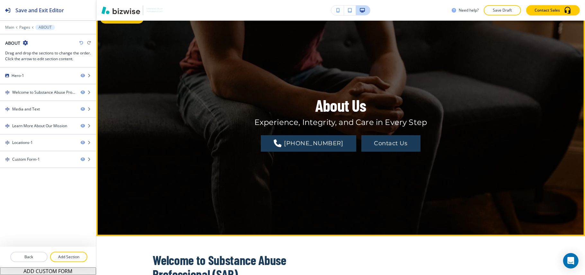
click at [111, 21] on button "Edit This Section" at bounding box center [121, 19] width 43 height 10
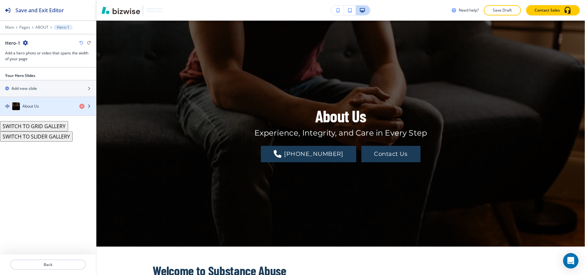
click at [45, 107] on div "About Us" at bounding box center [37, 106] width 74 height 8
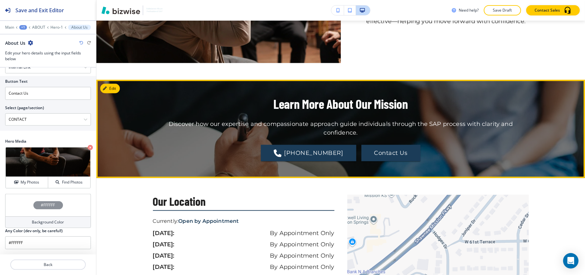
scroll to position [589, 0]
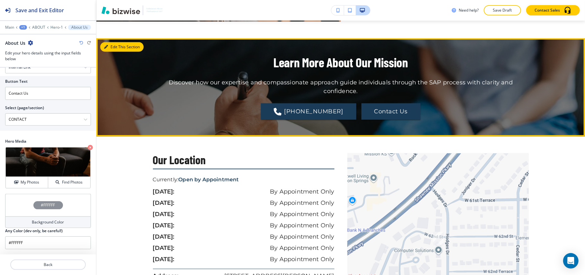
click at [106, 49] on icon "button" at bounding box center [106, 47] width 4 height 4
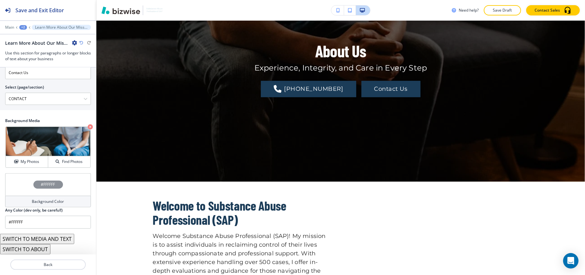
scroll to position [0, 0]
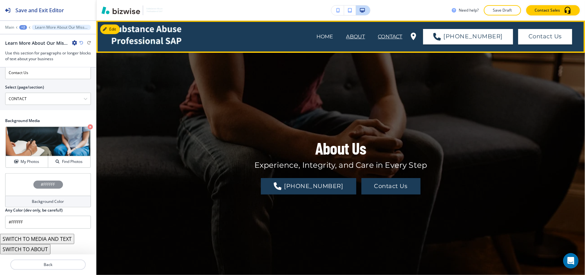
click at [402, 39] on p "CONTACT" at bounding box center [390, 37] width 24 height 8
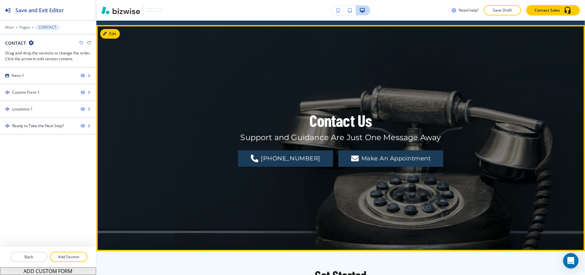
scroll to position [43, 0]
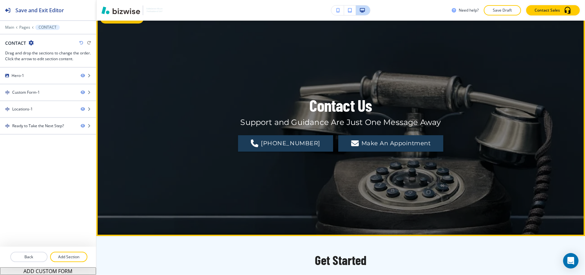
click at [108, 23] on button "Edit This Section" at bounding box center [121, 19] width 43 height 10
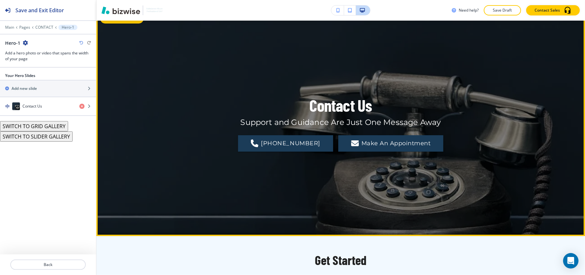
scroll to position [32, 0]
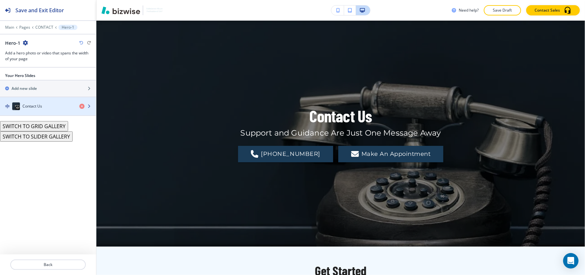
click at [47, 111] on div "button" at bounding box center [48, 112] width 96 height 5
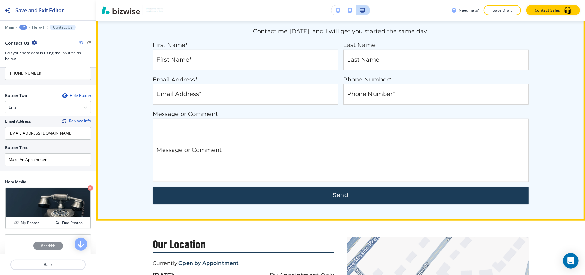
scroll to position [0, 0]
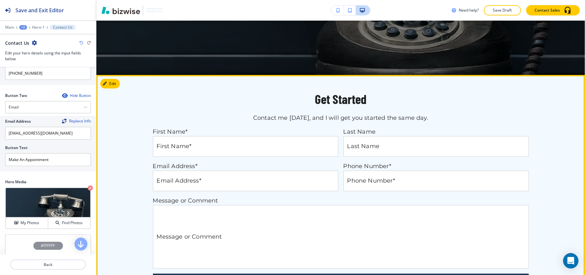
click at [227, 97] on h2 "Get Started" at bounding box center [341, 99] width 376 height 14
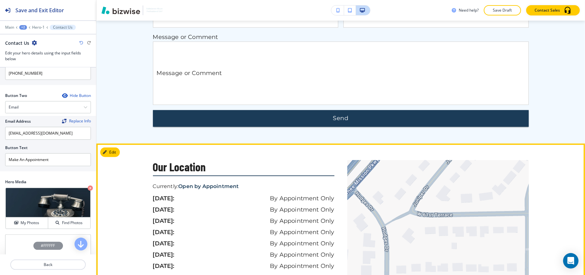
scroll to position [195, 0]
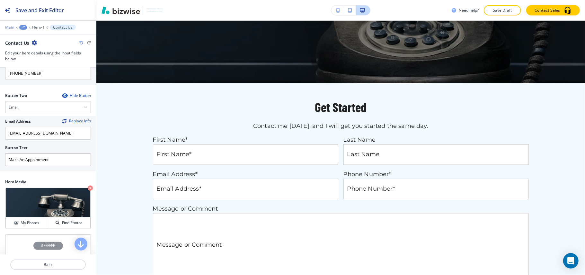
click at [12, 27] on p "Main" at bounding box center [9, 27] width 9 height 5
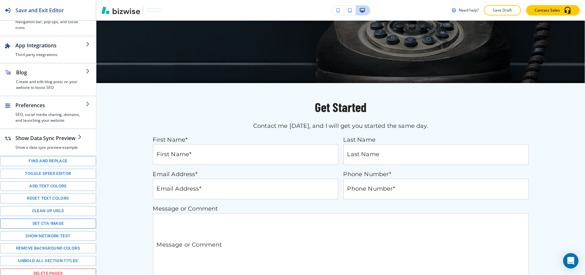
scroll to position [95, 0]
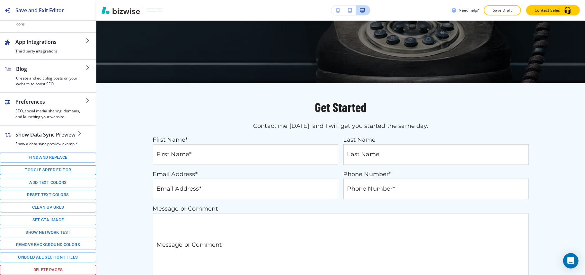
click at [48, 167] on button "Toggle speed editor" at bounding box center [48, 170] width 96 height 10
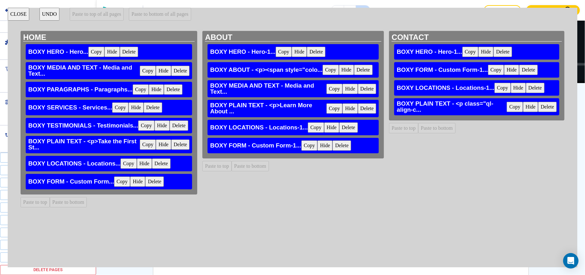
click at [15, 11] on button "CLOSE" at bounding box center [19, 14] width 22 height 13
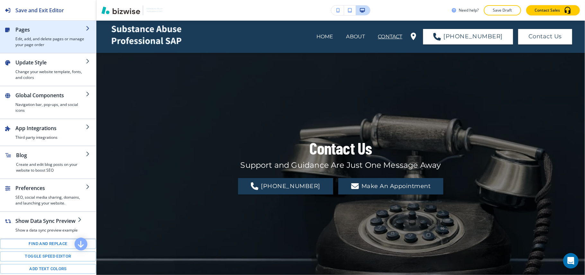
scroll to position [0, 0]
click at [14, 31] on div "button" at bounding box center [12, 37] width 5 height 22
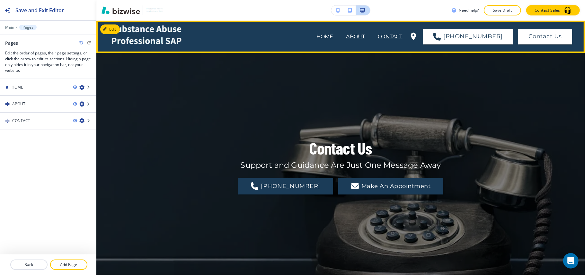
click at [366, 34] on p "ABOUT" at bounding box center [356, 37] width 19 height 8
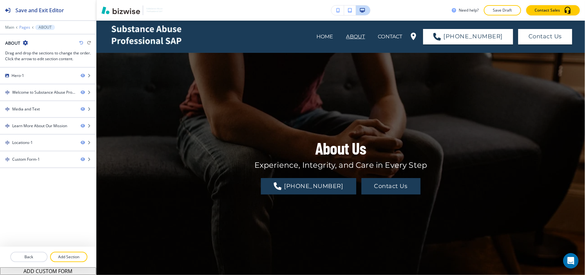
click at [26, 26] on p "Pages" at bounding box center [24, 27] width 11 height 5
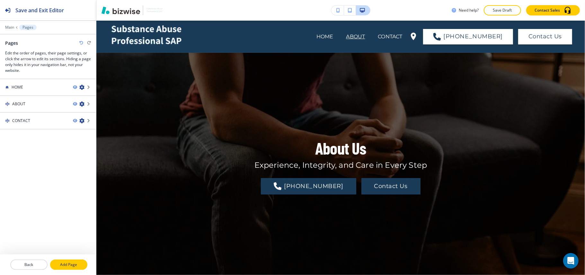
click at [68, 260] on button "Add Page" at bounding box center [68, 264] width 37 height 10
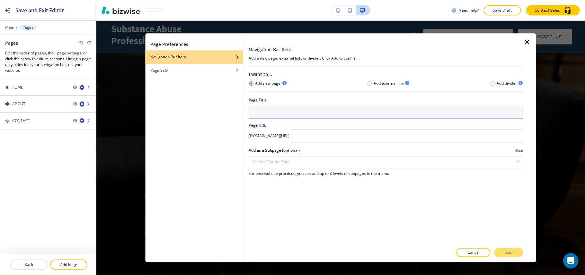
click at [284, 118] on input "text" at bounding box center [386, 112] width 275 height 13
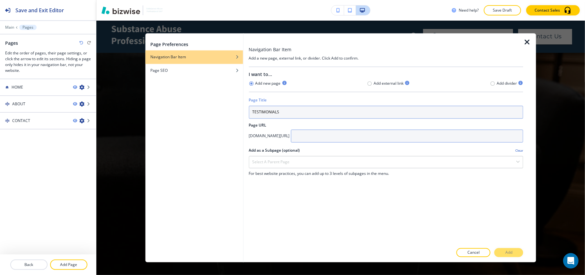
type input "TESTIMONIALS"
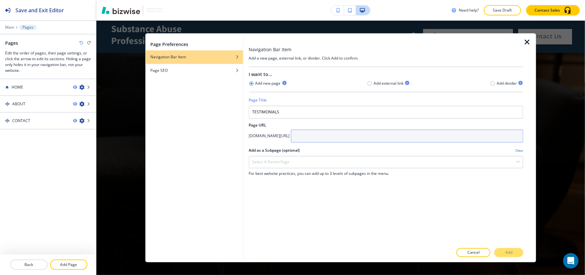
click at [361, 139] on input "text" at bounding box center [407, 136] width 233 height 13
paste input "TESTIMONIALS"
type input "TESTIMONIALS"
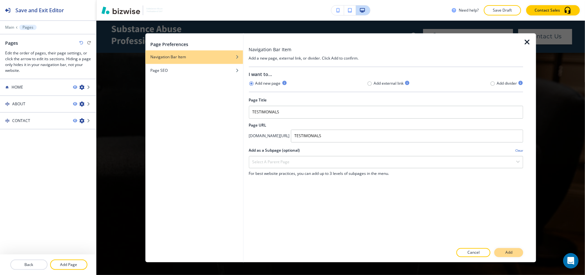
click at [510, 249] on button "Add" at bounding box center [509, 252] width 29 height 9
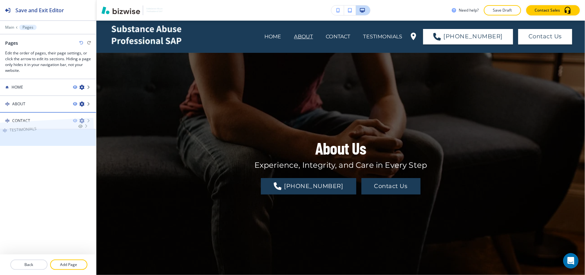
drag, startPoint x: 44, startPoint y: 137, endPoint x: 41, endPoint y: 115, distance: 22.1
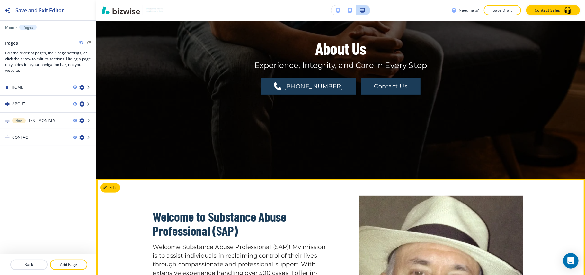
scroll to position [171, 0]
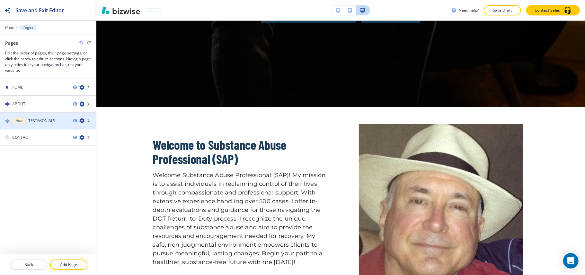
click at [35, 118] on h4 "TESTIMONIALS" at bounding box center [41, 121] width 27 height 6
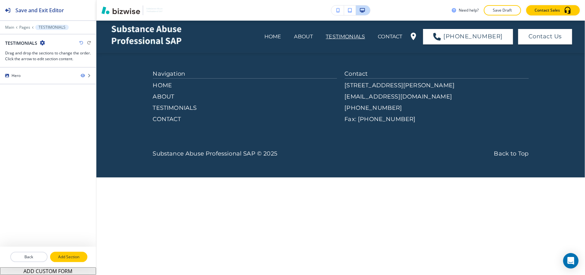
click at [68, 256] on p "Add Section" at bounding box center [69, 257] width 36 height 6
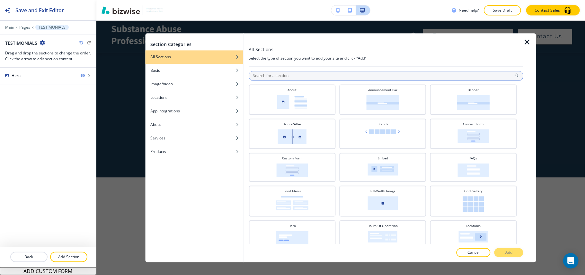
click at [275, 74] on input "text" at bounding box center [386, 76] width 275 height 10
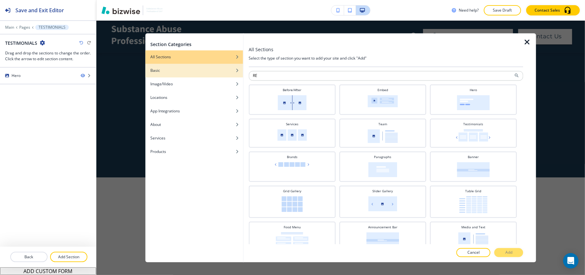
drag, startPoint x: 288, startPoint y: 77, endPoint x: 231, endPoint y: 75, distance: 56.9
click at [231, 75] on div "Section Categories All Sections Basic Image/Video Locations App Integrations Ab…" at bounding box center [340, 147] width 391 height 229
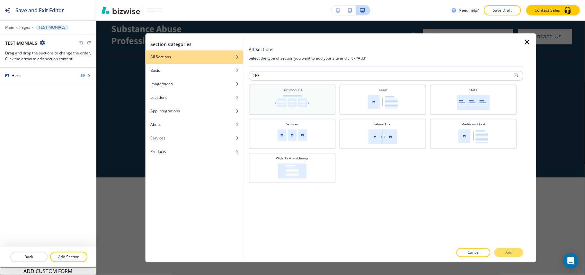
type input "TES"
click at [289, 92] on h4 "Testimonials" at bounding box center [292, 90] width 20 height 5
click at [514, 254] on button "Add" at bounding box center [509, 252] width 29 height 9
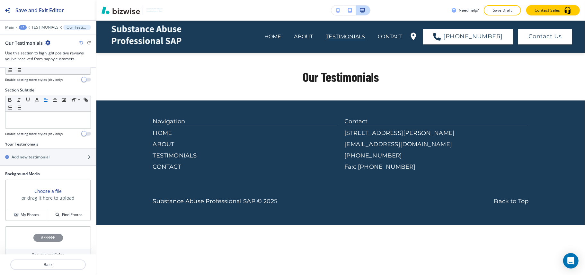
scroll to position [69, 0]
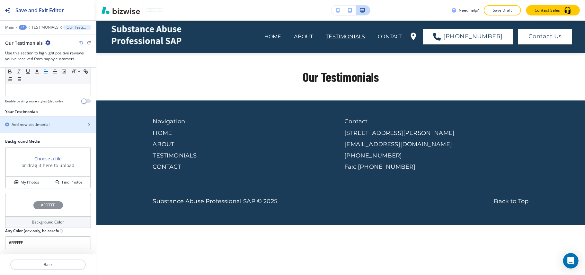
click at [37, 122] on h2 "Add new testimonial" at bounding box center [31, 125] width 38 height 6
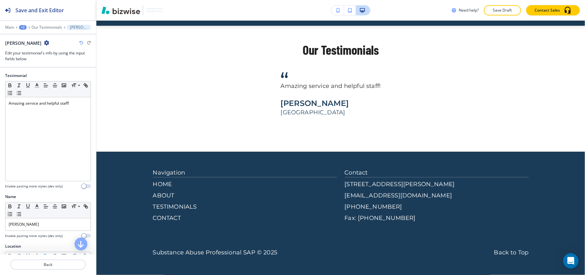
scroll to position [28, 0]
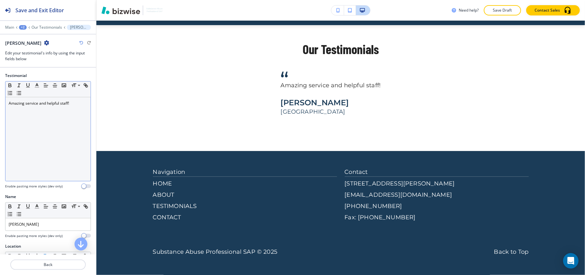
click at [70, 101] on p "Amazing service and helpful staff!" at bounding box center [48, 103] width 79 height 6
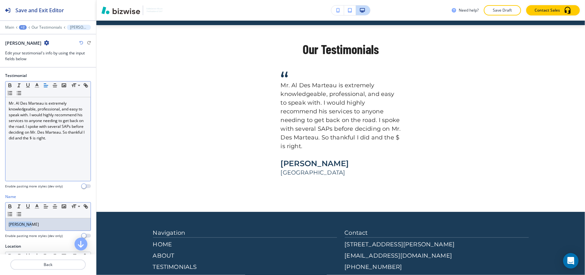
drag, startPoint x: 41, startPoint y: 224, endPoint x: 0, endPoint y: 224, distance: 41.2
click at [0, 224] on div "Name Small Normal Large Huge [PERSON_NAME] Enable pasting more styles (dev only)" at bounding box center [48, 219] width 96 height 50
click at [58, 263] on p "Back" at bounding box center [48, 264] width 74 height 6
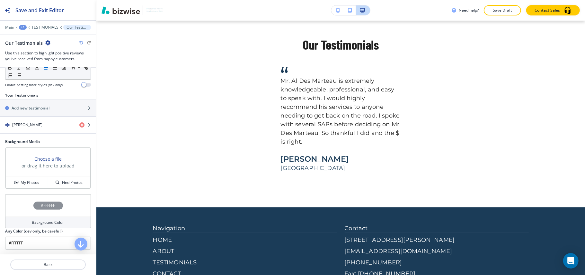
scroll to position [86, 0]
click at [36, 102] on div "button" at bounding box center [48, 102] width 96 height 5
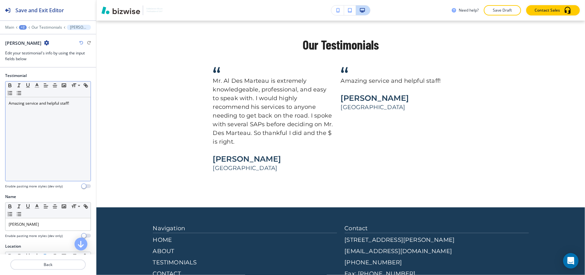
scroll to position [78, 0]
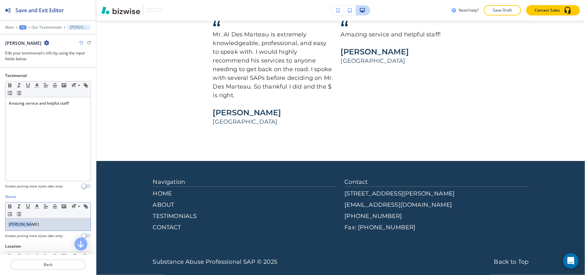
drag, startPoint x: 45, startPoint y: 227, endPoint x: 0, endPoint y: 226, distance: 45.3
click at [0, 226] on div "Name Small Normal Large Huge [PERSON_NAME] Enable pasting more styles (dev only)" at bounding box center [48, 219] width 96 height 50
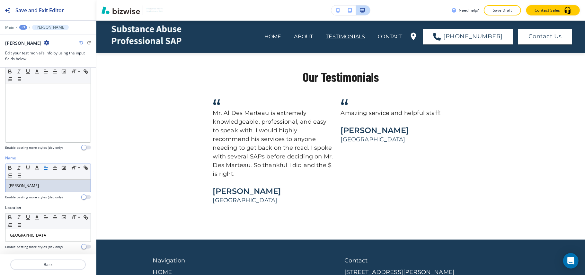
scroll to position [0, 0]
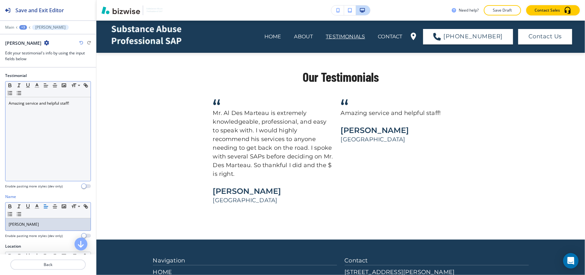
click at [43, 143] on div "Amazing service and helpful staff!" at bounding box center [47, 139] width 85 height 84
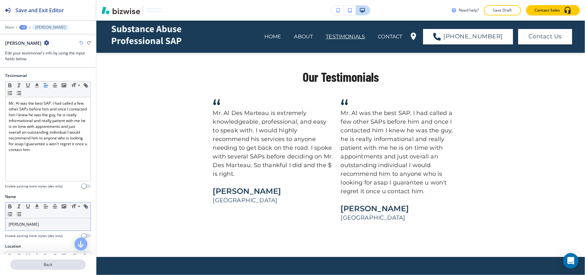
click at [51, 262] on p "Back" at bounding box center [48, 264] width 74 height 6
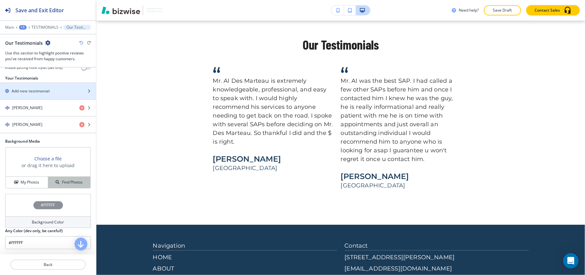
scroll to position [103, 0]
click at [28, 88] on h2 "Add new testimonial" at bounding box center [31, 91] width 38 height 6
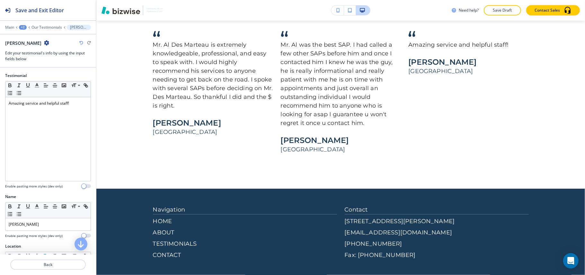
scroll to position [78, 0]
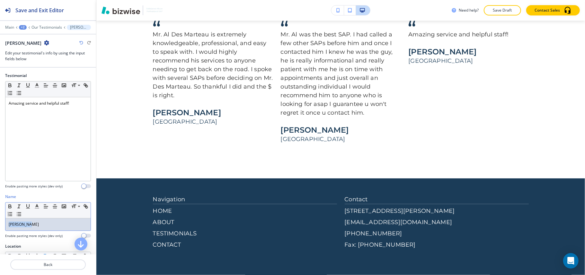
drag, startPoint x: 12, startPoint y: 223, endPoint x: 0, endPoint y: 222, distance: 12.0
click at [0, 222] on div "Name Small Normal Large Huge [PERSON_NAME] Enable pasting more styles (dev only)" at bounding box center [48, 219] width 96 height 50
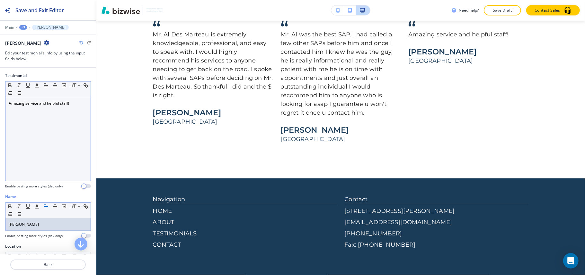
click at [27, 151] on div "Amazing service and helpful staff!" at bounding box center [47, 139] width 85 height 84
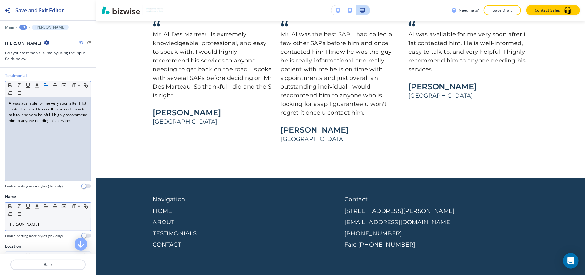
scroll to position [40, 0]
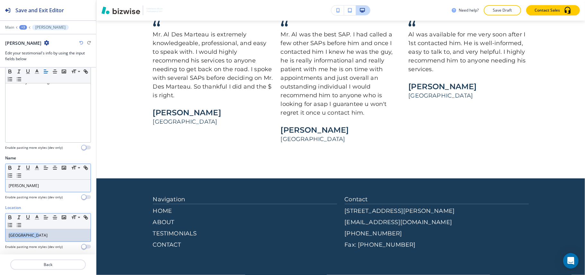
drag, startPoint x: 46, startPoint y: 236, endPoint x: 0, endPoint y: 233, distance: 46.4
click at [0, 233] on div "Location Small Normal Large Huge [GEOGRAPHIC_DATA] Enable pasting more styles (…" at bounding box center [48, 229] width 96 height 50
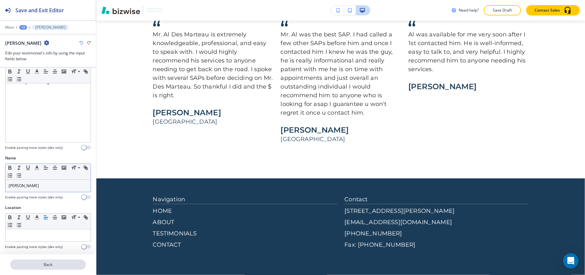
click at [69, 263] on p "Back" at bounding box center [48, 264] width 74 height 6
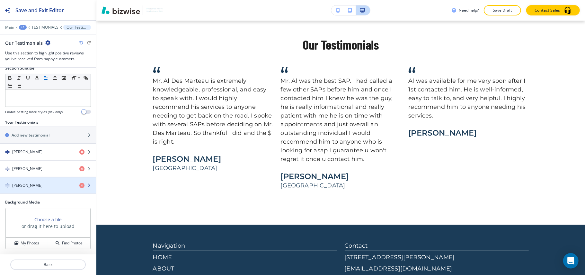
scroll to position [120, 0]
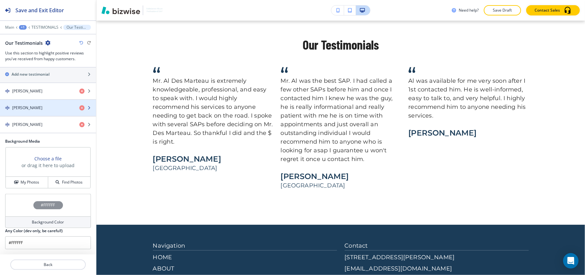
click at [40, 109] on div "[PERSON_NAME]" at bounding box center [37, 108] width 74 height 6
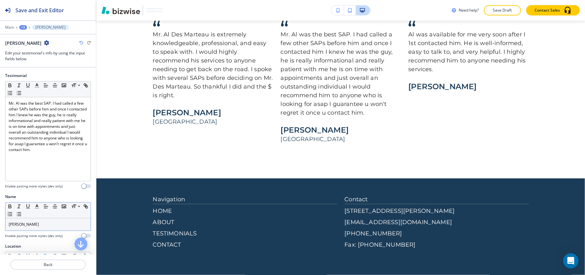
scroll to position [40, 0]
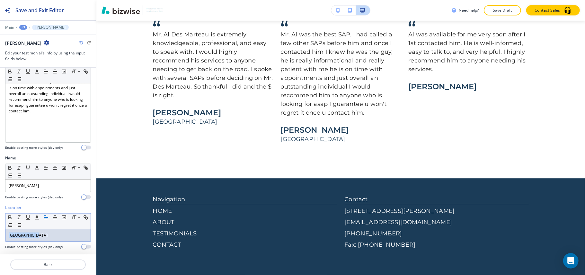
drag, startPoint x: 40, startPoint y: 233, endPoint x: 0, endPoint y: 232, distance: 40.2
click at [0, 232] on div "Location Small Normal Large Huge [GEOGRAPHIC_DATA] Enable pasting more styles (…" at bounding box center [48, 229] width 96 height 50
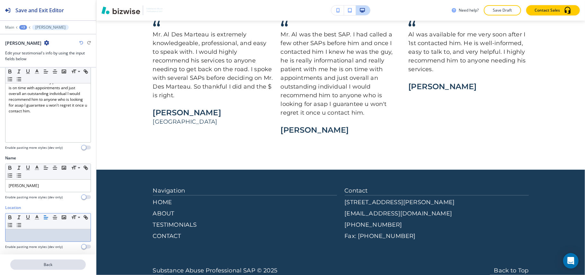
click at [55, 265] on p "Back" at bounding box center [48, 264] width 74 height 6
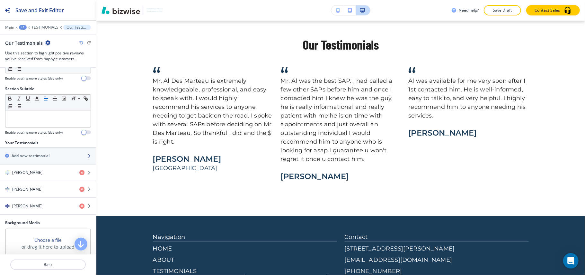
scroll to position [34, 0]
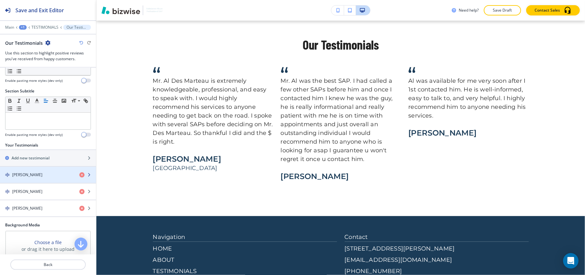
click at [34, 175] on div "[PERSON_NAME]" at bounding box center [37, 175] width 74 height 6
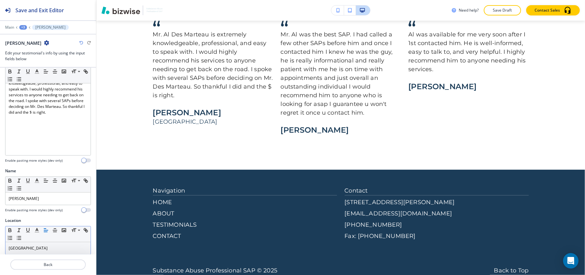
scroll to position [40, 0]
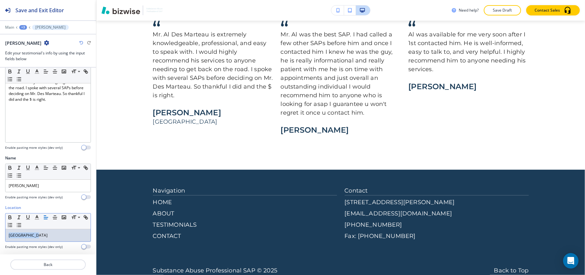
drag, startPoint x: 43, startPoint y: 234, endPoint x: 0, endPoint y: 233, distance: 43.1
click at [0, 233] on div "Location Small Normal Large Huge [GEOGRAPHIC_DATA] Enable pasting more styles (…" at bounding box center [48, 229] width 96 height 50
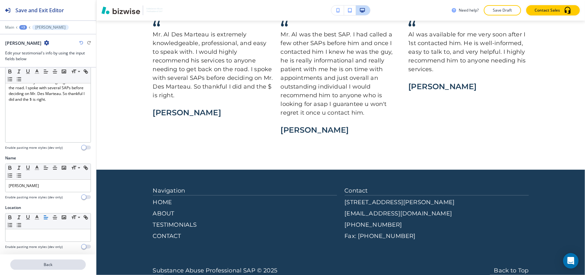
click at [54, 265] on p "Back" at bounding box center [48, 264] width 74 height 6
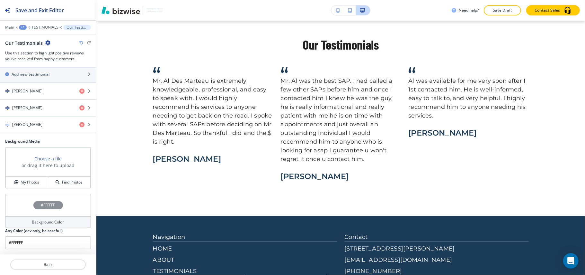
scroll to position [0, 0]
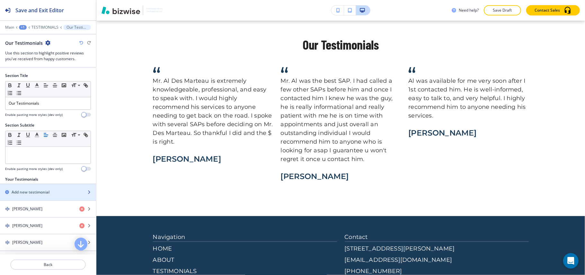
click at [39, 192] on h2 "Add new testimonial" at bounding box center [31, 192] width 38 height 6
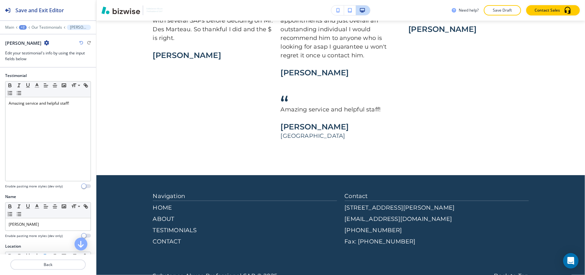
scroll to position [160, 0]
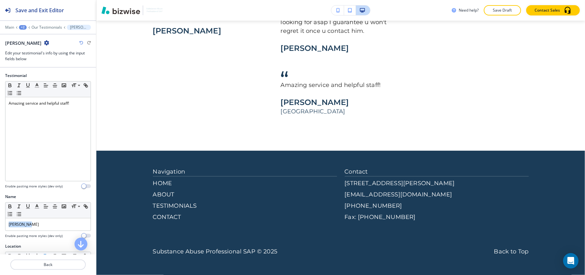
drag, startPoint x: 55, startPoint y: 223, endPoint x: 3, endPoint y: 223, distance: 51.8
click at [1, 223] on div "Name Small Normal Large Huge [PERSON_NAME] Enable pasting more styles (dev only)" at bounding box center [48, 219] width 96 height 50
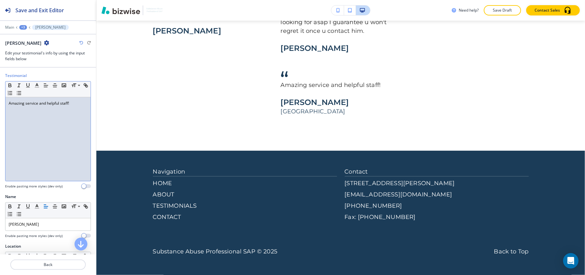
click at [47, 133] on div "Amazing service and helpful staff!" at bounding box center [47, 139] width 85 height 84
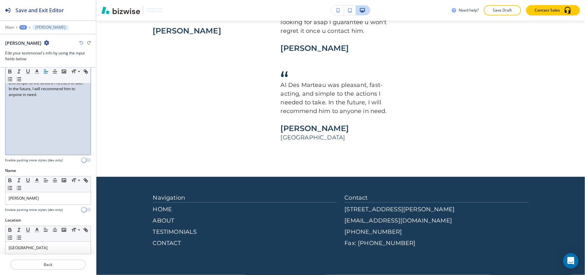
scroll to position [40, 0]
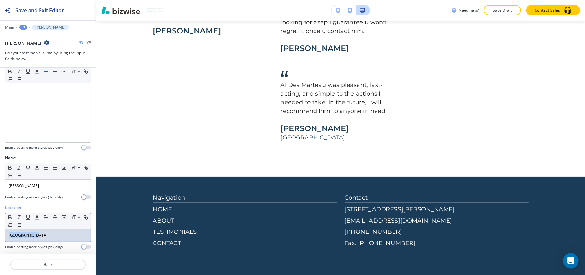
drag, startPoint x: 38, startPoint y: 231, endPoint x: 0, endPoint y: 230, distance: 38.0
click at [0, 230] on div "Location Small Normal Large Huge [GEOGRAPHIC_DATA] Enable pasting more styles (…" at bounding box center [48, 229] width 96 height 50
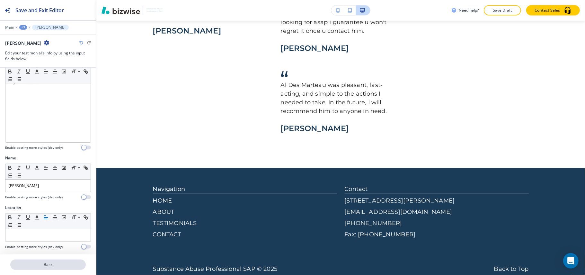
click at [44, 268] on button "Back" at bounding box center [48, 264] width 76 height 10
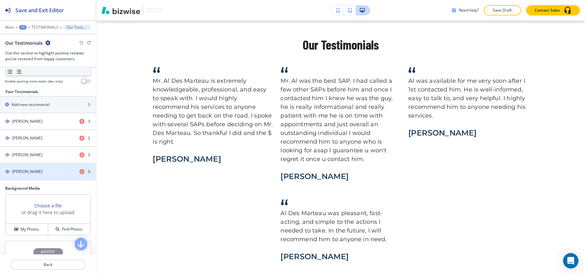
scroll to position [86, 0]
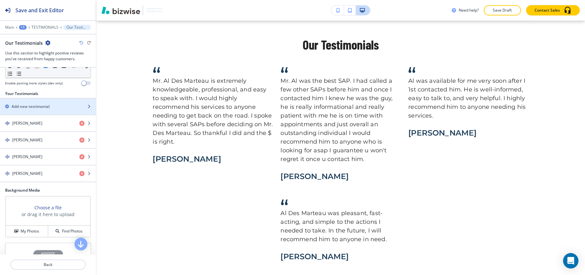
click at [41, 111] on div "button" at bounding box center [48, 111] width 96 height 5
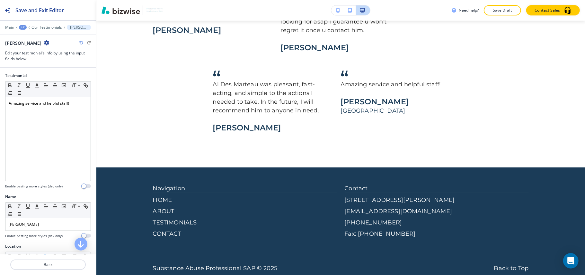
scroll to position [177, 0]
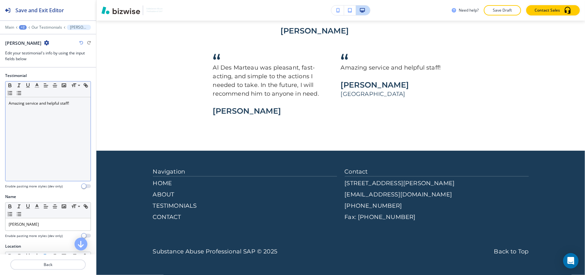
click at [62, 135] on div "Amazing service and helpful staff!" at bounding box center [47, 139] width 85 height 84
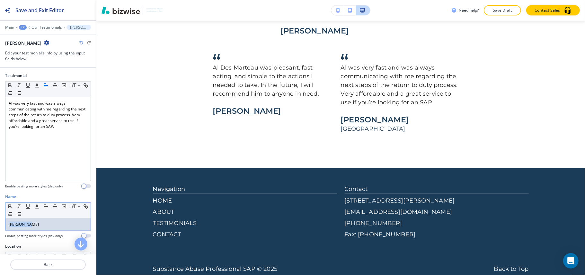
drag, startPoint x: 37, startPoint y: 222, endPoint x: 0, endPoint y: 222, distance: 37.3
click at [0, 222] on div "Name Small Normal Large Huge [PERSON_NAME] Enable pasting more styles (dev only)" at bounding box center [48, 219] width 96 height 50
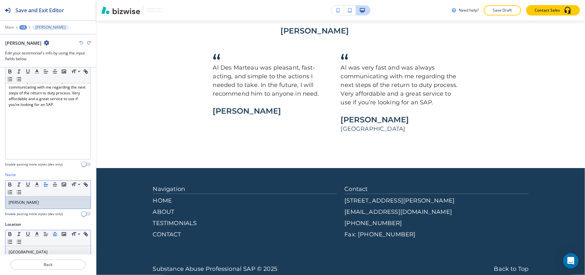
scroll to position [40, 0]
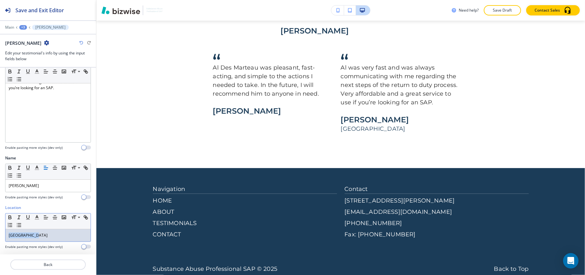
drag, startPoint x: 47, startPoint y: 232, endPoint x: 0, endPoint y: 233, distance: 46.6
click at [0, 233] on div "Location Small Normal Large Huge [GEOGRAPHIC_DATA] Enable pasting more styles (…" at bounding box center [48, 229] width 96 height 50
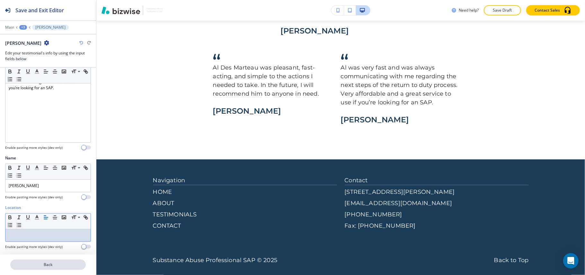
click at [52, 263] on p "Back" at bounding box center [48, 264] width 74 height 6
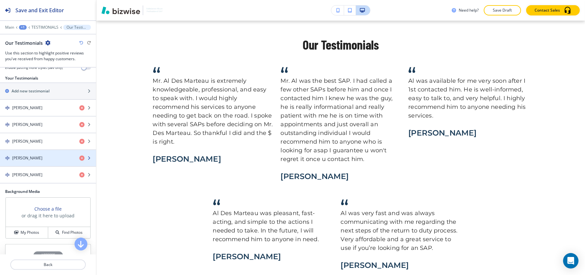
scroll to position [86, 0]
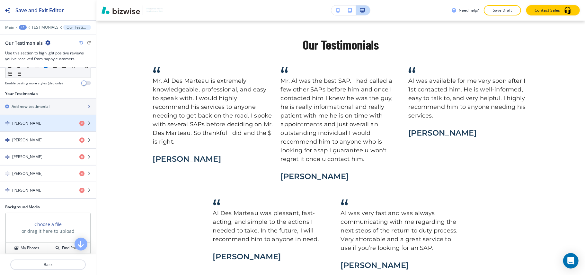
click at [43, 109] on h2 "Add new testimonial" at bounding box center [31, 107] width 38 height 6
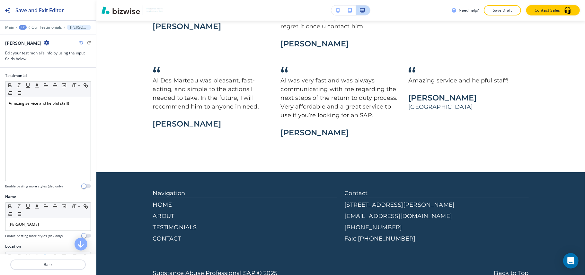
scroll to position [186, 0]
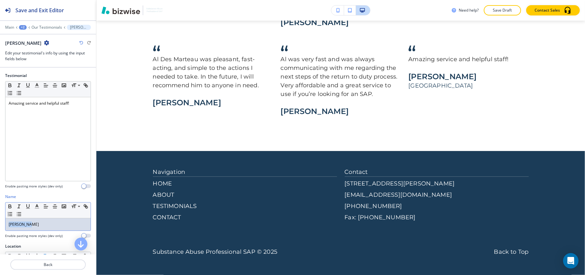
drag, startPoint x: 13, startPoint y: 223, endPoint x: 0, endPoint y: 219, distance: 13.7
click at [0, 220] on div "Name Small Normal Large Huge [PERSON_NAME] Enable pasting more styles (dev only)" at bounding box center [48, 219] width 96 height 50
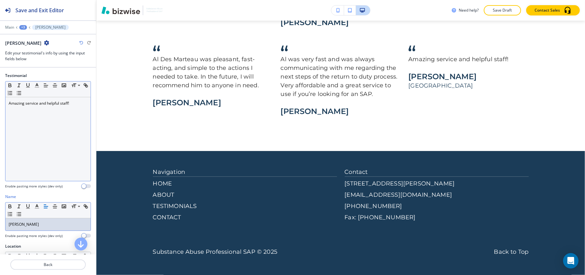
click at [35, 170] on div "Amazing service and helpful staff!" at bounding box center [47, 139] width 85 height 84
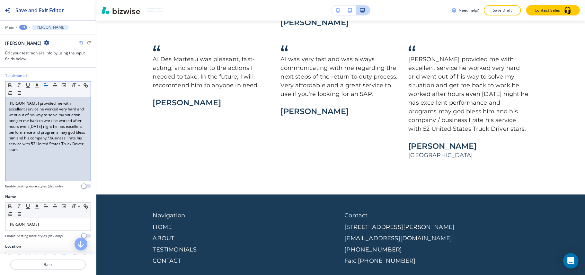
scroll to position [40, 0]
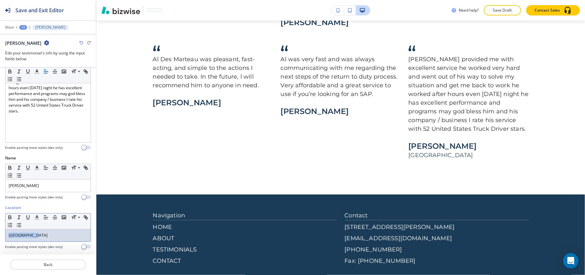
drag, startPoint x: 37, startPoint y: 235, endPoint x: 0, endPoint y: 230, distance: 37.6
click at [0, 230] on div "Location Small Normal Large Huge [GEOGRAPHIC_DATA] Enable pasting more styles (…" at bounding box center [48, 229] width 96 height 50
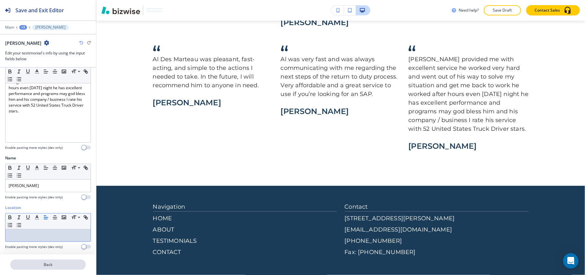
click at [48, 265] on p "Back" at bounding box center [48, 264] width 74 height 6
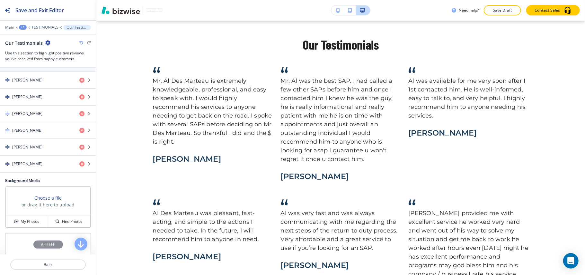
scroll to position [86, 0]
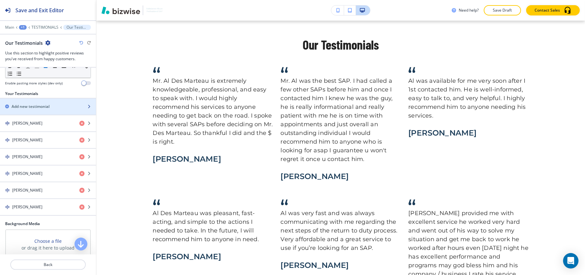
click at [28, 109] on h2 "Add new testimonial" at bounding box center [31, 107] width 38 height 6
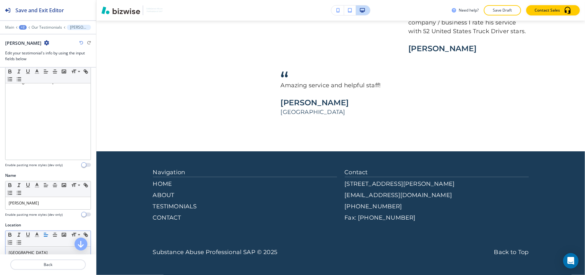
scroll to position [40, 0]
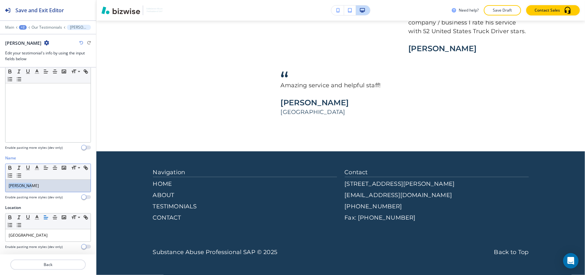
drag, startPoint x: 41, startPoint y: 187, endPoint x: 0, endPoint y: 183, distance: 40.7
click at [0, 183] on div "Name Small Normal Large Huge [PERSON_NAME] Enable pasting more styles (dev only)" at bounding box center [48, 180] width 96 height 50
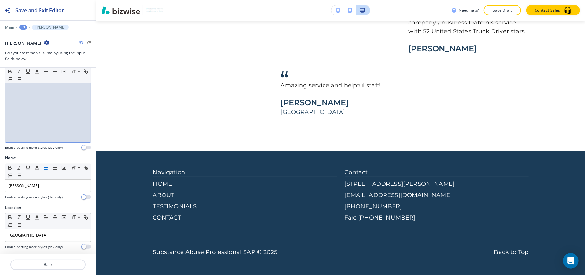
click at [35, 140] on div "Amazing service and helpful staff!" at bounding box center [47, 101] width 85 height 84
click at [39, 118] on div "Amazing service and helpful staff!" at bounding box center [47, 101] width 85 height 84
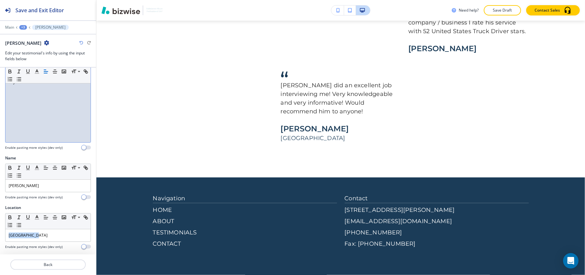
drag, startPoint x: 45, startPoint y: 236, endPoint x: 0, endPoint y: 234, distance: 44.7
click at [0, 234] on div "Location Small Normal Large Huge [GEOGRAPHIC_DATA] Enable pasting more styles (…" at bounding box center [48, 229] width 96 height 50
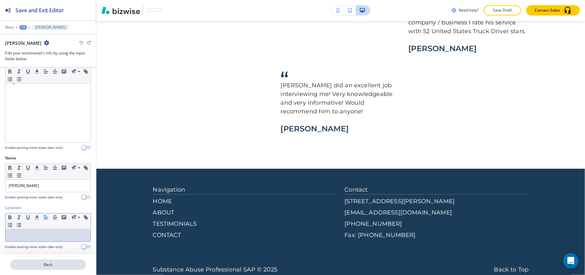
click at [56, 260] on button "Back" at bounding box center [48, 264] width 76 height 10
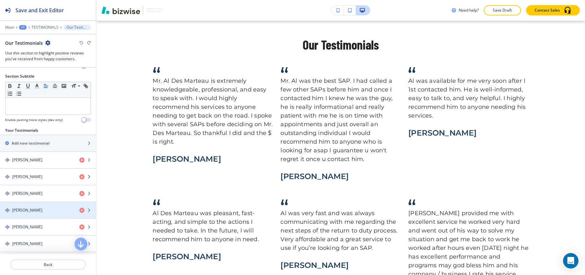
scroll to position [43, 0]
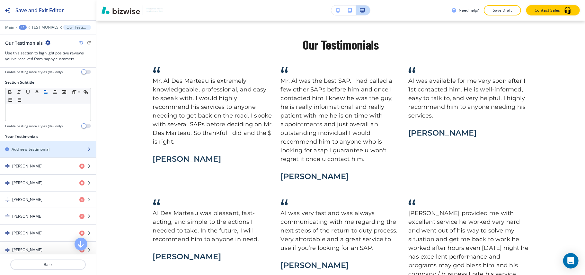
click at [30, 152] on div "Add new testimonial" at bounding box center [48, 149] width 96 height 16
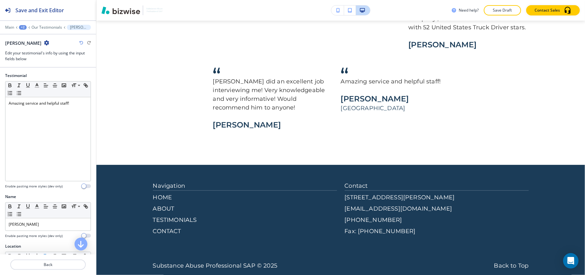
scroll to position [301, 0]
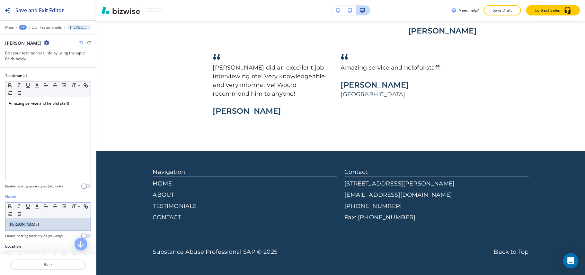
click at [0, 224] on div "Name Small Normal Large Huge [PERSON_NAME] Enable pasting more styles (dev only)" at bounding box center [48, 219] width 96 height 50
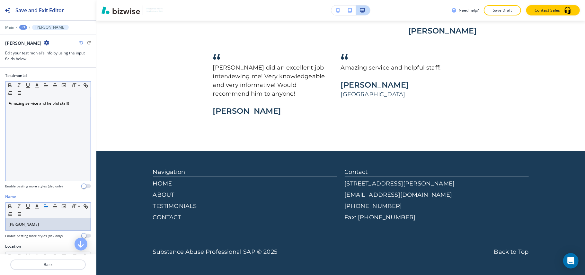
click at [59, 147] on div "Amazing service and helpful staff!" at bounding box center [47, 139] width 85 height 84
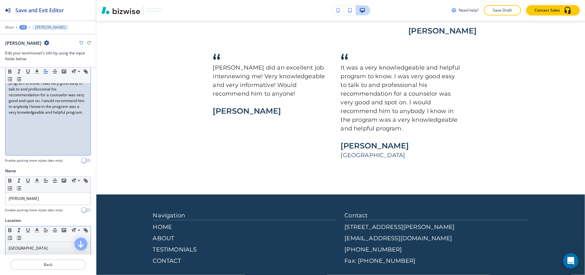
scroll to position [40, 0]
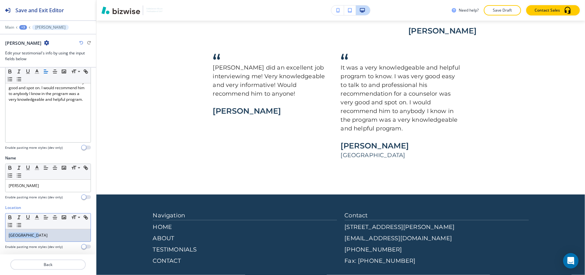
drag, startPoint x: 45, startPoint y: 233, endPoint x: 0, endPoint y: 231, distance: 45.4
click at [0, 233] on div "Location Small Normal Large Huge [GEOGRAPHIC_DATA] Enable pasting more styles (…" at bounding box center [48, 229] width 96 height 50
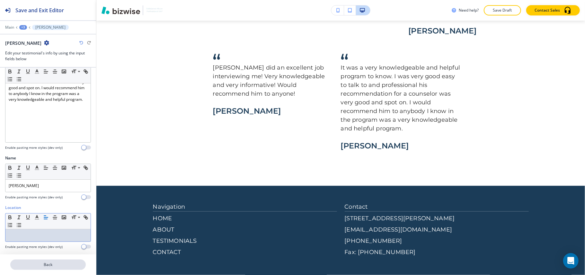
click at [49, 267] on button "Back" at bounding box center [48, 264] width 76 height 10
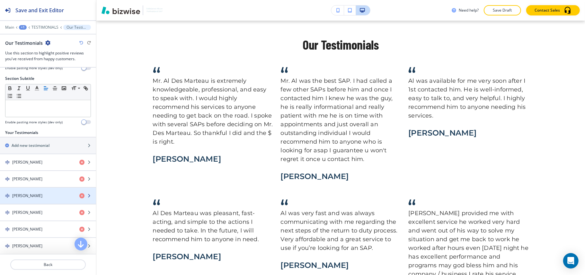
scroll to position [43, 0]
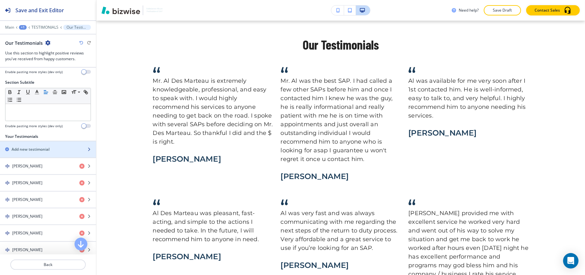
click at [39, 146] on div "button" at bounding box center [48, 143] width 96 height 5
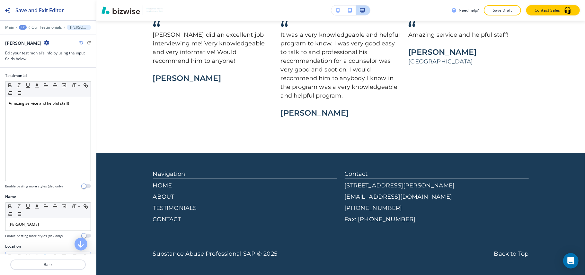
scroll to position [40, 0]
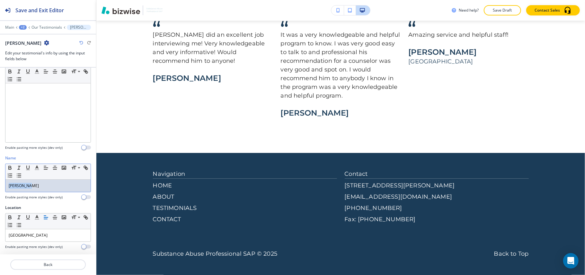
drag, startPoint x: 41, startPoint y: 184, endPoint x: 0, endPoint y: 179, distance: 41.8
click at [0, 179] on div "Name Small Normal Large Huge [PERSON_NAME] Enable pasting more styles (dev only)" at bounding box center [48, 180] width 96 height 50
drag, startPoint x: 50, startPoint y: 237, endPoint x: 0, endPoint y: 240, distance: 50.5
click at [0, 234] on div "Location Small Normal Large Huge [GEOGRAPHIC_DATA] Enable pasting more styles (…" at bounding box center [48, 229] width 96 height 50
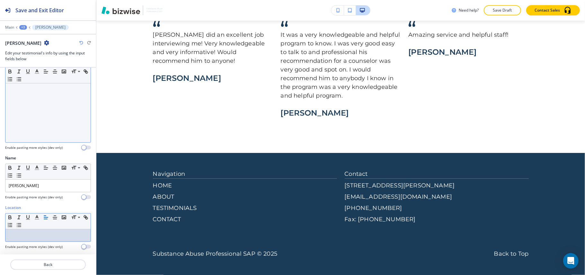
click at [41, 119] on div "Amazing service and helpful staff!" at bounding box center [47, 101] width 85 height 84
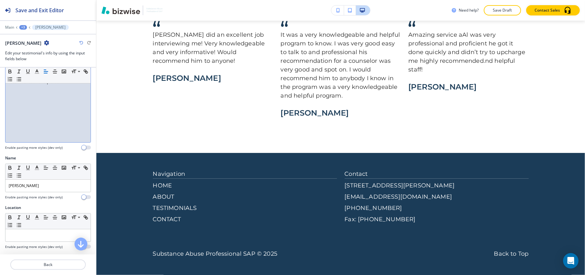
scroll to position [0, 0]
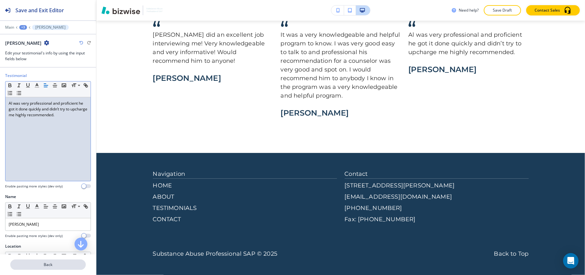
click at [46, 266] on p "Back" at bounding box center [48, 264] width 74 height 6
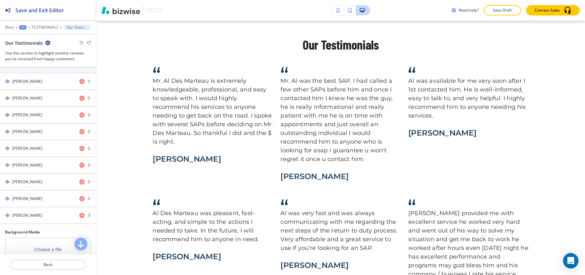
scroll to position [86, 0]
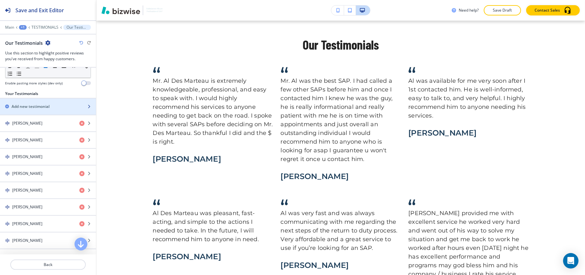
click at [34, 106] on h2 "Add new testimonial" at bounding box center [31, 107] width 38 height 6
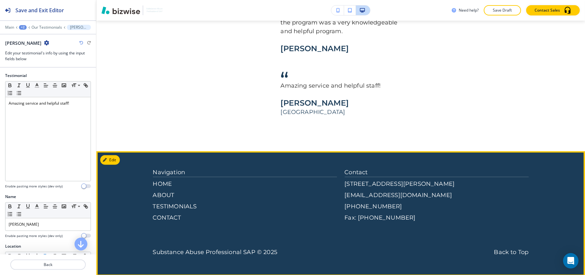
scroll to position [269, 0]
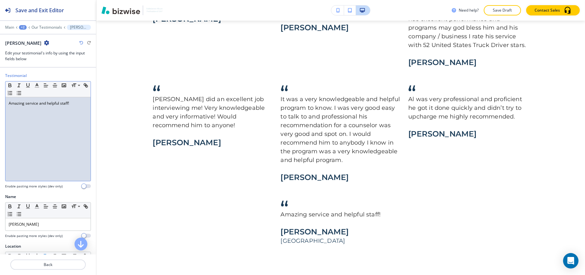
click at [33, 129] on div "Amazing service and helpful staff!" at bounding box center [47, 139] width 85 height 84
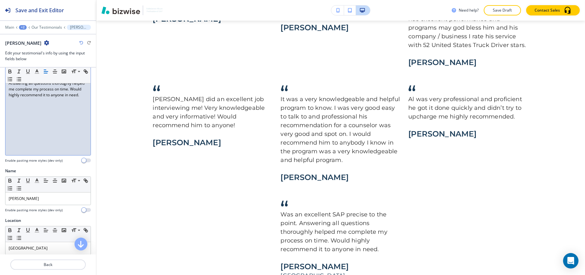
scroll to position [40, 0]
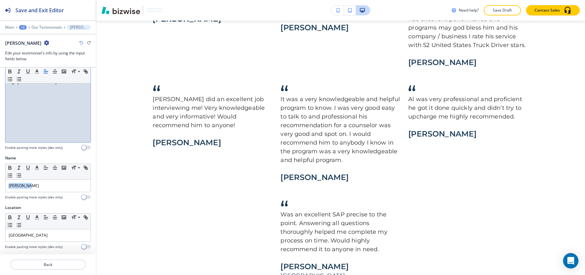
drag, startPoint x: 44, startPoint y: 185, endPoint x: 0, endPoint y: 185, distance: 43.7
click at [0, 185] on div "Name Small Normal Large Huge [PERSON_NAME] Enable pasting more styles (dev only)" at bounding box center [48, 180] width 96 height 50
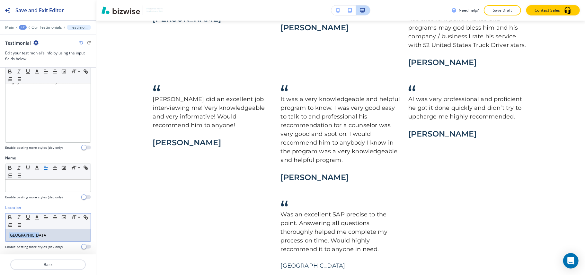
drag, startPoint x: 49, startPoint y: 235, endPoint x: 0, endPoint y: 232, distance: 49.3
click at [0, 232] on div "Location Small Normal Large Huge [GEOGRAPHIC_DATA] Enable pasting more styles (…" at bounding box center [48, 229] width 96 height 50
click at [54, 266] on p "Back" at bounding box center [48, 264] width 74 height 6
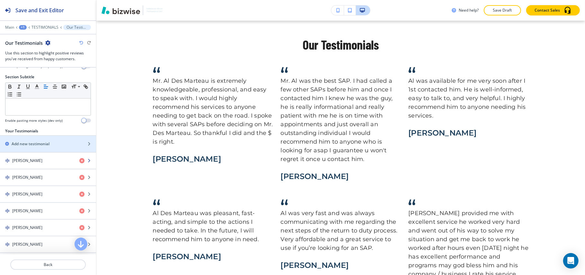
scroll to position [43, 0]
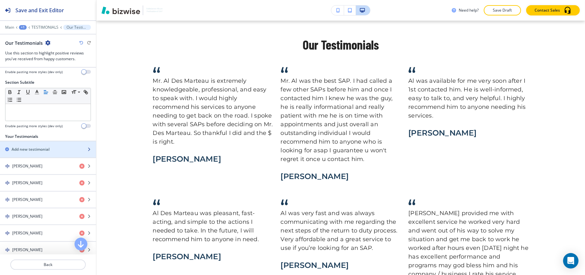
click at [29, 151] on h2 "Add new testimonial" at bounding box center [31, 149] width 38 height 6
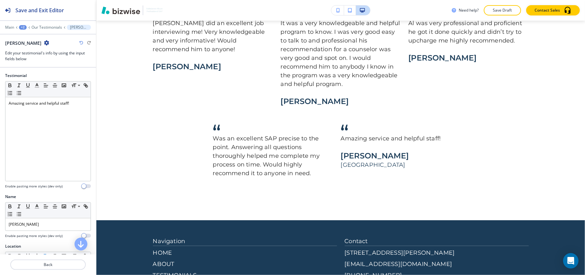
scroll to position [414, 0]
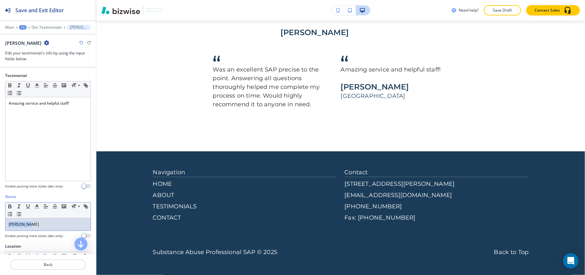
drag, startPoint x: 46, startPoint y: 221, endPoint x: 0, endPoint y: 217, distance: 46.5
click at [0, 217] on div "Name Small Normal Large Huge [PERSON_NAME] Enable pasting more styles (dev only)" at bounding box center [48, 219] width 96 height 50
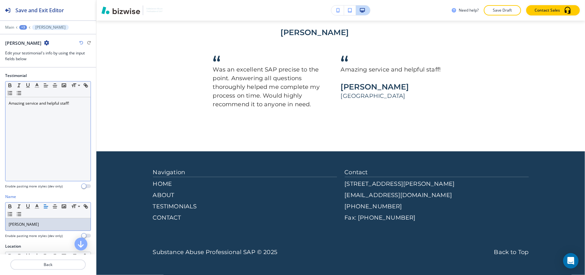
click at [57, 149] on div "Amazing service and helpful staff!" at bounding box center [47, 139] width 85 height 84
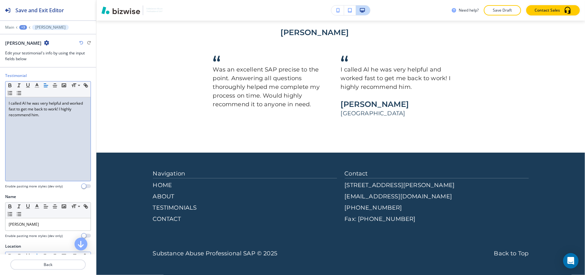
scroll to position [40, 0]
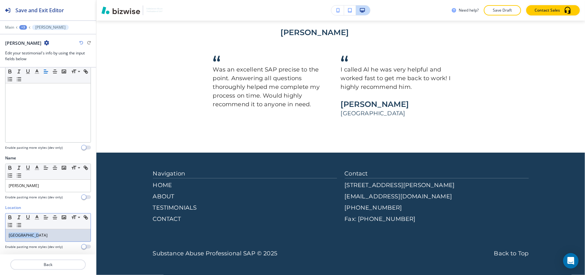
drag, startPoint x: 5, startPoint y: 239, endPoint x: 0, endPoint y: 236, distance: 6.2
click at [0, 236] on div "Location Small Normal Large Huge [GEOGRAPHIC_DATA] Enable pasting more styles (…" at bounding box center [48, 229] width 96 height 50
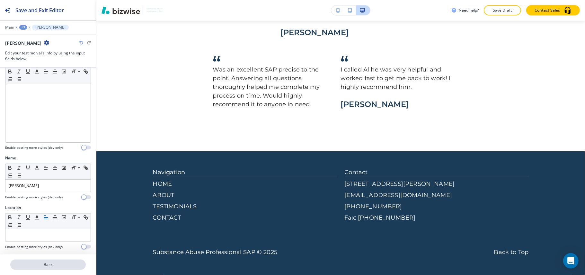
click at [48, 262] on p "Back" at bounding box center [48, 264] width 74 height 6
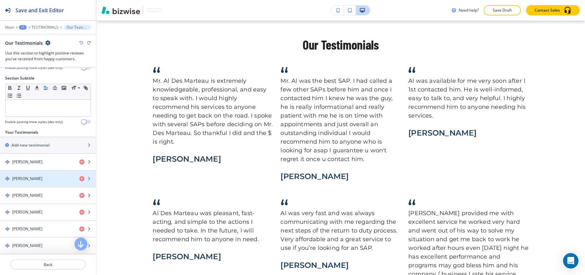
scroll to position [43, 0]
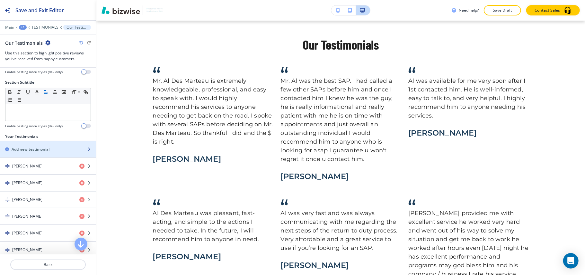
click at [37, 151] on h2 "Add new testimonial" at bounding box center [31, 149] width 38 height 6
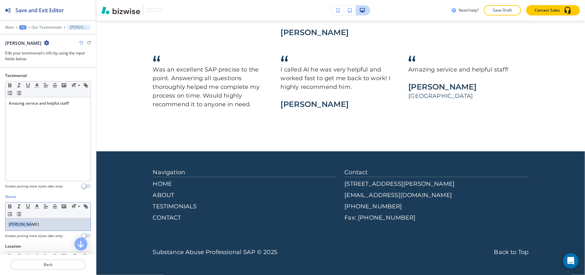
drag, startPoint x: 47, startPoint y: 223, endPoint x: 0, endPoint y: 220, distance: 47.0
click at [0, 220] on div "Name Small Normal Large Huge [PERSON_NAME] Enable pasting more styles (dev only)" at bounding box center [48, 219] width 96 height 50
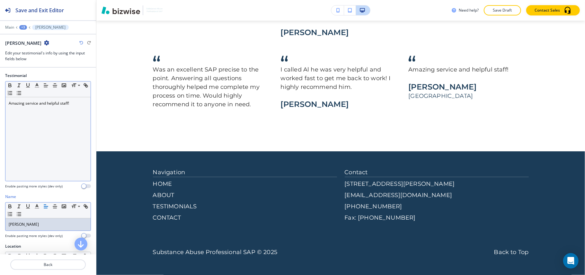
click at [42, 148] on div "Amazing service and helpful staff!" at bounding box center [47, 139] width 85 height 84
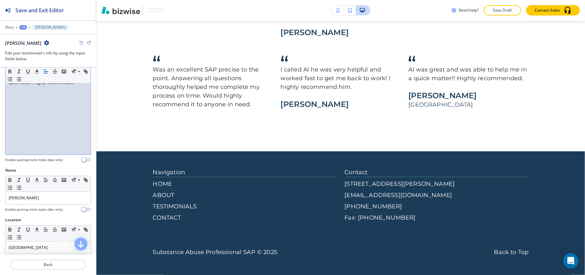
scroll to position [40, 0]
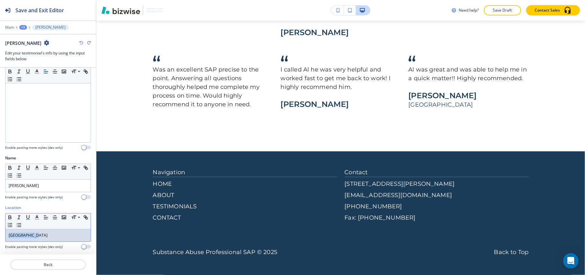
drag, startPoint x: 53, startPoint y: 238, endPoint x: 0, endPoint y: 231, distance: 53.5
click at [0, 231] on div "Location Small Normal Large Huge [GEOGRAPHIC_DATA] Enable pasting more styles (…" at bounding box center [48, 229] width 96 height 50
click at [42, 269] on button "Back" at bounding box center [48, 264] width 76 height 10
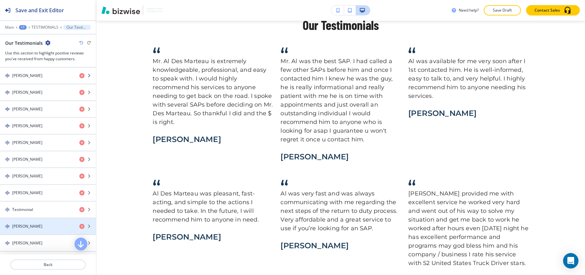
scroll to position [171, 0]
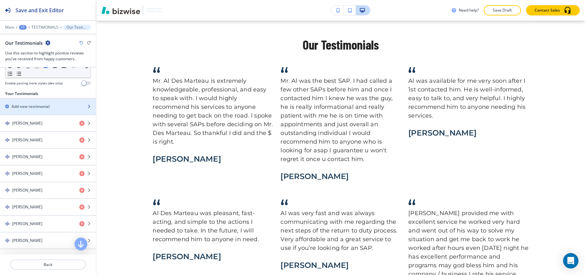
click at [31, 107] on h2 "Add new testimonial" at bounding box center [31, 107] width 38 height 6
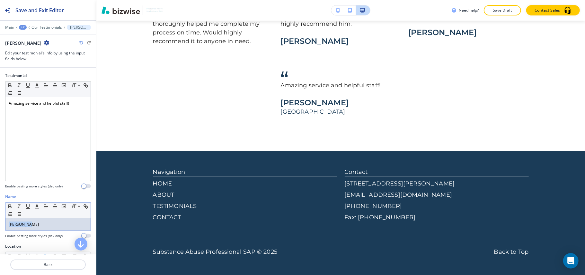
drag, startPoint x: 47, startPoint y: 222, endPoint x: 0, endPoint y: 219, distance: 46.7
click at [0, 219] on div "Name Small Normal Large Huge [PERSON_NAME] Enable pasting more styles (dev only)" at bounding box center [48, 219] width 96 height 50
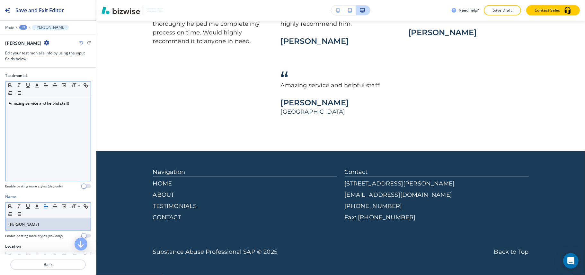
click at [60, 147] on div "Amazing service and helpful staff!" at bounding box center [47, 139] width 85 height 84
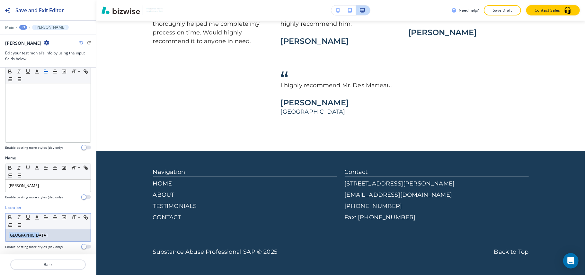
click at [0, 224] on div "Location Small Normal Large Huge [GEOGRAPHIC_DATA] Enable pasting more styles (…" at bounding box center [48, 229] width 96 height 50
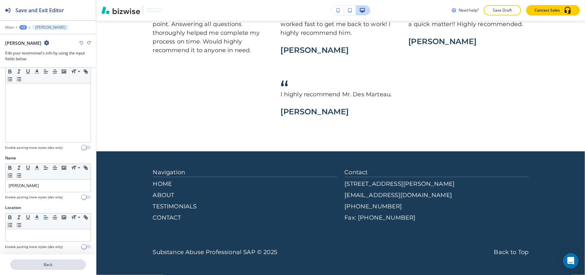
click at [57, 266] on p "Back" at bounding box center [48, 264] width 74 height 6
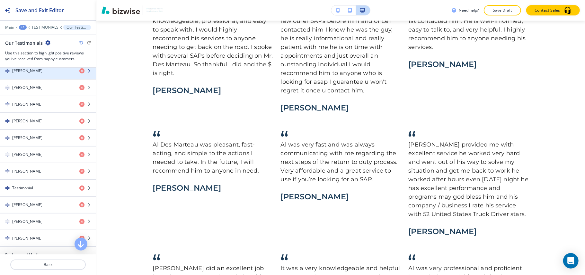
scroll to position [32, 0]
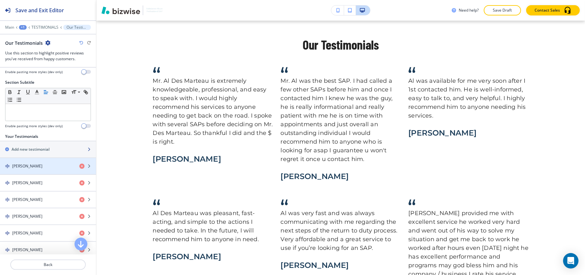
click at [34, 153] on div "button" at bounding box center [48, 154] width 96 height 5
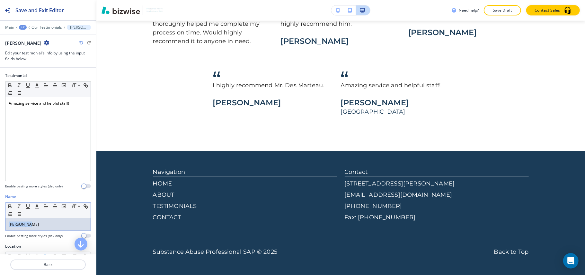
drag, startPoint x: 49, startPoint y: 221, endPoint x: 2, endPoint y: 215, distance: 47.6
click at [0, 218] on div "Name Small Normal Large Huge [PERSON_NAME] Enable pasting more styles (dev only)" at bounding box center [48, 219] width 96 height 50
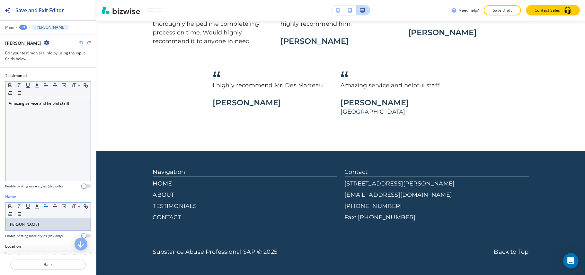
click at [59, 147] on div "Amazing service and helpful staff!" at bounding box center [47, 139] width 85 height 84
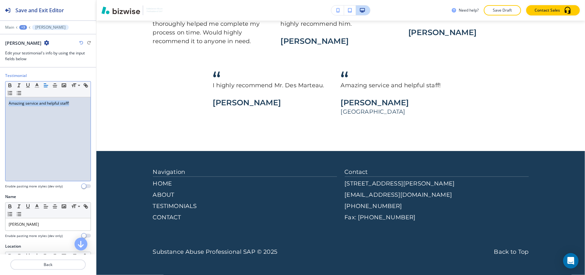
paste div
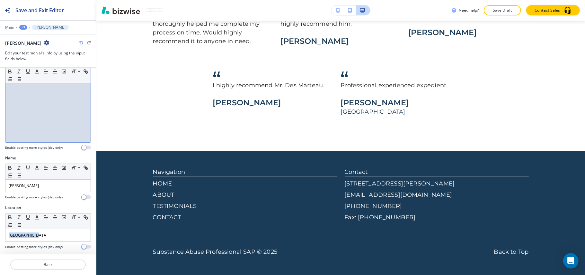
drag, startPoint x: 46, startPoint y: 233, endPoint x: 0, endPoint y: 234, distance: 46.3
click at [0, 234] on div "Location Small Normal Large Huge [GEOGRAPHIC_DATA] Enable pasting more styles (…" at bounding box center [48, 229] width 96 height 50
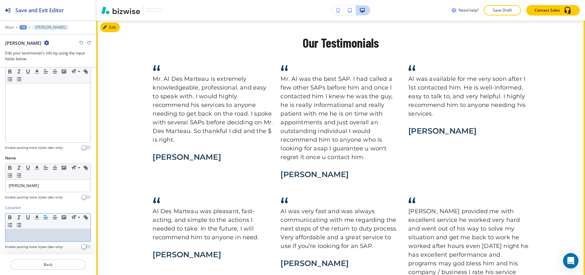
scroll to position [0, 0]
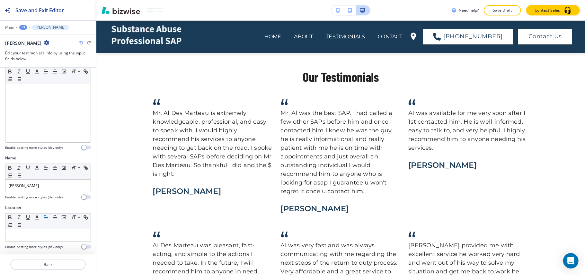
click at [20, 24] on div at bounding box center [48, 23] width 96 height 4
click at [24, 27] on div "+3" at bounding box center [23, 27] width 8 height 5
click at [32, 48] on p "TESTIMONIALS" at bounding box center [39, 49] width 33 height 6
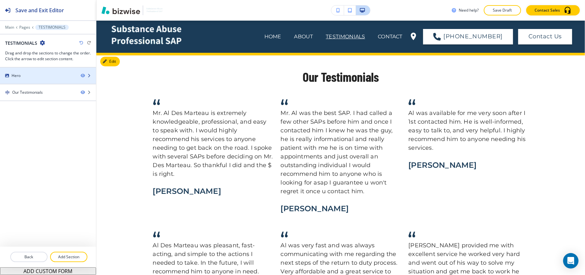
click at [35, 73] on div "Hero" at bounding box center [38, 76] width 76 height 6
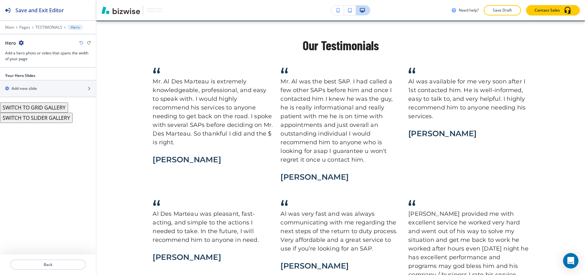
scroll to position [32, 0]
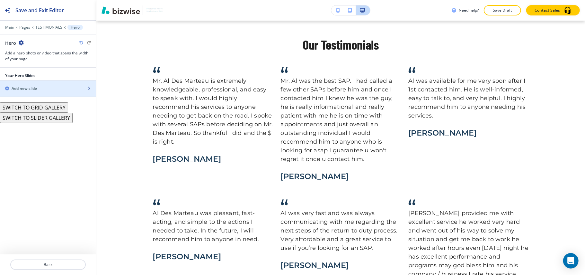
click at [51, 88] on div "Add new slide" at bounding box center [41, 89] width 82 height 6
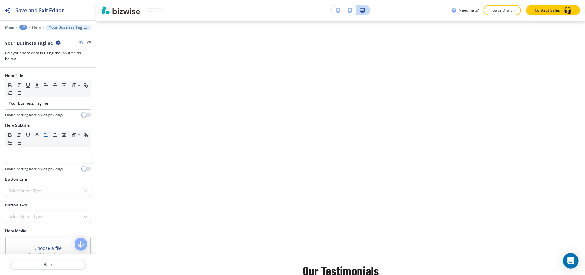
scroll to position [258, 0]
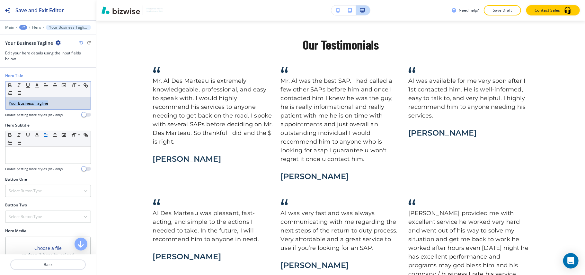
drag, startPoint x: 57, startPoint y: 105, endPoint x: 0, endPoint y: 104, distance: 57.2
click at [0, 104] on div "Hero Title Small Normal Large Huge Your Business Tagline Enable pasting more st…" at bounding box center [48, 98] width 96 height 50
click at [17, 103] on p "Testomonials" at bounding box center [48, 103] width 79 height 6
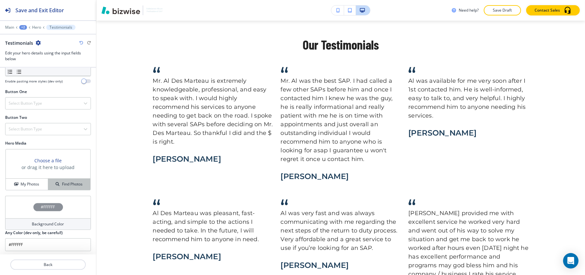
scroll to position [91, 0]
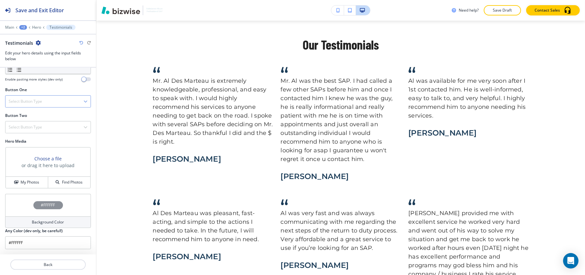
click at [41, 100] on h4 "Select Button Type" at bounding box center [25, 101] width 33 height 6
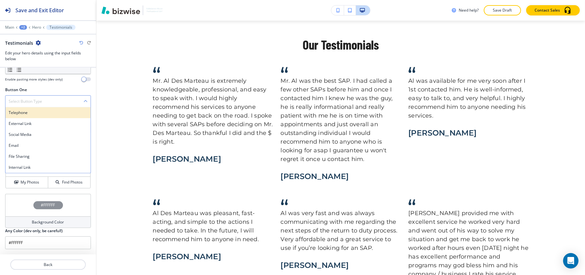
click at [39, 110] on h4 "Telephone" at bounding box center [48, 113] width 79 height 6
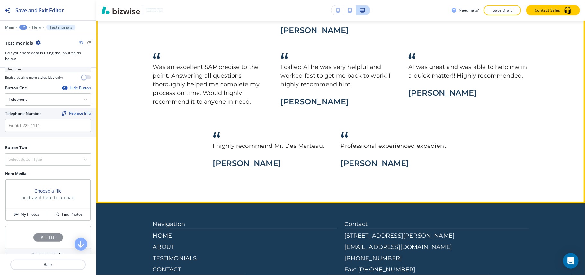
scroll to position [694, 0]
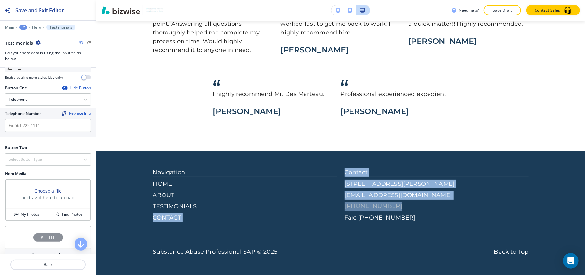
drag, startPoint x: 333, startPoint y: 204, endPoint x: 393, endPoint y: 206, distance: 59.5
click at [393, 206] on div "Navigation HOME ABOUT TESTIMONIALS CONTACT Contact [STREET_ADDRESS][PERSON_NAME…" at bounding box center [341, 195] width 376 height 54
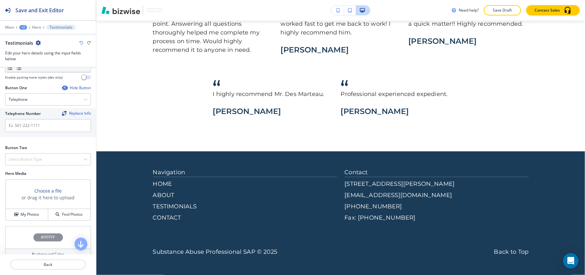
click at [249, 244] on div "Navigation HOME ABOUT TESTIMONIALS CONTACT Contact [STREET_ADDRESS][PERSON_NAME…" at bounding box center [341, 212] width 376 height 88
drag, startPoint x: 339, startPoint y: 206, endPoint x: 385, endPoint y: 207, distance: 46.3
click at [387, 208] on div "Navigation HOME ABOUT TESTIMONIALS CONTACT Contact [STREET_ADDRESS][PERSON_NAME…" at bounding box center [341, 195] width 376 height 54
copy p "[PHONE_NUMBER]"
click at [39, 130] on input "text" at bounding box center [48, 125] width 86 height 13
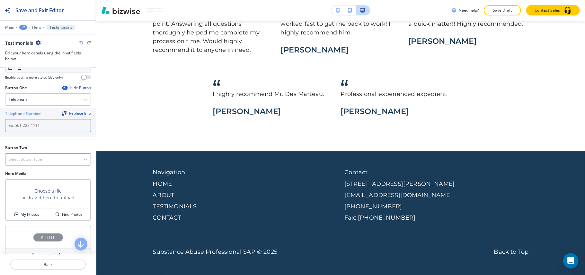
paste input "[PHONE_NUMBER]"
type input "[PHONE_NUMBER]"
click at [28, 162] on h4 "Select Button Type" at bounding box center [25, 159] width 33 height 6
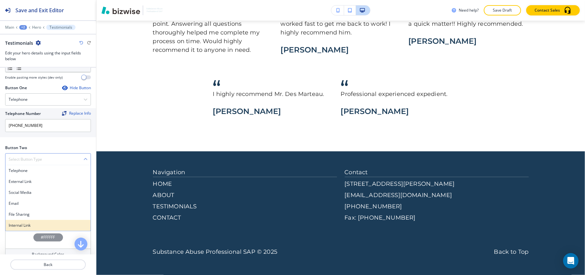
click at [29, 230] on div "Internal Link" at bounding box center [47, 225] width 85 height 11
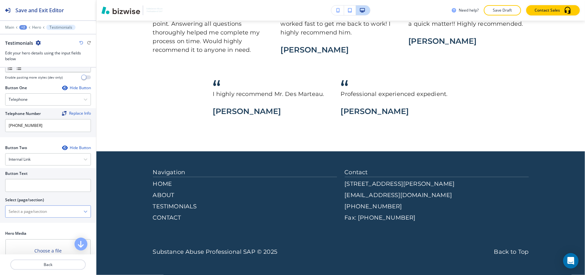
click at [42, 215] on \(page\/section\) "Manual Input" at bounding box center [44, 211] width 78 height 11
click at [32, 221] on div "CONTACT" at bounding box center [47, 222] width 85 height 11
click at [34, 215] on \(page\/section\) "CONTACT" at bounding box center [44, 211] width 78 height 11
click at [31, 225] on h4 "CONTACT" at bounding box center [48, 223] width 79 height 6
type \(page\/section\) "CONTACT"
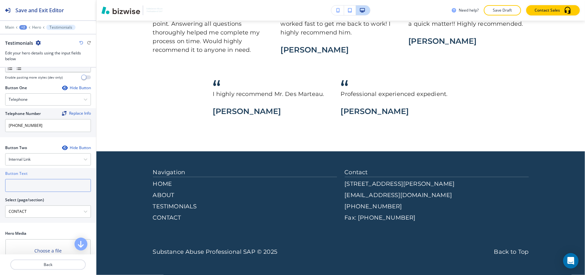
click at [38, 183] on input "text" at bounding box center [48, 185] width 86 height 13
paste input "CONTACT US"
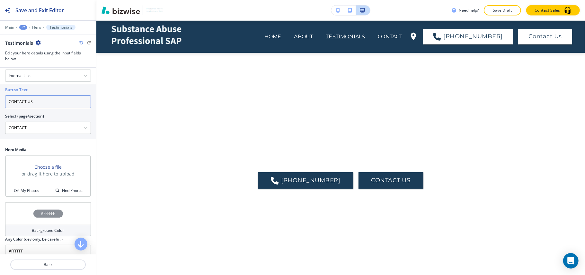
scroll to position [177, 0]
type input "CONTACT US"
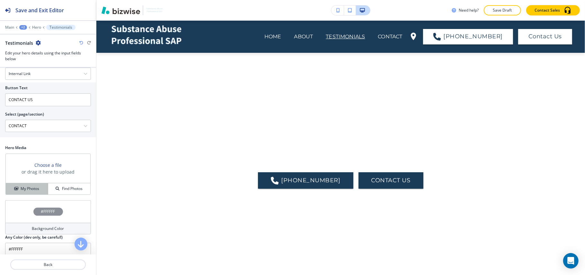
click at [24, 190] on h4 "My Photos" at bounding box center [30, 188] width 19 height 6
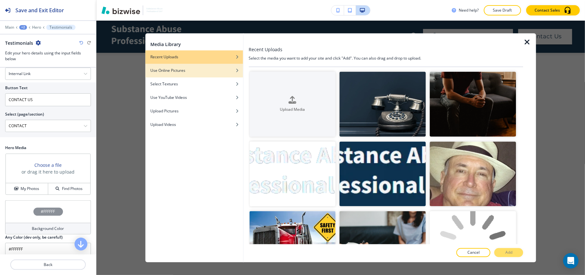
click at [190, 75] on div "button" at bounding box center [194, 76] width 98 height 4
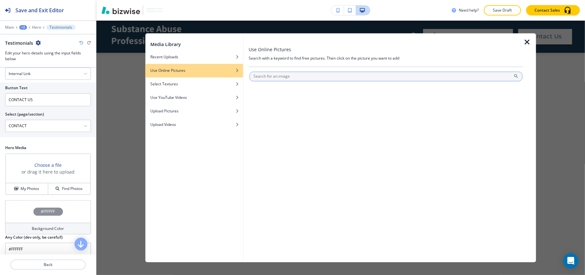
click at [275, 78] on input "text" at bounding box center [386, 77] width 274 height 10
type input "reviews"
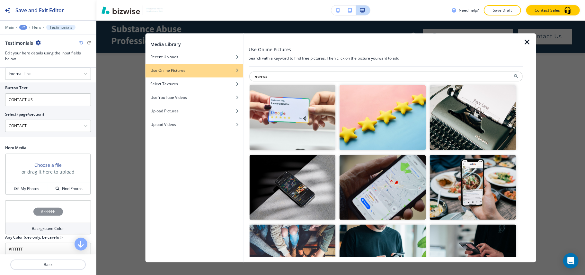
click at [374, 137] on img "button" at bounding box center [383, 117] width 86 height 65
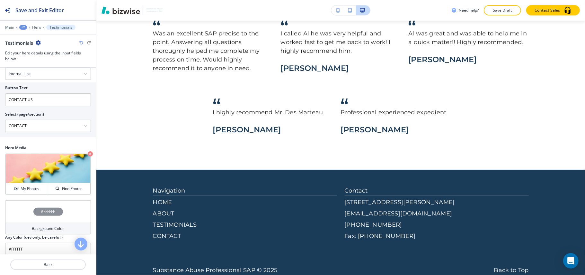
scroll to position [694, 0]
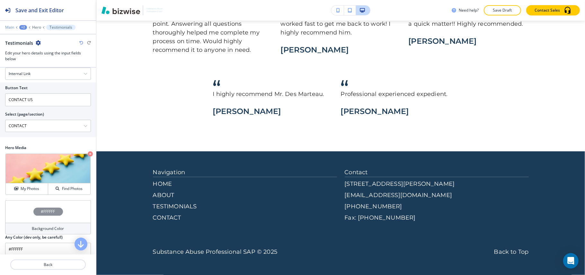
click at [10, 27] on p "Main" at bounding box center [9, 27] width 9 height 5
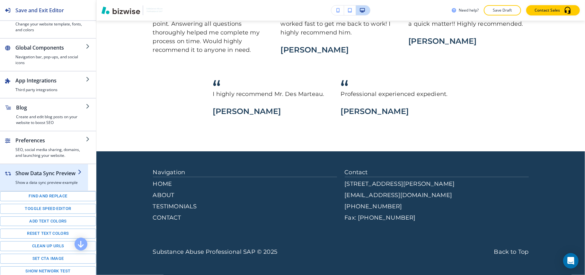
scroll to position [95, 0]
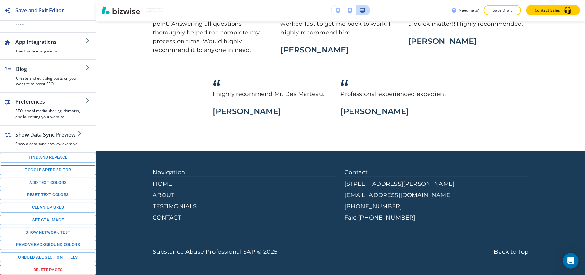
click at [31, 170] on button "Toggle speed editor" at bounding box center [48, 170] width 96 height 10
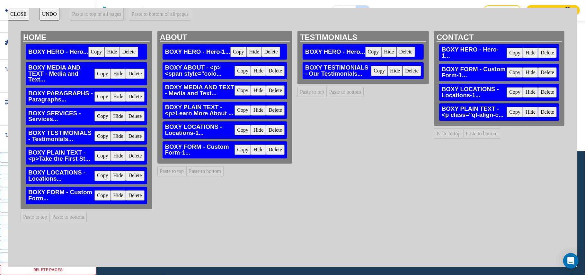
click at [236, 129] on button "Copy" at bounding box center [243, 130] width 16 height 10
click at [345, 93] on button "Paste to bottom" at bounding box center [345, 92] width 37 height 10
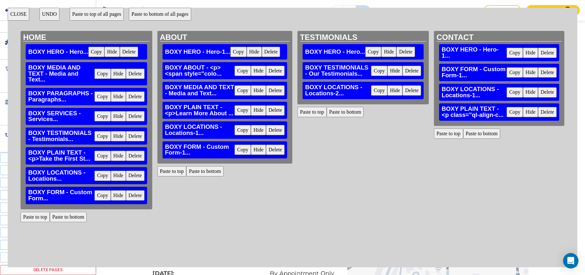
click at [240, 149] on button "Copy" at bounding box center [243, 149] width 16 height 10
click at [348, 111] on button "Paste to bottom" at bounding box center [345, 112] width 37 height 10
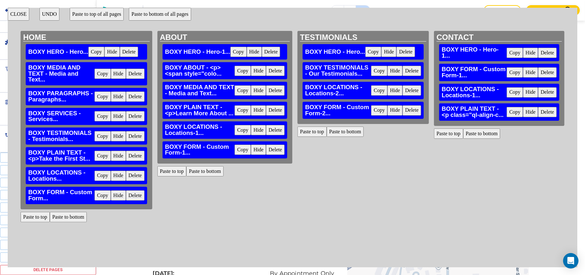
click at [11, 11] on button "CLOSE" at bounding box center [19, 14] width 22 height 13
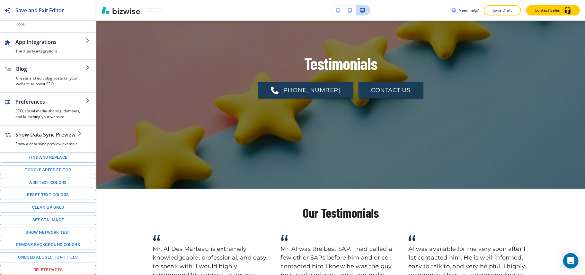
scroll to position [0, 0]
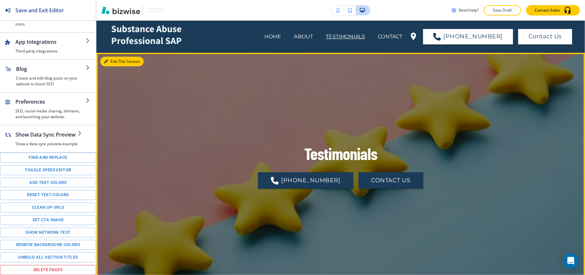
click at [115, 61] on button "Edit This Section" at bounding box center [121, 62] width 43 height 10
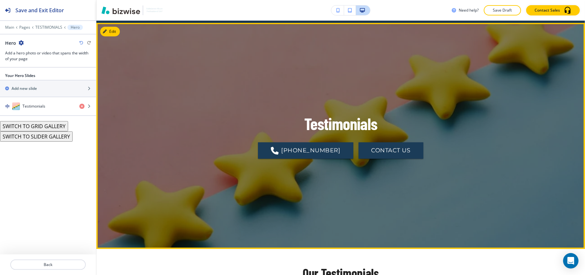
scroll to position [32, 0]
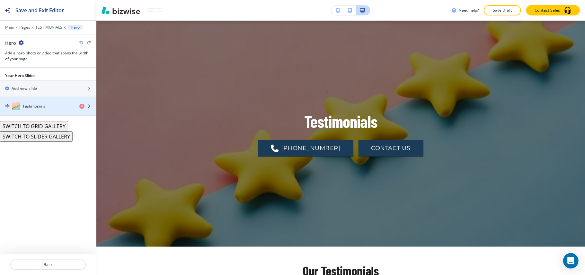
click at [32, 113] on div "button" at bounding box center [48, 112] width 96 height 5
click at [36, 104] on h4 "Testimonials" at bounding box center [34, 106] width 23 height 6
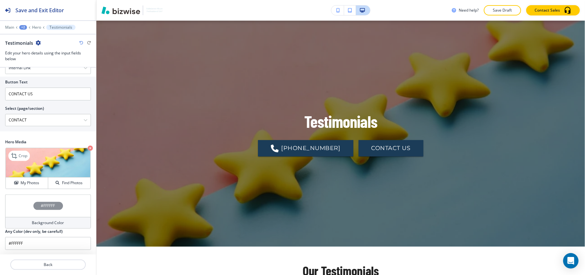
scroll to position [185, 0]
click at [88, 147] on icon "button" at bounding box center [90, 147] width 5 height 5
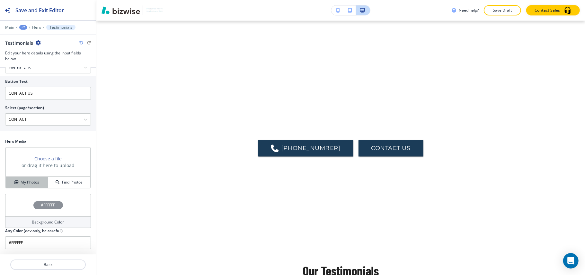
click at [37, 180] on h4 "My Photos" at bounding box center [30, 182] width 19 height 6
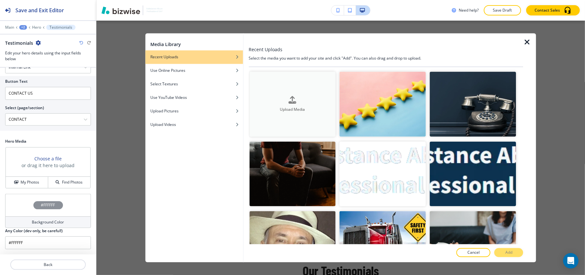
click at [308, 80] on button "Upload Media" at bounding box center [292, 104] width 86 height 65
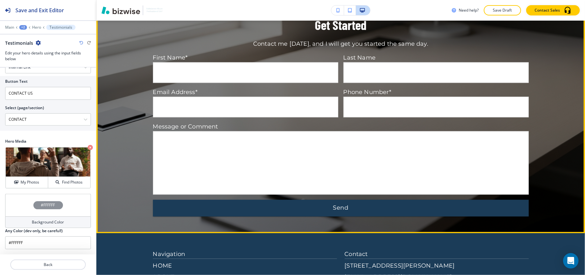
scroll to position [1143, 0]
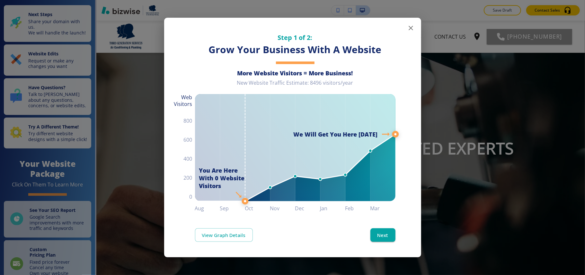
click at [413, 26] on icon "button" at bounding box center [411, 28] width 8 height 8
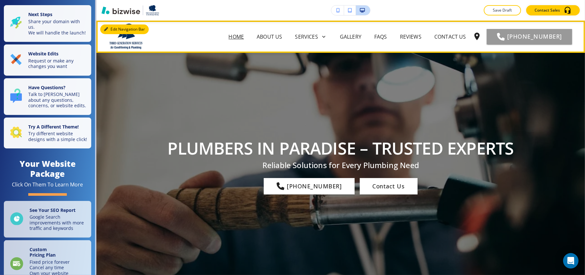
click at [110, 30] on button "Edit Navigation Bar" at bounding box center [124, 29] width 49 height 10
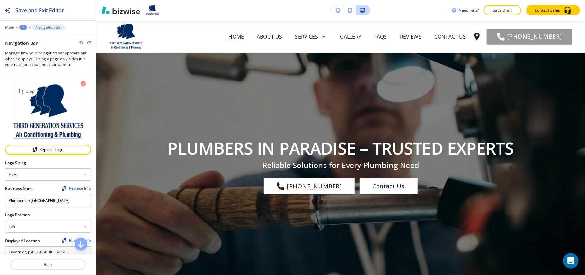
click at [81, 84] on icon "button" at bounding box center [83, 83] width 5 height 5
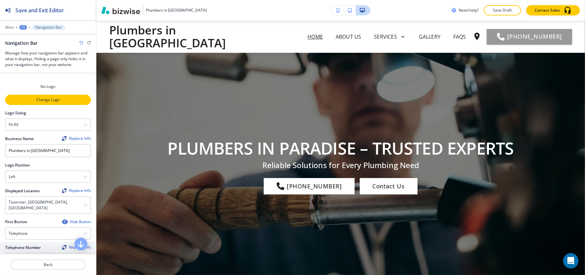
click at [45, 99] on p "Change Logo" at bounding box center [48, 100] width 85 height 6
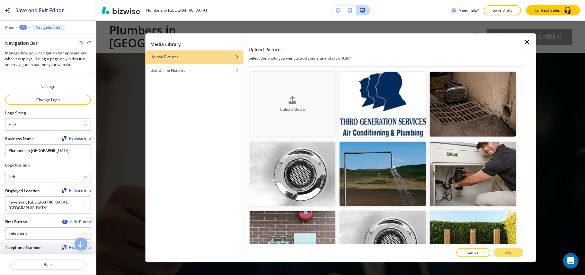
click at [278, 93] on button "Upload Media" at bounding box center [292, 104] width 86 height 65
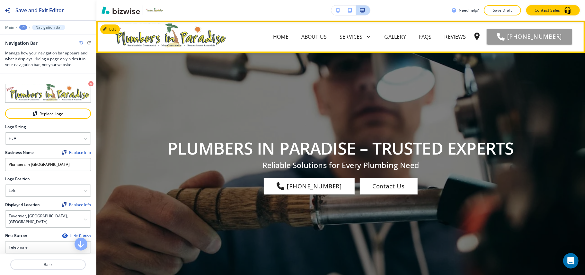
click at [363, 36] on icon at bounding box center [367, 36] width 9 height 9
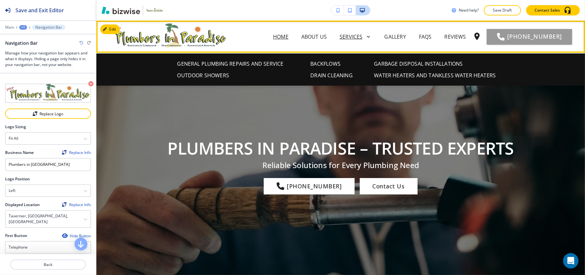
click at [363, 34] on icon at bounding box center [367, 36] width 9 height 9
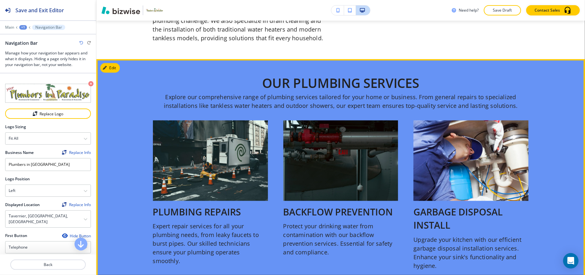
scroll to position [343, 0]
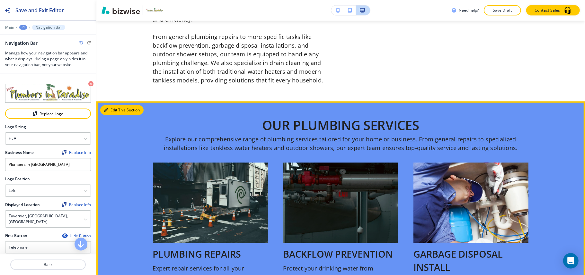
click at [111, 105] on button "Edit This Section" at bounding box center [121, 110] width 43 height 10
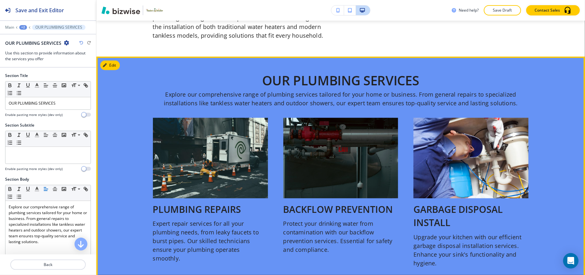
scroll to position [372, 0]
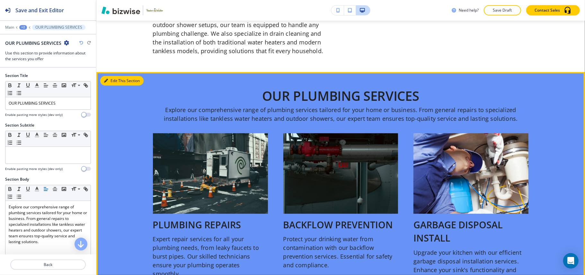
click at [114, 76] on button "Edit This Section" at bounding box center [121, 81] width 43 height 10
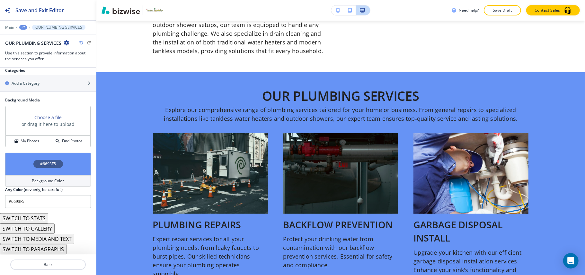
click at [22, 174] on div "#6693F5" at bounding box center [48, 163] width 86 height 23
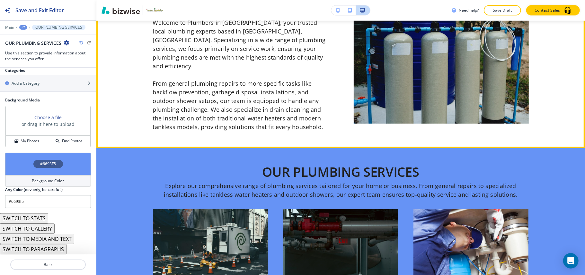
scroll to position [300, 0]
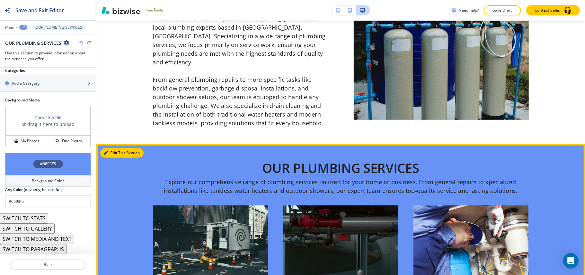
drag, startPoint x: 116, startPoint y: 140, endPoint x: 69, endPoint y: 154, distance: 49.0
click at [116, 148] on button "Edit This Section" at bounding box center [121, 153] width 43 height 10
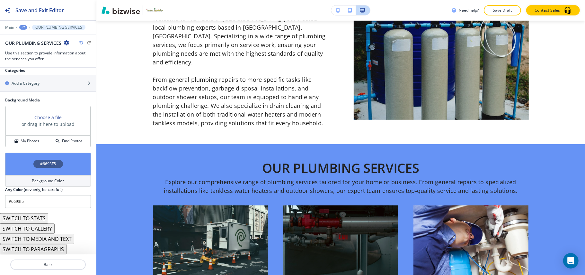
click at [23, 171] on div "#6693F5" at bounding box center [48, 163] width 86 height 23
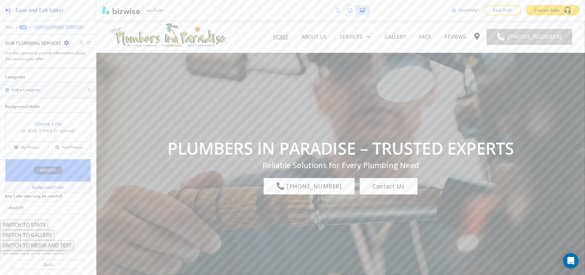
scroll to position [375, 0]
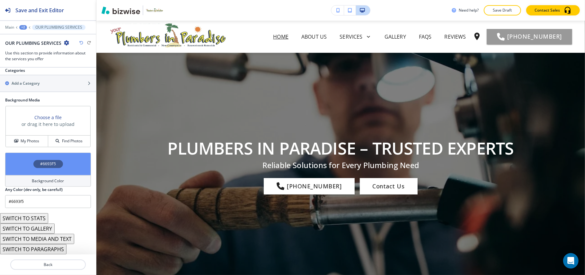
click at [5, 21] on img at bounding box center [2, 18] width 5 height 5
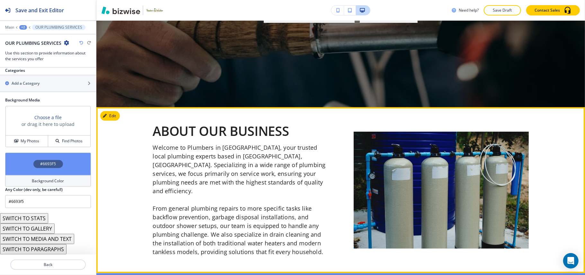
scroll to position [343, 0]
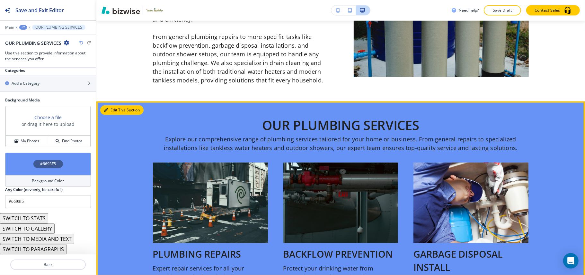
click at [106, 108] on icon "button" at bounding box center [106, 110] width 4 height 4
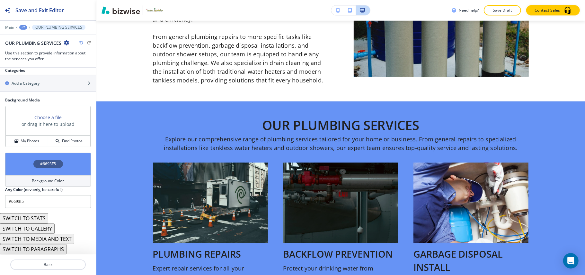
click at [20, 169] on div "#6693F5" at bounding box center [48, 163] width 86 height 23
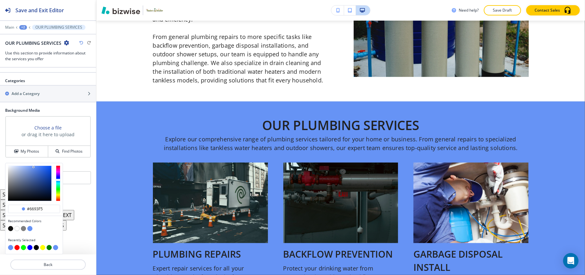
scroll to position [365, 0]
click at [53, 206] on div "#6693f5" at bounding box center [34, 208] width 52 height 8
click at [46, 207] on input "#6693f5" at bounding box center [37, 208] width 23 height 5
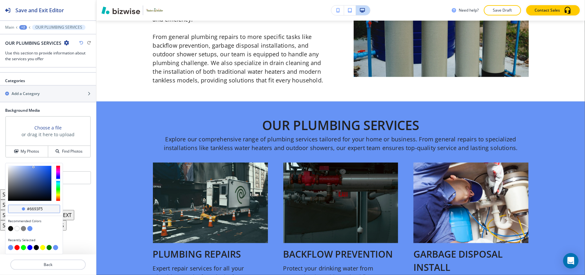
paste input "548160"
type input "#548160"
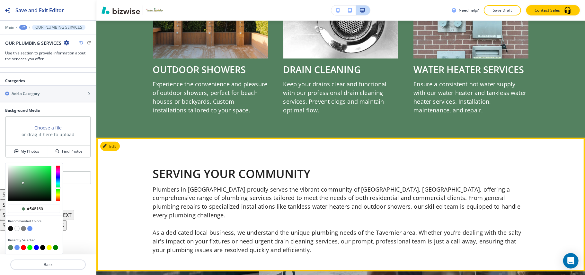
scroll to position [686, 0]
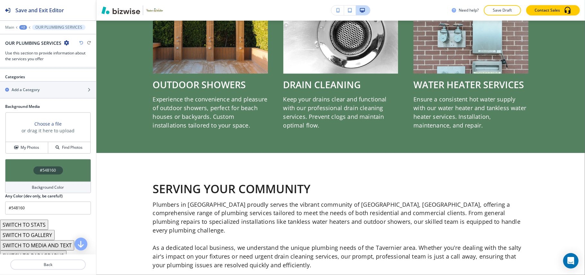
click at [9, 8] on button "X" at bounding box center [4, 4] width 9 height 8
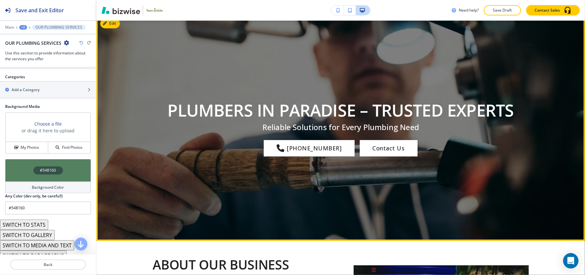
scroll to position [0, 0]
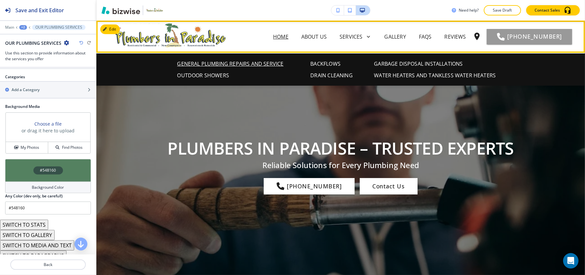
click at [222, 65] on p "GENERAL PLUMBING REPAIRS AND SERVICE" at bounding box center [230, 64] width 106 height 8
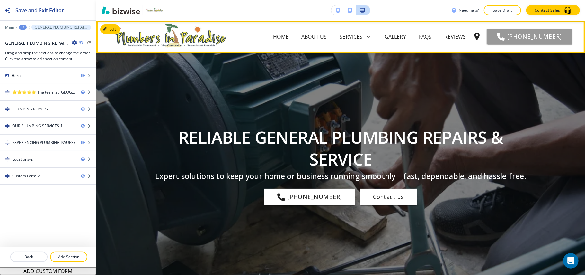
click at [273, 36] on p "Home" at bounding box center [280, 37] width 15 height 8
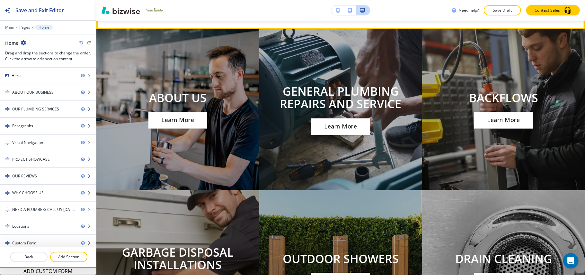
scroll to position [943, 0]
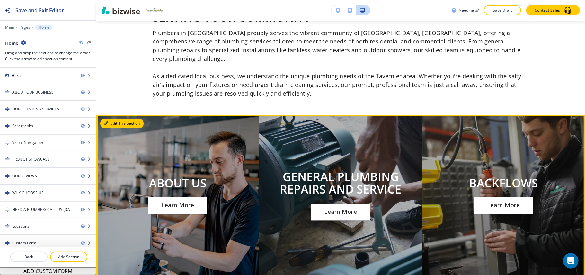
click at [113, 119] on button "Edit This Section" at bounding box center [121, 124] width 43 height 10
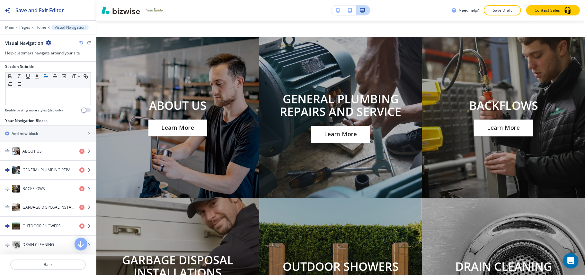
scroll to position [129, 0]
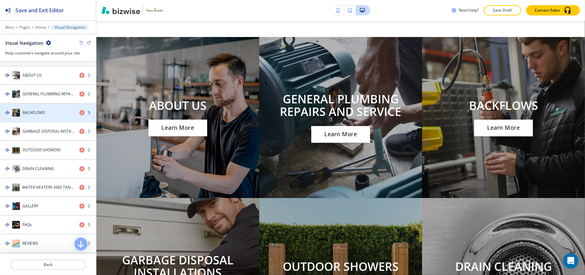
click at [45, 120] on div "button" at bounding box center [48, 118] width 96 height 5
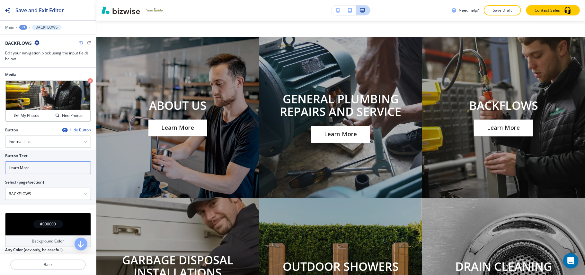
scroll to position [192, 0]
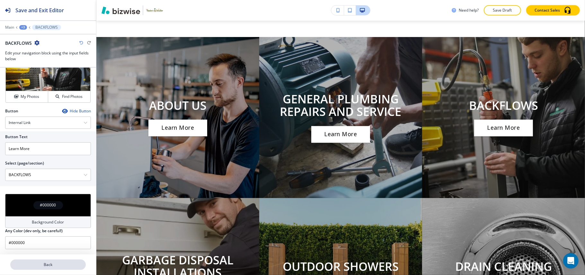
click at [53, 260] on button "Back" at bounding box center [48, 264] width 76 height 10
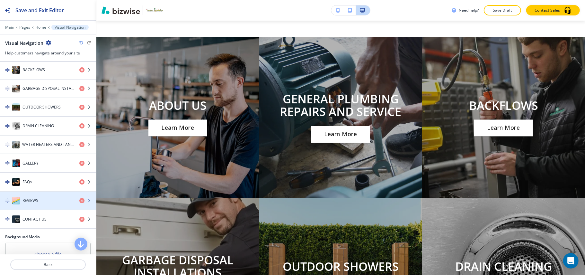
click at [42, 204] on div "REVIEWS" at bounding box center [37, 200] width 74 height 8
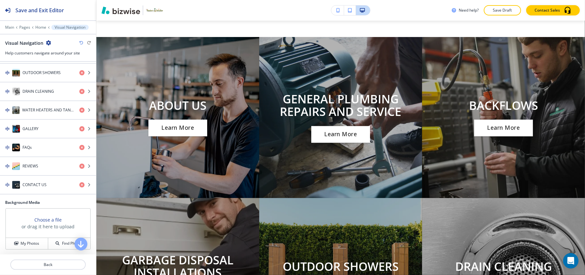
scroll to position [278, 0]
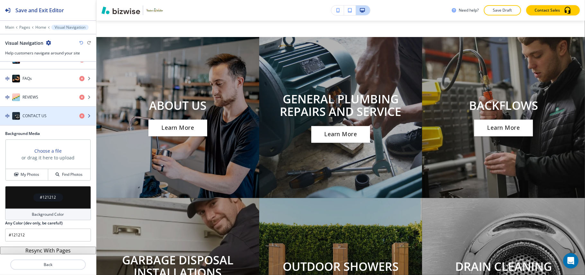
click at [41, 113] on h4 "CONTACT US" at bounding box center [35, 116] width 24 height 6
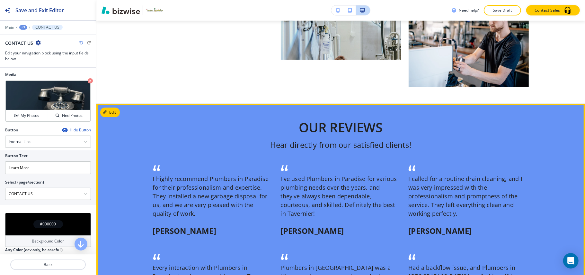
scroll to position [1803, 0]
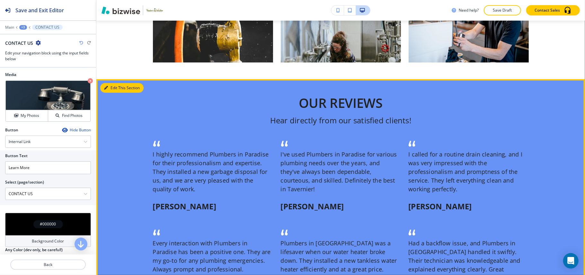
click at [108, 83] on button "Edit This Section" at bounding box center [121, 88] width 43 height 10
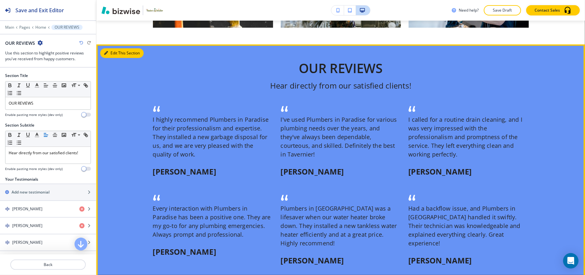
scroll to position [1845, 0]
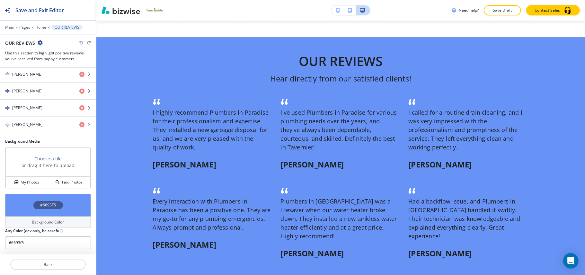
click at [17, 194] on div "#6693F5" at bounding box center [48, 205] width 86 height 23
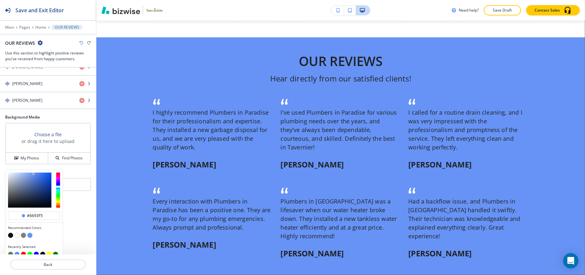
scroll to position [253, 0]
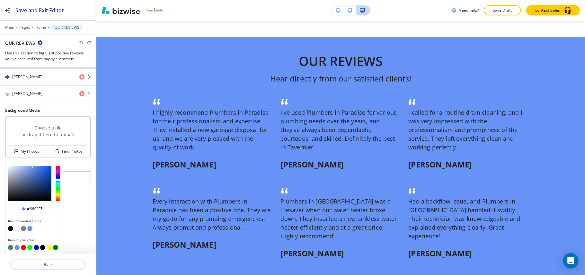
click at [11, 246] on button "button" at bounding box center [10, 247] width 5 height 5
type input "#548160"
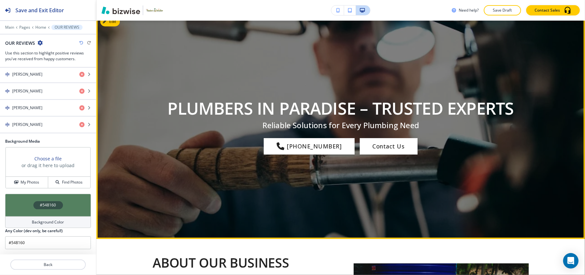
scroll to position [0, 0]
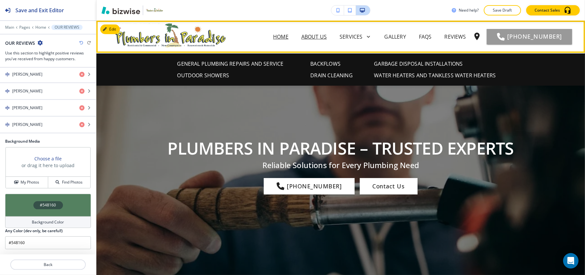
click at [302, 34] on p "ABOUT US" at bounding box center [314, 37] width 25 height 8
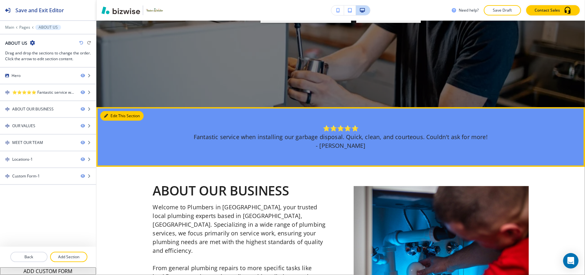
click at [110, 113] on button "Edit This Section" at bounding box center [121, 116] width 43 height 10
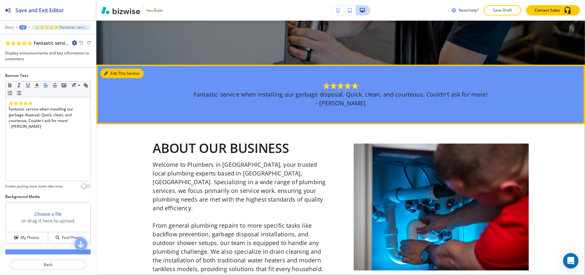
scroll to position [258, 0]
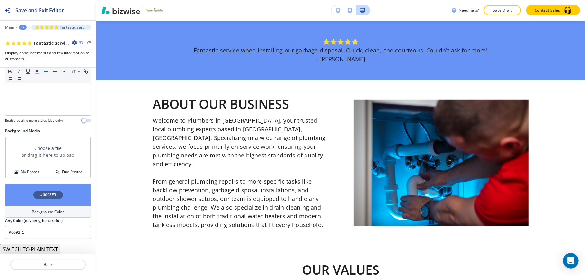
click at [28, 199] on div "#6693F5" at bounding box center [48, 194] width 86 height 23
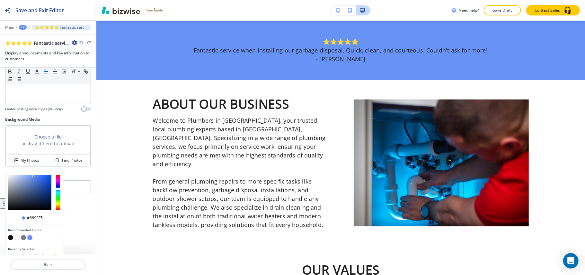
scroll to position [87, 0]
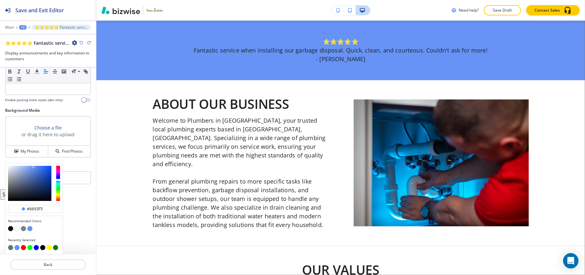
click at [10, 247] on button "button" at bounding box center [10, 247] width 5 height 5
type input "#548160"
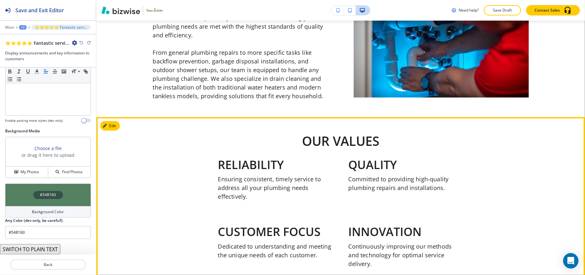
scroll to position [430, 0]
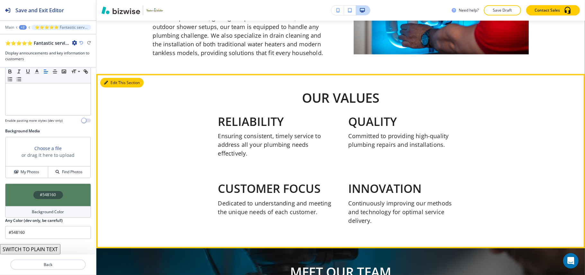
click at [110, 78] on button "Edit This Section" at bounding box center [121, 83] width 43 height 10
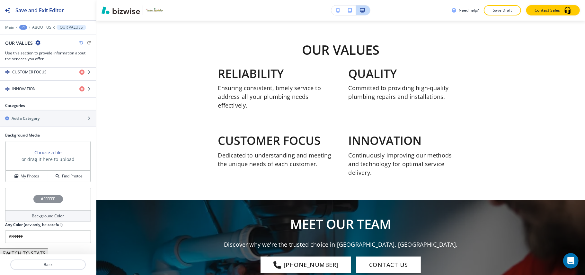
scroll to position [330, 0]
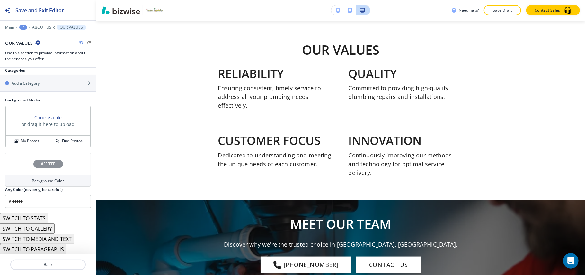
click at [42, 221] on button "SWITCH TO STATS" at bounding box center [24, 218] width 48 height 10
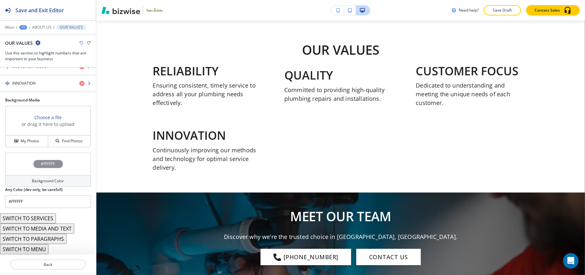
scroll to position [178, 0]
click at [36, 249] on button "SWITCH TO MENU" at bounding box center [24, 249] width 49 height 10
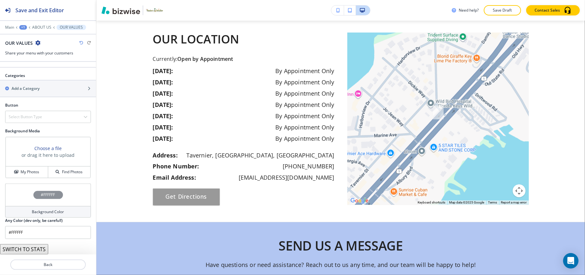
scroll to position [906, 0]
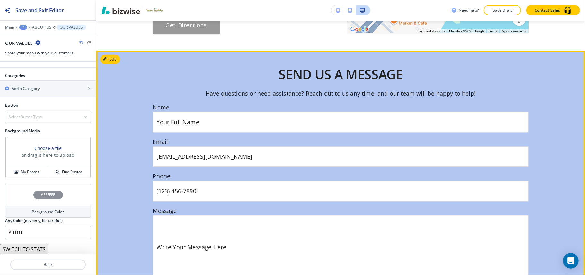
click at [104, 50] on div at bounding box center [340, 183] width 489 height 266
click at [107, 57] on icon "button" at bounding box center [106, 59] width 4 height 4
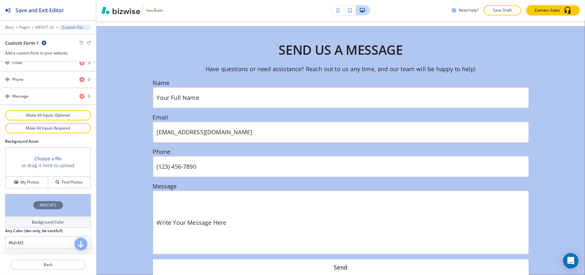
click at [18, 208] on div "#B2C6F2" at bounding box center [48, 205] width 86 height 23
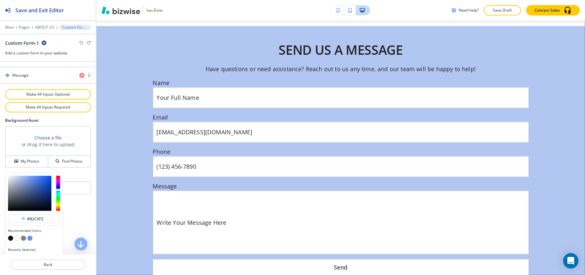
scroll to position [355, 0]
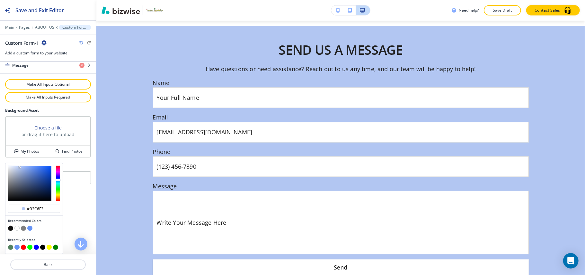
click at [10, 246] on button "button" at bounding box center [10, 246] width 5 height 5
type input "#548160"
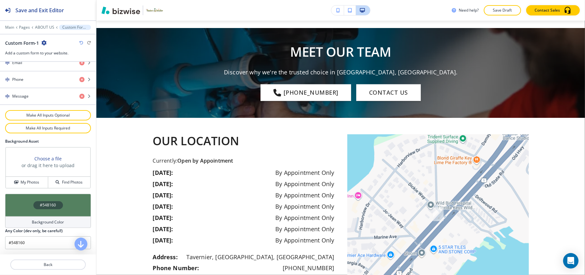
scroll to position [0, 0]
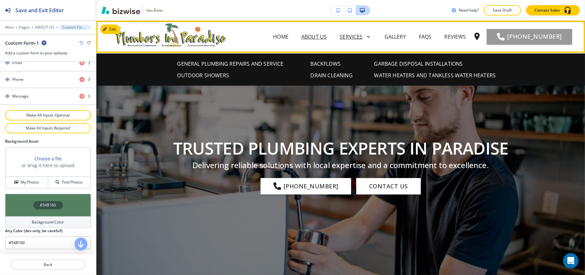
click at [340, 35] on p "Services" at bounding box center [351, 37] width 23 height 8
click at [340, 37] on p "Services" at bounding box center [351, 37] width 23 height 8
click at [385, 39] on p "GALLERY" at bounding box center [396, 37] width 22 height 8
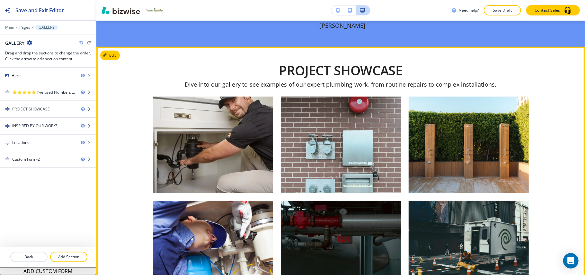
scroll to position [214, 0]
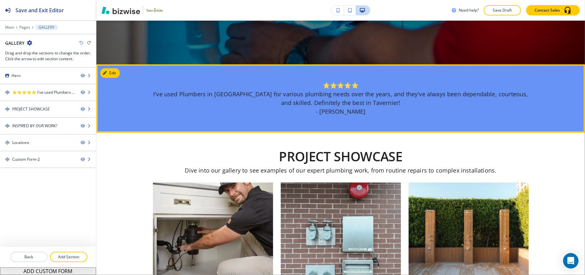
click at [122, 76] on div at bounding box center [340, 98] width 489 height 68
click at [107, 73] on icon "button" at bounding box center [106, 73] width 4 height 4
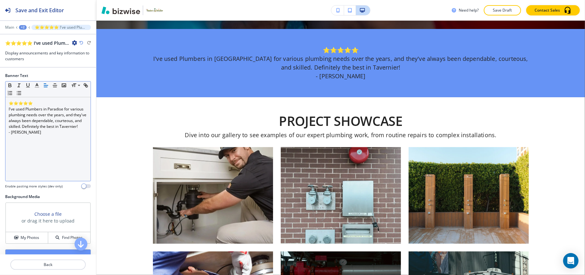
scroll to position [258, 0]
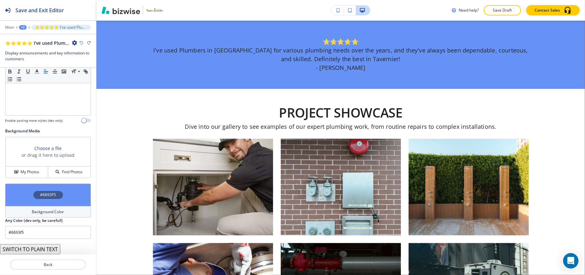
click at [21, 193] on div "#6693F5" at bounding box center [48, 194] width 86 height 23
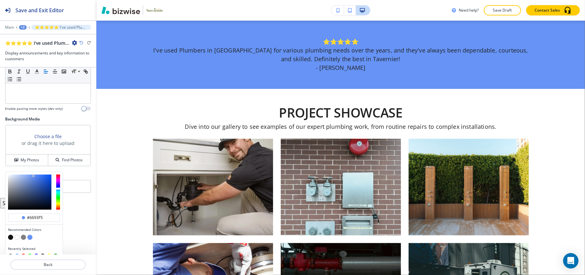
scroll to position [87, 0]
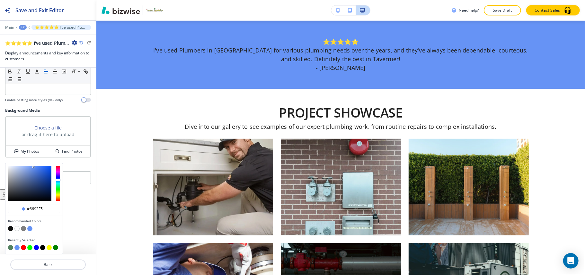
drag, startPoint x: 10, startPoint y: 247, endPoint x: 13, endPoint y: 245, distance: 3.5
click at [10, 247] on button "button" at bounding box center [10, 247] width 5 height 5
type input "#548160"
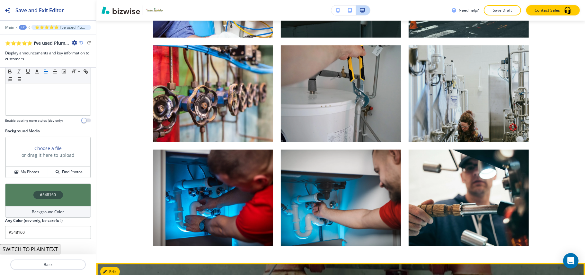
scroll to position [558, 0]
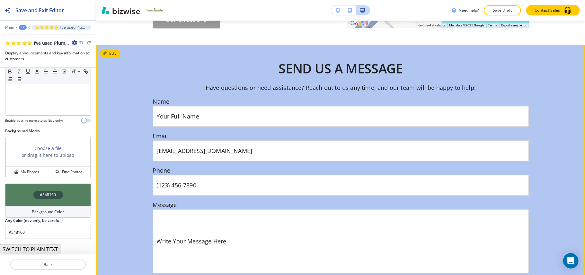
click at [116, 50] on button "Edit" at bounding box center [110, 54] width 20 height 10
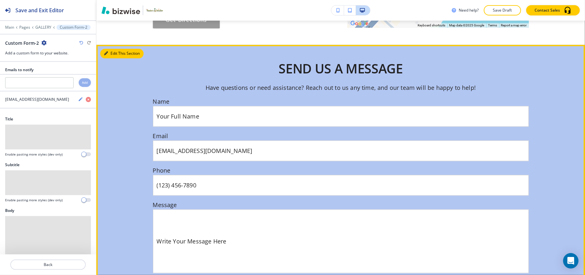
scroll to position [1096, 0]
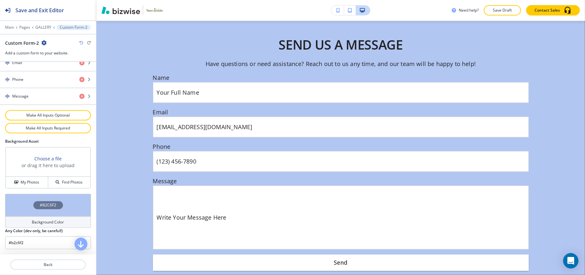
click at [20, 206] on div "#B2C6F2" at bounding box center [48, 205] width 86 height 23
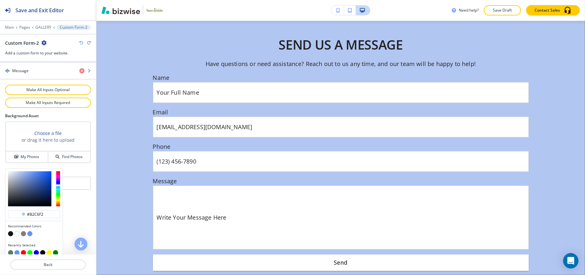
scroll to position [355, 0]
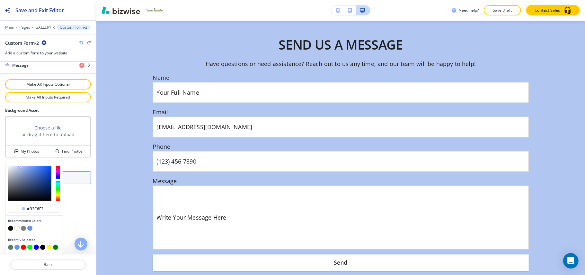
click at [11, 246] on button "button" at bounding box center [10, 246] width 5 height 5
type input "#548160"
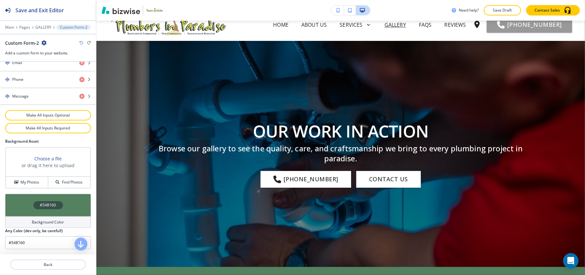
scroll to position [0, 0]
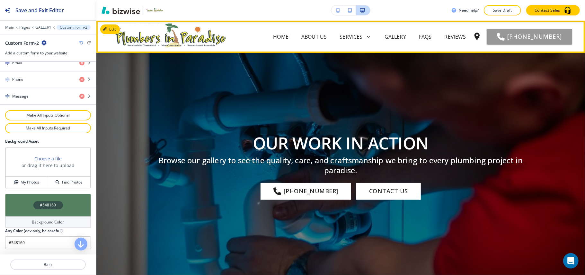
click at [419, 35] on p "FAQs" at bounding box center [425, 37] width 13 height 8
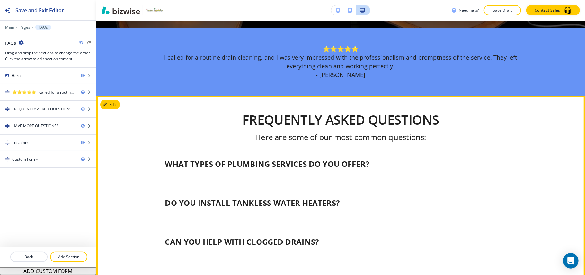
scroll to position [214, 0]
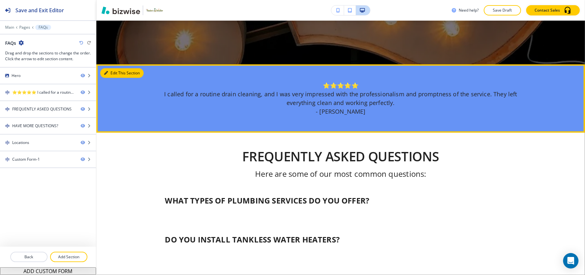
click at [110, 68] on button "Edit This Section" at bounding box center [121, 73] width 43 height 10
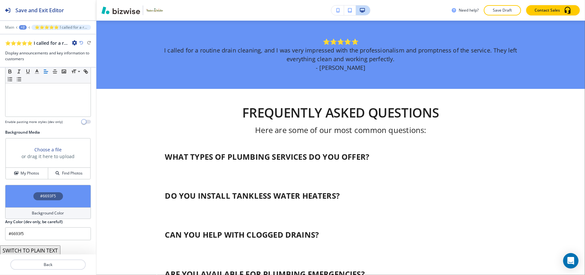
scroll to position [67, 0]
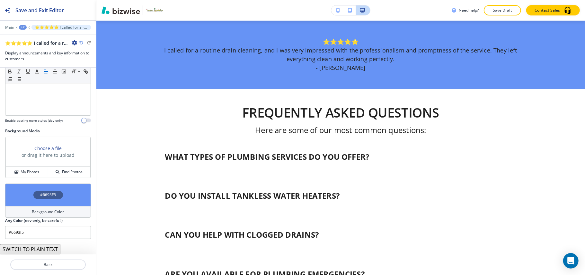
click at [28, 193] on div "#6693F5" at bounding box center [48, 194] width 86 height 23
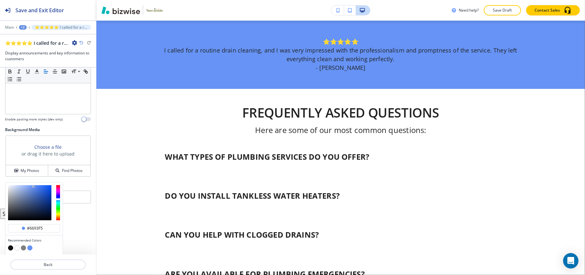
scroll to position [0, 0]
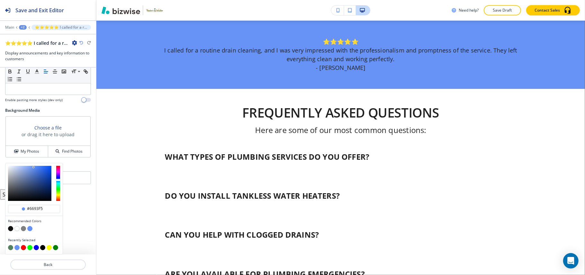
click at [10, 246] on button "button" at bounding box center [10, 247] width 5 height 5
type input "#548160"
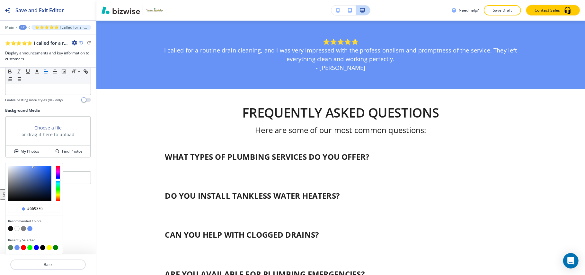
scroll to position [67, 0]
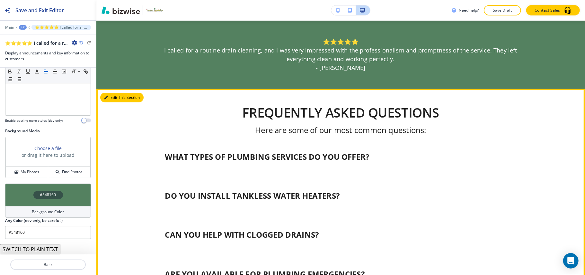
click at [113, 98] on button "Edit This Section" at bounding box center [121, 98] width 43 height 10
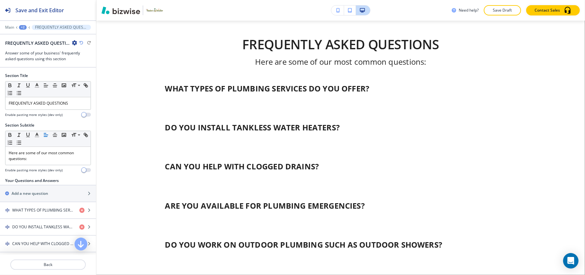
scroll to position [86, 0]
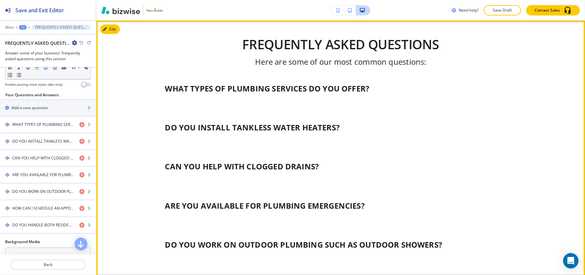
click at [296, 111] on div "DO YOU INSTALL TANKLESS WATER HEATERS? Yes, we handle installations of both tra…" at bounding box center [341, 127] width 376 height 39
click at [311, 98] on div "WHAT TYPES OF PLUMBING SERVICES DO YOU OFFER? We provide a variety of plumbing …" at bounding box center [341, 93] width 376 height 29
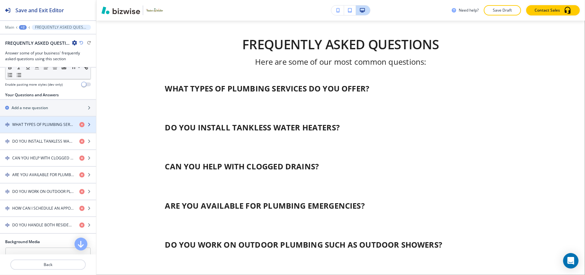
click at [54, 122] on h4 "WHAT TYPES OF PLUMBING SERVICES DO YOU OFFER?" at bounding box center [43, 125] width 62 height 6
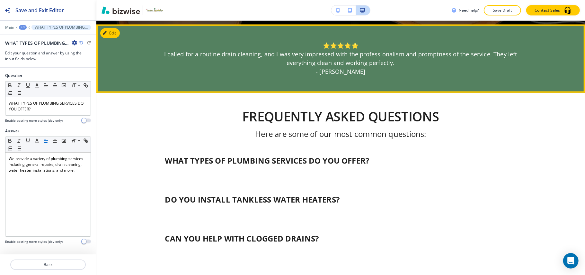
scroll to position [299, 0]
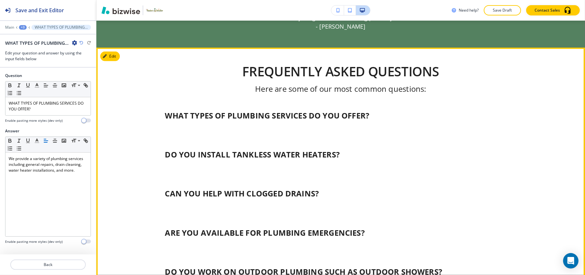
click at [253, 126] on div "WHAT TYPES OF PLUMBING SERVICES DO YOU OFFER? We provide a variety of plumbing …" at bounding box center [341, 120] width 376 height 29
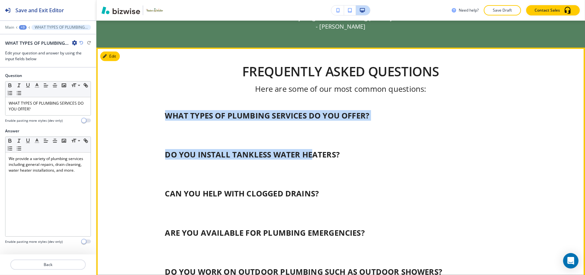
drag, startPoint x: 150, startPoint y: 123, endPoint x: 265, endPoint y: 134, distance: 116.0
click at [312, 145] on div "FREQUENTLY ASKED QUESTIONS Here are some of our most common questions: WHAT TYP…" at bounding box center [341, 211] width 376 height 294
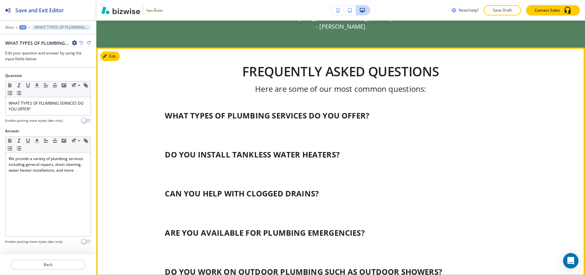
click at [153, 93] on h6 "Here are some of our most common questions:" at bounding box center [341, 95] width 376 height 23
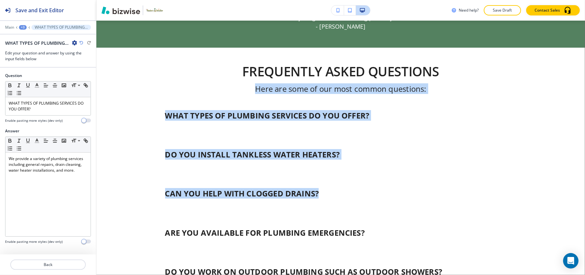
drag, startPoint x: 144, startPoint y: 102, endPoint x: 421, endPoint y: 195, distance: 291.7
click at [421, 195] on div "FREQUENTLY ASKED QUESTIONS Here are some of our most common questions: WHAT TYP…" at bounding box center [340, 211] width 489 height 294
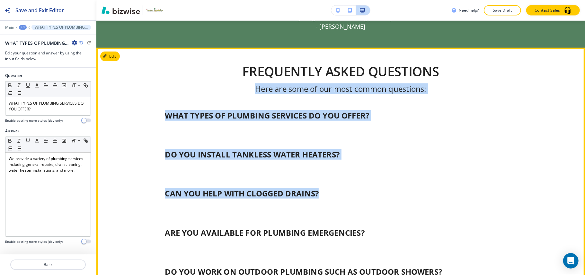
click at [188, 138] on div "DO YOU INSTALL TANKLESS WATER HEATERS? Yes, we handle installations of both tra…" at bounding box center [341, 154] width 376 height 39
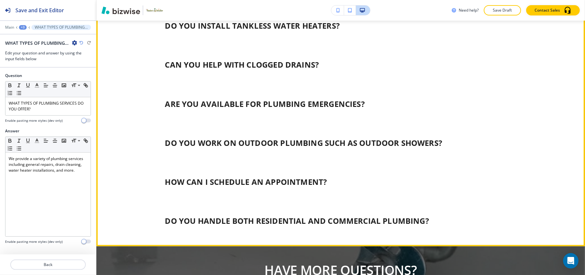
scroll to position [513, 0]
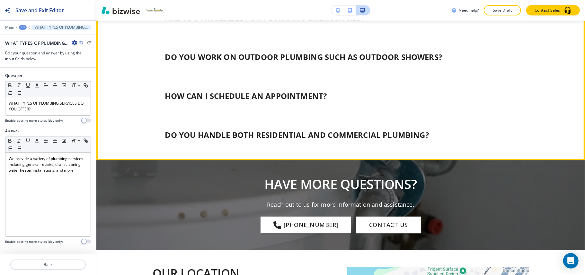
click at [220, 112] on div "HOW CAN I SCHEDULE AN APPOINTMENT? You can schedule an appointment by calling u…" at bounding box center [341, 96] width 376 height 39
click at [221, 117] on div "DO YOU HANDLE BOTH RESIDENTIAL AND COMMERCIAL PLUMBING? We offer plumbing servi…" at bounding box center [341, 129] width 376 height 28
click at [185, 138] on p "DO YOU HANDLE BOTH RESIDENTIAL AND COMMERCIAL PLUMBING?" at bounding box center [297, 135] width 264 height 10
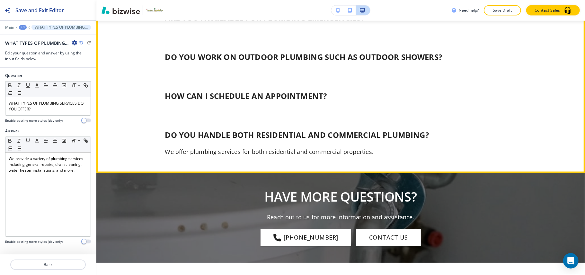
click at [183, 126] on div "DO YOU HANDLE BOTH RESIDENTIAL AND COMMERCIAL PLUMBING?" at bounding box center [341, 135] width 376 height 18
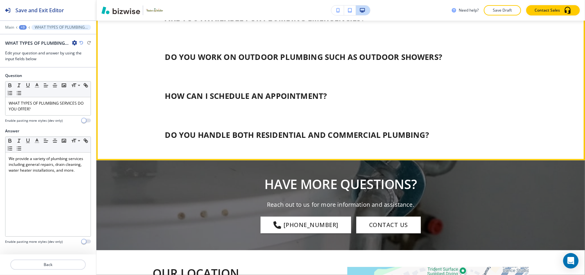
click at [183, 126] on div "DO YOU HANDLE BOTH RESIDENTIAL AND COMMERCIAL PLUMBING?" at bounding box center [341, 135] width 376 height 18
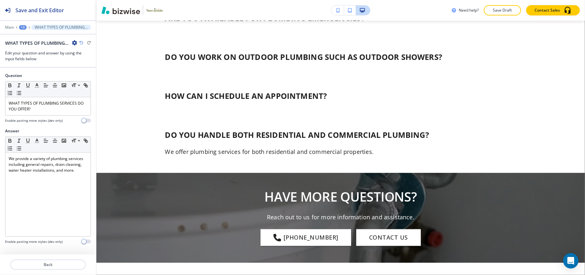
click at [189, 106] on div "HOW CAN I SCHEDULE AN APPOINTMENT? You can schedule an appointment by calling u…" at bounding box center [341, 96] width 376 height 39
click at [185, 98] on p "HOW CAN I SCHEDULE AN APPOINTMENT?" at bounding box center [246, 96] width 162 height 10
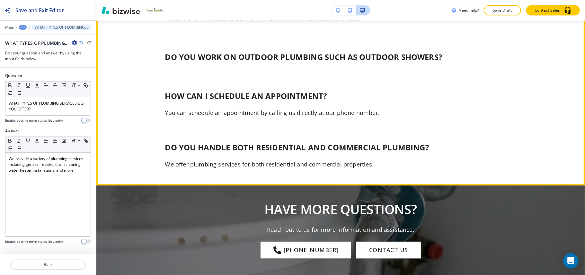
click at [185, 98] on p "HOW CAN I SCHEDULE AN APPOINTMENT?" at bounding box center [246, 96] width 162 height 10
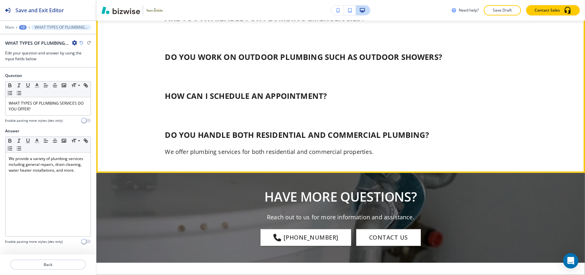
click at [185, 98] on p "HOW CAN I SCHEDULE AN APPOINTMENT?" at bounding box center [246, 96] width 162 height 10
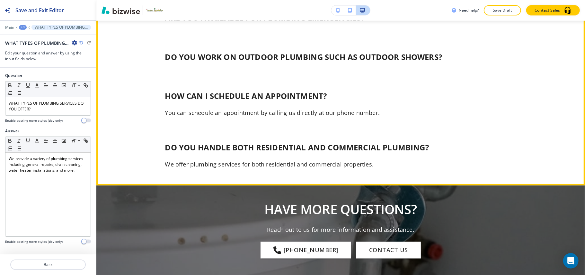
click at [185, 98] on p "HOW CAN I SCHEDULE AN APPOINTMENT?" at bounding box center [246, 96] width 162 height 10
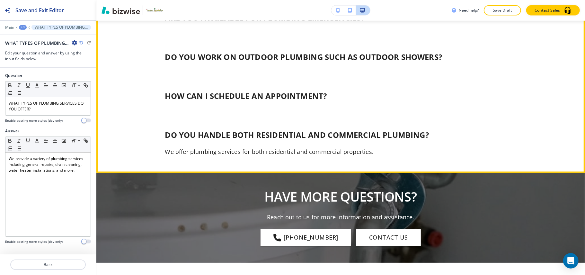
click at [210, 64] on div "DO YOU WORK ON OUTDOOR PLUMBING SUCH AS OUTDOOR SHOWERS?" at bounding box center [341, 57] width 376 height 18
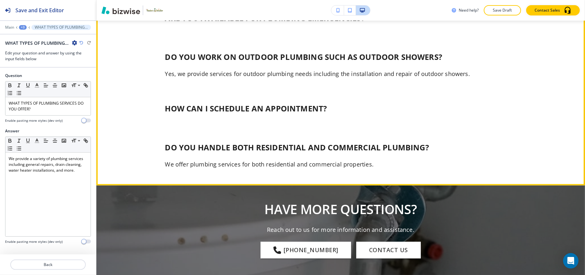
click at [210, 64] on div "DO YOU WORK ON OUTDOOR PLUMBING SUCH AS OUTDOOR SHOWERS?" at bounding box center [341, 57] width 376 height 18
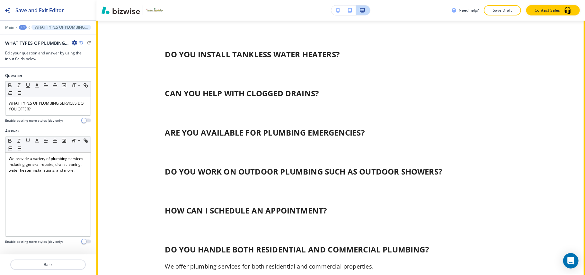
scroll to position [385, 0]
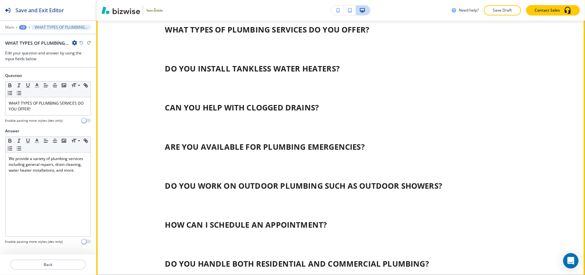
click at [206, 37] on div "WHAT TYPES OF PLUMBING SERVICES DO YOU OFFER?" at bounding box center [341, 30] width 376 height 18
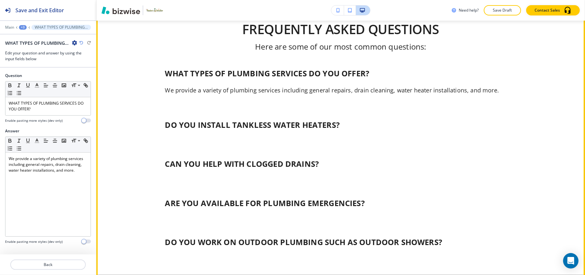
scroll to position [299, 0]
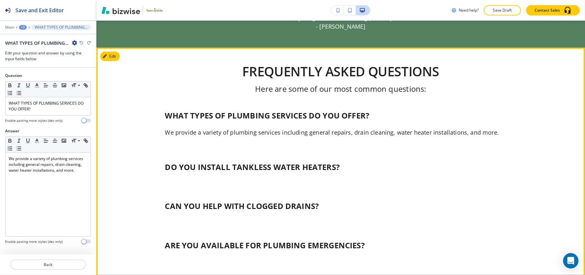
click at [187, 172] on div "DO YOU INSTALL TANKLESS WATER HEATERS?" at bounding box center [341, 167] width 376 height 18
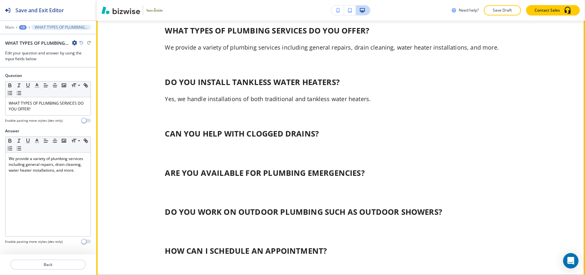
scroll to position [385, 0]
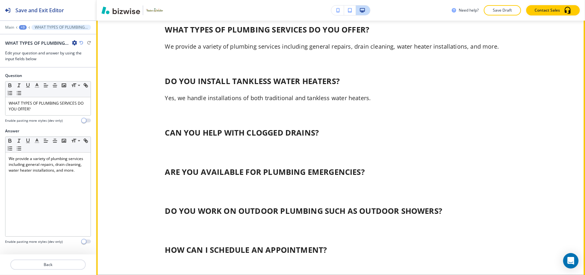
click at [194, 137] on div "CAN YOU HELP WITH CLOGGED DRAINS?" at bounding box center [341, 132] width 376 height 18
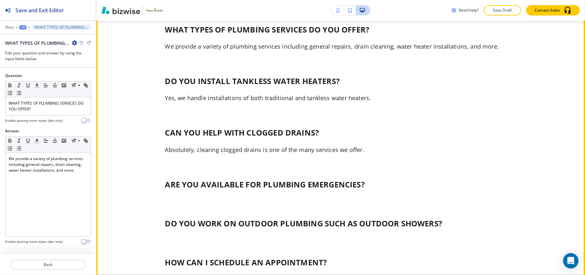
click at [194, 137] on div "CAN YOU HELP WITH CLOGGED DRAINS?" at bounding box center [341, 132] width 376 height 18
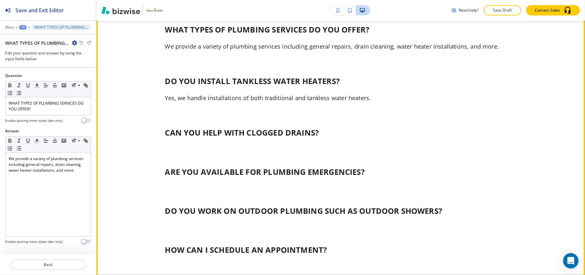
click at [205, 138] on div "CAN YOU HELP WITH CLOGGED DRAINS?" at bounding box center [341, 132] width 376 height 18
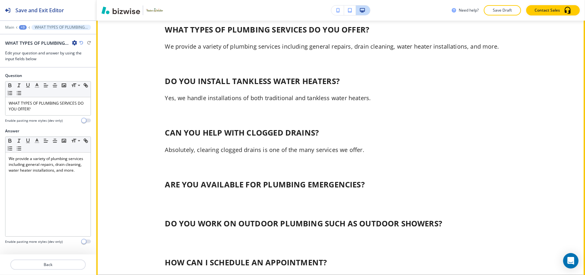
click at [213, 188] on p "ARE YOU AVAILABLE FOR PLUMBING EMERGENCIES?" at bounding box center [265, 184] width 200 height 10
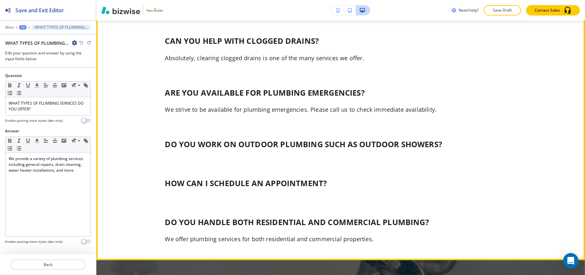
scroll to position [513, 0]
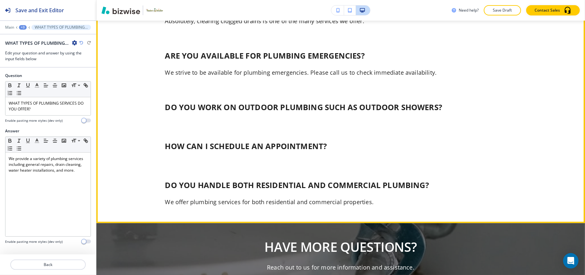
click at [212, 122] on div "DO YOU WORK ON OUTDOOR PLUMBING SUCH AS OUTDOOR SHOWERS? Yes, we provide servic…" at bounding box center [341, 107] width 376 height 39
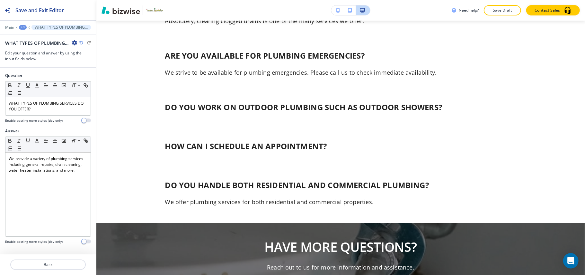
click at [211, 116] on div "DO YOU WORK ON OUTDOOR PLUMBING SUCH AS OUTDOOR SHOWERS? Yes, we provide servic…" at bounding box center [341, 107] width 376 height 39
click at [217, 109] on p "DO YOU WORK ON OUTDOOR PLUMBING SUCH AS OUTDOOR SHOWERS?" at bounding box center [303, 107] width 277 height 10
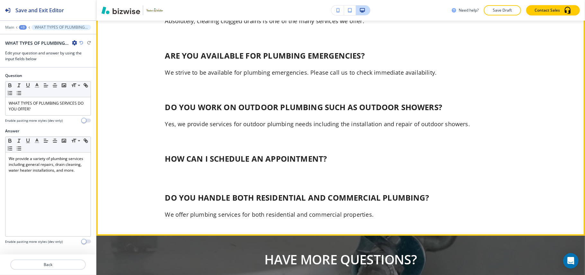
click at [203, 162] on p "HOW CAN I SCHEDULE AN APPOINTMENT?" at bounding box center [246, 158] width 162 height 10
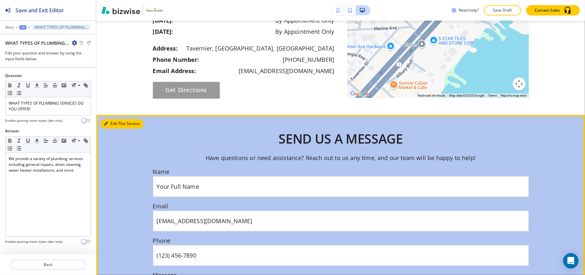
click at [114, 122] on button "Edit This Section" at bounding box center [121, 124] width 43 height 10
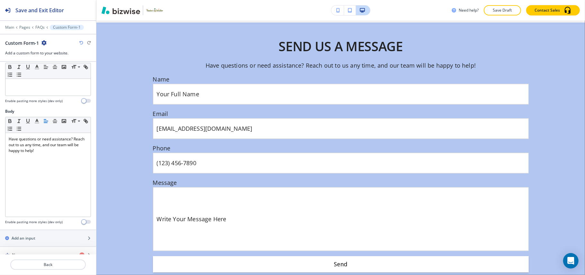
scroll to position [1035, 0]
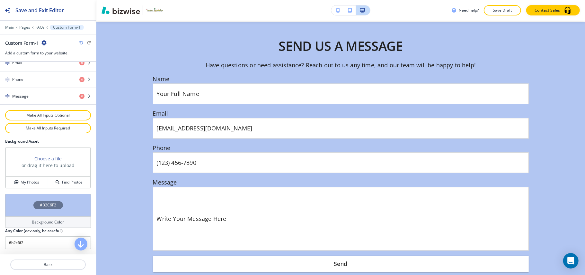
click at [18, 204] on div "#B2C6F2" at bounding box center [48, 205] width 86 height 23
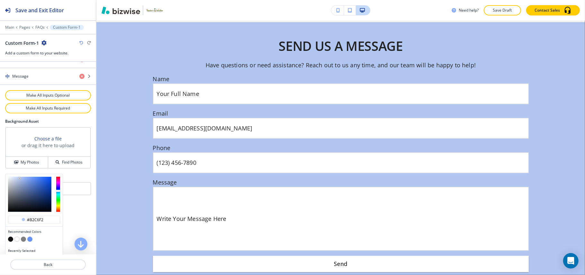
scroll to position [355, 0]
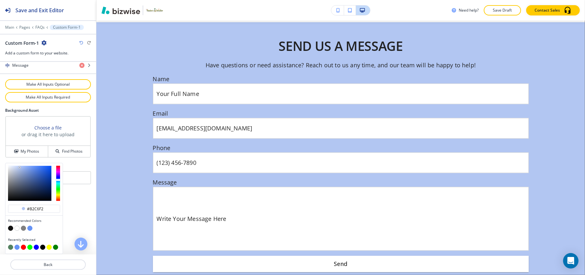
click at [11, 246] on button "button" at bounding box center [10, 246] width 5 height 5
type input "#548160"
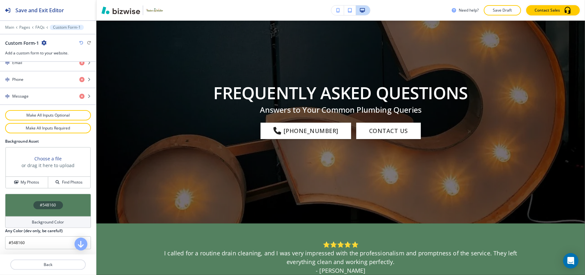
scroll to position [0, 0]
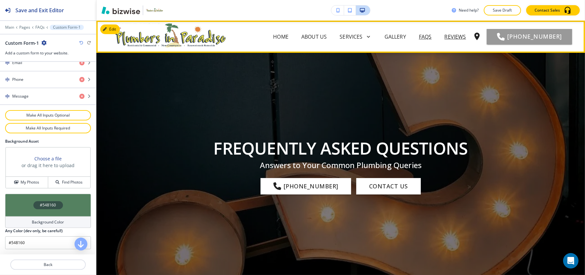
click at [445, 35] on p "REVIEWS" at bounding box center [456, 37] width 22 height 8
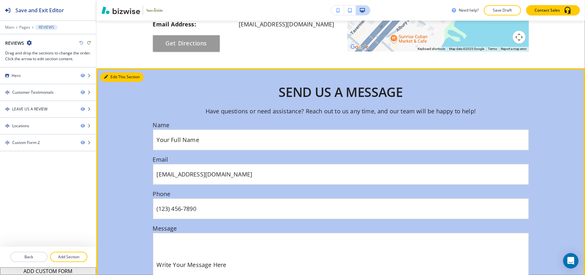
click at [105, 75] on icon "button" at bounding box center [106, 77] width 4 height 4
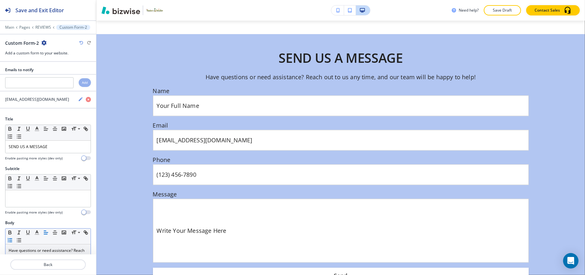
scroll to position [960, 0]
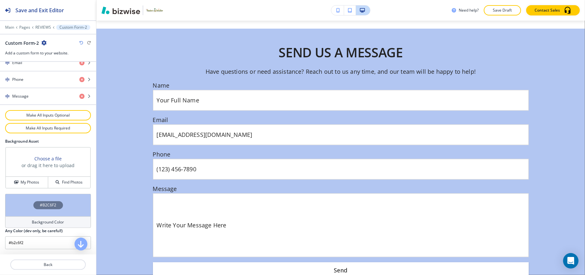
click at [24, 201] on div "#B2C6F2" at bounding box center [48, 205] width 86 height 23
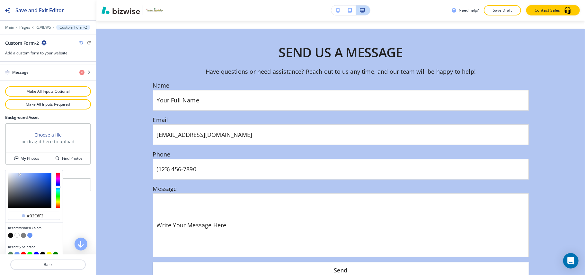
scroll to position [355, 0]
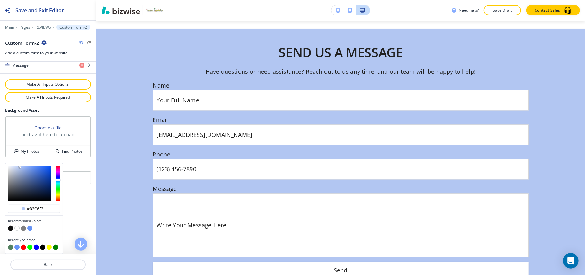
click at [12, 247] on button "button" at bounding box center [10, 246] width 5 height 5
type input "#548160"
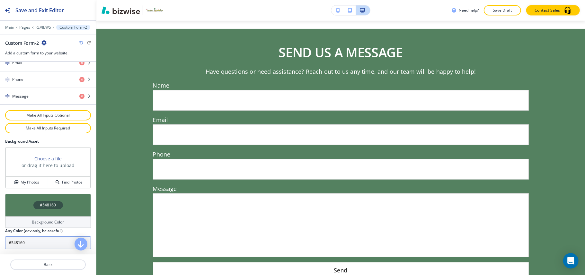
scroll to position [323, 0]
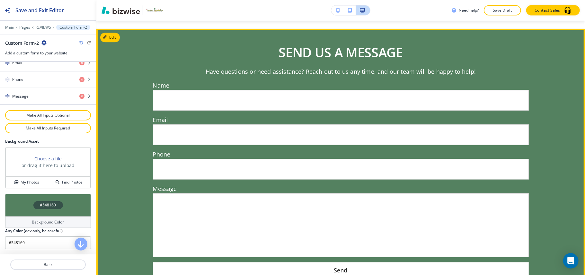
click at [104, 140] on div "SEND US A MESSAGE Have questions or need assistance? Reach out to us any time, …" at bounding box center [340, 161] width 489 height 233
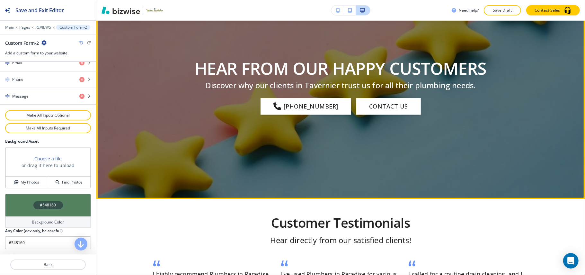
scroll to position [0, 0]
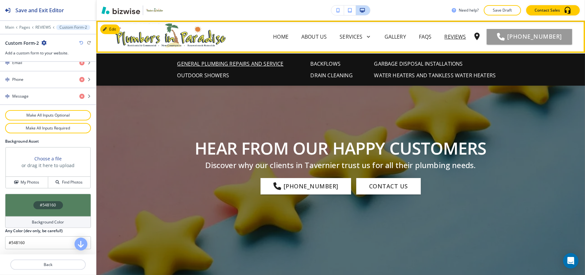
click at [231, 61] on p "GENERAL PLUMBING REPAIRS AND SERVICE" at bounding box center [230, 64] width 106 height 8
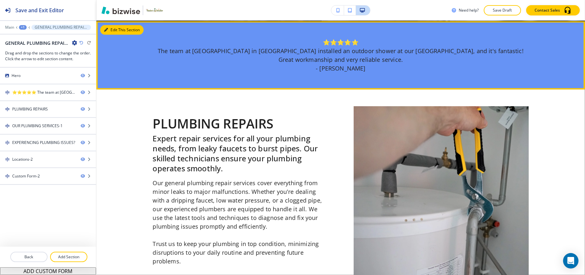
click at [112, 29] on button "Edit This Section" at bounding box center [121, 30] width 43 height 10
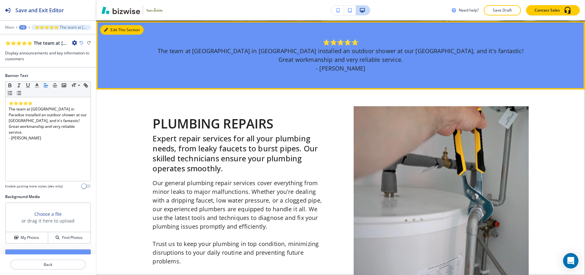
scroll to position [258, 0]
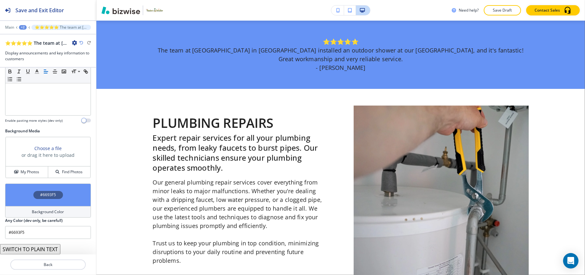
click at [15, 200] on div "#6693F5" at bounding box center [48, 194] width 86 height 23
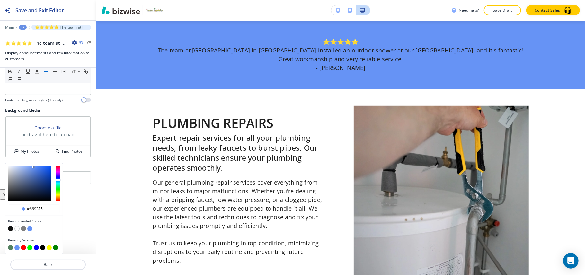
click at [9, 247] on button "button" at bounding box center [10, 247] width 5 height 5
type input "#548160"
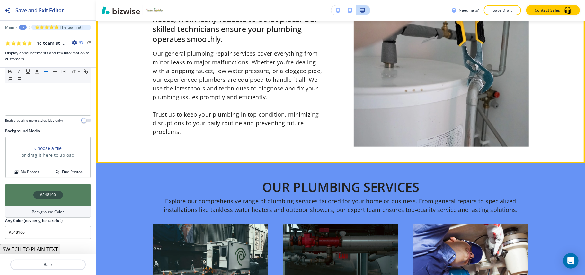
scroll to position [472, 0]
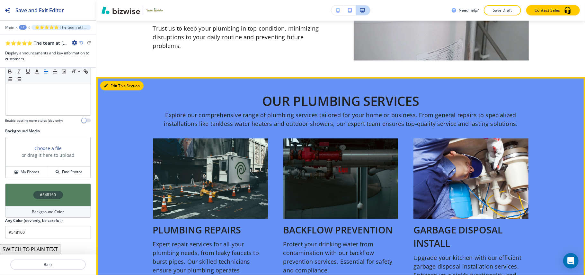
click at [116, 83] on button "Edit This Section" at bounding box center [121, 86] width 43 height 10
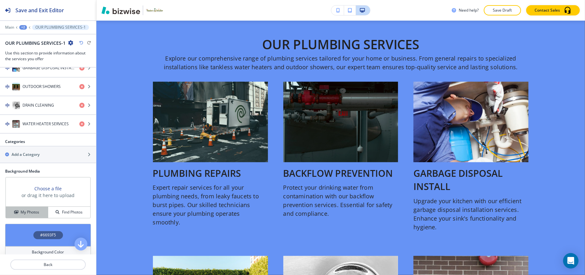
scroll to position [375, 0]
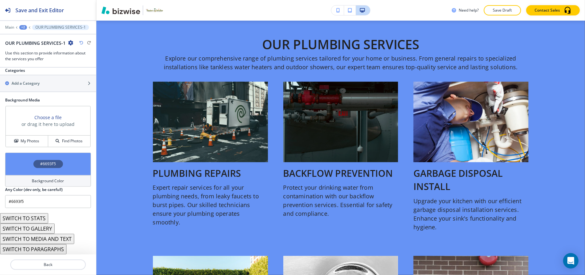
click at [23, 167] on div "#6693F5" at bounding box center [48, 163] width 86 height 23
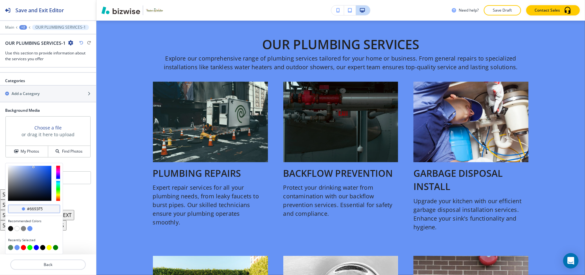
scroll to position [365, 0]
click at [10, 249] on button "button" at bounding box center [10, 247] width 5 height 5
type input "#548160"
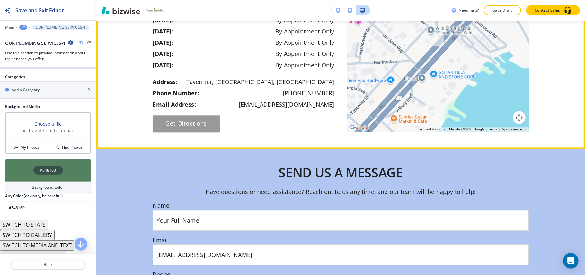
scroll to position [1172, 0]
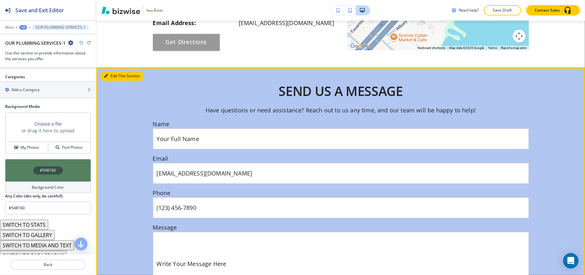
click at [111, 71] on button "Edit This Section" at bounding box center [121, 76] width 43 height 10
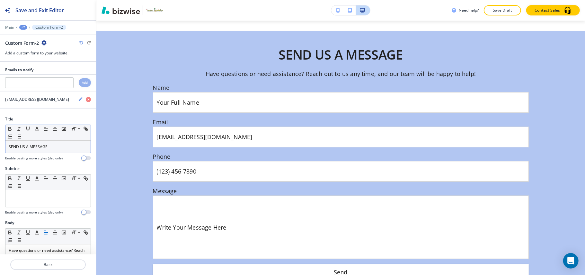
scroll to position [1219, 0]
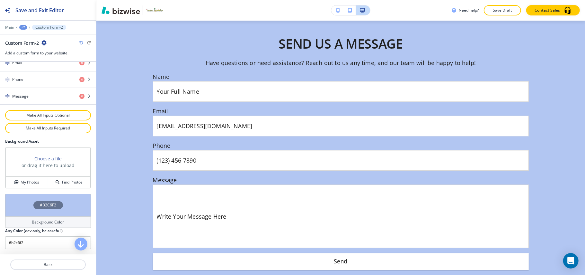
click at [11, 203] on div "#B2C6F2" at bounding box center [48, 205] width 86 height 23
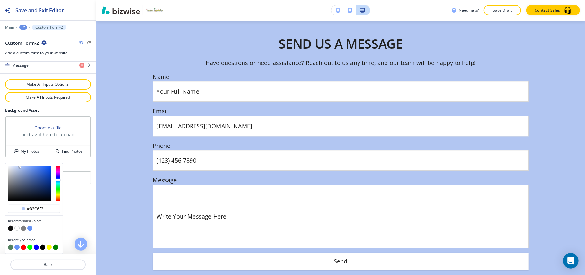
click at [8, 249] on button "button" at bounding box center [10, 246] width 5 height 5
type input "#548160"
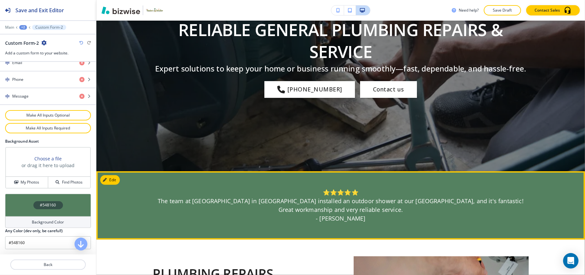
scroll to position [0, 0]
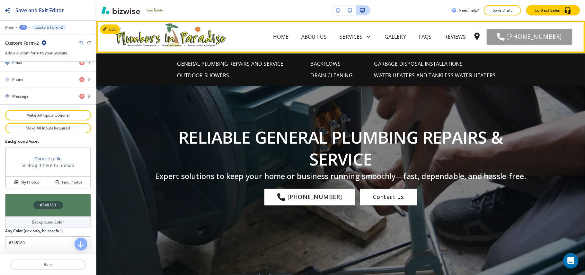
click at [324, 64] on p "BACKFLOWS" at bounding box center [326, 64] width 30 height 8
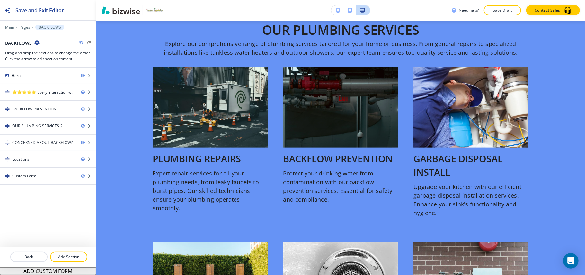
scroll to position [492, 0]
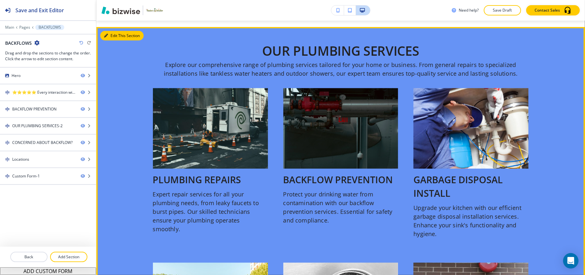
click at [108, 41] on button "Edit This Section" at bounding box center [121, 36] width 43 height 10
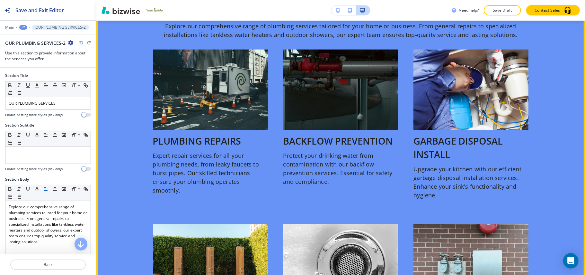
scroll to position [548, 0]
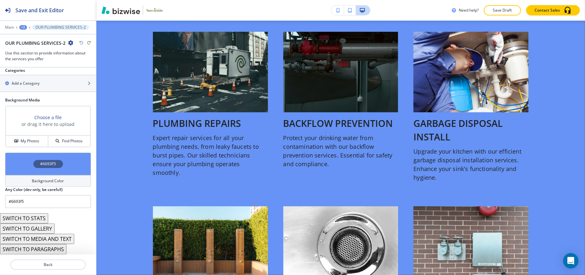
click at [14, 165] on div "#6693F5" at bounding box center [48, 163] width 86 height 23
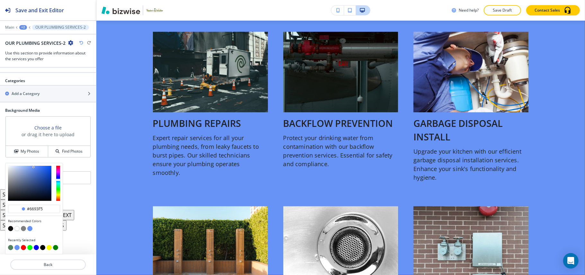
scroll to position [365, 0]
click at [10, 249] on button "button" at bounding box center [10, 247] width 5 height 5
type input "#548160"
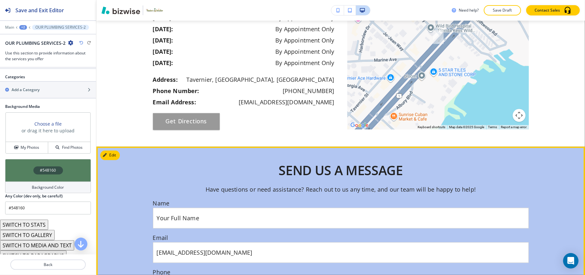
scroll to position [1191, 0]
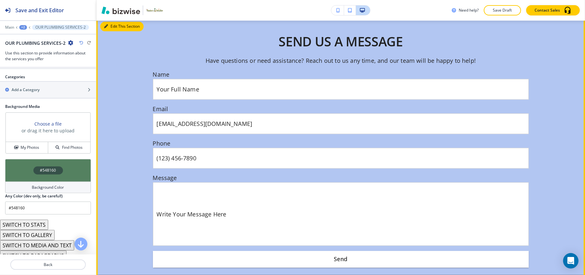
click at [109, 31] on button "Edit This Section" at bounding box center [121, 27] width 43 height 10
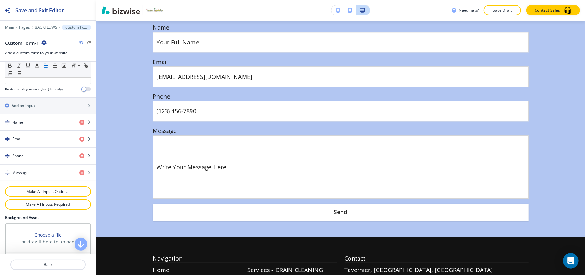
scroll to position [300, 0]
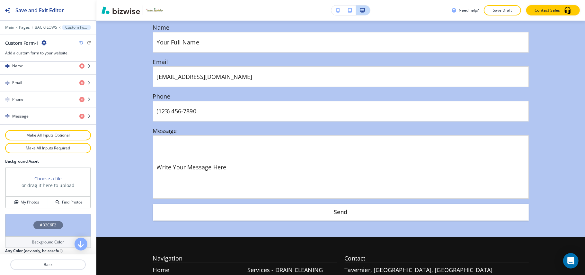
click at [33, 227] on div "#B2C6F2" at bounding box center [48, 225] width 30 height 8
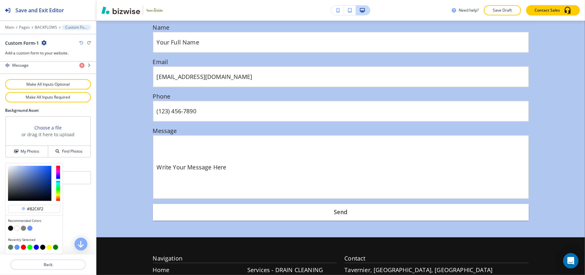
click at [12, 247] on button "button" at bounding box center [10, 246] width 5 height 5
type input "#548160"
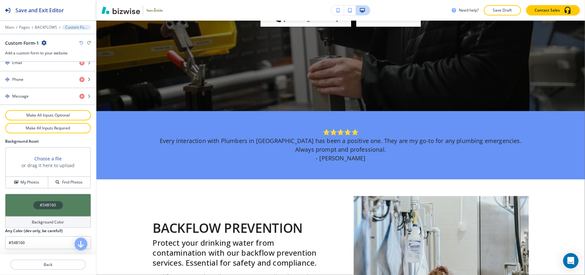
scroll to position [0, 0]
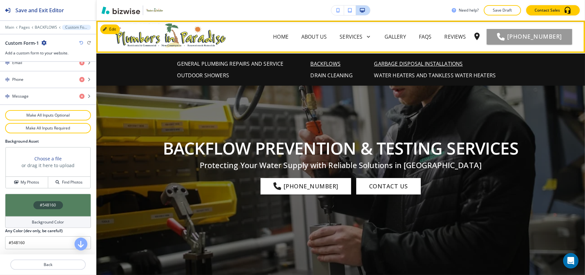
click at [385, 61] on p "GARBAGE DISPOSAL INSTALLATIONS" at bounding box center [419, 64] width 89 height 8
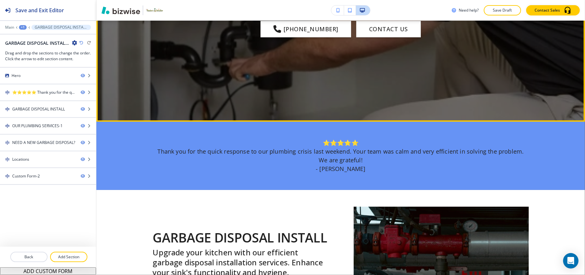
scroll to position [257, 0]
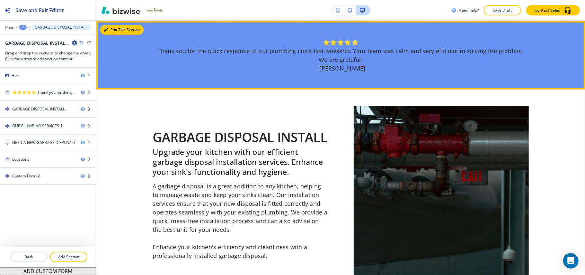
click at [115, 29] on button "Edit This Section" at bounding box center [121, 30] width 43 height 10
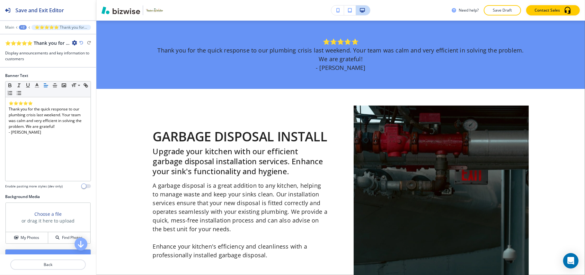
scroll to position [67, 0]
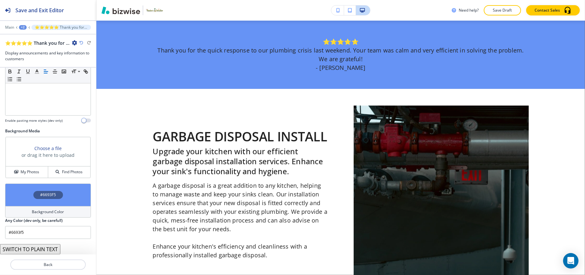
click at [21, 201] on div "#6693F5" at bounding box center [48, 194] width 86 height 23
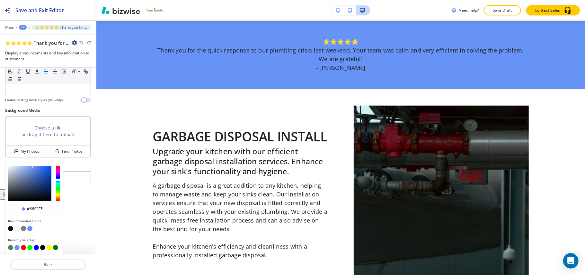
click at [9, 248] on button "button" at bounding box center [10, 247] width 5 height 5
type input "#548160"
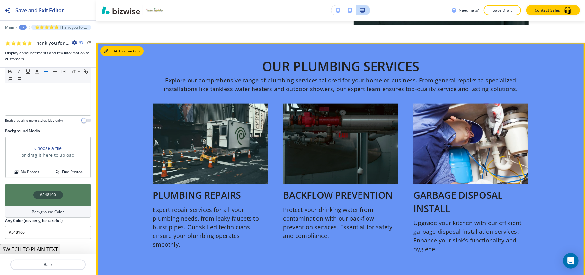
click at [112, 48] on button "Edit This Section" at bounding box center [121, 51] width 43 height 10
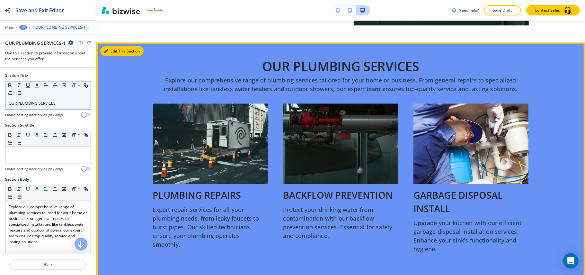
scroll to position [537, 0]
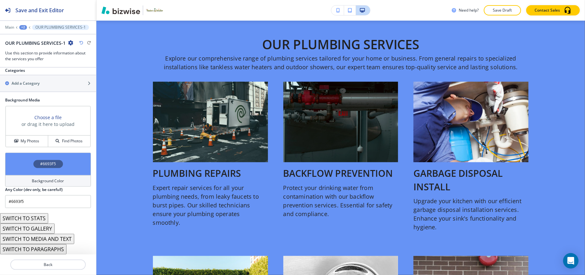
click at [16, 165] on div "#6693F5" at bounding box center [48, 163] width 86 height 23
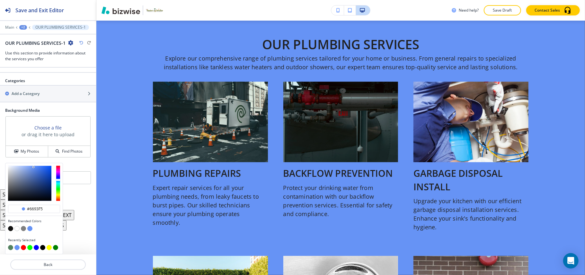
click at [11, 246] on button "button" at bounding box center [10, 247] width 5 height 5
type input "#548160"
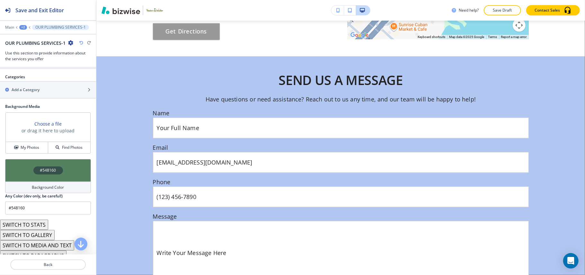
scroll to position [1065, 0]
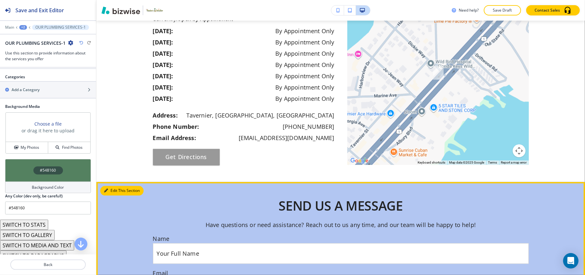
click at [110, 189] on button "Edit This Section" at bounding box center [121, 190] width 43 height 10
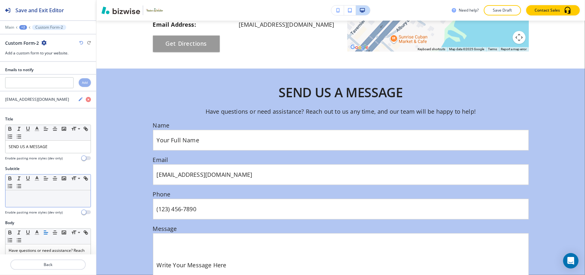
scroll to position [1227, 0]
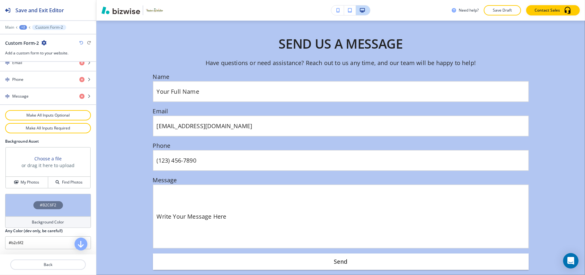
click at [19, 199] on div "#B2C6F2" at bounding box center [48, 205] width 86 height 23
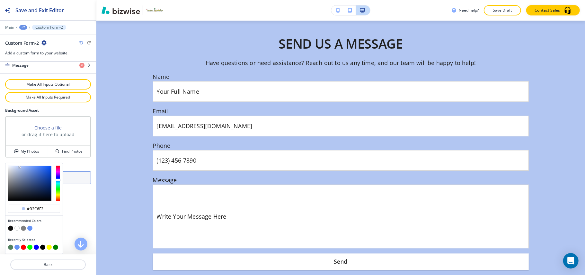
click at [11, 248] on button "button" at bounding box center [10, 246] width 5 height 5
type input "#548160"
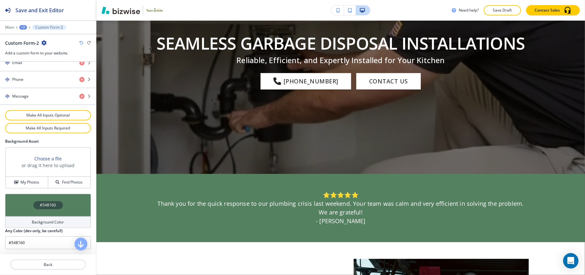
scroll to position [0, 0]
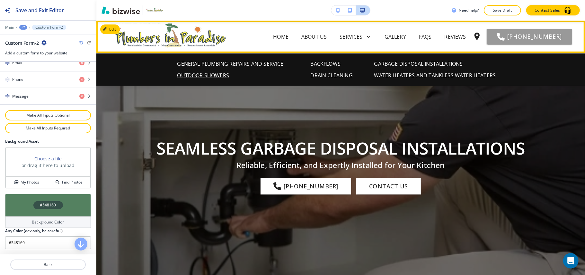
click at [194, 76] on p "OUTDOOR SHOWERS" at bounding box center [203, 75] width 52 height 8
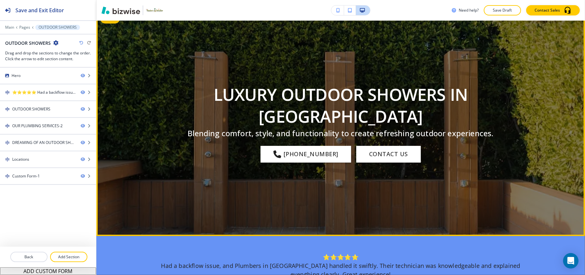
scroll to position [86, 0]
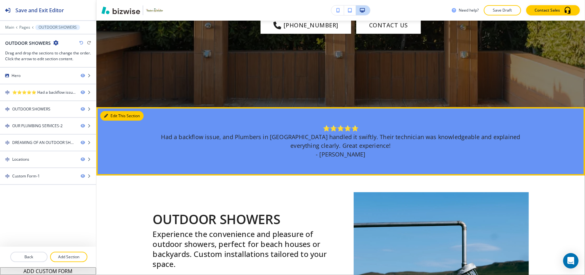
click at [108, 113] on button "Edit This Section" at bounding box center [121, 116] width 43 height 10
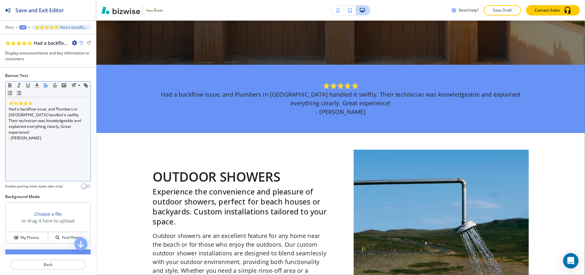
scroll to position [258, 0]
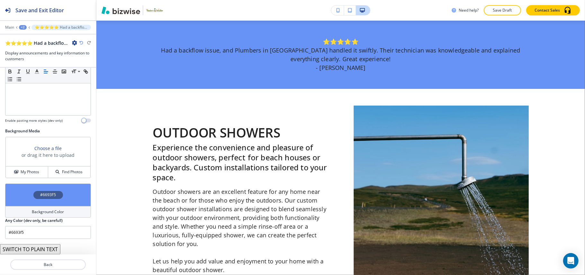
click at [17, 191] on div "#6693F5" at bounding box center [48, 194] width 86 height 23
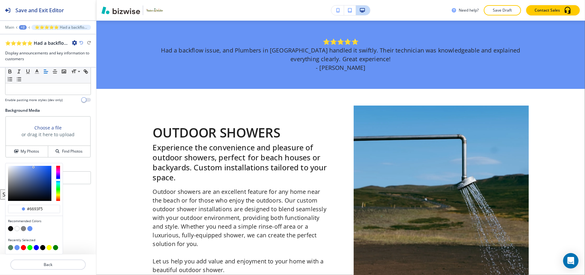
click at [10, 245] on button "button" at bounding box center [10, 247] width 5 height 5
type input "#548160"
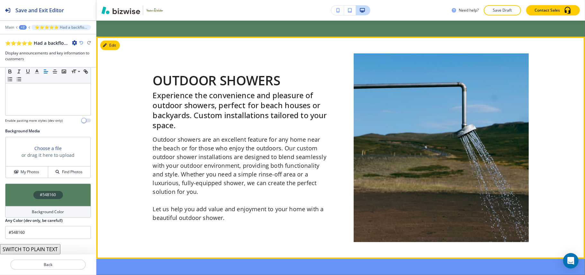
scroll to position [430, 0]
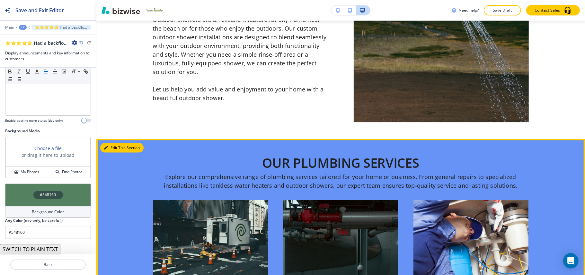
click at [113, 148] on button "Edit This Section" at bounding box center [121, 148] width 43 height 10
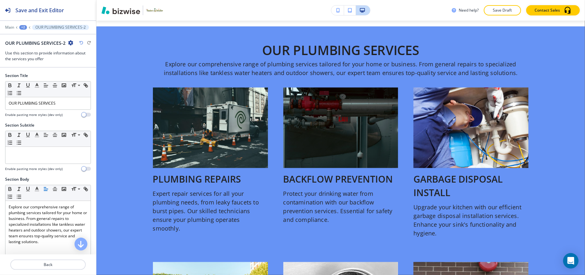
scroll to position [548, 0]
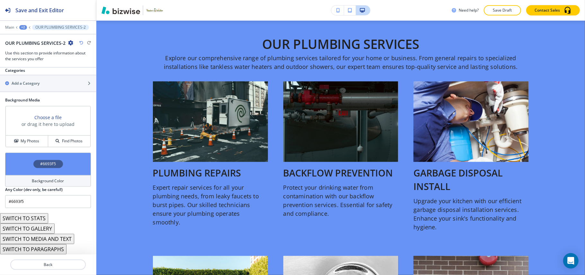
click at [24, 167] on div "#6693F5" at bounding box center [48, 163] width 86 height 23
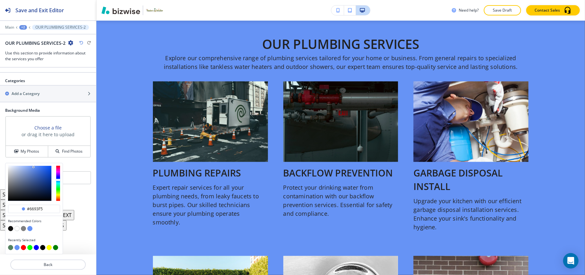
scroll to position [365, 0]
click at [11, 246] on button "button" at bounding box center [10, 247] width 5 height 5
type input "#548160"
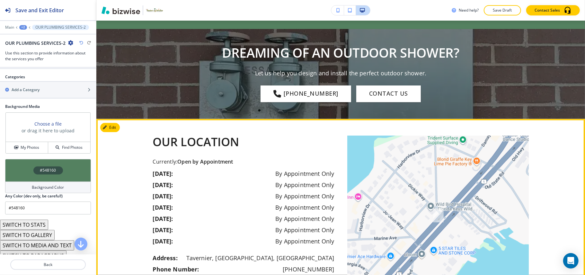
scroll to position [1105, 0]
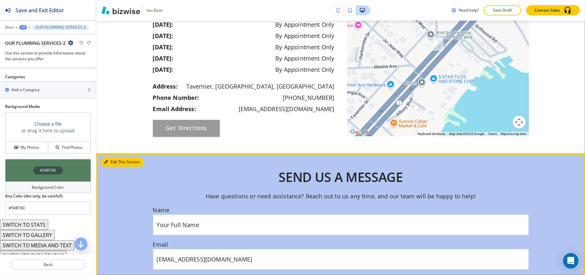
click at [114, 162] on button "Edit This Section" at bounding box center [121, 162] width 43 height 10
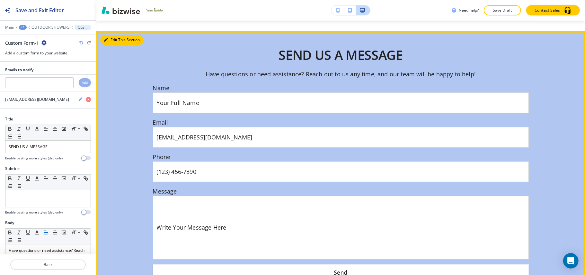
scroll to position [1238, 0]
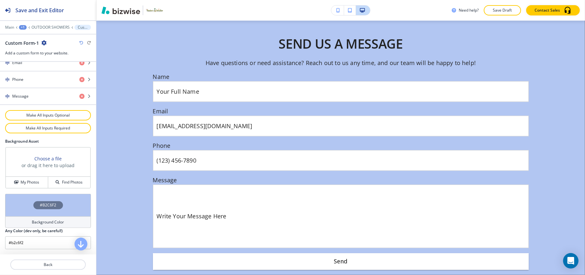
click at [23, 199] on div "#B2C6F2" at bounding box center [48, 205] width 86 height 23
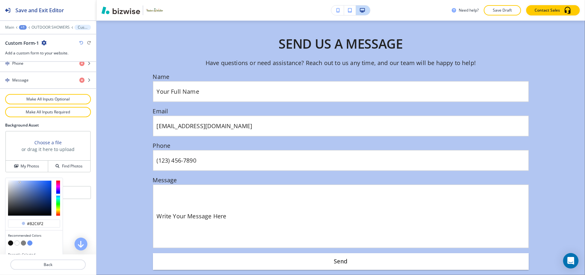
scroll to position [355, 0]
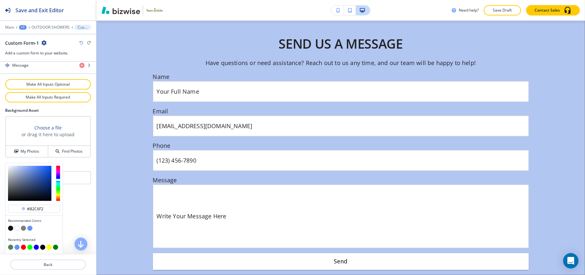
click at [11, 247] on button "button" at bounding box center [10, 246] width 5 height 5
type input "#548160"
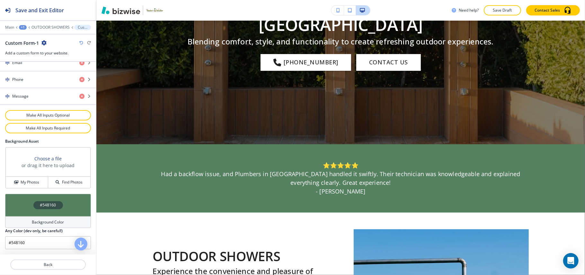
scroll to position [0, 0]
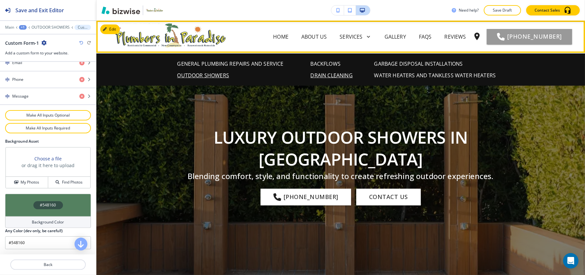
click at [330, 73] on p "DRAIN CLEANING" at bounding box center [332, 75] width 42 height 8
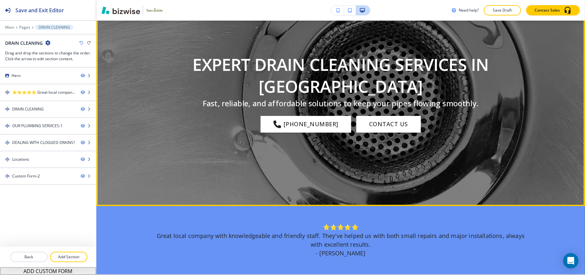
scroll to position [214, 0]
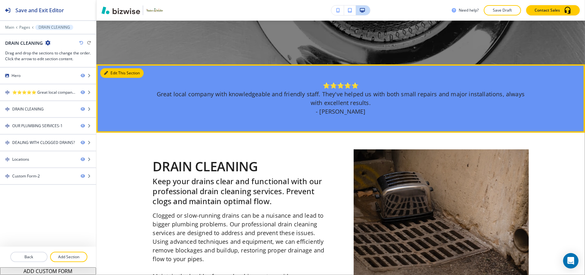
click at [108, 75] on button "Edit This Section" at bounding box center [121, 73] width 43 height 10
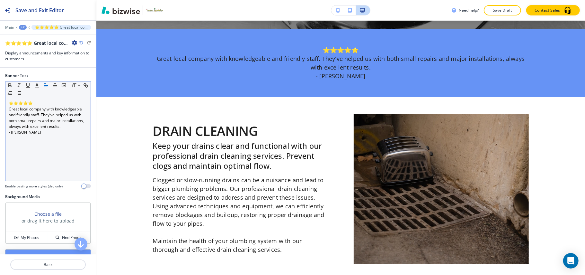
scroll to position [258, 0]
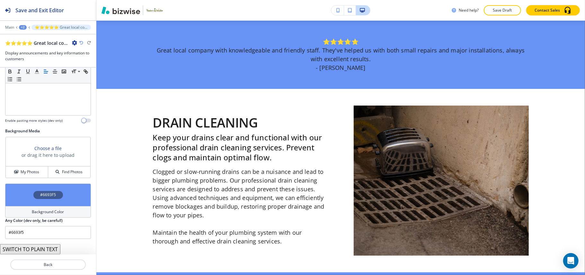
click at [14, 195] on div "#6693F5" at bounding box center [48, 194] width 86 height 23
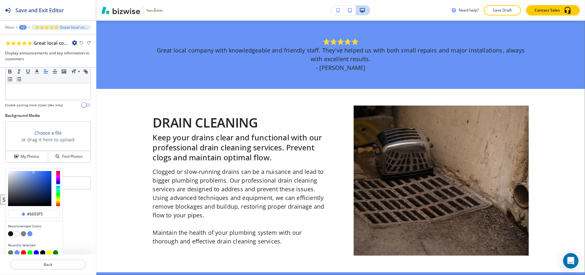
scroll to position [87, 0]
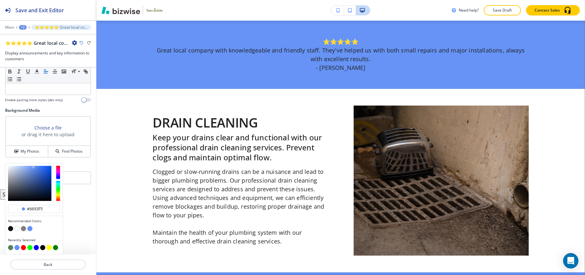
click at [12, 247] on button "button" at bounding box center [10, 247] width 5 height 5
type input "#548160"
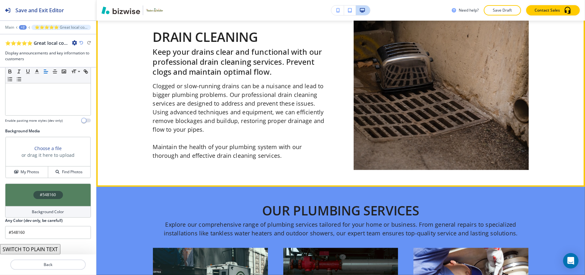
scroll to position [430, 0]
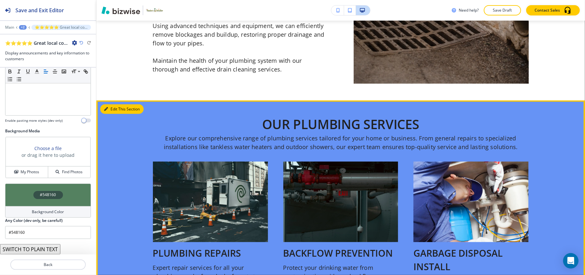
click at [106, 109] on icon "button" at bounding box center [106, 109] width 4 height 4
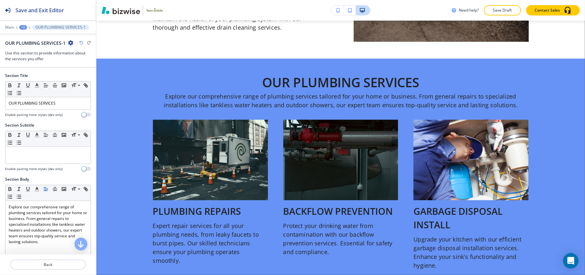
scroll to position [510, 0]
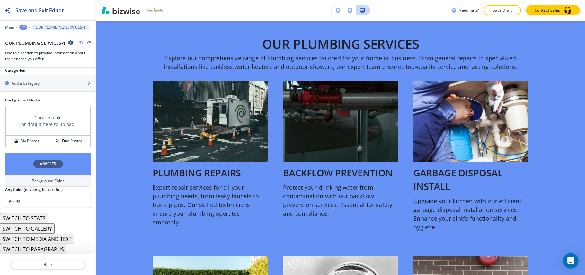
click at [29, 157] on div "#6693F5" at bounding box center [48, 163] width 86 height 23
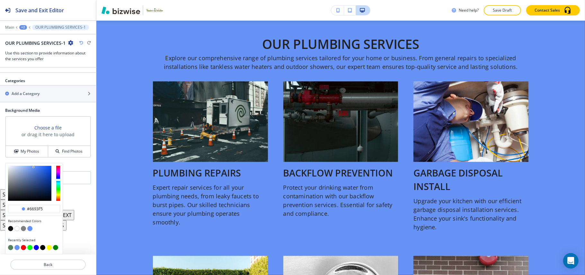
click at [12, 247] on button "button" at bounding box center [10, 247] width 5 height 5
type input "#548160"
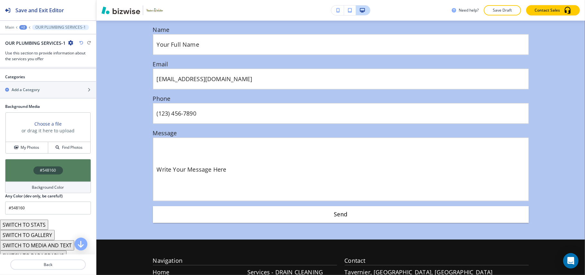
scroll to position [1153, 0]
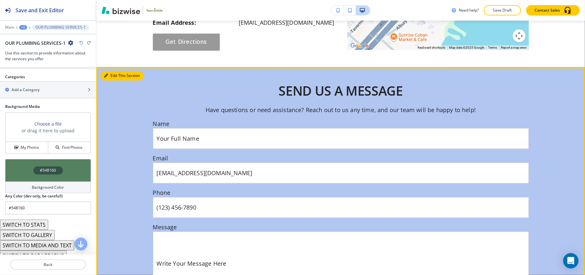
click at [113, 72] on button "Edit This Section" at bounding box center [121, 76] width 43 height 10
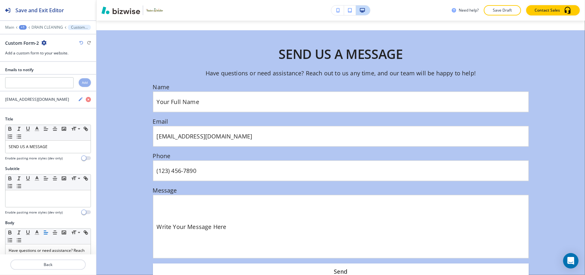
scroll to position [1200, 0]
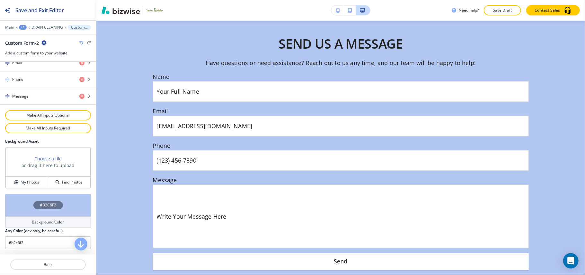
click at [18, 213] on div "#B2C6F2" at bounding box center [48, 205] width 86 height 23
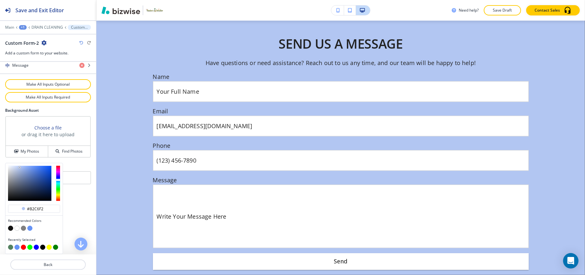
click at [11, 245] on button "button" at bounding box center [10, 246] width 5 height 5
type input "#548160"
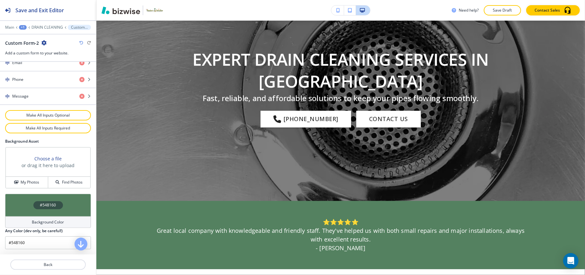
scroll to position [0, 0]
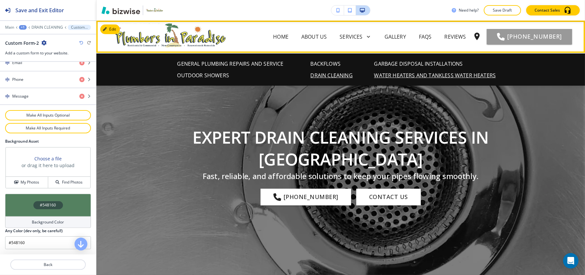
click at [414, 74] on p "WATER HEATERS AND TANKLESS WATER HEATERS" at bounding box center [436, 75] width 122 height 8
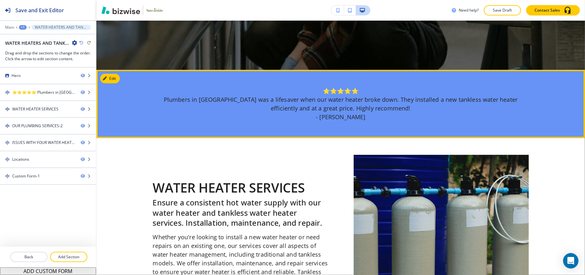
scroll to position [257, 0]
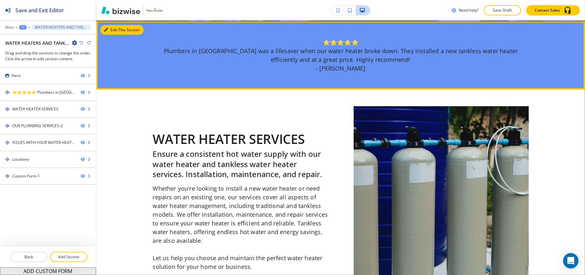
click at [118, 28] on button "Edit This Section" at bounding box center [121, 30] width 43 height 10
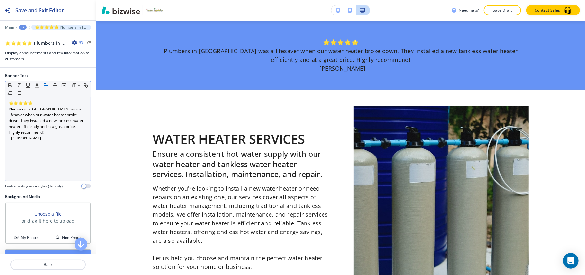
scroll to position [258, 0]
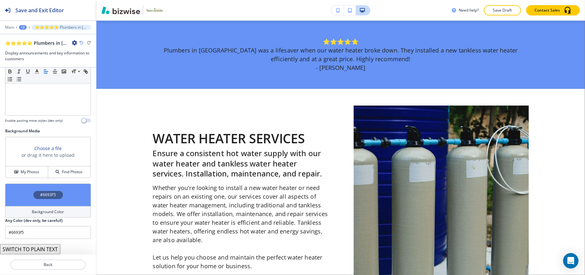
click at [22, 203] on div "#6693F5" at bounding box center [48, 194] width 86 height 23
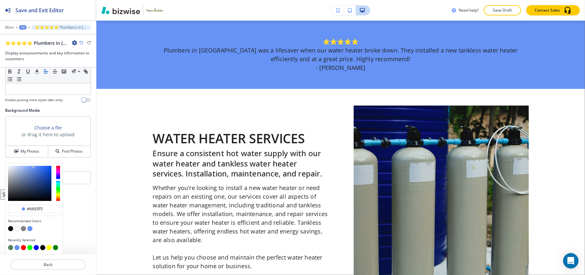
click at [10, 247] on button "button" at bounding box center [10, 247] width 5 height 5
type input "#548160"
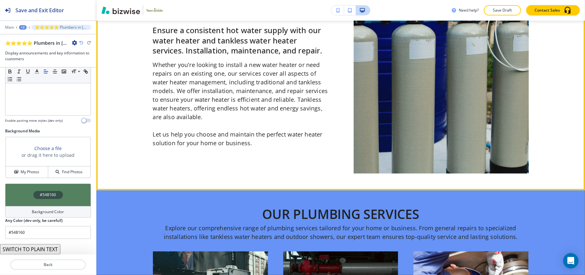
scroll to position [515, 0]
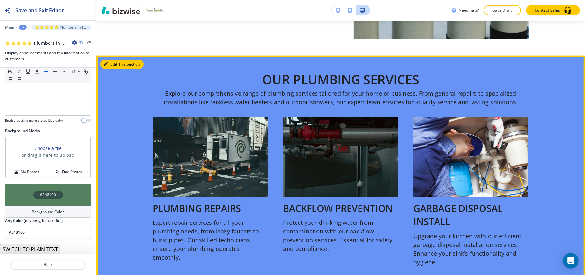
click at [107, 62] on icon "button" at bounding box center [106, 64] width 4 height 4
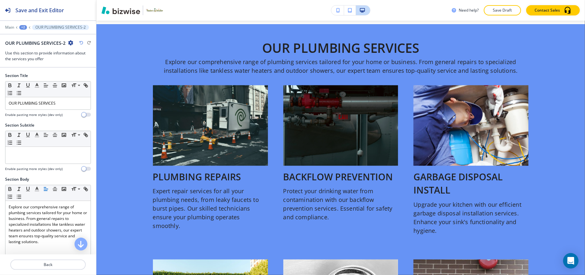
scroll to position [550, 0]
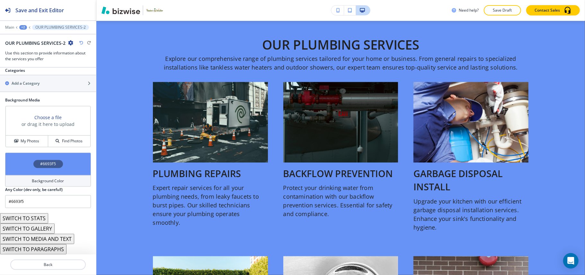
click at [17, 155] on div "#6693F5" at bounding box center [48, 163] width 86 height 23
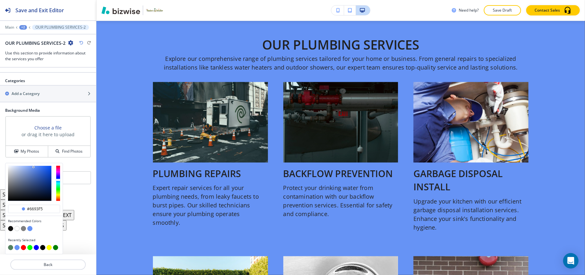
click at [10, 247] on button "button" at bounding box center [10, 247] width 5 height 5
type input "#548160"
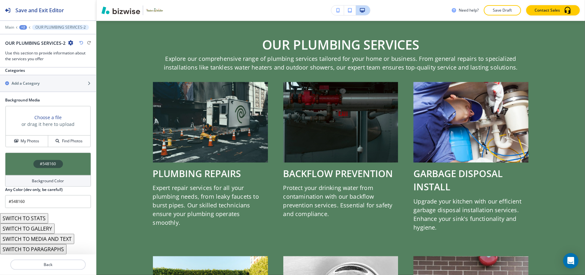
scroll to position [375, 0]
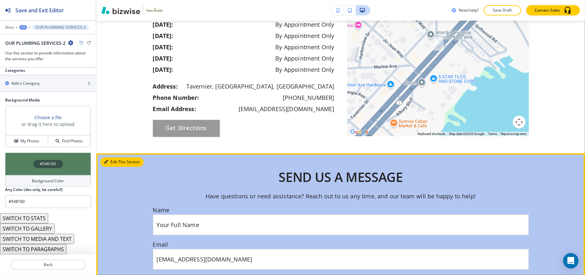
click at [106, 163] on icon "button" at bounding box center [106, 162] width 4 height 4
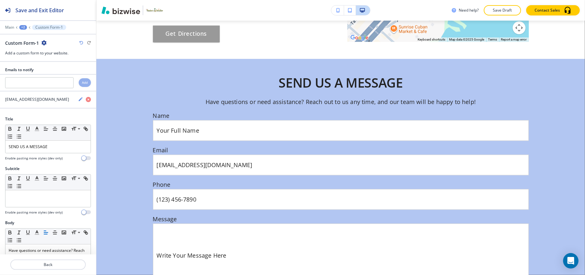
scroll to position [1240, 0]
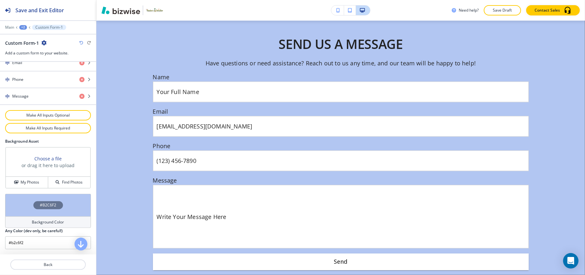
click at [20, 206] on div "#B2C6F2" at bounding box center [48, 205] width 86 height 23
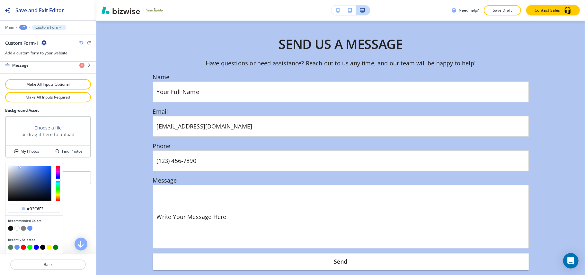
click at [9, 246] on button "button" at bounding box center [10, 246] width 5 height 5
type input "#548160"
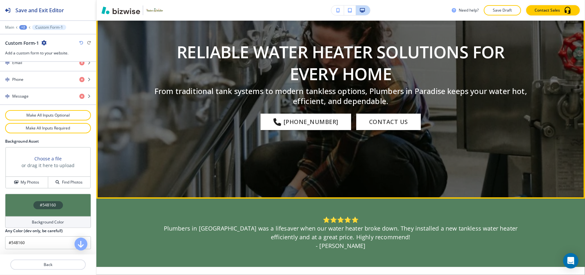
scroll to position [0, 0]
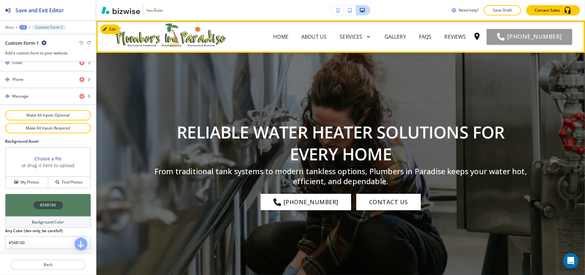
click at [295, 31] on span "ABOUT US" at bounding box center [314, 37] width 38 height 26
click at [302, 37] on p "ABOUT US" at bounding box center [314, 37] width 25 height 8
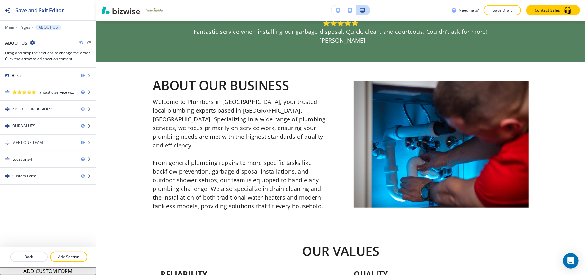
scroll to position [264, 0]
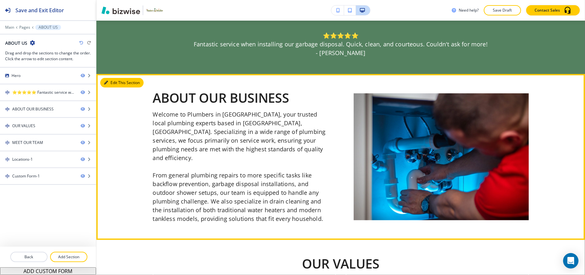
click at [109, 82] on button "Edit This Section" at bounding box center [121, 83] width 43 height 10
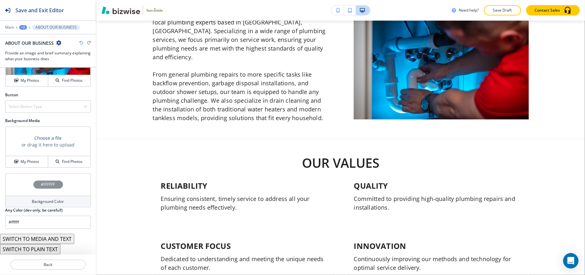
scroll to position [0, 0]
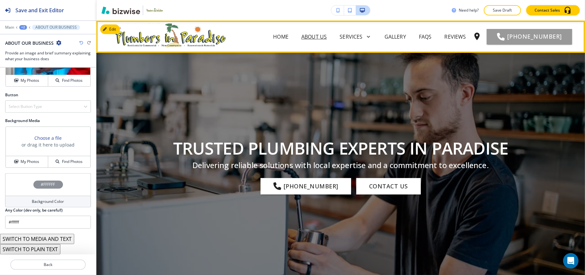
click at [455, 50] on span "CONTACT US" at bounding box center [450, 63] width 45 height 26
click at [463, 59] on p "CONTACT US" at bounding box center [451, 63] width 32 height 8
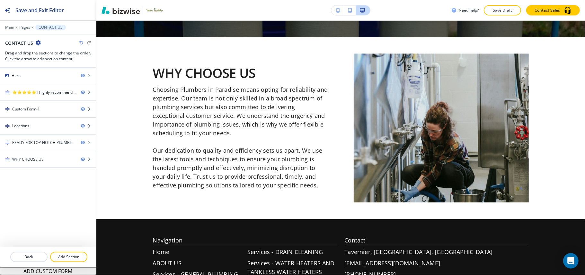
scroll to position [853, 0]
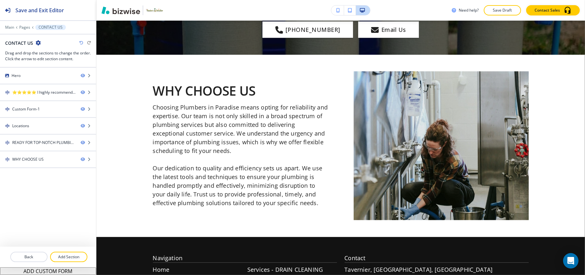
click at [8, 24] on div at bounding box center [48, 23] width 96 height 4
click at [7, 26] on p "Main" at bounding box center [9, 27] width 9 height 5
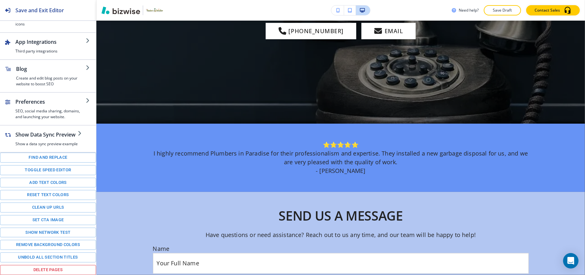
scroll to position [0, 0]
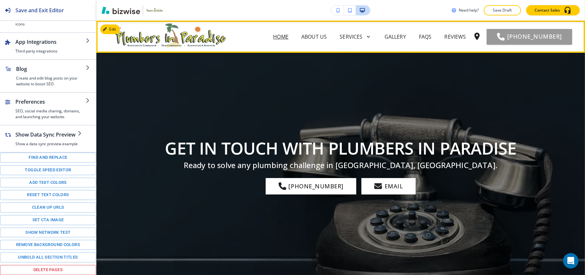
click at [273, 34] on p "Home" at bounding box center [280, 37] width 15 height 8
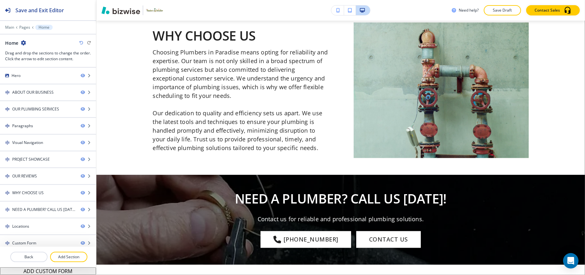
scroll to position [2231, 0]
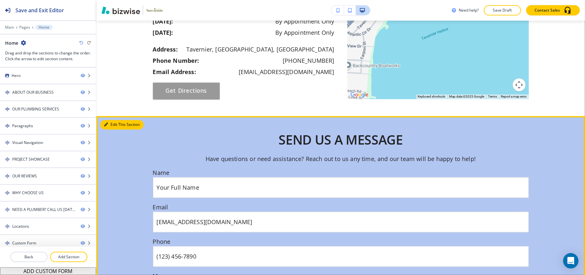
click at [110, 120] on button "Edit This Section" at bounding box center [121, 125] width 43 height 10
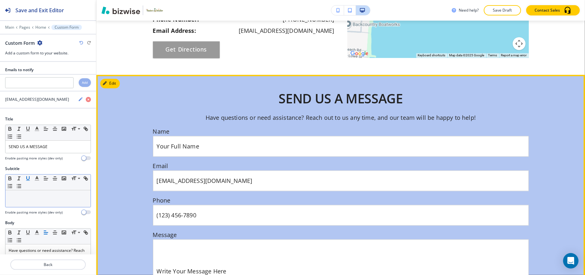
scroll to position [2644, 0]
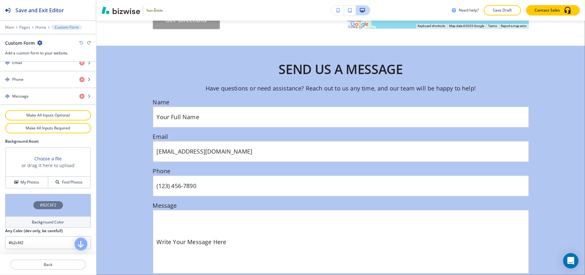
click at [27, 203] on div "#B2C6F2" at bounding box center [48, 205] width 86 height 23
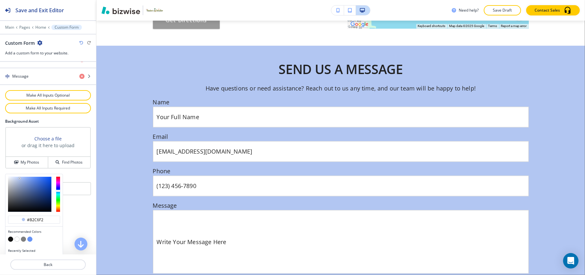
scroll to position [355, 0]
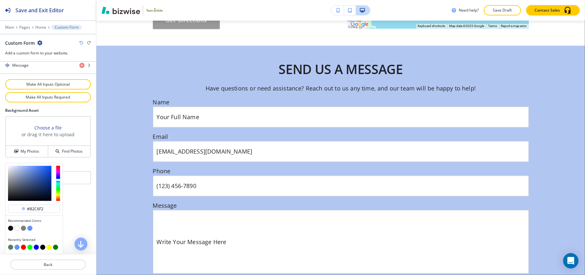
type input "#5a8af2"
click at [35, 167] on div at bounding box center [29, 183] width 43 height 35
type input "#5a8af2"
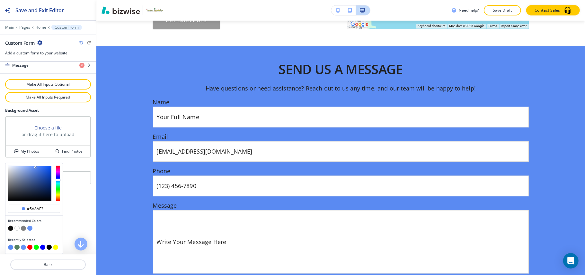
type input "#2264f7"
click at [46, 167] on div at bounding box center [29, 183] width 43 height 35
type input "#2264f7"
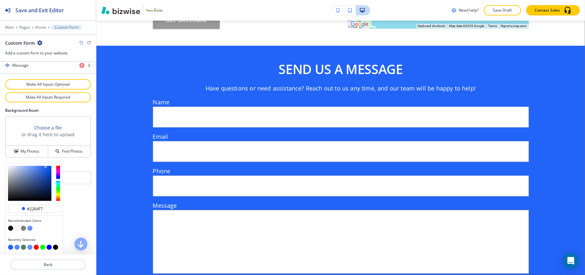
type input "#0651f7"
click at [50, 167] on div at bounding box center [29, 183] width 43 height 35
type input "#0651f7"
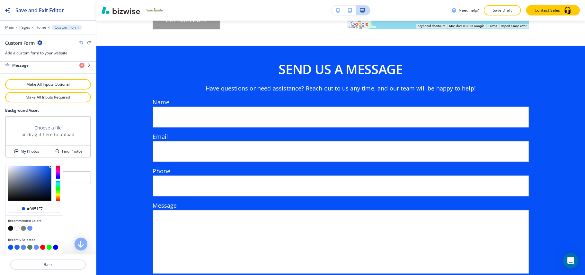
type input "#0746d2"
click at [50, 172] on div at bounding box center [29, 183] width 43 height 35
type input "#0544cd"
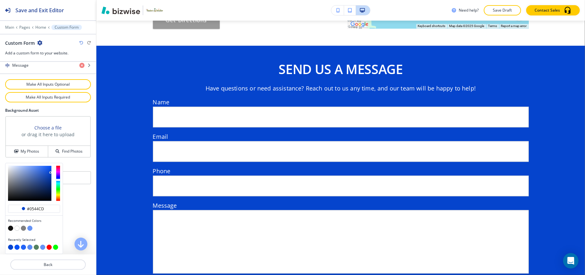
type input "#1a4dbf"
click at [46, 174] on div at bounding box center [29, 183] width 43 height 35
type input "#1a4dbf"
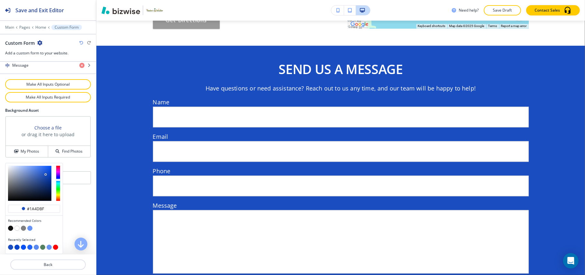
type input "#426dcd"
click at [38, 172] on div at bounding box center [29, 183] width 43 height 35
type input "#426dcd"
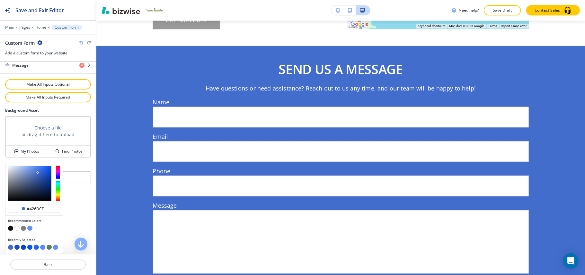
type input "#3c63ba"
click at [38, 175] on div at bounding box center [29, 183] width 43 height 35
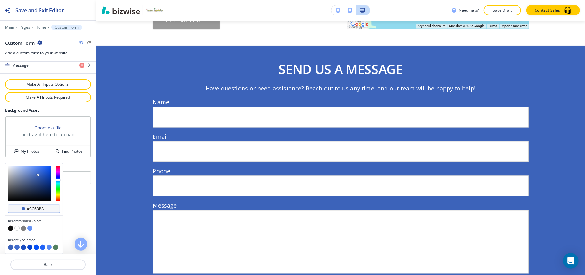
click at [51, 209] on div "#3c63ba" at bounding box center [34, 208] width 52 height 8
click at [49, 207] on input "#3c63ba" at bounding box center [37, 208] width 23 height 5
click at [48, 207] on input "#3c63ba" at bounding box center [37, 208] width 23 height 5
click at [49, 207] on input "#3c63ba" at bounding box center [37, 208] width 23 height 5
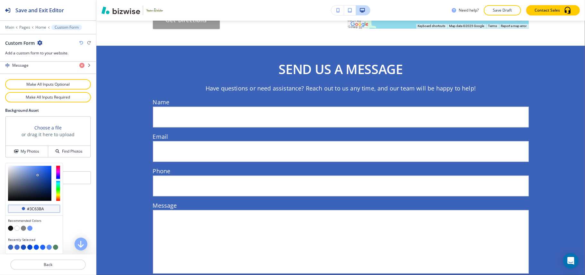
click at [47, 209] on input "#3c63ba" at bounding box center [37, 208] width 23 height 5
paste input "6693F5"
type input "#6693F5"
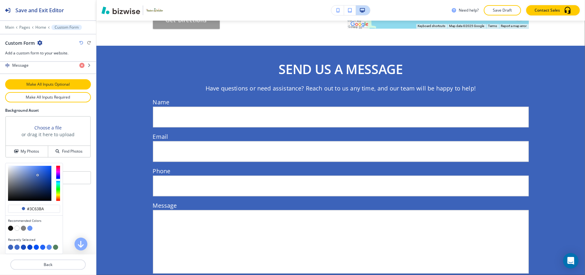
type input "#6693F5"
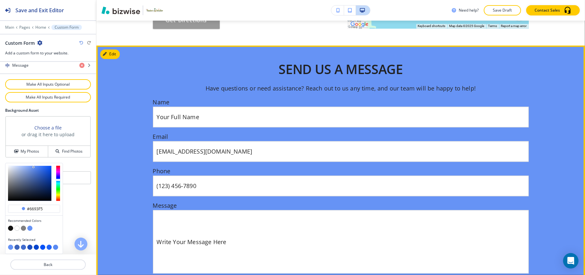
scroll to position [2558, 0]
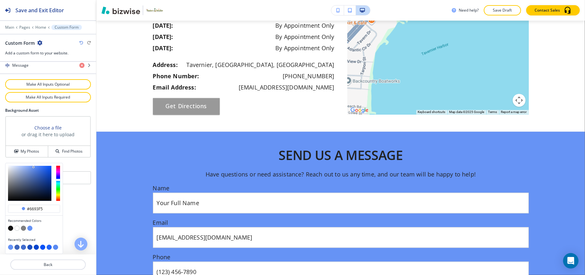
type input "#6693f5"
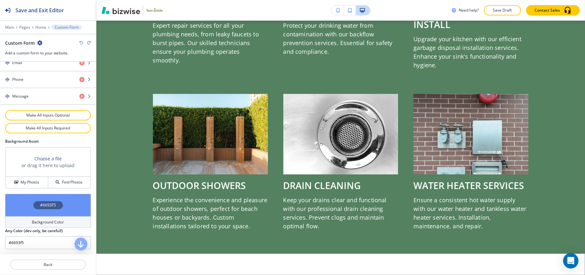
scroll to position [381, 0]
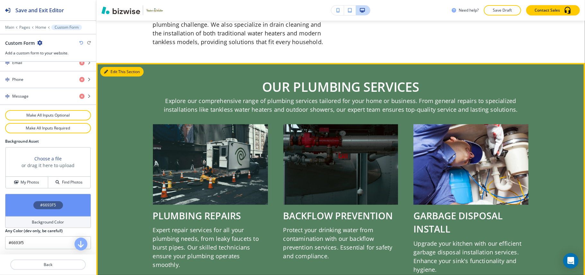
click at [111, 67] on button "Edit This Section" at bounding box center [121, 72] width 43 height 10
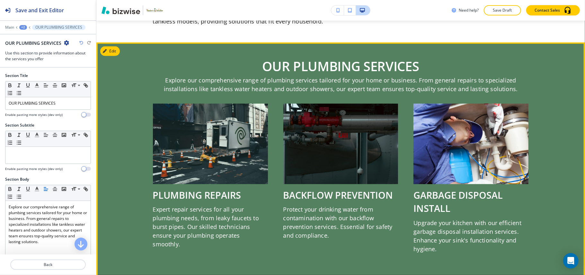
scroll to position [415, 0]
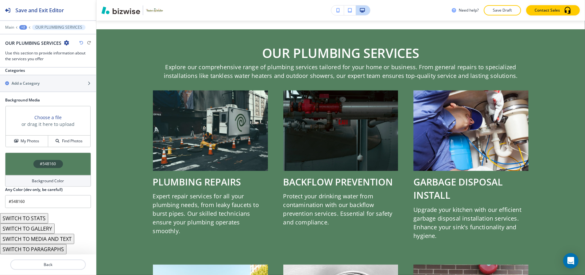
click at [22, 159] on div "#548160" at bounding box center [48, 163] width 86 height 23
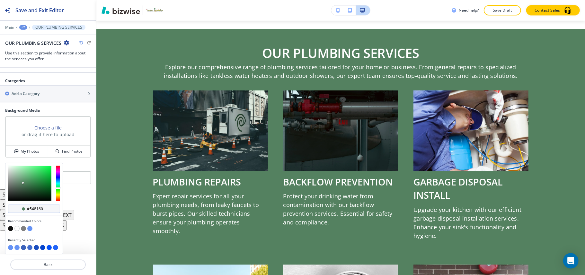
scroll to position [365, 0]
click at [44, 208] on input "#548160" at bounding box center [37, 208] width 23 height 5
paste input "6693F5"
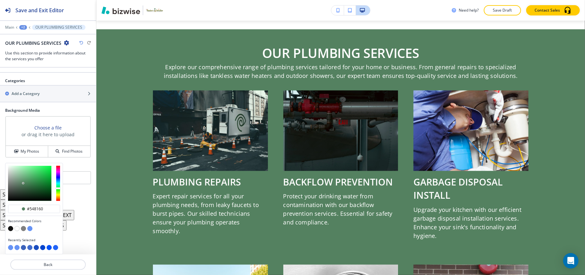
type input "#6693F5"
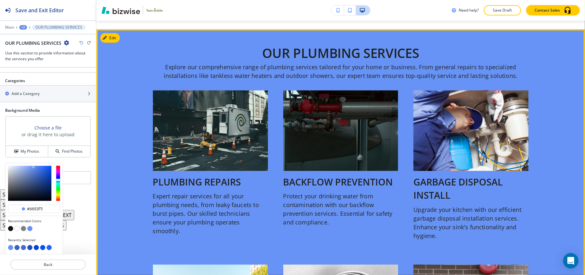
scroll to position [543, 0]
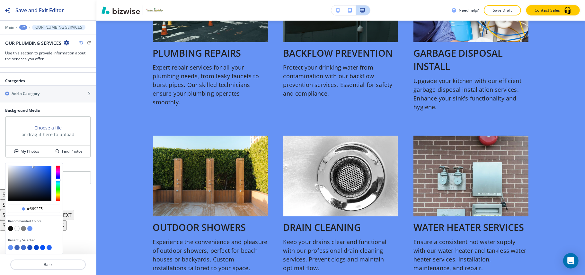
type input "#4c81f3"
click at [38, 167] on div at bounding box center [29, 183] width 43 height 35
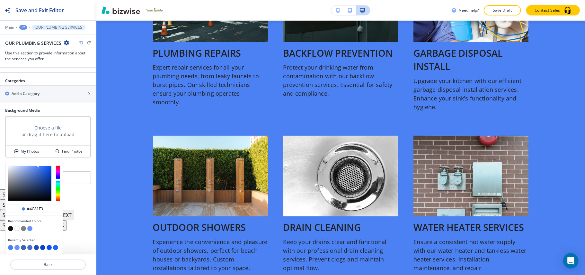
type input "#4c81f3"
type input "#417bfa"
click at [40, 166] on div at bounding box center [29, 183] width 43 height 35
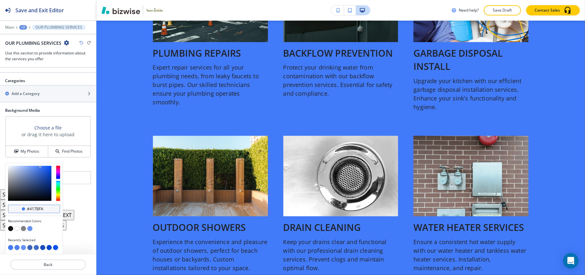
click at [47, 208] on input "#417bfa" at bounding box center [37, 208] width 23 height 5
paste input "6693F5"
type input "#6693F5"
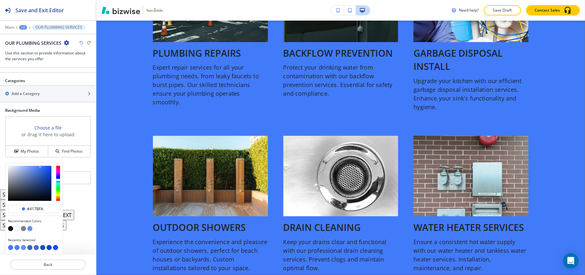
type input "#6693F5"
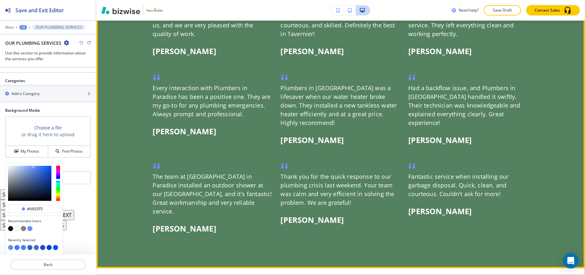
scroll to position [1829, 0]
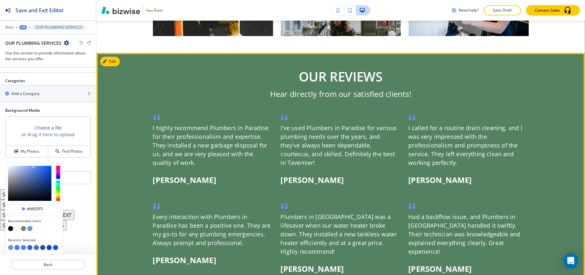
type input "#6693f5"
click at [114, 53] on div at bounding box center [340, 225] width 489 height 344
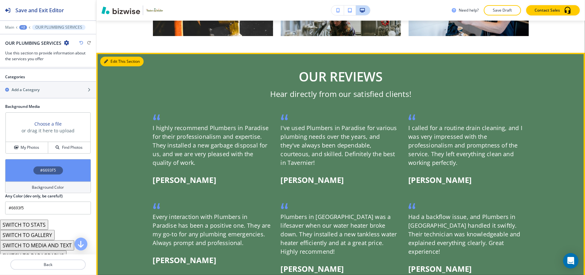
click at [116, 57] on button "Edit This Section" at bounding box center [121, 62] width 43 height 10
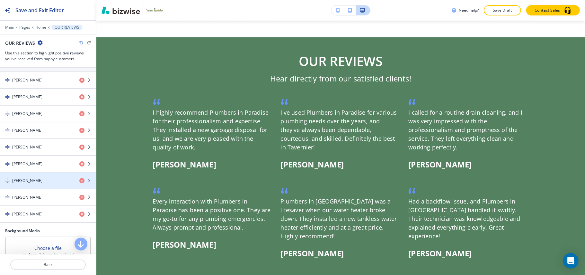
scroll to position [222, 0]
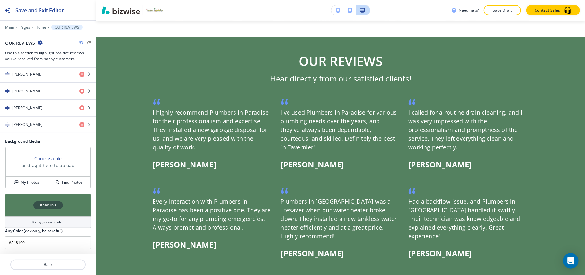
click at [21, 201] on div "#548160" at bounding box center [48, 205] width 86 height 23
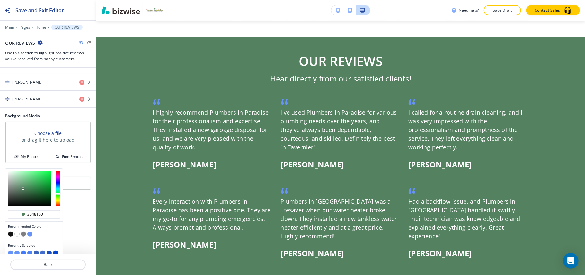
scroll to position [253, 0]
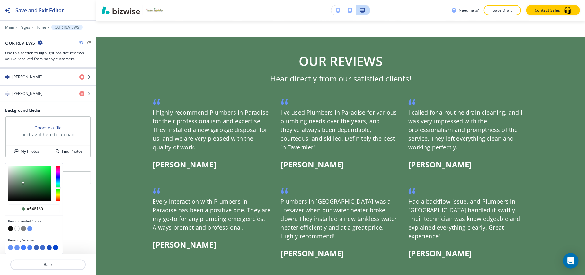
click at [22, 226] on button "button" at bounding box center [23, 228] width 5 height 5
type input "#7f7f7f"
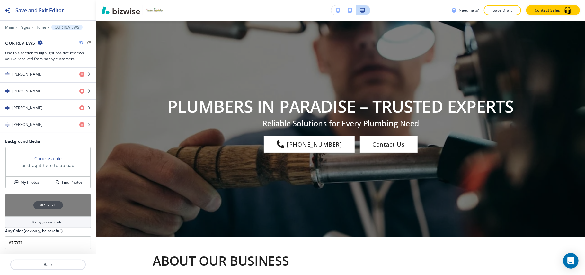
scroll to position [0, 0]
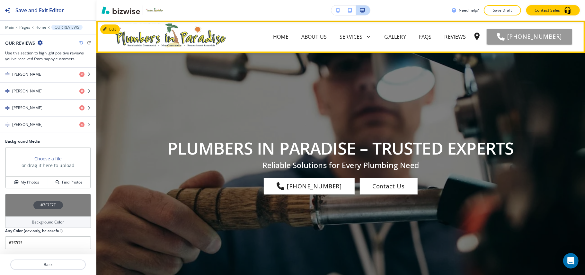
click at [302, 34] on p "ABOUT US" at bounding box center [314, 37] width 25 height 8
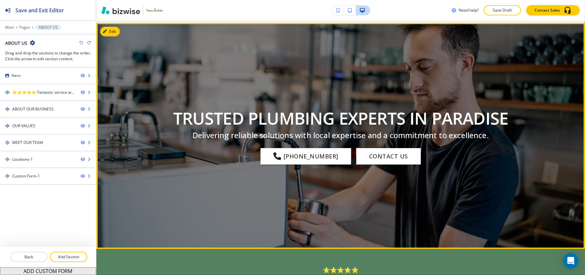
scroll to position [171, 0]
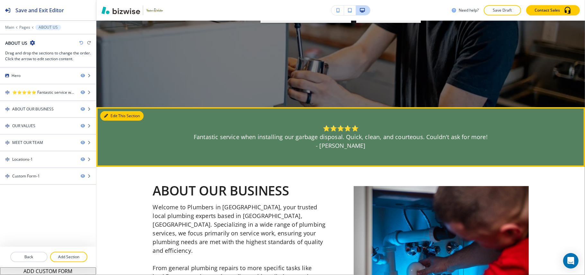
click at [119, 114] on button "Edit This Section" at bounding box center [121, 116] width 43 height 10
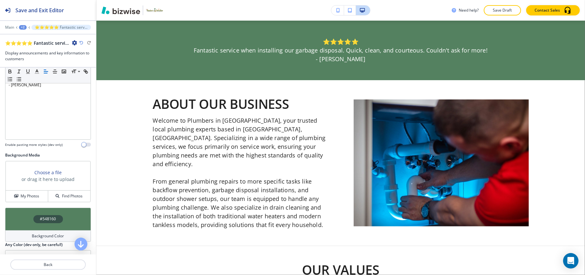
scroll to position [67, 0]
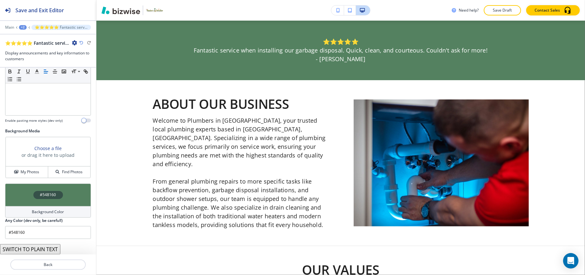
click at [26, 191] on div "#548160" at bounding box center [48, 194] width 86 height 23
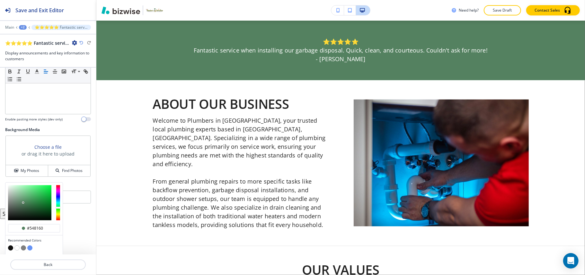
scroll to position [0, 0]
click at [30, 248] on button "button" at bounding box center [29, 247] width 5 height 5
type input "#6693f5"
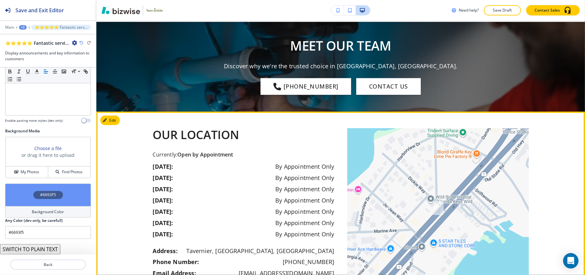
scroll to position [772, 0]
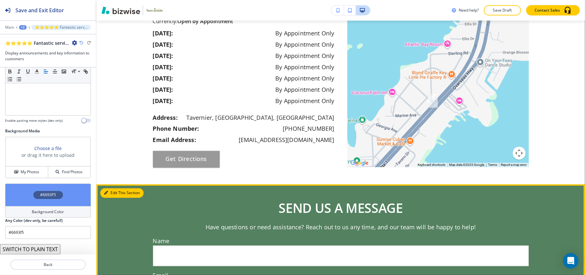
click at [112, 188] on button "Edit This Section" at bounding box center [121, 193] width 43 height 10
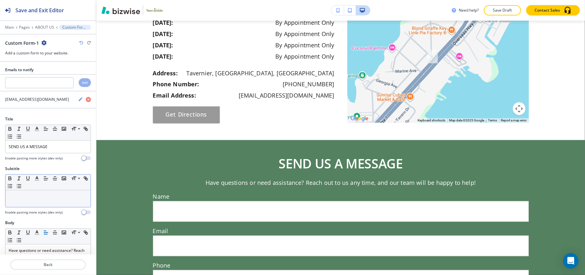
scroll to position [930, 0]
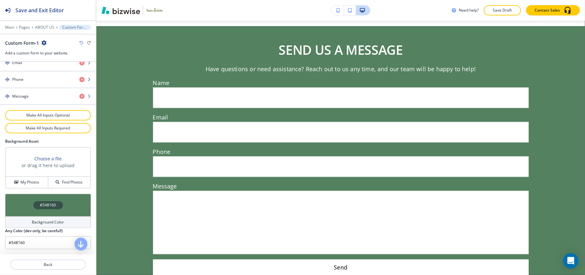
click at [12, 202] on div "#548160" at bounding box center [48, 205] width 86 height 23
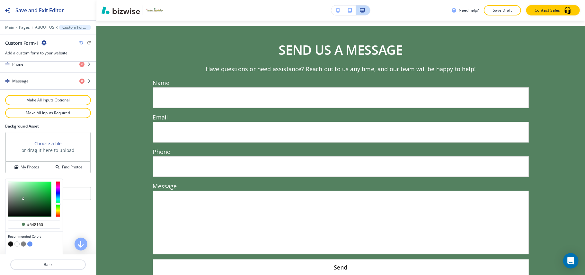
scroll to position [355, 0]
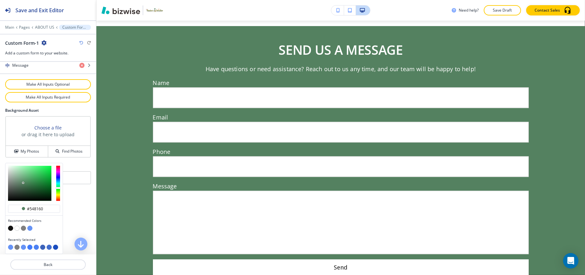
click at [23, 228] on button "button" at bounding box center [23, 227] width 5 height 5
type input "#7f7f7f"
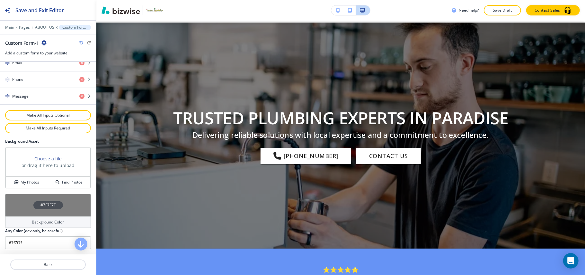
scroll to position [0, 0]
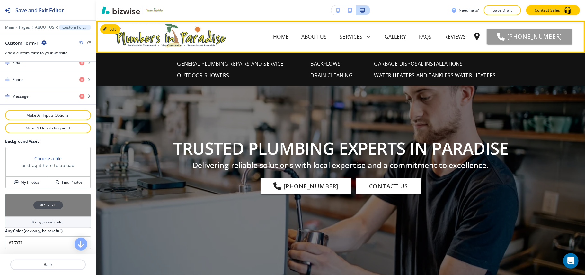
click at [385, 37] on p "GALLERY" at bounding box center [396, 37] width 22 height 8
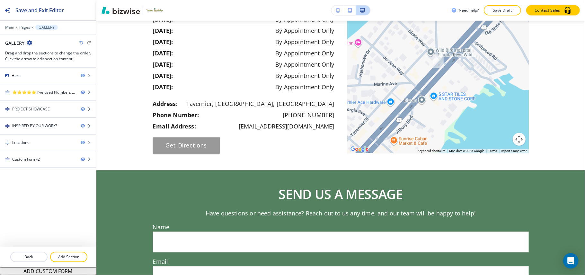
scroll to position [1043, 0]
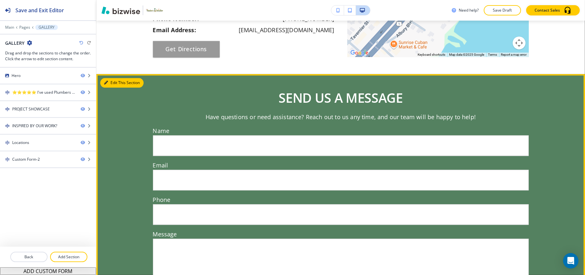
click at [117, 80] on button "Edit This Section" at bounding box center [121, 83] width 43 height 10
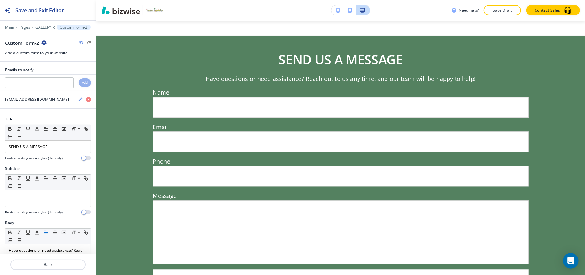
scroll to position [1096, 0]
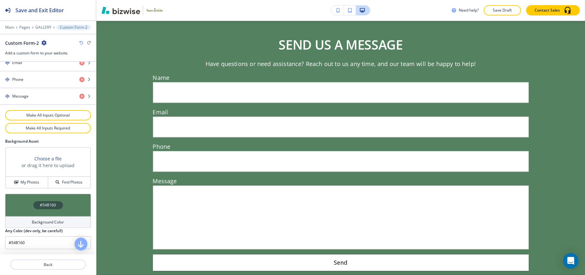
click at [20, 206] on div "#548160" at bounding box center [48, 205] width 86 height 23
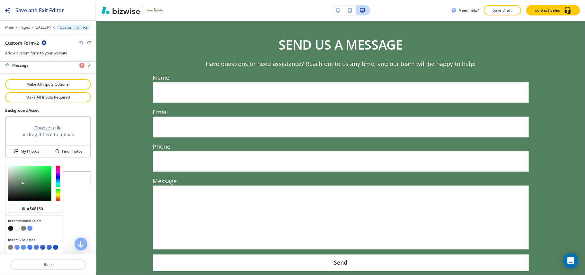
click at [23, 226] on button "button" at bounding box center [23, 227] width 5 height 5
type input "#7f7f7f"
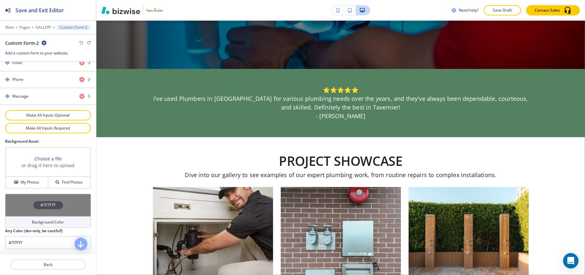
scroll to position [0, 0]
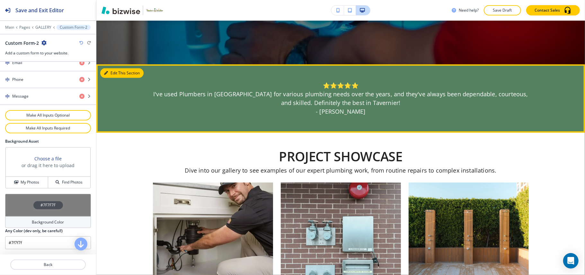
click at [119, 72] on button "Edit This Section" at bounding box center [121, 73] width 43 height 10
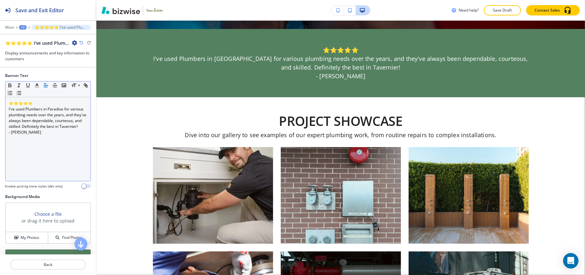
scroll to position [258, 0]
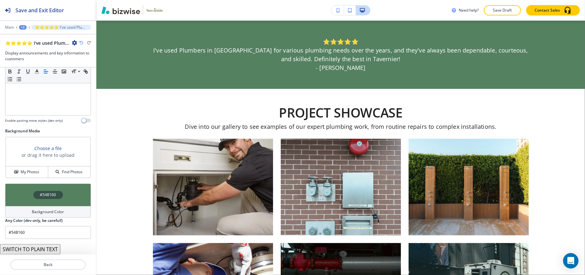
click at [23, 197] on div "#548160" at bounding box center [48, 194] width 86 height 23
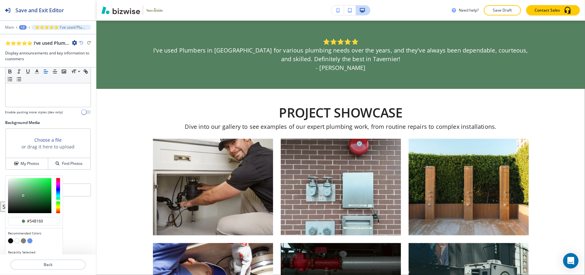
scroll to position [87, 0]
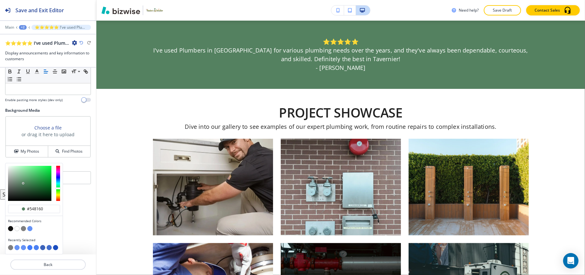
click at [30, 228] on button "button" at bounding box center [29, 228] width 5 height 5
type input "#6693f5"
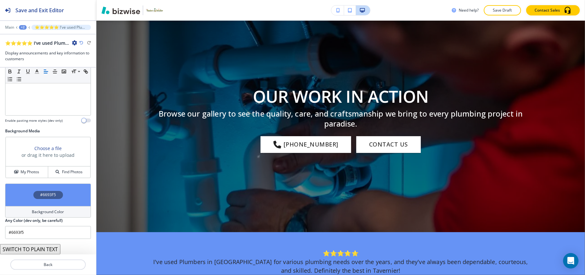
scroll to position [0, 0]
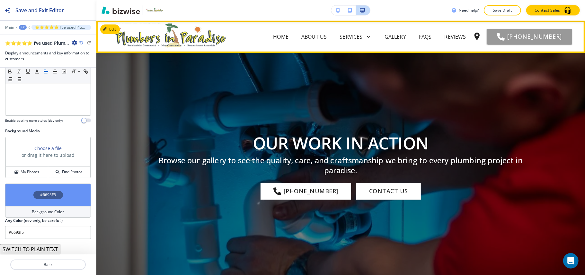
click at [378, 36] on div "GALLERY" at bounding box center [395, 37] width 34 height 8
click at [419, 36] on p "FAQs" at bounding box center [425, 37] width 13 height 8
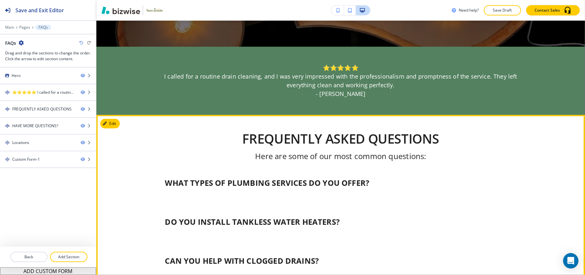
scroll to position [214, 0]
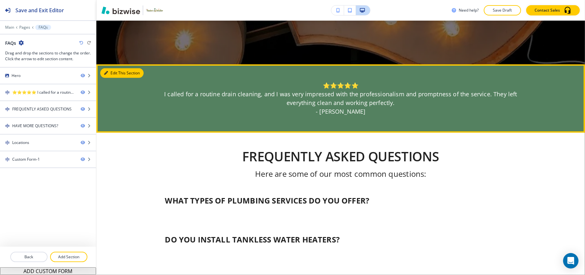
click at [106, 69] on button "Edit This Section" at bounding box center [121, 73] width 43 height 10
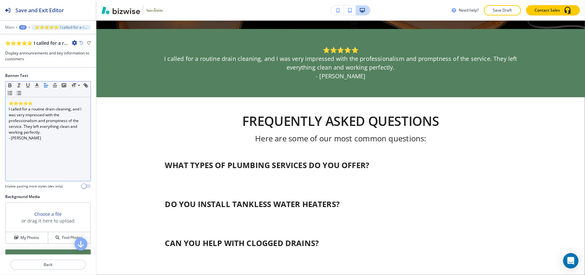
scroll to position [258, 0]
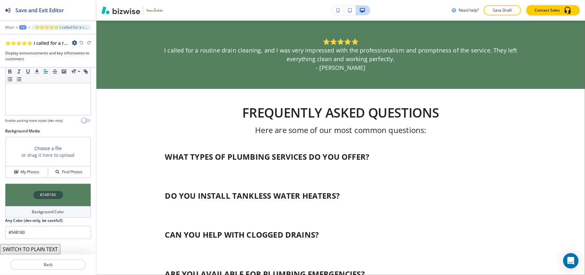
click at [24, 192] on div "#548160" at bounding box center [48, 194] width 86 height 23
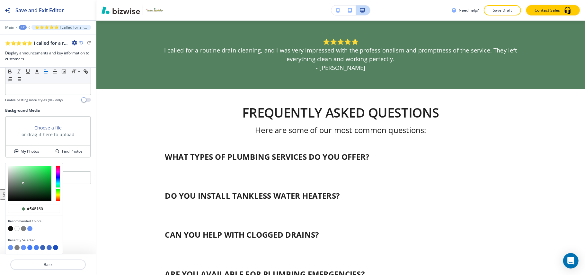
click at [25, 227] on button "button" at bounding box center [23, 228] width 5 height 5
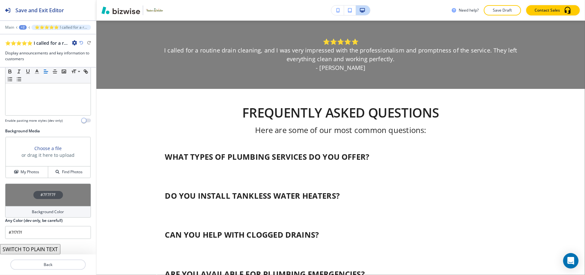
scroll to position [67, 0]
click at [16, 208] on div "Background Color" at bounding box center [48, 212] width 86 height 12
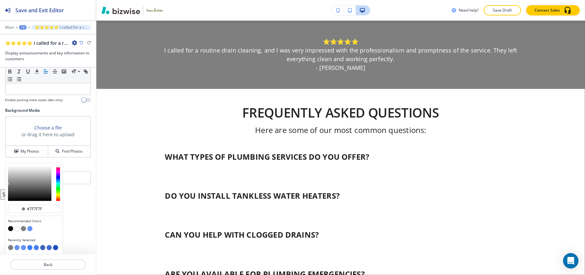
click at [30, 226] on button "button" at bounding box center [29, 228] width 5 height 5
type input "#6693f5"
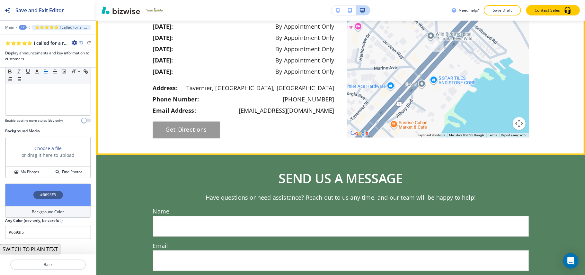
scroll to position [944, 0]
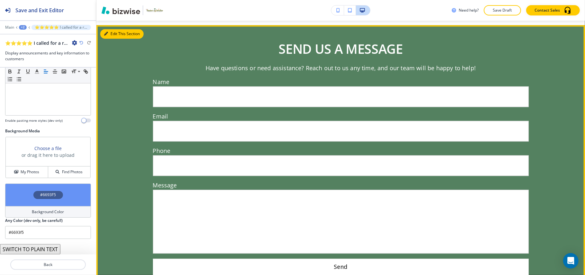
click at [114, 34] on button "Edit This Section" at bounding box center [121, 34] width 43 height 10
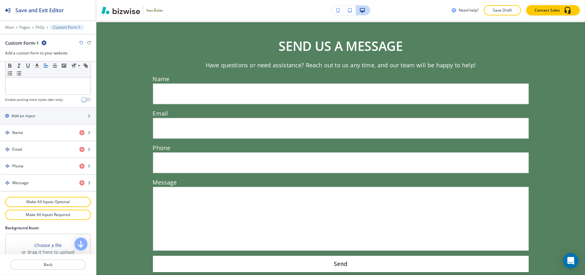
scroll to position [323, 0]
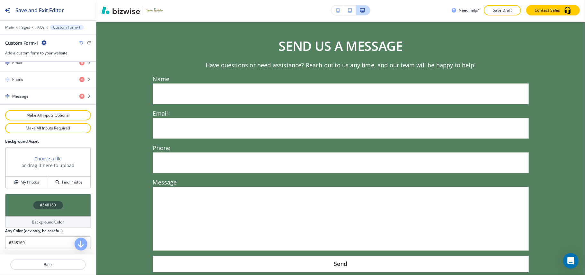
click at [22, 204] on div "#548160" at bounding box center [48, 205] width 86 height 23
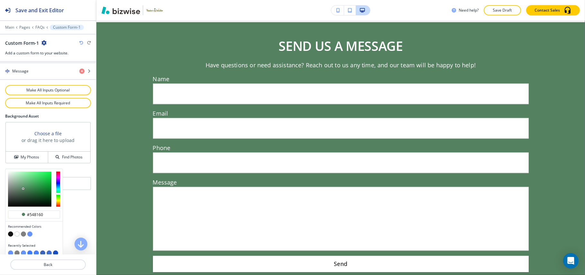
scroll to position [355, 0]
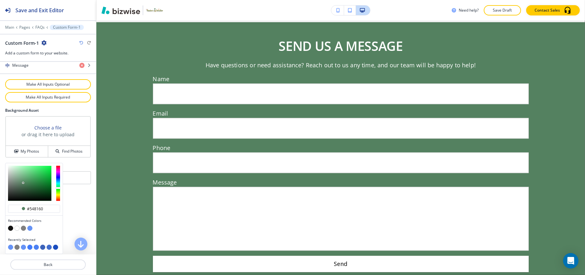
click at [29, 228] on button "button" at bounding box center [29, 227] width 5 height 5
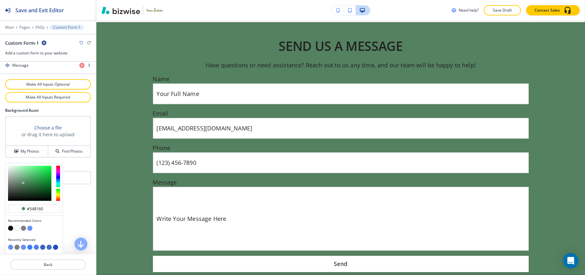
scroll to position [323, 0]
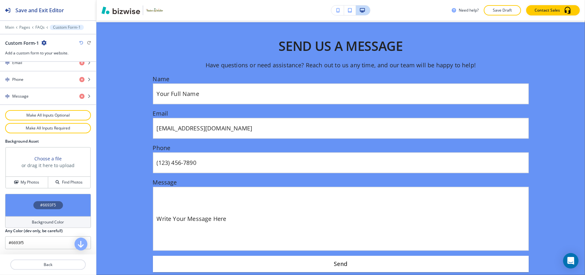
click at [23, 206] on div "#6693F5" at bounding box center [48, 205] width 86 height 23
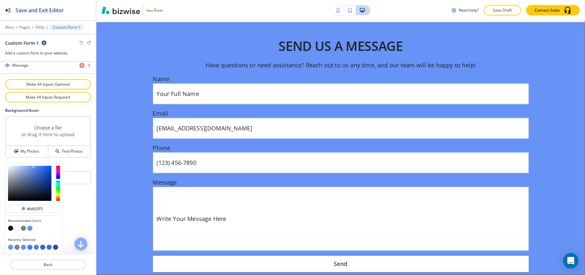
click at [23, 229] on button "button" at bounding box center [23, 227] width 5 height 5
type input "#7f7f7f"
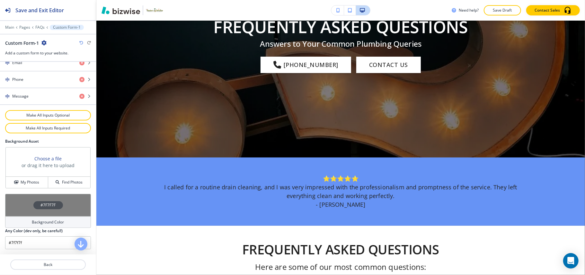
scroll to position [0, 0]
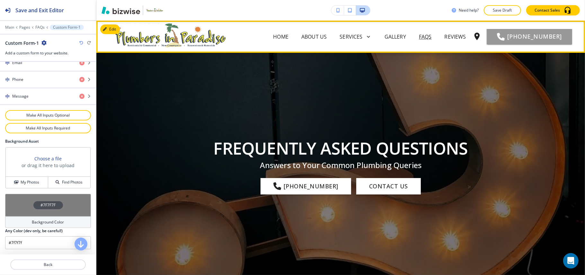
click at [439, 37] on div "REVIEWS" at bounding box center [456, 37] width 34 height 8
click at [445, 35] on p "REVIEWS" at bounding box center [456, 37] width 22 height 8
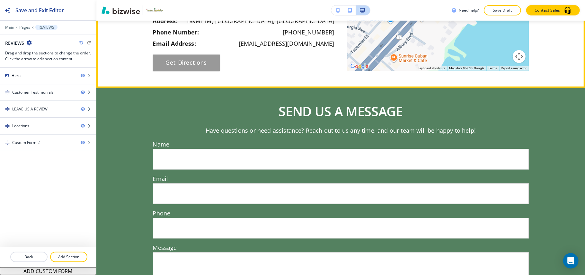
scroll to position [828, 0]
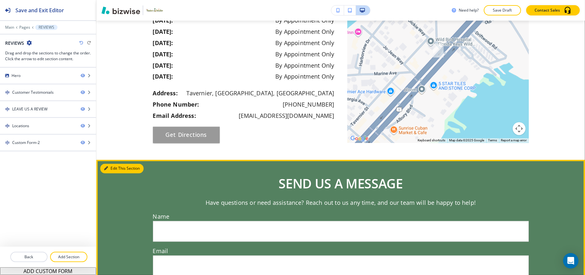
click at [113, 164] on button "Edit This Section" at bounding box center [121, 169] width 43 height 10
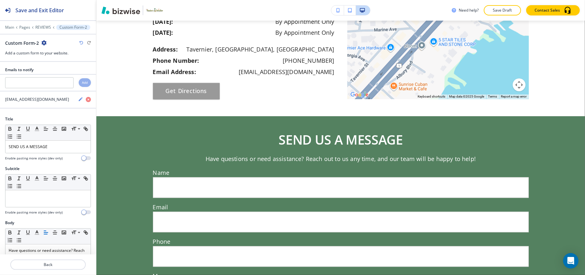
scroll to position [960, 0]
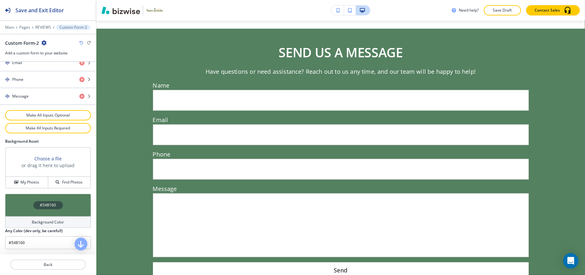
click at [22, 208] on div "#548160" at bounding box center [48, 205] width 86 height 23
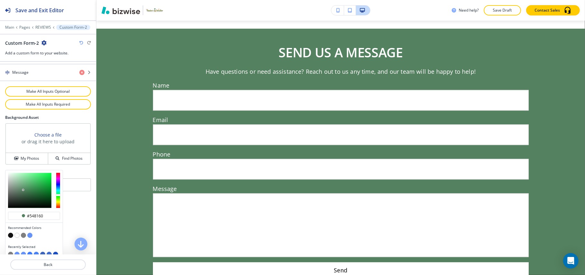
scroll to position [355, 0]
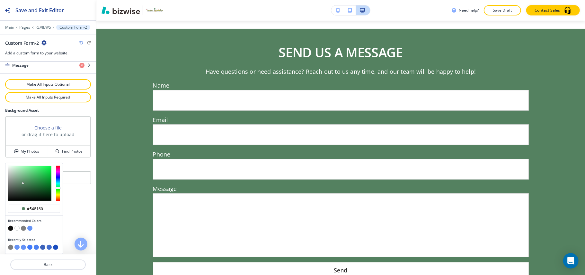
click at [24, 228] on button "button" at bounding box center [23, 227] width 5 height 5
type input "#7f7f7f"
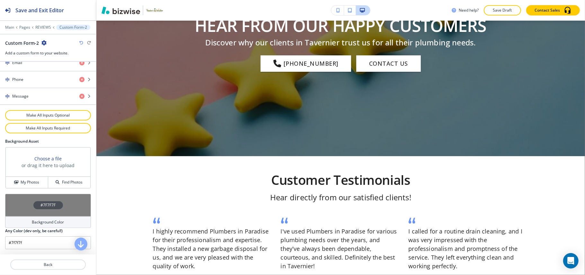
scroll to position [0, 0]
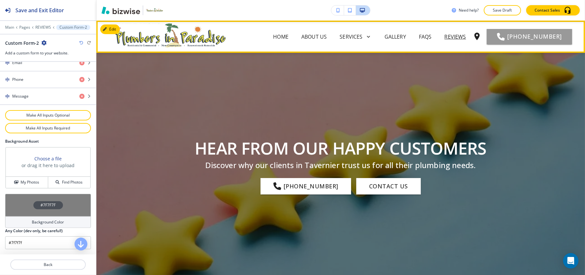
click at [451, 59] on p "CONTACT US" at bounding box center [451, 63] width 32 height 8
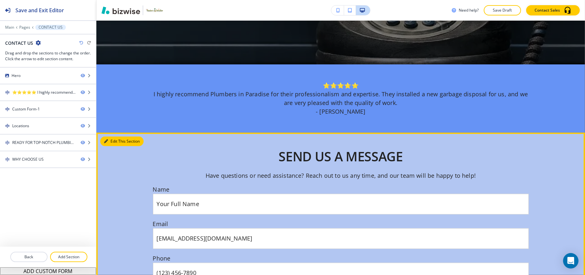
click at [111, 139] on button "Edit This Section" at bounding box center [121, 141] width 43 height 10
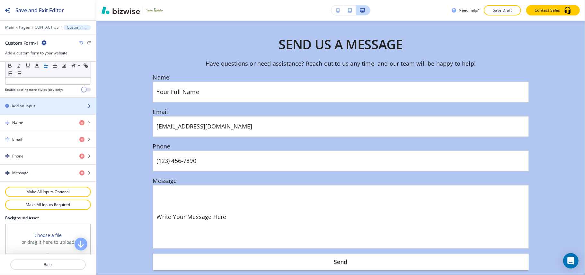
scroll to position [323, 0]
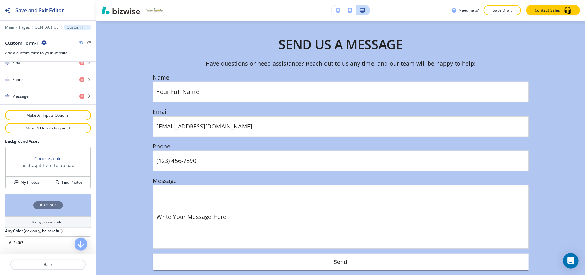
click at [22, 207] on div "#B2C6F2" at bounding box center [48, 205] width 86 height 23
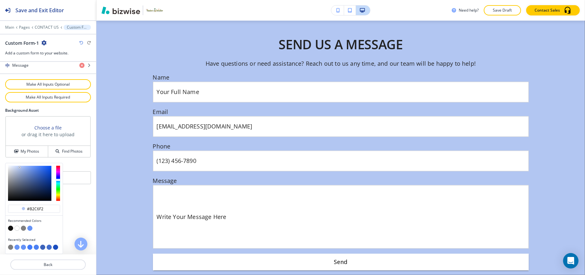
click at [23, 228] on button "button" at bounding box center [23, 227] width 5 height 5
type input "#7f7f7f"
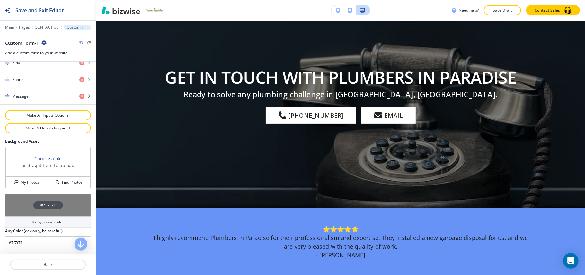
scroll to position [0, 0]
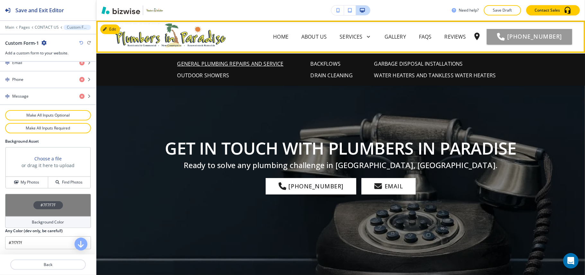
click at [228, 62] on p "GENERAL PLUMBING REPAIRS AND SERVICE" at bounding box center [230, 64] width 106 height 8
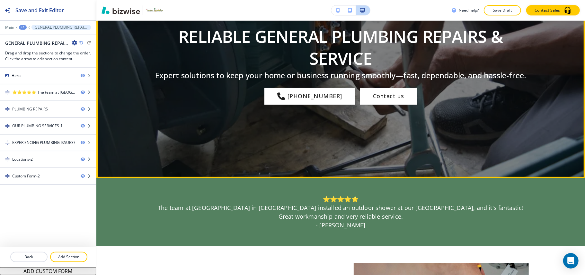
scroll to position [214, 0]
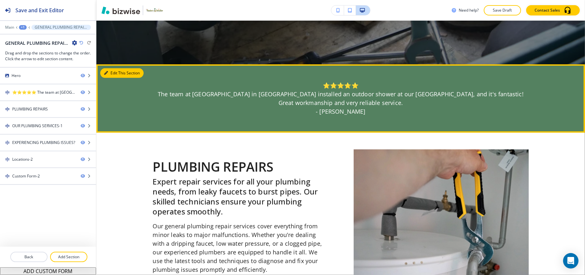
click at [119, 71] on button "Edit This Section" at bounding box center [121, 73] width 43 height 10
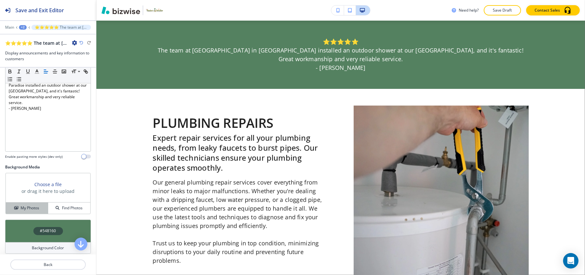
scroll to position [67, 0]
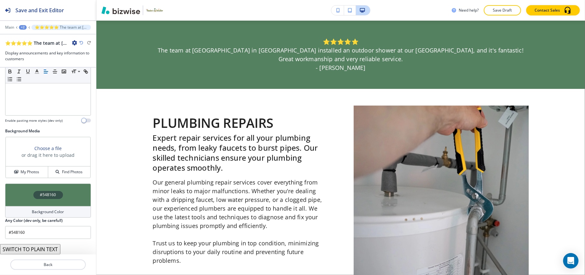
click at [12, 192] on div "#548160" at bounding box center [48, 194] width 86 height 23
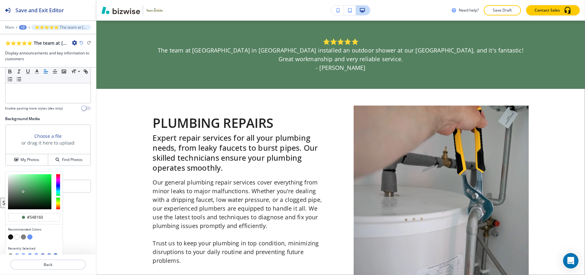
scroll to position [87, 0]
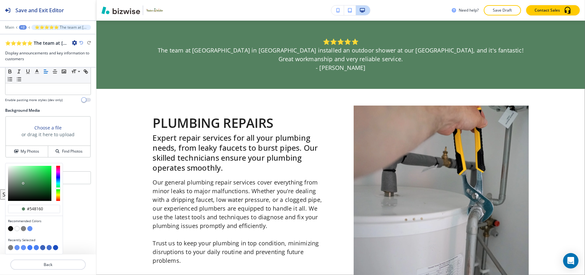
click at [31, 229] on button "button" at bounding box center [29, 228] width 5 height 5
type input "#6693f5"
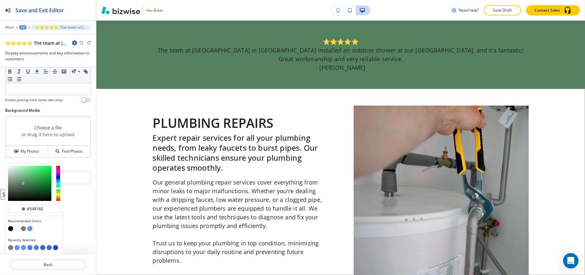
scroll to position [67, 0]
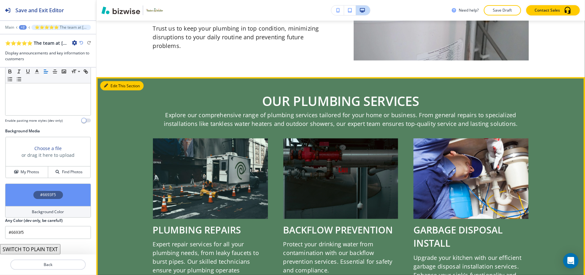
click at [118, 85] on button "Edit This Section" at bounding box center [121, 86] width 43 height 10
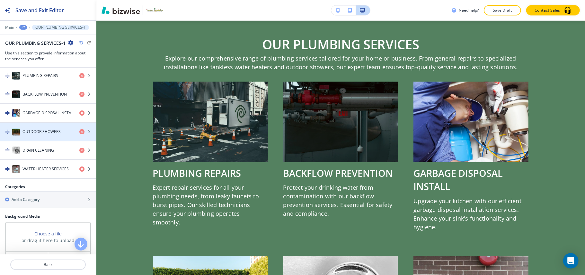
scroll to position [343, 0]
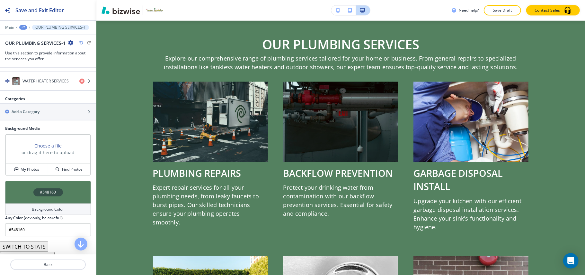
click at [27, 198] on div "#548160" at bounding box center [48, 192] width 86 height 23
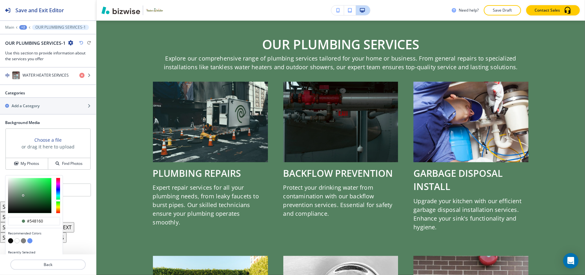
scroll to position [365, 0]
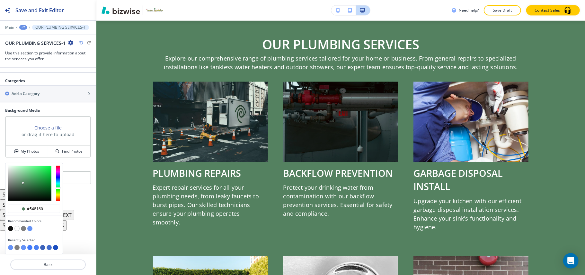
click at [32, 228] on div at bounding box center [34, 229] width 52 height 6
click at [31, 228] on button "button" at bounding box center [29, 228] width 5 height 5
type input "#6693f5"
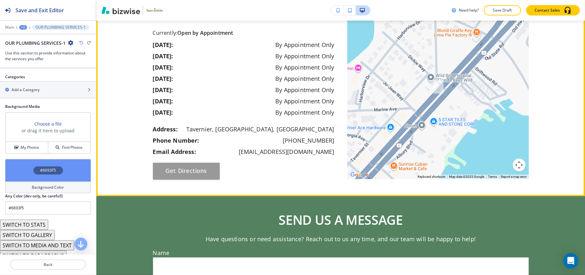
scroll to position [1215, 0]
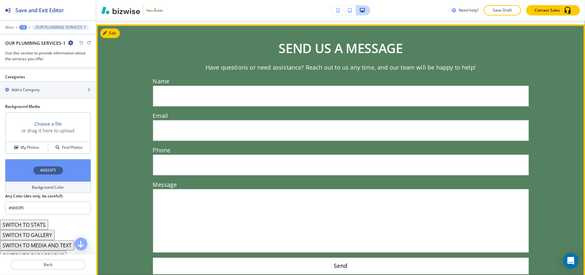
click at [113, 40] on div at bounding box center [340, 157] width 489 height 266
click at [112, 36] on button "Edit This Section" at bounding box center [121, 33] width 43 height 10
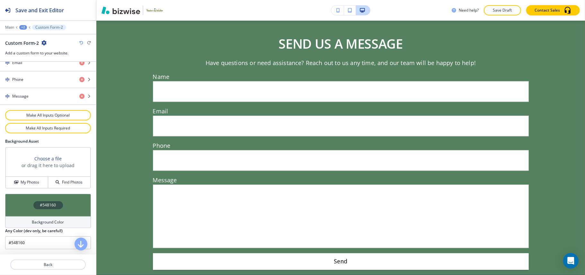
click at [21, 201] on div "#548160" at bounding box center [48, 205] width 86 height 23
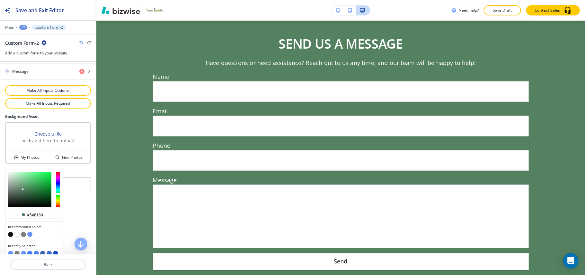
scroll to position [355, 0]
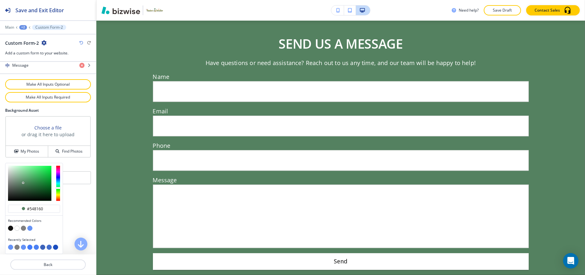
click at [23, 229] on button "button" at bounding box center [23, 227] width 5 height 5
type input "#7f7f7f"
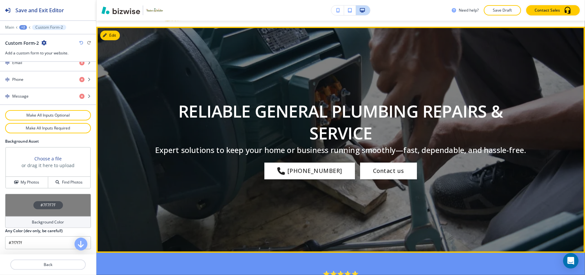
scroll to position [0, 0]
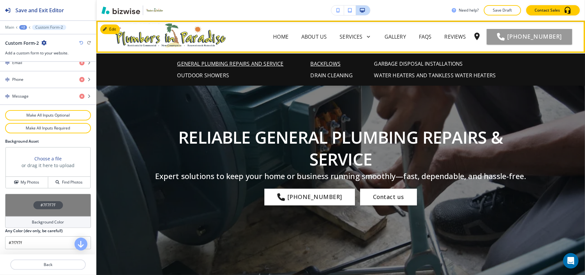
click at [329, 62] on p "BACKFLOWS" at bounding box center [326, 64] width 30 height 8
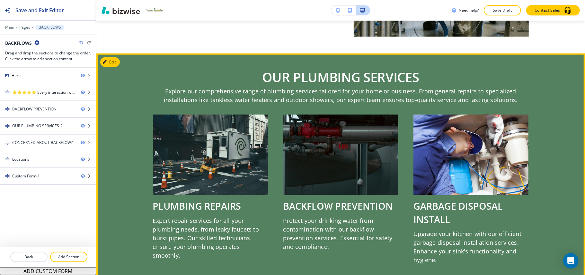
scroll to position [514, 0]
click at [116, 67] on div at bounding box center [340, 251] width 489 height 394
click at [115, 64] on button "Edit This Section" at bounding box center [121, 63] width 43 height 10
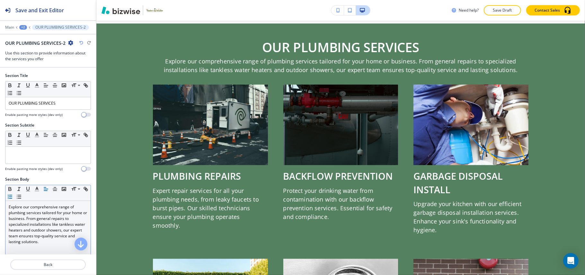
scroll to position [548, 0]
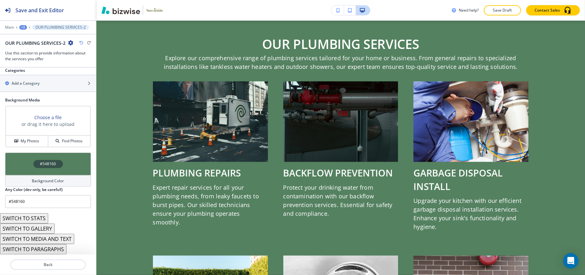
click at [18, 165] on div "#548160" at bounding box center [48, 163] width 86 height 23
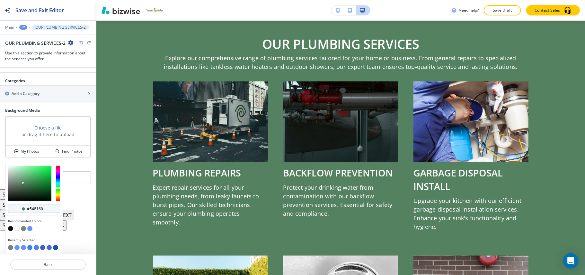
scroll to position [365, 0]
click at [30, 228] on button "button" at bounding box center [29, 228] width 5 height 5
type input "#6693f5"
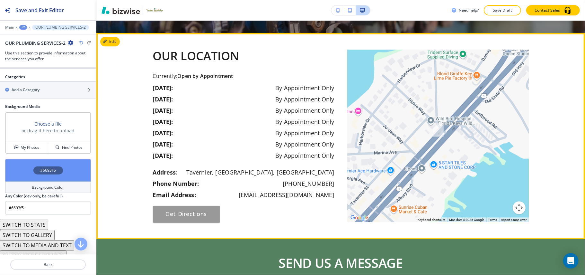
scroll to position [1191, 0]
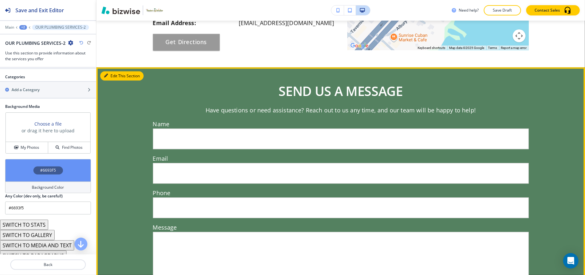
click at [108, 77] on button "Edit This Section" at bounding box center [121, 76] width 43 height 10
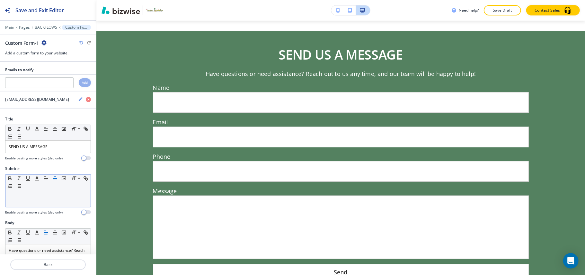
scroll to position [1238, 0]
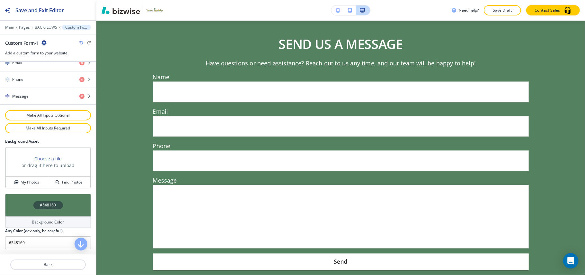
click at [23, 208] on div "#548160" at bounding box center [48, 205] width 86 height 23
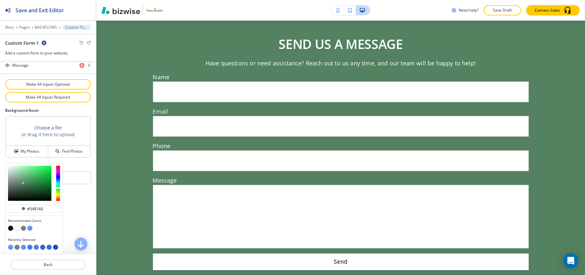
click at [24, 228] on button "button" at bounding box center [23, 227] width 5 height 5
type input "#7f7f7f"
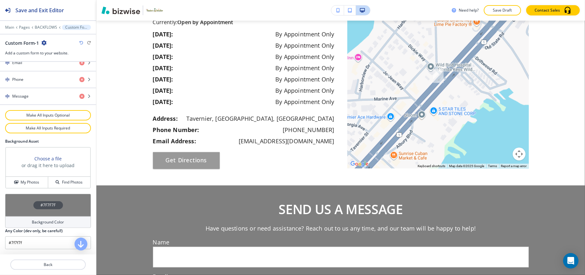
scroll to position [0, 0]
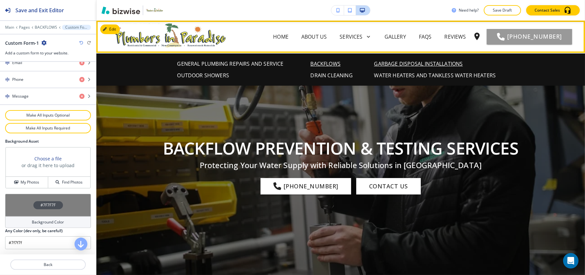
click at [399, 64] on p "GARBAGE DISPOSAL INSTALLATIONS" at bounding box center [419, 64] width 89 height 8
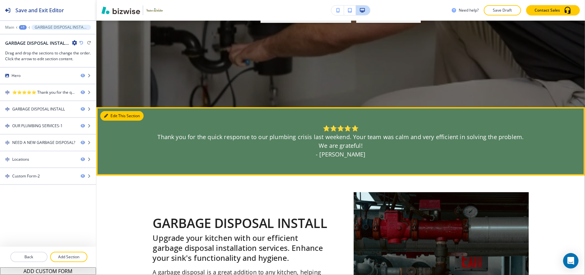
click at [109, 118] on button "Edit This Section" at bounding box center [121, 116] width 43 height 10
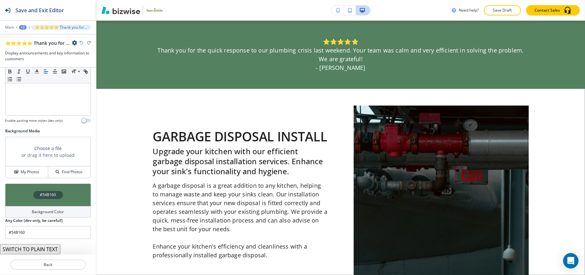
click at [15, 186] on div "#548160" at bounding box center [48, 194] width 86 height 23
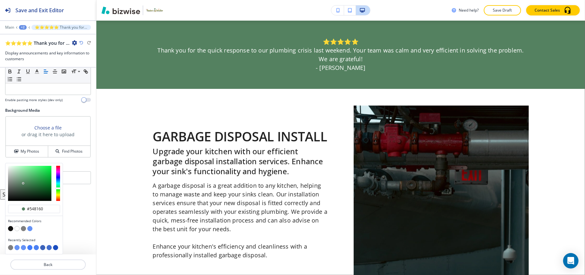
click at [30, 228] on button "button" at bounding box center [29, 228] width 5 height 5
type input "#6693f5"
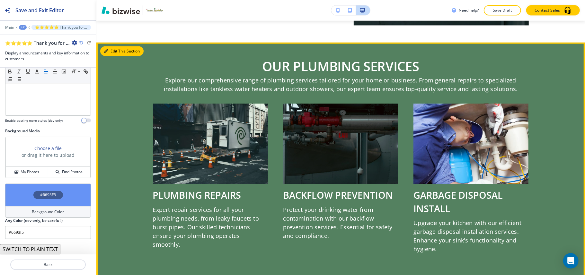
click at [115, 53] on button "Edit This Section" at bounding box center [121, 51] width 43 height 10
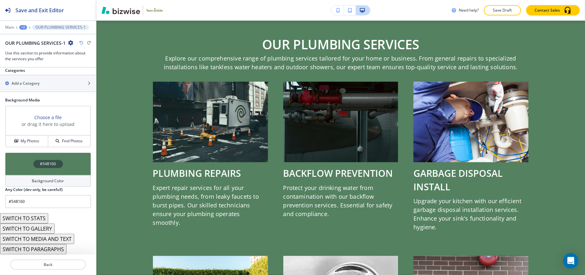
click at [29, 166] on div "#548160" at bounding box center [48, 163] width 86 height 23
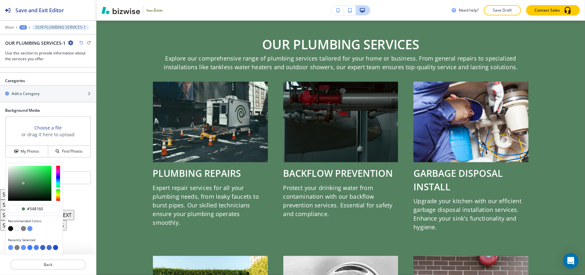
click at [29, 228] on button "button" at bounding box center [29, 228] width 5 height 5
type input "#6693f5"
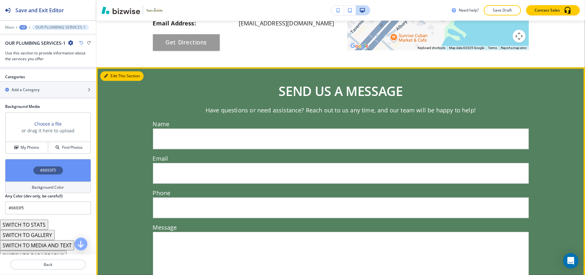
click at [116, 73] on button "Edit This Section" at bounding box center [121, 76] width 43 height 10
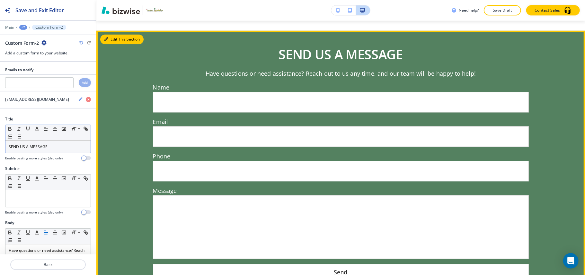
scroll to position [1227, 0]
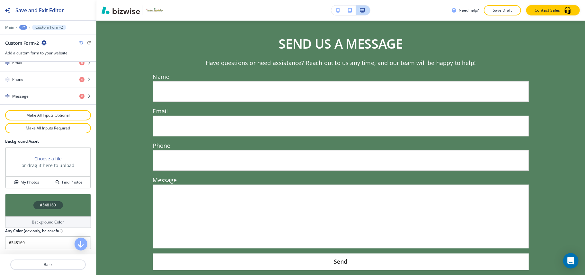
click at [27, 199] on div "#548160" at bounding box center [48, 205] width 86 height 23
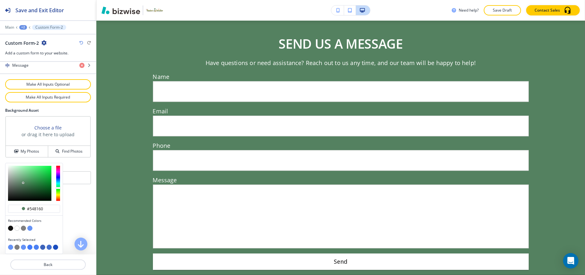
click at [24, 228] on button "button" at bounding box center [23, 227] width 5 height 5
type input "#7f7f7f"
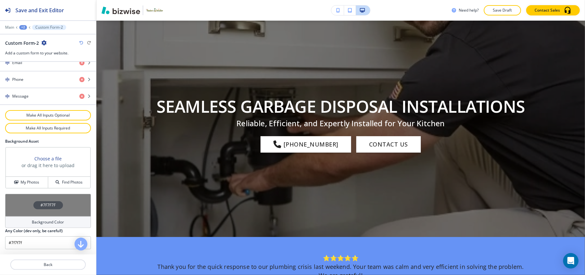
scroll to position [0, 0]
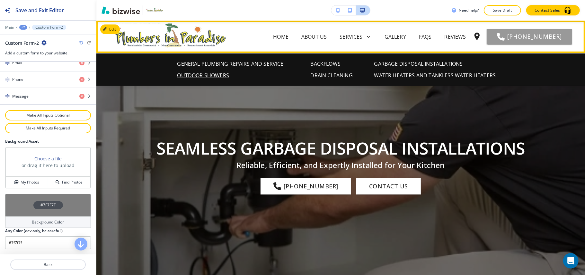
click at [218, 73] on p "OUTDOOR SHOWERS" at bounding box center [203, 75] width 52 height 8
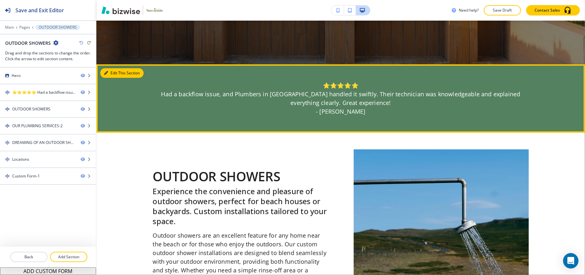
click at [110, 68] on button "Edit This Section" at bounding box center [121, 73] width 43 height 10
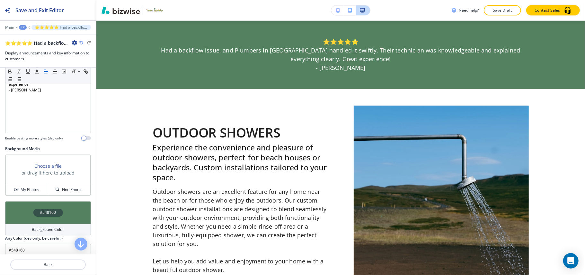
scroll to position [67, 0]
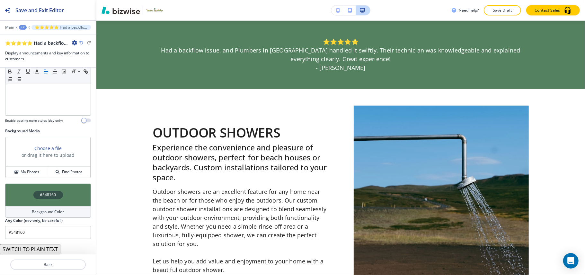
drag, startPoint x: 22, startPoint y: 180, endPoint x: 23, endPoint y: 185, distance: 4.7
click at [23, 181] on div "Background Media Choose a file or drag it here to upload My Photos Find Photos" at bounding box center [48, 155] width 96 height 55
click at [22, 188] on div "#548160" at bounding box center [48, 194] width 86 height 23
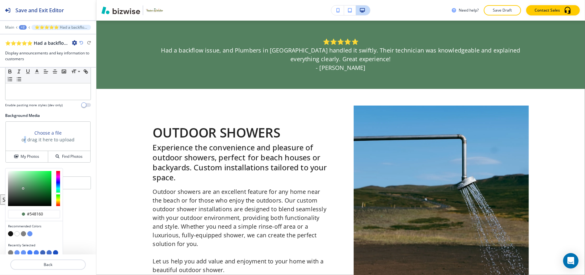
scroll to position [87, 0]
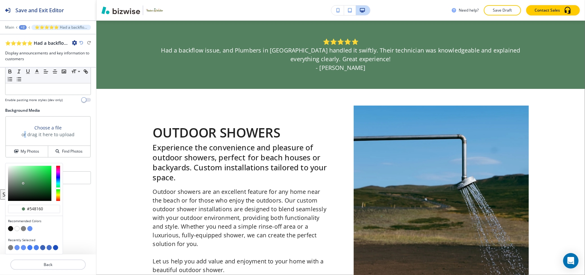
click at [29, 228] on button "button" at bounding box center [29, 228] width 5 height 5
type input "#6693f5"
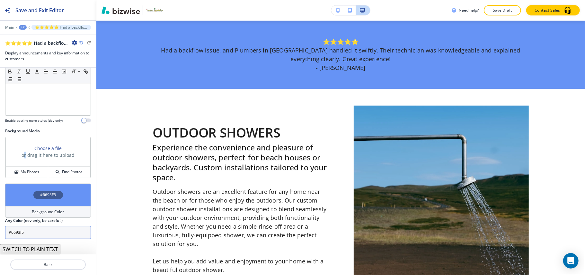
scroll to position [67, 0]
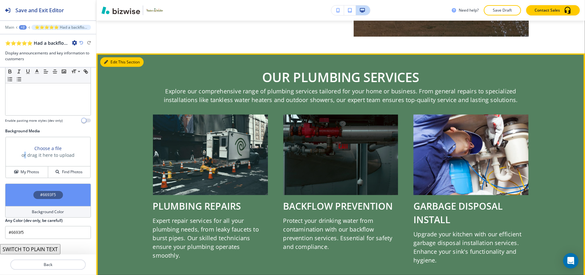
click at [109, 63] on button "Edit This Section" at bounding box center [121, 62] width 43 height 10
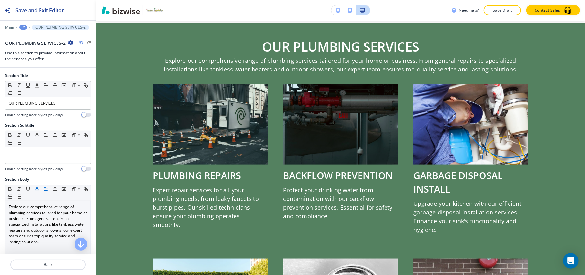
scroll to position [548, 0]
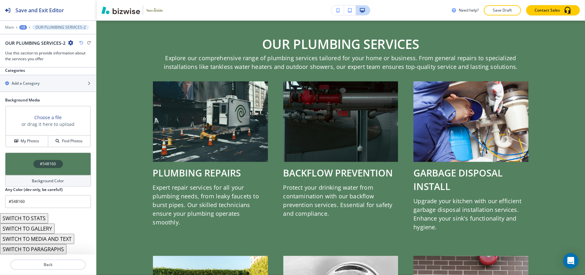
click at [26, 188] on h2 "Any Color (dev only, be careful!)" at bounding box center [34, 189] width 58 height 6
click at [26, 170] on div "#548160" at bounding box center [48, 163] width 86 height 23
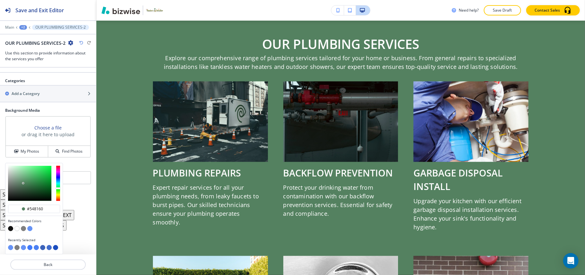
scroll to position [365, 0]
click at [31, 228] on button "button" at bounding box center [29, 228] width 5 height 5
type input "#6693f5"
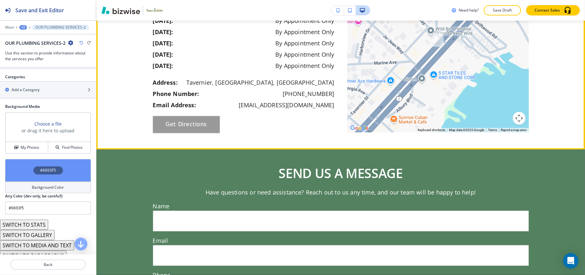
scroll to position [1191, 0]
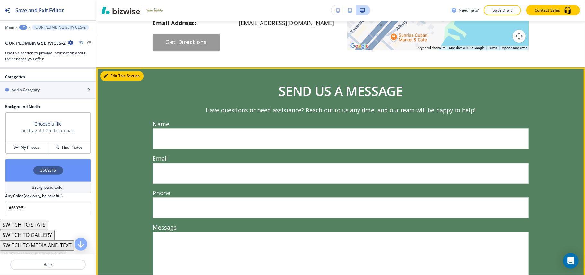
click at [114, 77] on button "Edit This Section" at bounding box center [121, 76] width 43 height 10
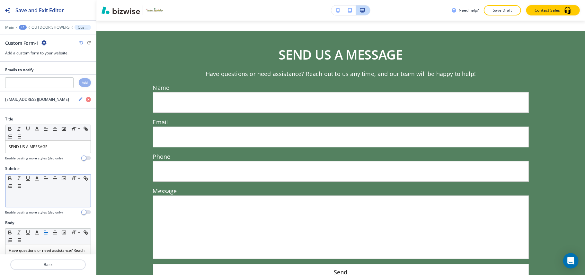
scroll to position [1238, 0]
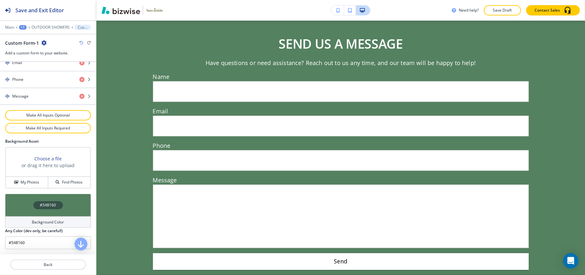
click at [24, 199] on div "#548160" at bounding box center [48, 205] width 86 height 23
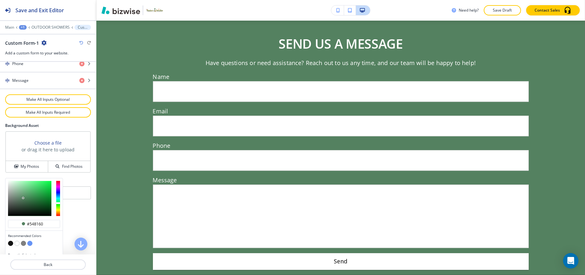
scroll to position [355, 0]
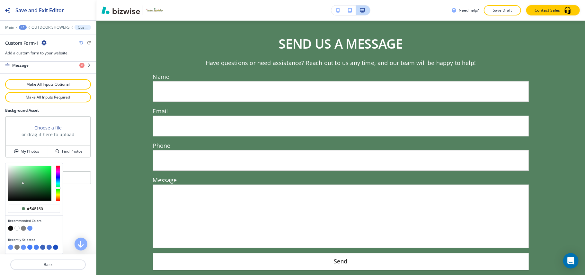
click at [21, 229] on button "button" at bounding box center [23, 227] width 5 height 5
type input "#7f7f7f"
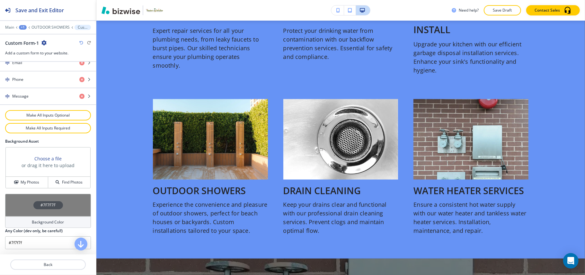
scroll to position [0, 0]
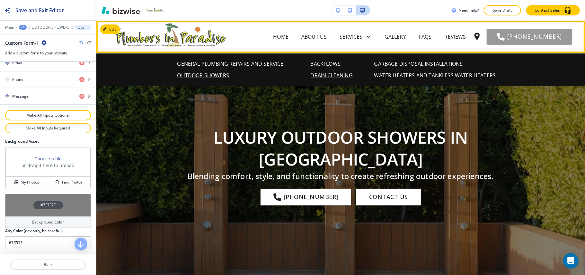
click at [312, 75] on p "DRAIN CLEANING" at bounding box center [332, 75] width 42 height 8
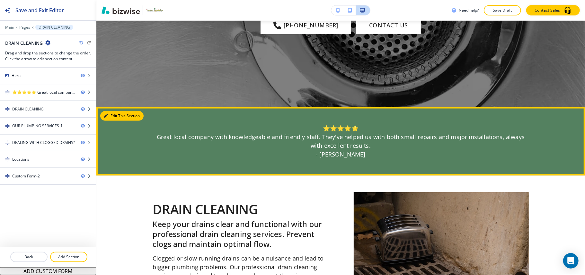
click at [115, 113] on button "Edit This Section" at bounding box center [121, 116] width 43 height 10
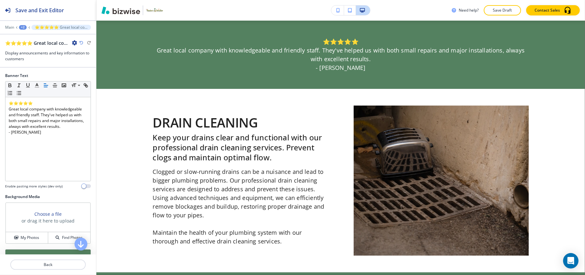
scroll to position [67, 0]
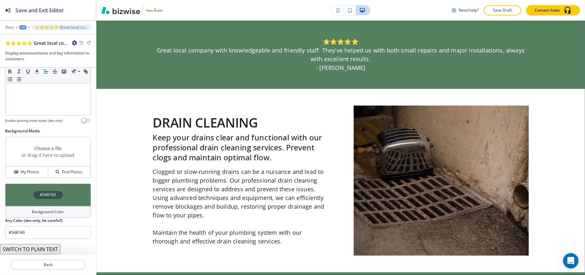
click at [21, 196] on div "#548160" at bounding box center [48, 194] width 86 height 23
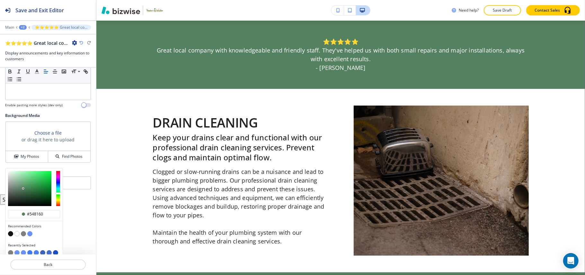
scroll to position [87, 0]
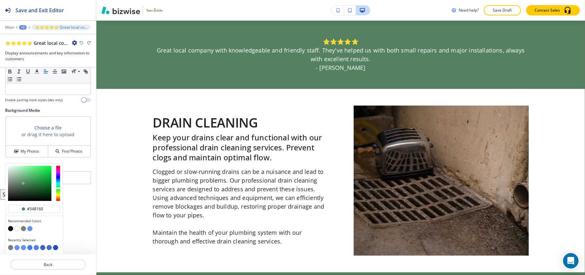
click at [30, 228] on button "button" at bounding box center [29, 228] width 5 height 5
type input "#6693f5"
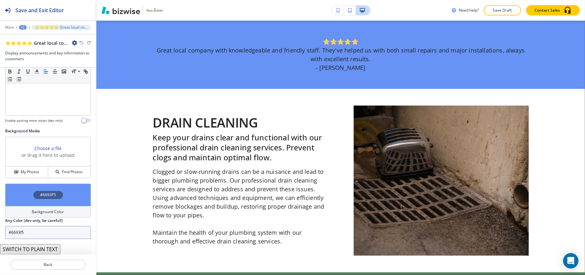
scroll to position [67, 0]
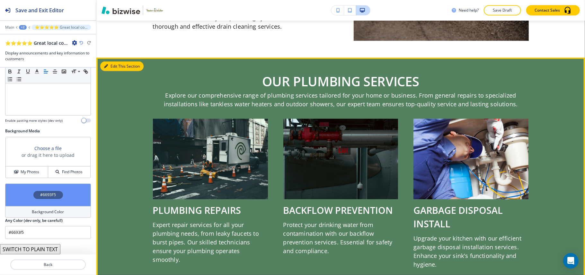
click at [104, 69] on button "Edit This Section" at bounding box center [121, 66] width 43 height 10
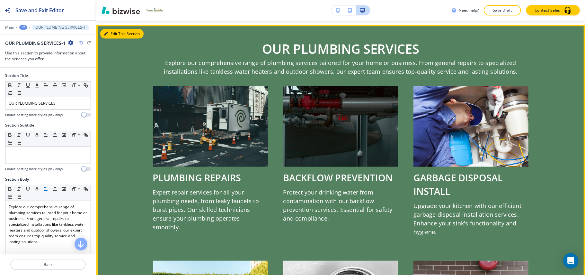
scroll to position [510, 0]
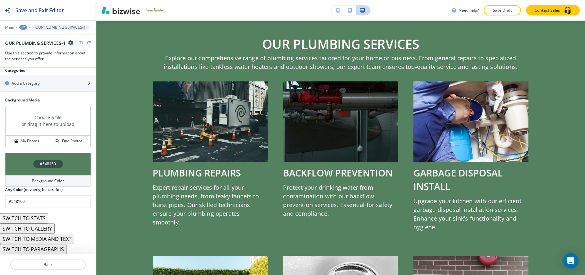
click at [24, 170] on div "#548160" at bounding box center [48, 163] width 86 height 23
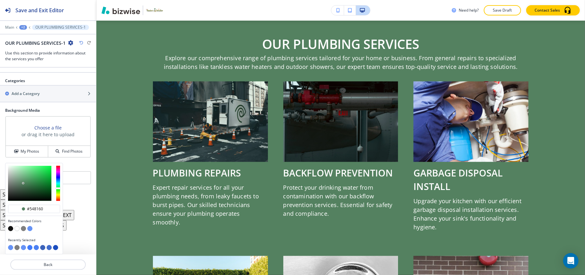
click at [30, 227] on button "button" at bounding box center [29, 228] width 5 height 5
type input "#6693f5"
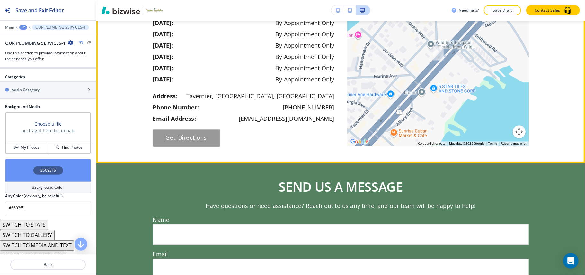
scroll to position [1153, 0]
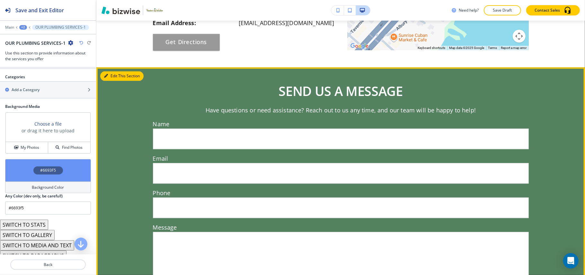
click at [113, 75] on button "Edit This Section" at bounding box center [121, 76] width 43 height 10
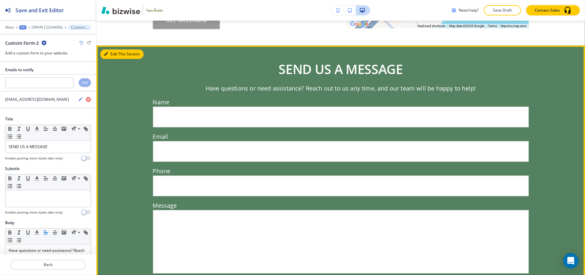
scroll to position [1200, 0]
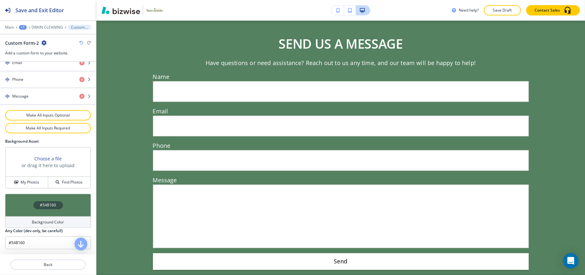
click at [29, 206] on div "#548160" at bounding box center [48, 205] width 86 height 23
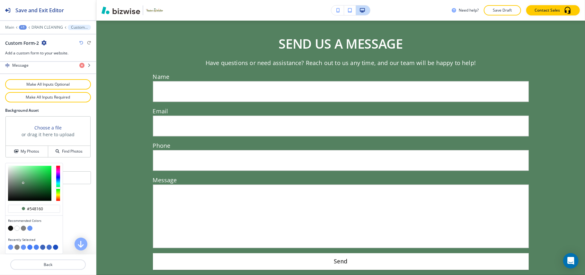
click at [23, 227] on button "button" at bounding box center [23, 227] width 5 height 5
type input "#7f7f7f"
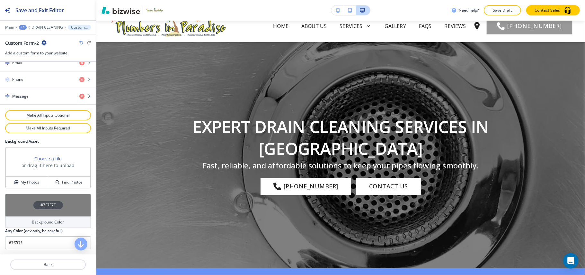
scroll to position [0, 0]
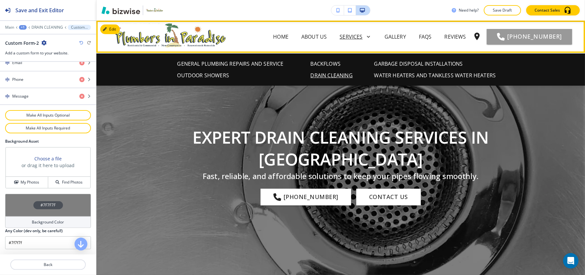
click at [363, 35] on icon at bounding box center [367, 36] width 9 height 9
click at [400, 76] on p "WATER HEATERS AND TANKLESS WATER HEATERS" at bounding box center [436, 75] width 122 height 8
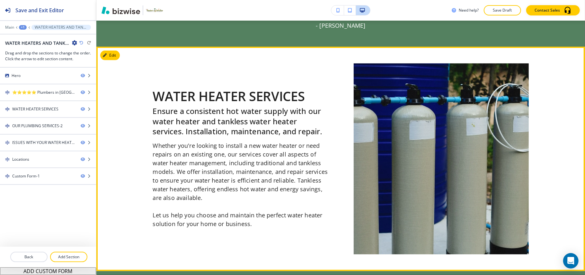
scroll to position [171, 0]
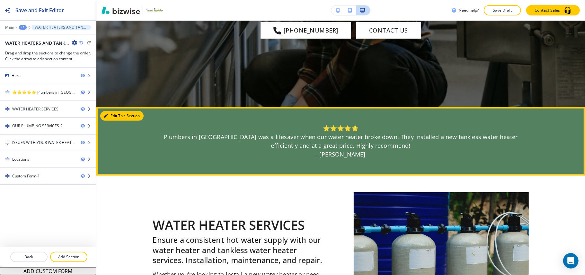
click at [115, 117] on button "Edit This Section" at bounding box center [121, 116] width 43 height 10
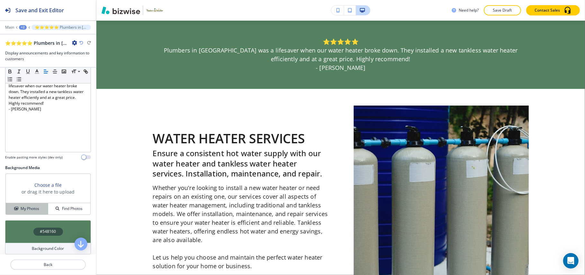
scroll to position [67, 0]
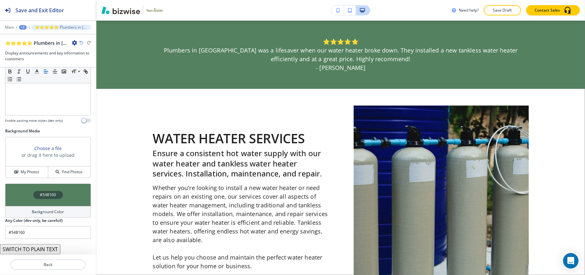
click at [19, 191] on div "#548160" at bounding box center [48, 194] width 86 height 23
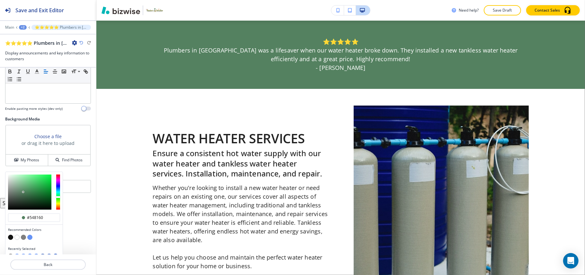
scroll to position [87, 0]
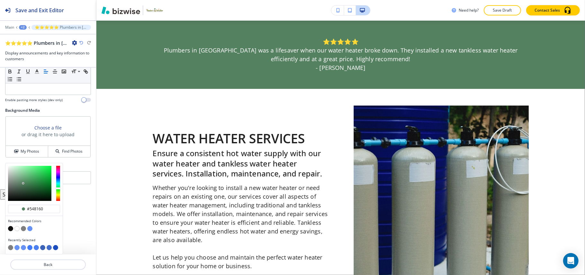
click at [28, 229] on button "button" at bounding box center [29, 228] width 5 height 5
type input "#6693f5"
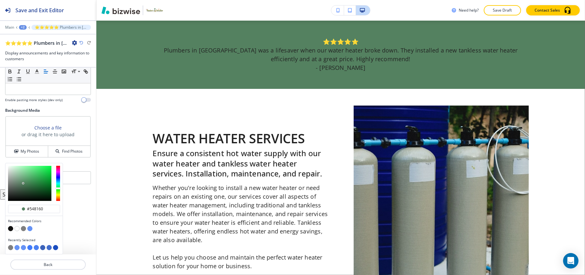
scroll to position [67, 0]
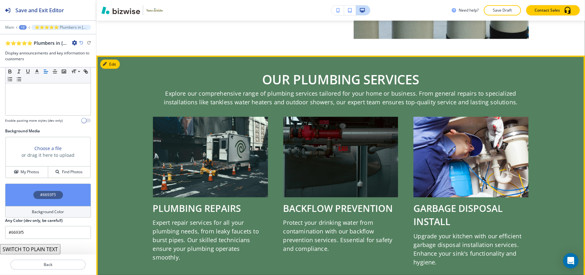
click at [117, 68] on button "Edit" at bounding box center [110, 64] width 20 height 10
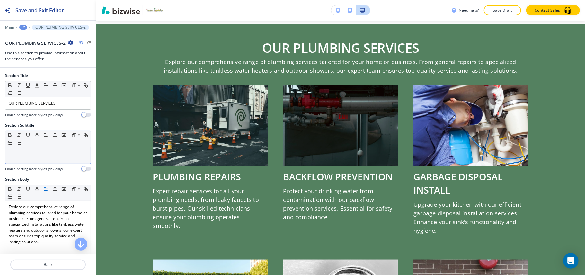
scroll to position [550, 0]
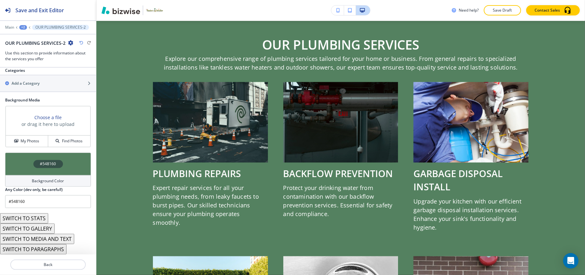
click at [19, 161] on div "#548160" at bounding box center [48, 163] width 86 height 23
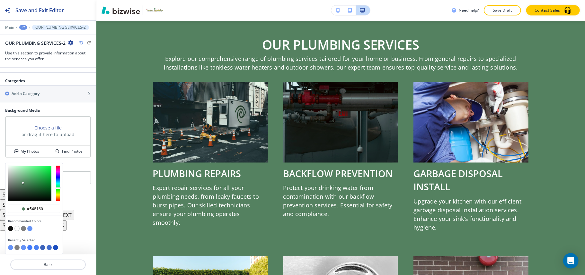
scroll to position [365, 0]
click at [30, 228] on button "button" at bounding box center [29, 228] width 5 height 5
type input "#6693f5"
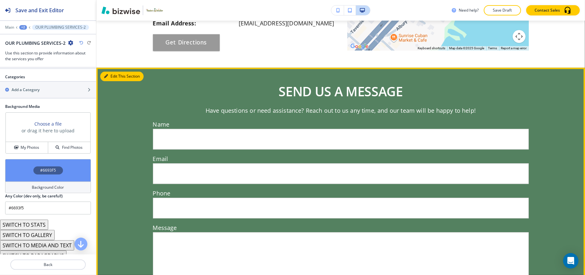
click at [117, 77] on button "Edit This Section" at bounding box center [121, 76] width 43 height 10
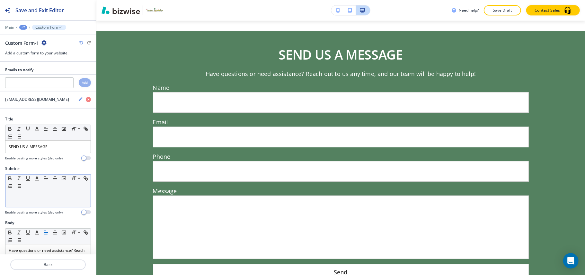
scroll to position [1240, 0]
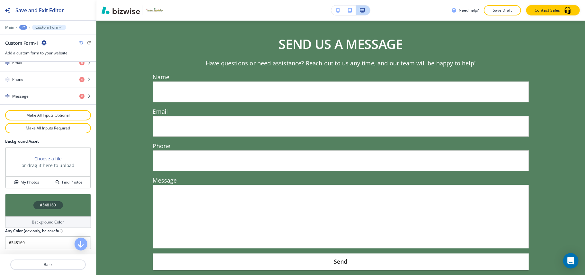
click at [29, 208] on div "#548160" at bounding box center [48, 205] width 86 height 23
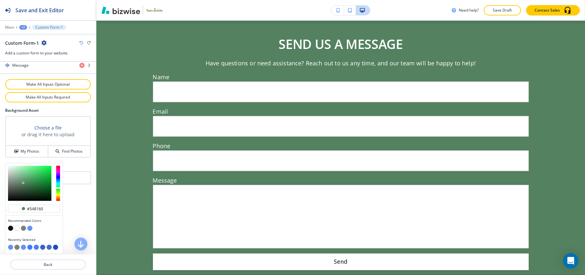
click at [25, 228] on button "button" at bounding box center [23, 227] width 5 height 5
type input "#7f7f7f"
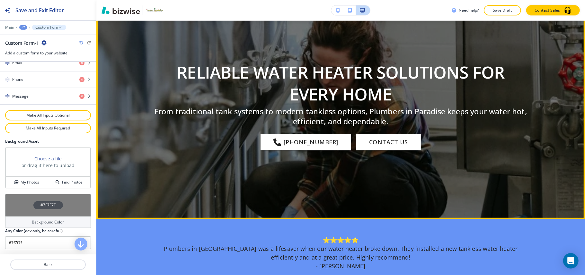
scroll to position [0, 0]
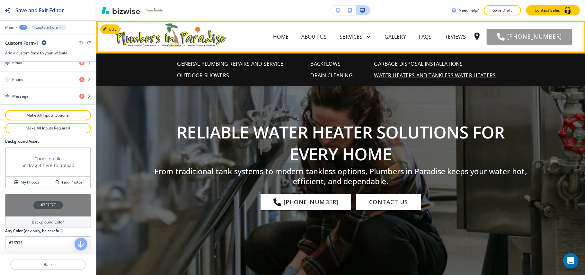
click at [295, 35] on div "ABOUT US" at bounding box center [314, 37] width 38 height 8
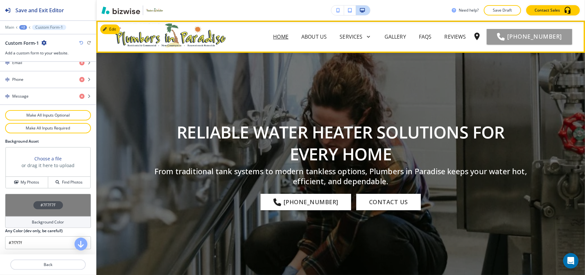
click at [273, 36] on p "Home" at bounding box center [280, 37] width 15 height 8
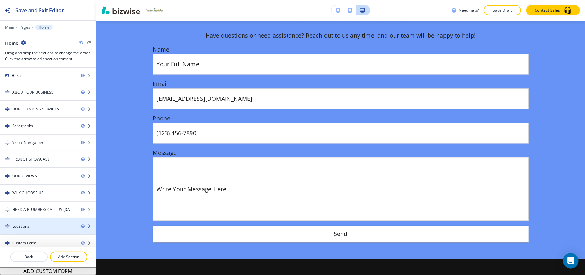
scroll to position [2693, 0]
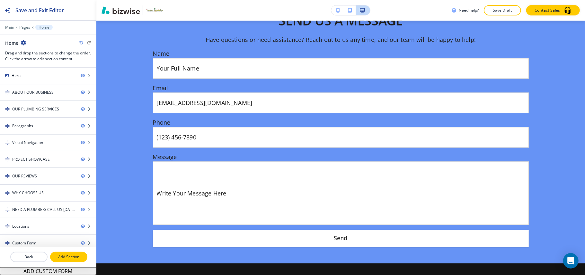
click at [73, 257] on p "Add Section" at bounding box center [69, 257] width 36 height 6
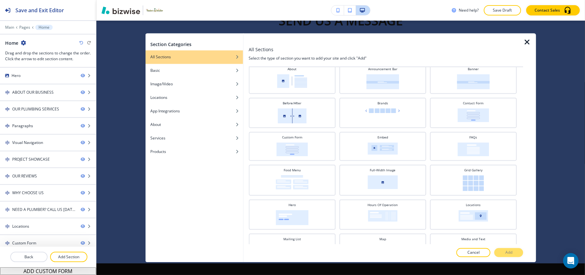
scroll to position [0, 0]
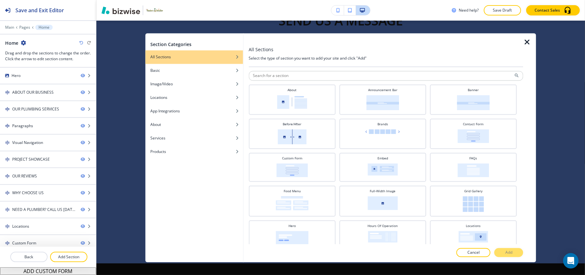
click at [530, 42] on icon "button" at bounding box center [528, 43] width 8 height 8
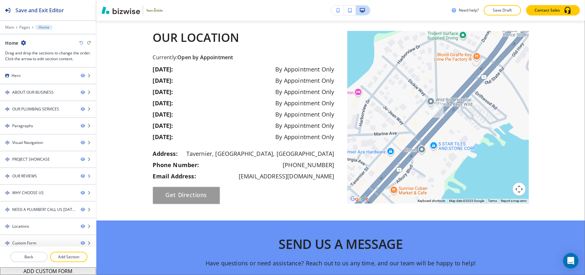
scroll to position [2393, 0]
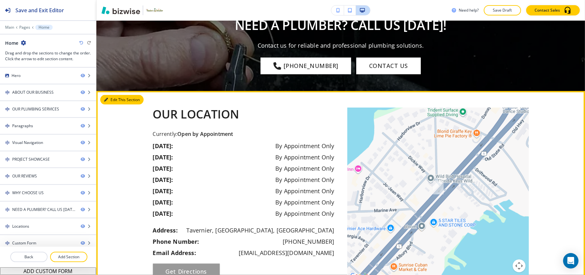
click at [111, 95] on button "Edit This Section" at bounding box center [121, 100] width 43 height 10
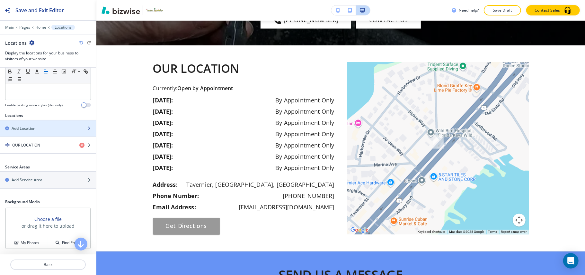
scroll to position [86, 0]
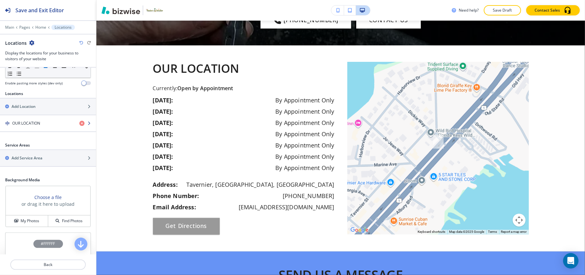
click at [29, 128] on div "button" at bounding box center [48, 128] width 96 height 5
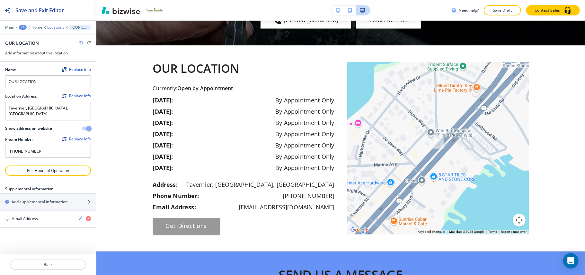
click at [57, 27] on p "Locations" at bounding box center [55, 27] width 17 height 5
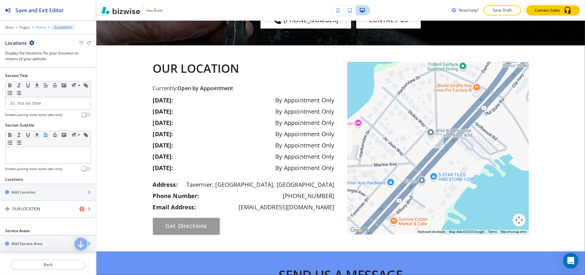
click at [37, 28] on p "Home" at bounding box center [40, 27] width 11 height 5
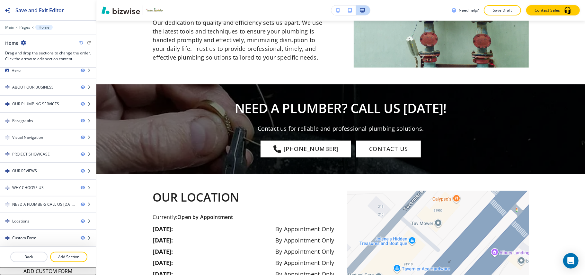
scroll to position [7, 0]
click at [74, 255] on p "Add Section" at bounding box center [69, 257] width 36 height 6
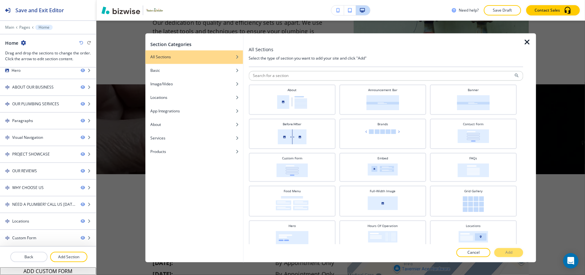
click at [527, 36] on div at bounding box center [530, 147] width 13 height 229
click at [527, 43] on icon "button" at bounding box center [528, 43] width 8 height 8
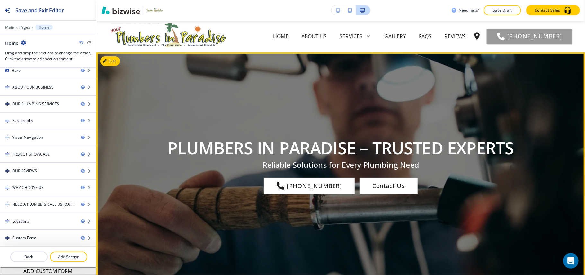
scroll to position [0, 0]
click at [112, 60] on button "Edit This Section" at bounding box center [121, 62] width 43 height 10
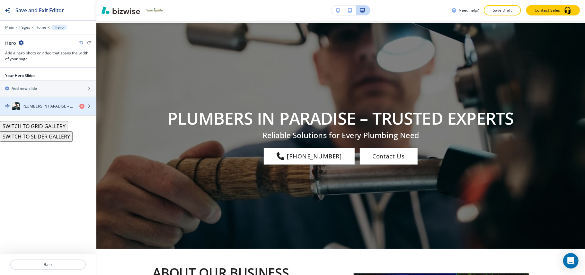
scroll to position [32, 0]
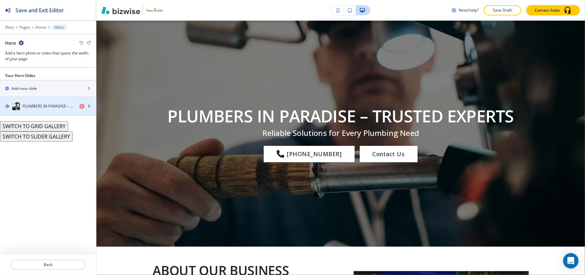
click at [40, 111] on div "button" at bounding box center [48, 112] width 96 height 5
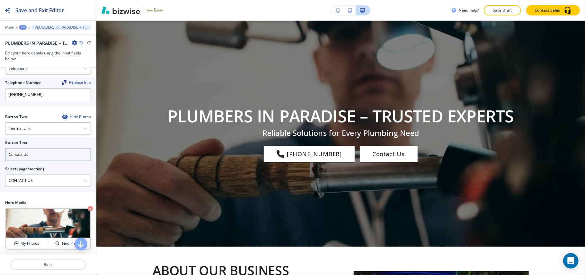
scroll to position [129, 0]
drag, startPoint x: 45, startPoint y: 156, endPoint x: 0, endPoint y: 155, distance: 45.0
click at [0, 155] on div "Button Text Contact Us Select (page/section) CONTACT US Home Home | Hero Home |…" at bounding box center [48, 163] width 96 height 55
paste input "Book Now"
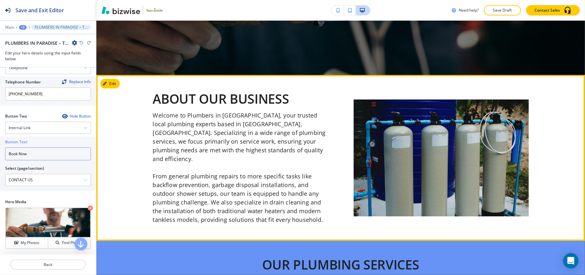
type input "Book Now"
click at [114, 81] on button "Edit" at bounding box center [110, 84] width 20 height 10
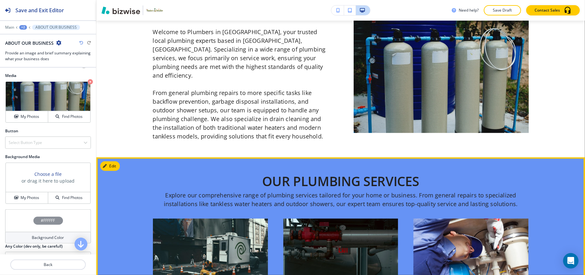
scroll to position [301, 0]
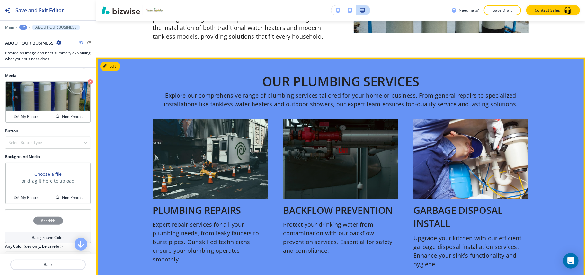
click at [113, 58] on div at bounding box center [340, 255] width 489 height 394
click at [111, 61] on button "Edit This Section" at bounding box center [121, 66] width 43 height 10
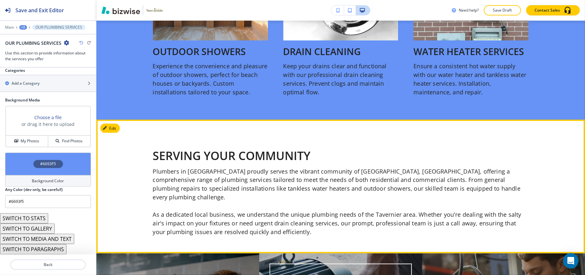
scroll to position [800, 0]
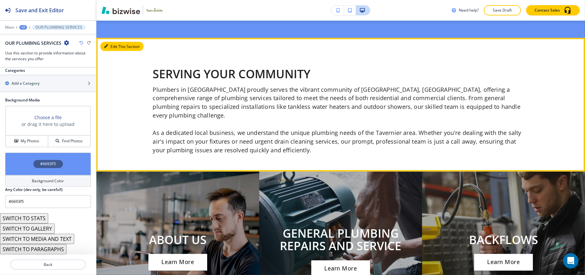
click at [112, 42] on button "Edit This Section" at bounding box center [121, 47] width 43 height 10
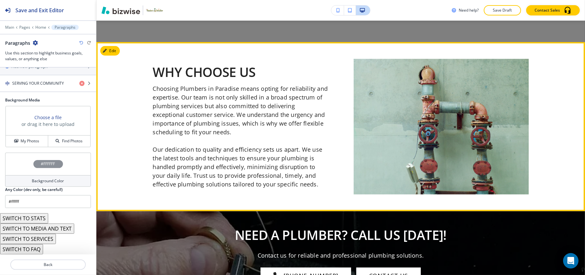
scroll to position [2267, 0]
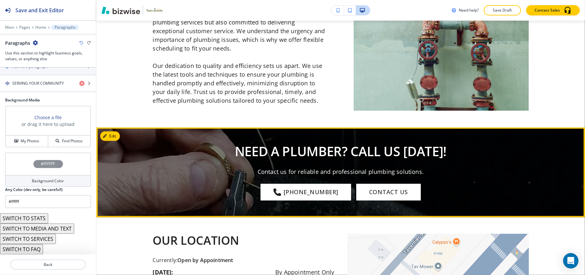
click at [120, 127] on div at bounding box center [340, 172] width 489 height 90
click at [114, 131] on button "Edit This Section" at bounding box center [121, 136] width 43 height 10
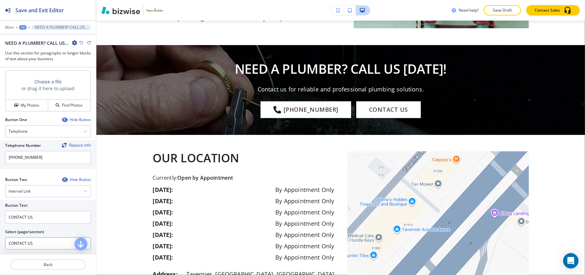
scroll to position [300, 0]
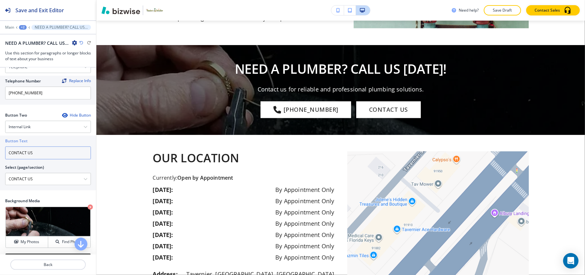
drag, startPoint x: 39, startPoint y: 157, endPoint x: 0, endPoint y: 152, distance: 39.0
click at [0, 152] on div "Button Text CONTACT US Select (page/section) CONTACT US Home Home | Hero Home |…" at bounding box center [48, 162] width 96 height 55
paste input "Get a Quote"
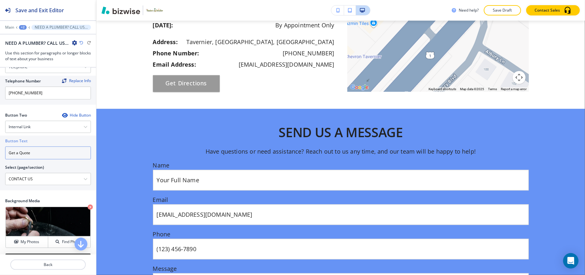
scroll to position [2576, 0]
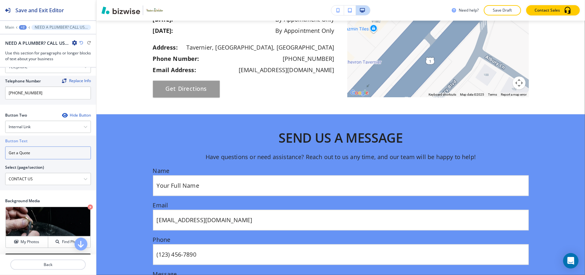
type input "Get a Quote"
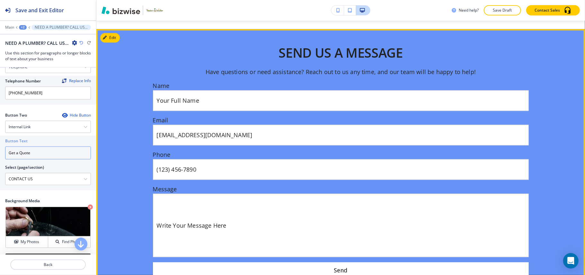
scroll to position [2661, 0]
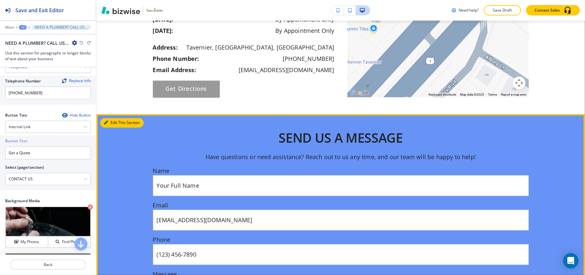
click at [111, 118] on button "Edit This Section" at bounding box center [121, 123] width 43 height 10
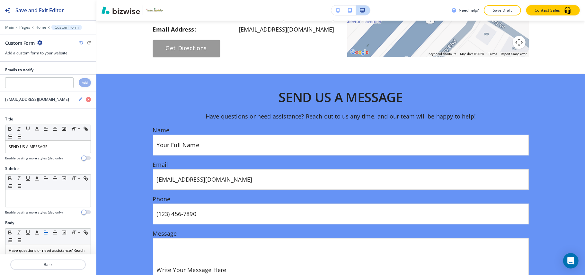
scroll to position [2644, 0]
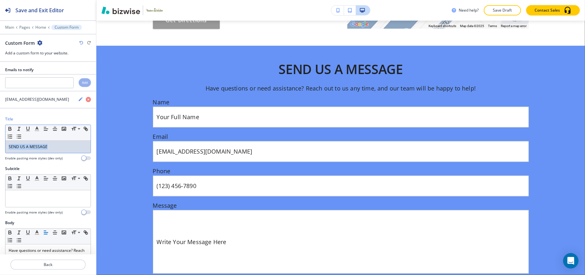
drag, startPoint x: 59, startPoint y: 147, endPoint x: 3, endPoint y: 144, distance: 55.7
click at [0, 144] on div "Title Small Normal Large Huge SEND US A MESSAGE Enable pasting more styles (dev…" at bounding box center [48, 141] width 96 height 50
paste div
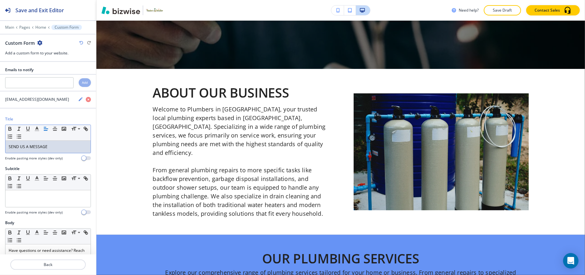
scroll to position [215, 0]
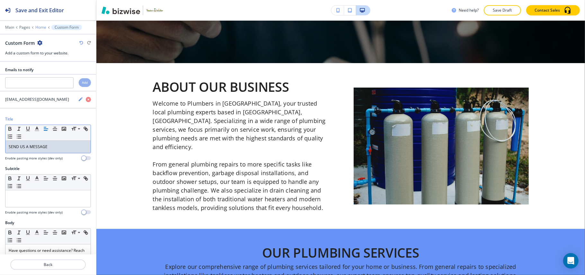
click at [38, 26] on p "Home" at bounding box center [40, 27] width 11 height 5
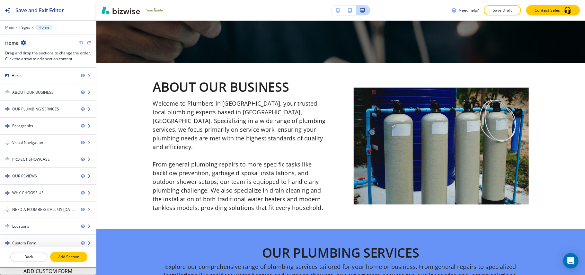
click at [71, 259] on p "Add Section" at bounding box center [69, 257] width 36 height 6
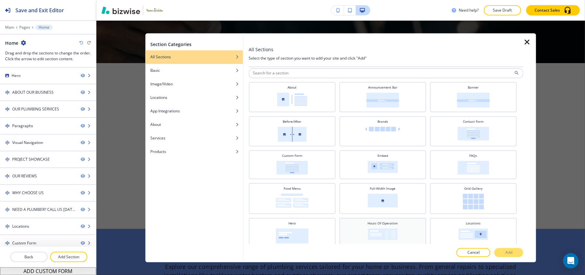
scroll to position [2, 0]
click at [185, 68] on div "Basic" at bounding box center [194, 71] width 98 height 6
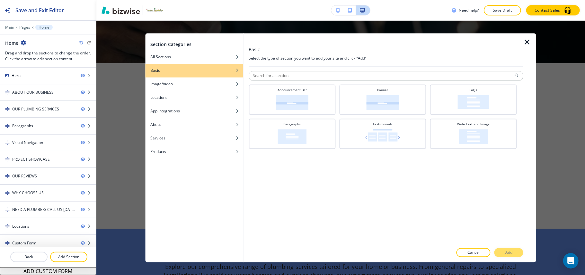
scroll to position [0, 0]
click at [195, 87] on div "button" at bounding box center [194, 89] width 98 height 4
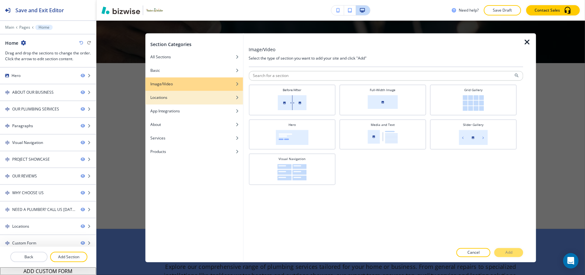
click at [195, 99] on div "Locations" at bounding box center [194, 98] width 98 height 6
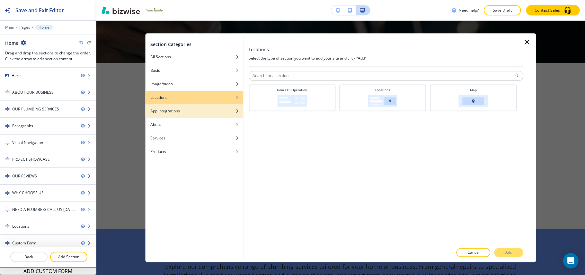
click at [204, 112] on div "App Integrations" at bounding box center [194, 111] width 98 height 6
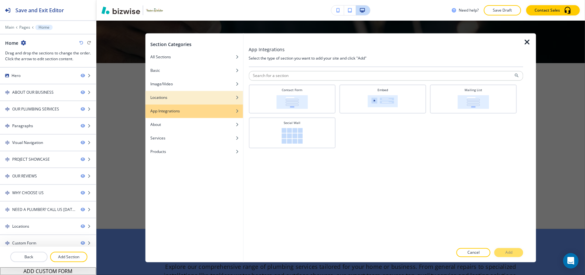
click at [204, 99] on div "Locations" at bounding box center [194, 98] width 98 height 6
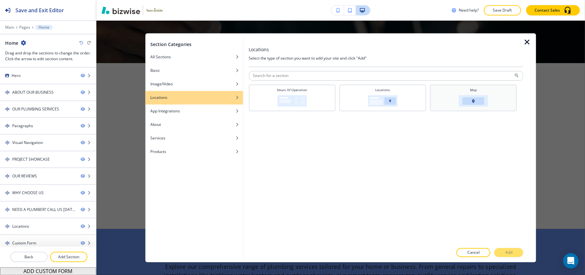
click at [489, 98] on div "Map" at bounding box center [473, 97] width 80 height 19
click at [516, 251] on button "Add" at bounding box center [509, 252] width 29 height 9
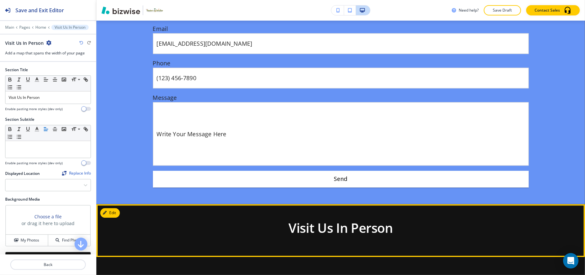
scroll to position [2746, 0]
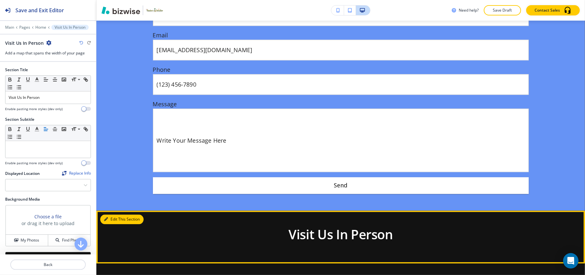
click at [113, 214] on button "Edit This Section" at bounding box center [121, 219] width 43 height 10
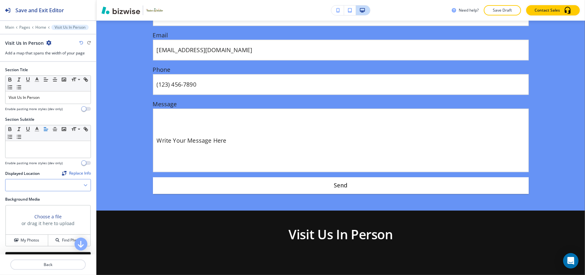
click at [44, 185] on Location "Manual Input" at bounding box center [44, 184] width 78 height 11
click at [29, 190] on Location "Manual Input" at bounding box center [44, 184] width 78 height 11
paste Location "plumbing in [GEOGRAPHIC_DATA]"
click at [81, 188] on div "plumbing in [GEOGRAPHIC_DATA]" at bounding box center [47, 185] width 85 height 12
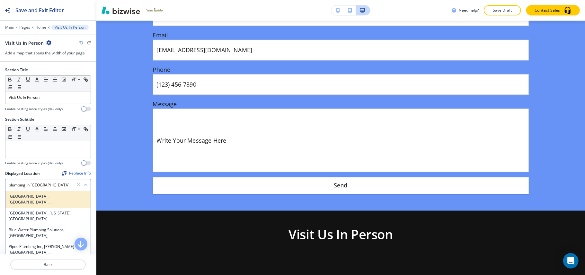
click at [49, 198] on h4 "[GEOGRAPHIC_DATA], [GEOGRAPHIC_DATA], [GEOGRAPHIC_DATA]" at bounding box center [48, 199] width 79 height 12
type Location "[GEOGRAPHIC_DATA], [GEOGRAPHIC_DATA], [GEOGRAPHIC_DATA]"
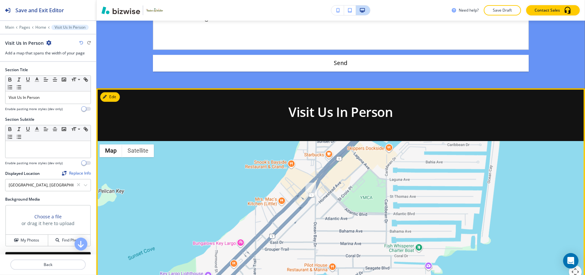
scroll to position [2917, 0]
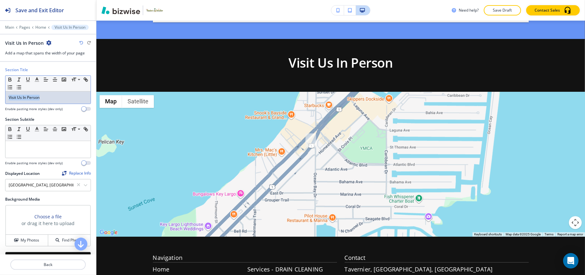
click at [0, 96] on div "Section Title Small Normal Large Huge Visit Us In Person Enable pasting more st…" at bounding box center [48, 92] width 96 height 50
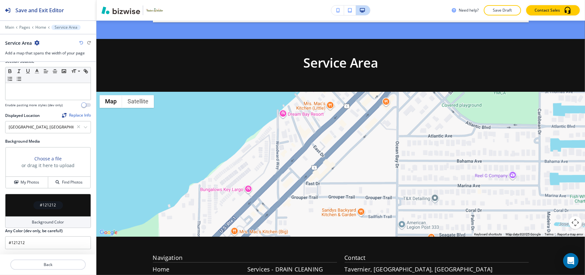
click at [30, 210] on div "#121212" at bounding box center [48, 205] width 86 height 23
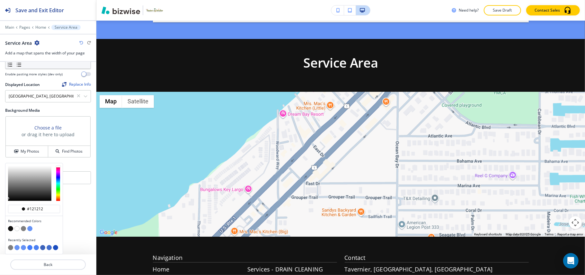
click at [17, 228] on button "button" at bounding box center [16, 228] width 5 height 5
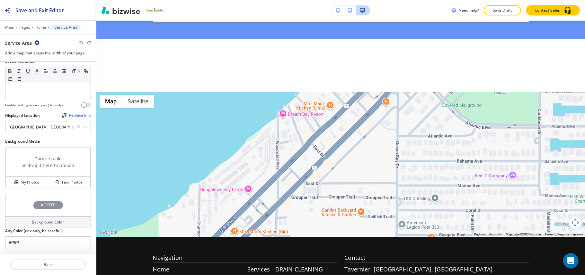
type input "#ffffff"
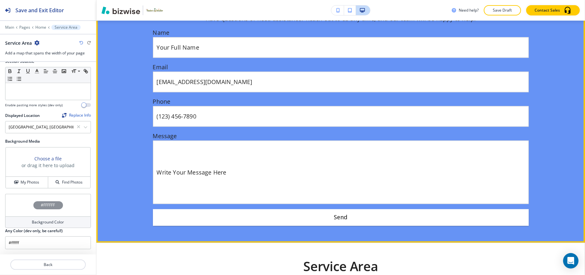
scroll to position [2660, 0]
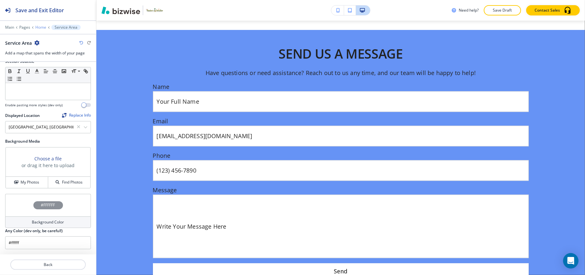
click at [39, 26] on p "Home" at bounding box center [40, 27] width 11 height 5
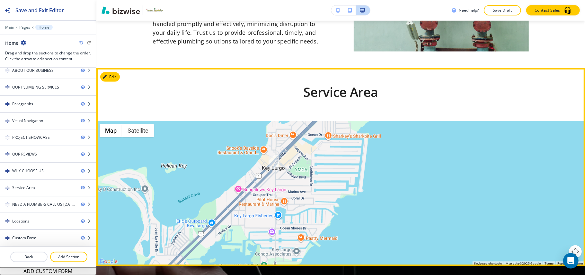
scroll to position [2349, 0]
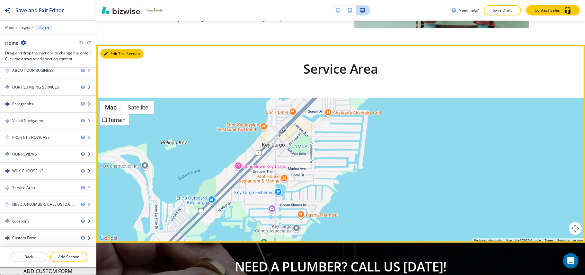
click at [118, 49] on button "Edit This Section" at bounding box center [121, 54] width 43 height 10
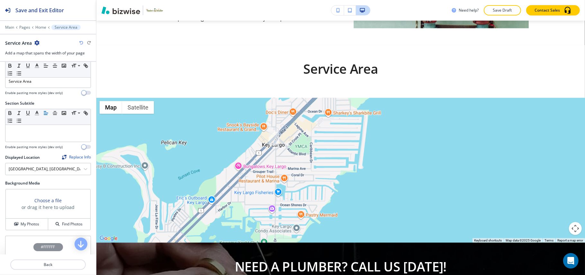
scroll to position [43, 0]
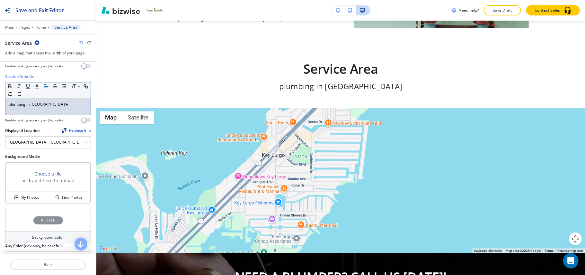
drag, startPoint x: 10, startPoint y: 104, endPoint x: 6, endPoint y: 104, distance: 3.2
click at [6, 104] on div "plumbing in [GEOGRAPHIC_DATA]" at bounding box center [47, 106] width 85 height 17
drag, startPoint x: 12, startPoint y: 104, endPoint x: 8, endPoint y: 105, distance: 3.8
click at [8, 105] on div "plumbing in [GEOGRAPHIC_DATA]" at bounding box center [47, 106] width 85 height 17
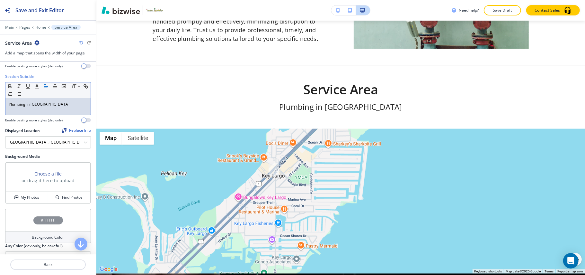
scroll to position [2323, 0]
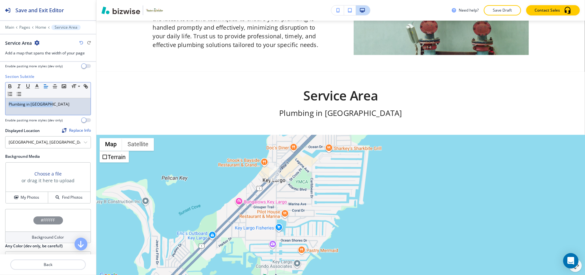
drag, startPoint x: 75, startPoint y: 102, endPoint x: 0, endPoint y: 102, distance: 74.9
click at [0, 102] on div "Section Subtitle Small Normal Large Huge Plumbing in [GEOGRAPHIC_DATA] Enable p…" at bounding box center [48, 101] width 96 height 54
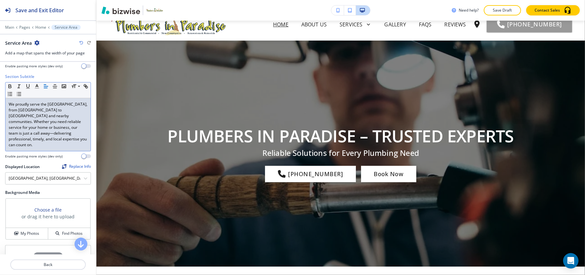
scroll to position [0, 0]
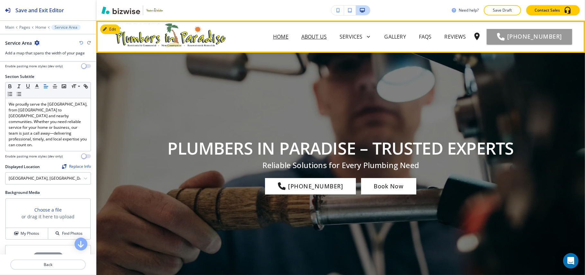
click at [302, 35] on p "ABOUT US" at bounding box center [314, 37] width 25 height 8
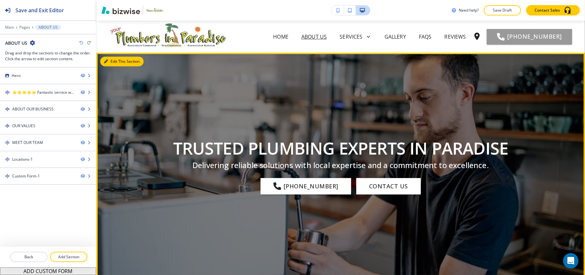
click at [116, 60] on button "Edit This Section" at bounding box center [121, 62] width 43 height 10
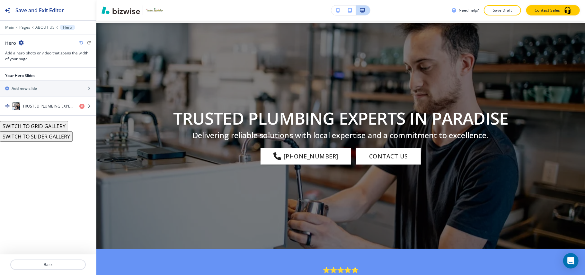
scroll to position [32, 0]
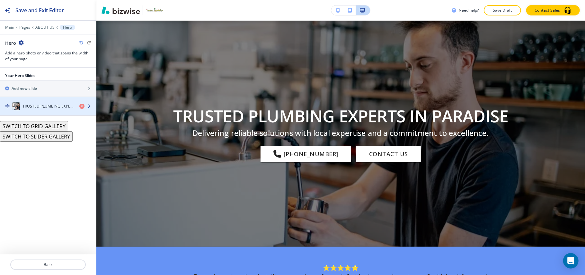
click at [39, 102] on div "button" at bounding box center [48, 99] width 96 height 5
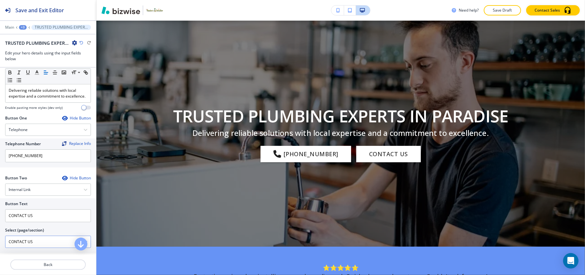
scroll to position [129, 0]
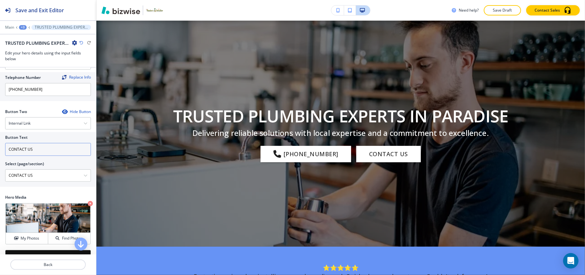
drag, startPoint x: 36, startPoint y: 159, endPoint x: 0, endPoint y: 158, distance: 36.4
click at [0, 158] on div "Button Text CONTACT US Select (page/section) CONTACT US Home Home | Hero Home |…" at bounding box center [48, 159] width 96 height 55
paste input "Schedule Service"
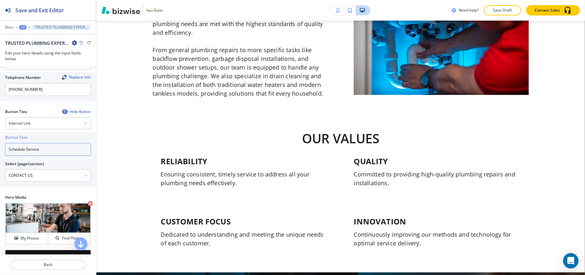
scroll to position [428, 0]
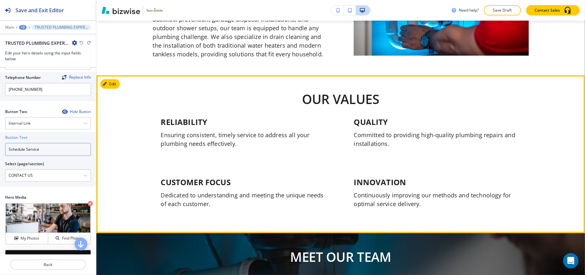
type input "Schedule Service"
click at [107, 80] on button "Edit This Section" at bounding box center [121, 84] width 43 height 10
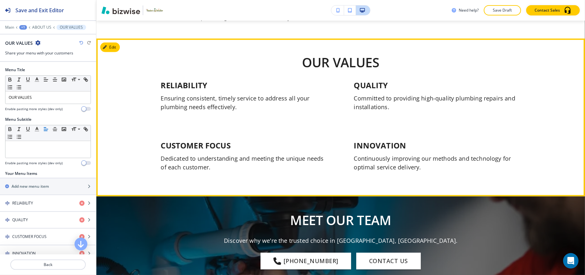
scroll to position [477, 0]
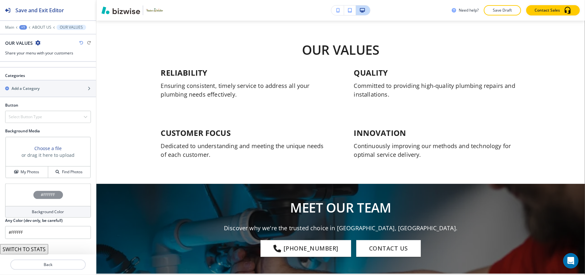
click at [14, 199] on div "#FFFFFF" at bounding box center [48, 194] width 86 height 23
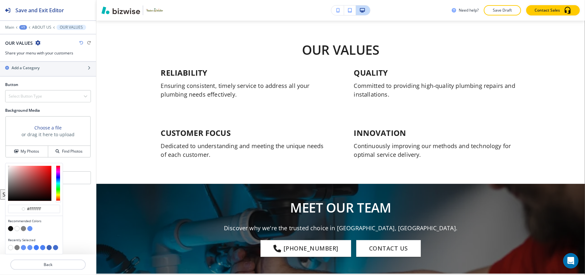
click at [22, 227] on button "button" at bounding box center [23, 228] width 5 height 5
type input "#7f7f7f"
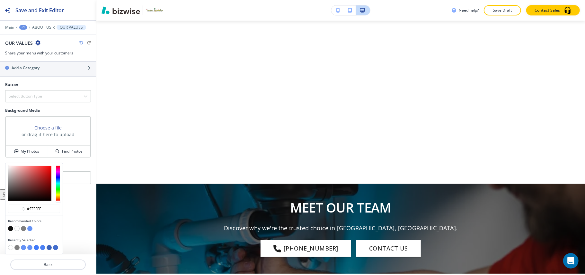
scroll to position [197, 0]
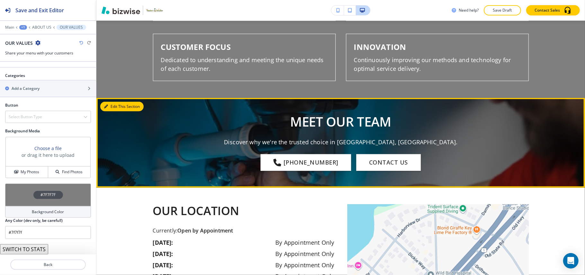
click at [108, 102] on button "Edit This Section" at bounding box center [121, 107] width 43 height 10
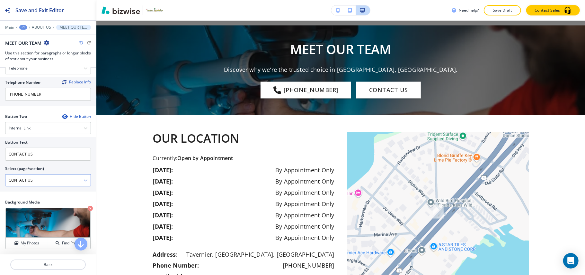
scroll to position [300, 0]
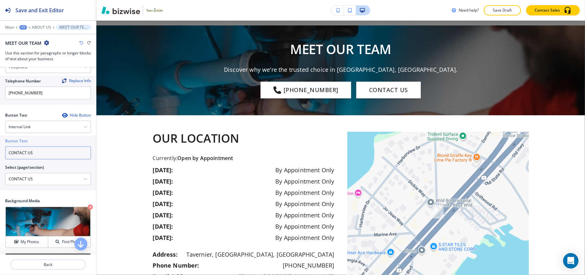
drag, startPoint x: 44, startPoint y: 158, endPoint x: 1, endPoint y: 153, distance: 43.6
click at [0, 154] on div "Button Text CONTACT US Select (page/section) CONTACT US Home Home | Hero Home |…" at bounding box center [48, 162] width 96 height 55
paste input "Get a Quote"
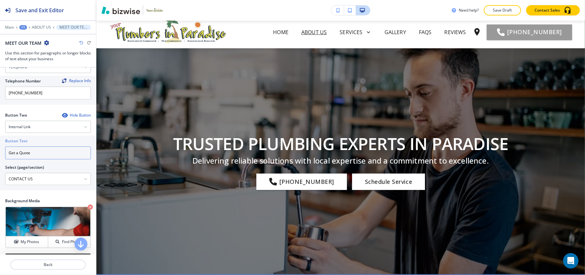
scroll to position [0, 0]
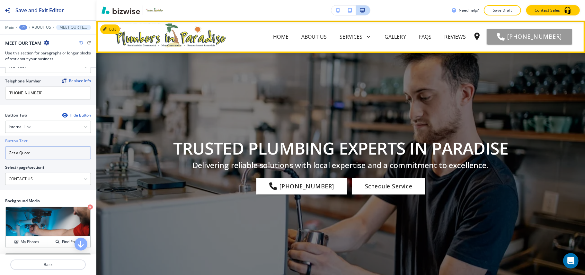
type input "Get a Quote"
click at [385, 35] on p "GALLERY" at bounding box center [396, 37] width 22 height 8
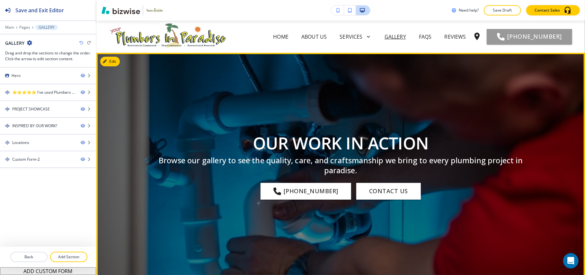
click at [111, 64] on button "Edit" at bounding box center [110, 62] width 20 height 10
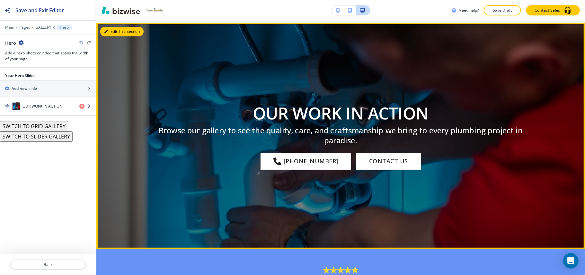
scroll to position [32, 0]
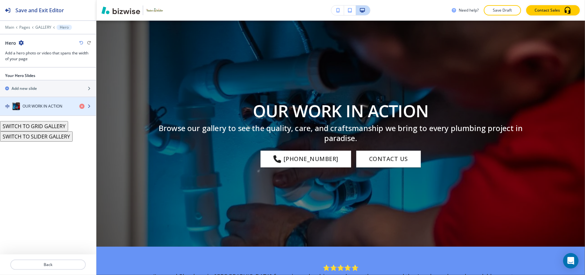
click at [45, 107] on h4 "OUR WORK IN ACTION" at bounding box center [43, 106] width 40 height 6
click at [30, 107] on h4 "OUR WORK IN ACTION" at bounding box center [43, 106] width 40 height 6
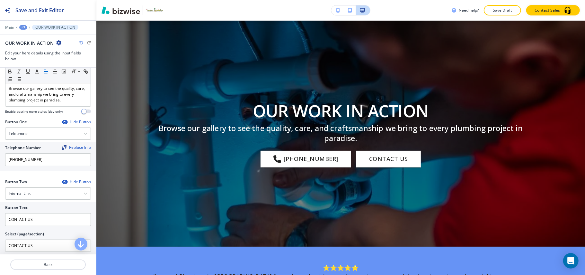
scroll to position [129, 0]
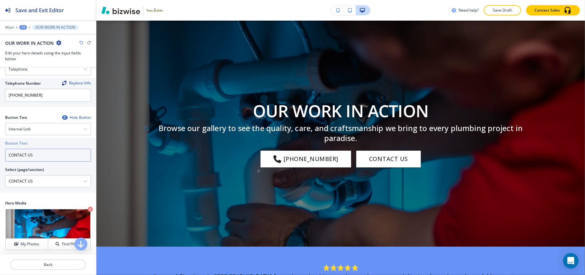
drag, startPoint x: 37, startPoint y: 158, endPoint x: 0, endPoint y: 154, distance: 37.6
click at [0, 154] on div "Button Text CONTACT US Select (page/section) CONTACT US Home Home | Hero Home |…" at bounding box center [48, 165] width 96 height 55
paste input "Get a Quote"
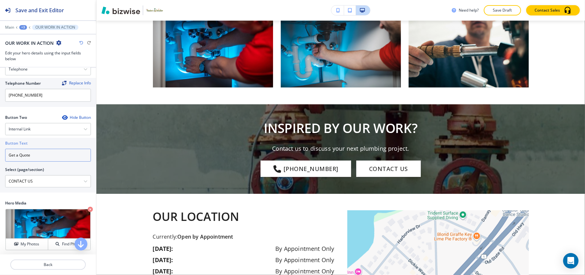
scroll to position [803, 0]
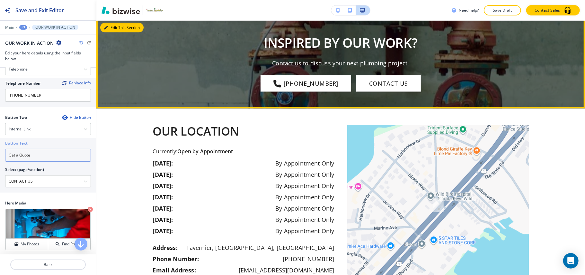
type input "Get a Quote"
click at [106, 27] on icon "button" at bounding box center [106, 28] width 4 height 4
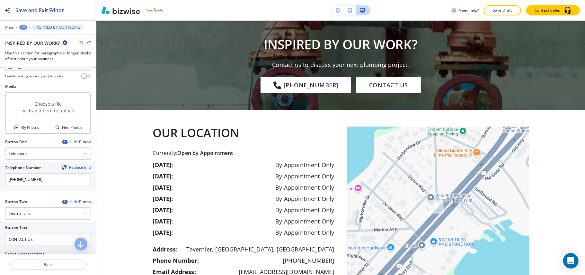
scroll to position [214, 0]
drag, startPoint x: 39, startPoint y: 240, endPoint x: 0, endPoint y: 236, distance: 38.8
click at [0, 236] on div "Button Text CONTACT US Select (page/section) CONTACT US Home Home | Hero Home |…" at bounding box center [48, 248] width 96 height 55
paste input "Book Now"
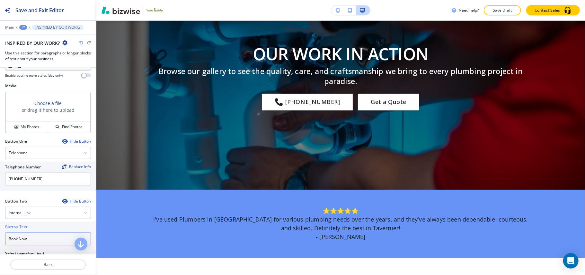
scroll to position [0, 0]
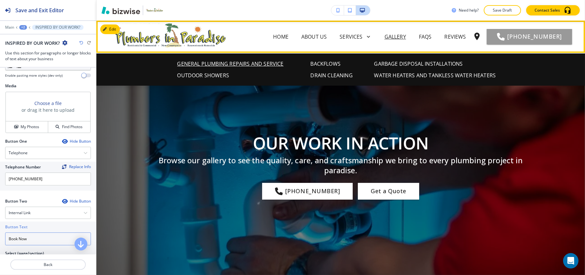
type input "Book Now"
click at [252, 62] on p "GENERAL PLUMBING REPAIRS AND SERVICE" at bounding box center [230, 64] width 106 height 8
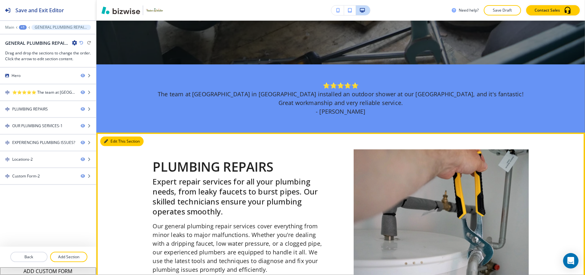
click at [109, 142] on button "Edit This Section" at bounding box center [121, 141] width 43 height 10
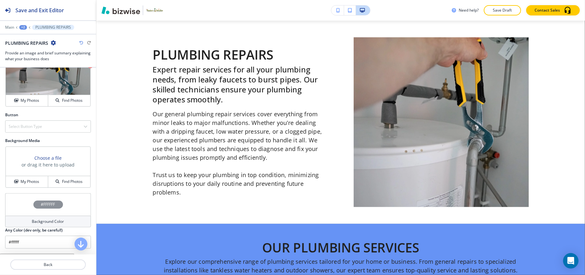
scroll to position [291, 0]
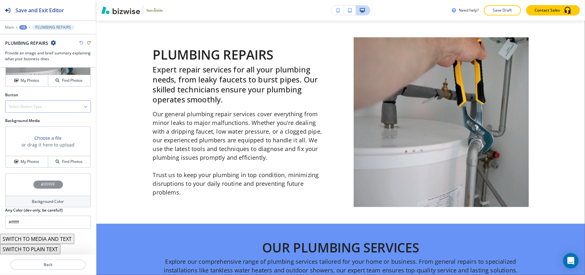
click at [34, 107] on h4 "Select Button Type" at bounding box center [25, 107] width 33 height 6
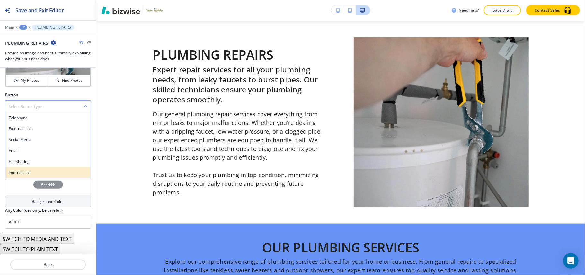
click at [20, 172] on h4 "Internal Link" at bounding box center [48, 172] width 79 height 6
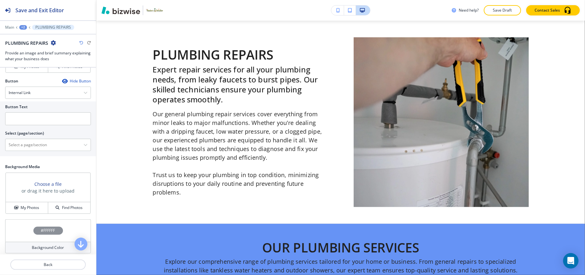
click at [29, 136] on h2 "Select (page/section)" at bounding box center [24, 133] width 39 height 6
click at [32, 125] on input "text" at bounding box center [48, 118] width 86 height 13
paste input "Book Now"
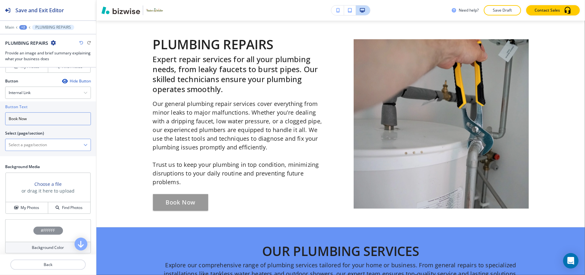
type input "Book Now"
click at [26, 150] on \(page\/section\) "Manual Input" at bounding box center [44, 144] width 78 height 11
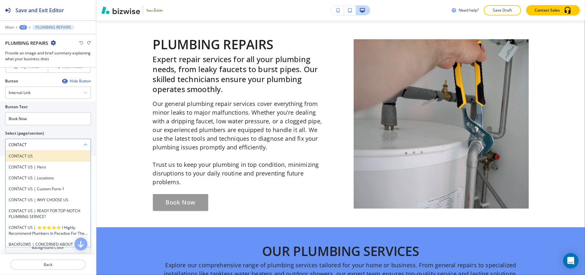
click at [36, 159] on h4 "CONTACT US" at bounding box center [48, 156] width 79 height 6
type \(page\/section\) "CONTACT US"
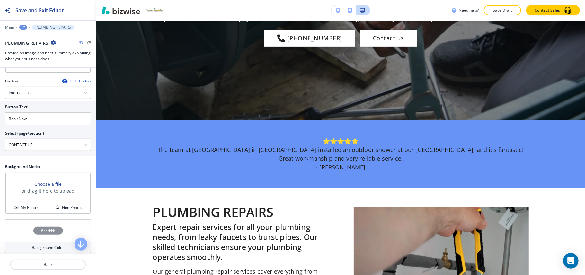
scroll to position [0, 0]
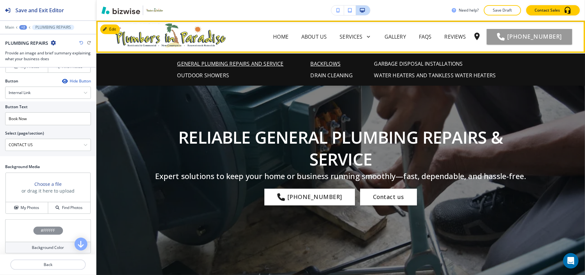
click at [325, 61] on p "BACKFLOWS" at bounding box center [326, 64] width 30 height 8
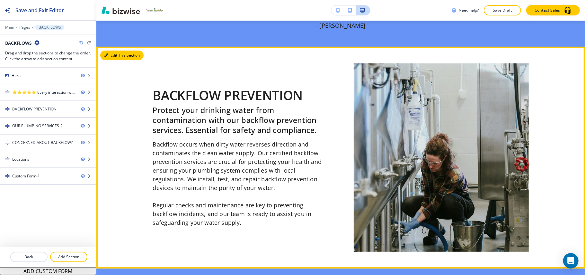
click at [110, 58] on button "Edit This Section" at bounding box center [121, 55] width 43 height 10
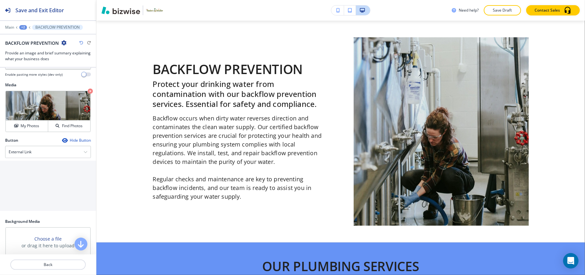
scroll to position [257, 0]
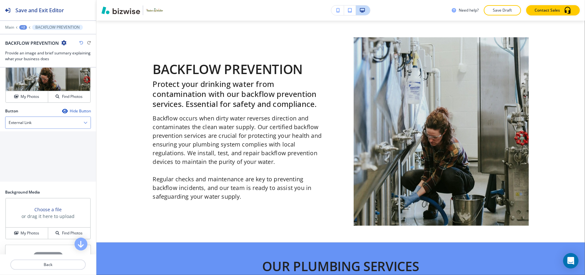
click at [24, 125] on h4 "External Link" at bounding box center [20, 123] width 23 height 6
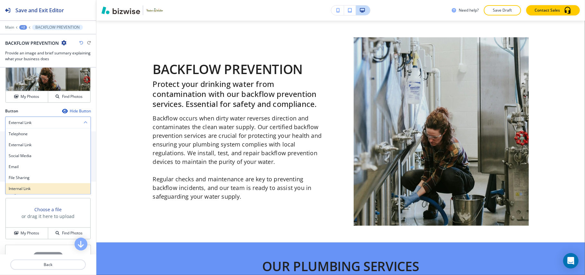
click at [21, 191] on div "Internal Link" at bounding box center [47, 188] width 85 height 11
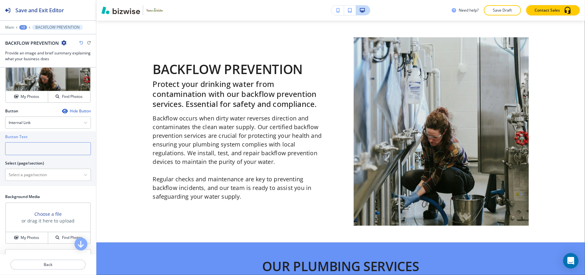
click at [34, 155] on input "text" at bounding box center [48, 148] width 86 height 13
paste input "Book Now"
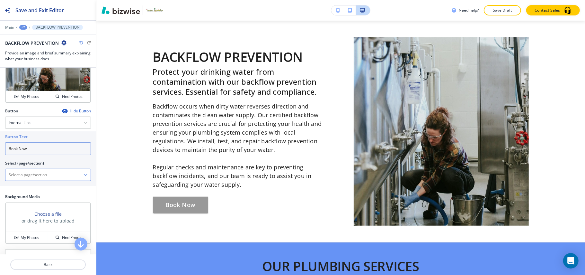
type input "Book Now"
click at [30, 180] on \(page\/section\) "Manual Input" at bounding box center [44, 174] width 78 height 11
type \(page\/section\) "CONTACT US"
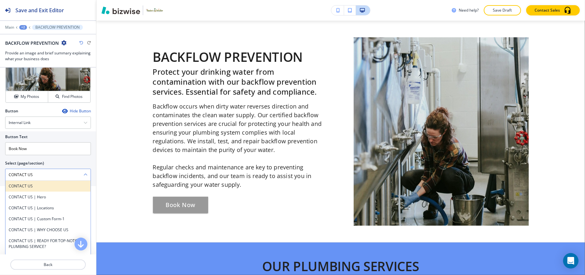
click at [30, 189] on h4 "CONTACT US" at bounding box center [48, 186] width 79 height 6
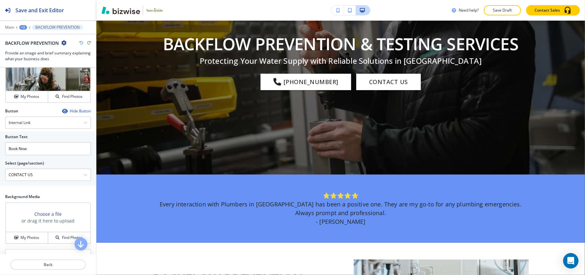
scroll to position [0, 0]
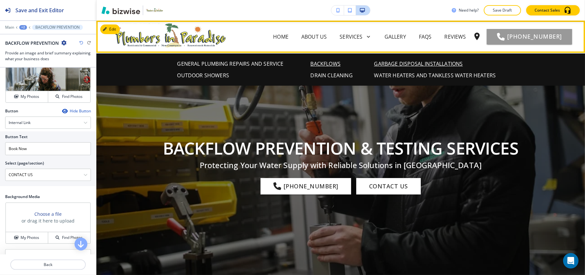
click at [413, 62] on p "GARBAGE DISPOSAL INSTALLATIONS" at bounding box center [419, 64] width 89 height 8
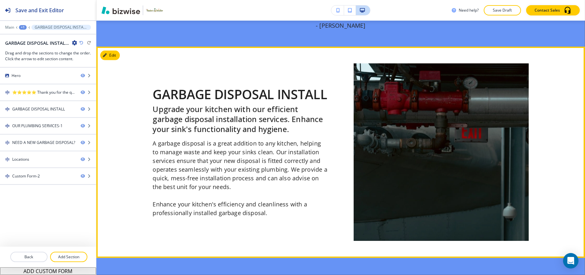
click at [116, 55] on button "Edit" at bounding box center [110, 55] width 20 height 10
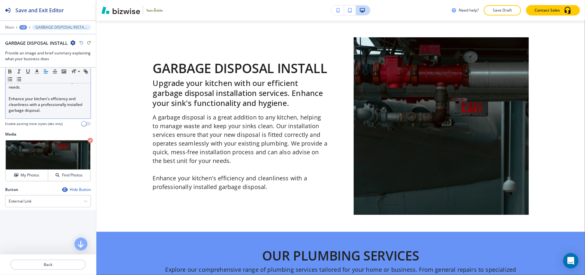
scroll to position [257, 0]
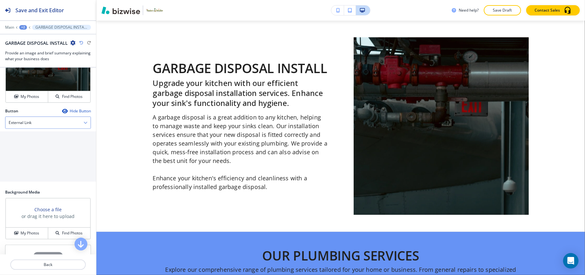
click at [32, 125] on div "External Link" at bounding box center [47, 123] width 85 height 12
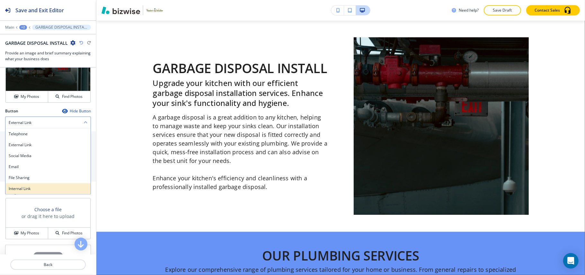
click at [24, 191] on h4 "Internal Link" at bounding box center [48, 188] width 79 height 6
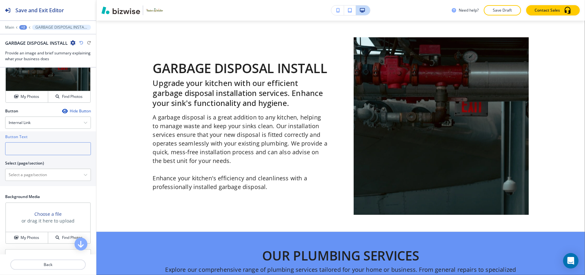
click at [35, 152] on input "text" at bounding box center [48, 148] width 86 height 13
paste input "Book Now"
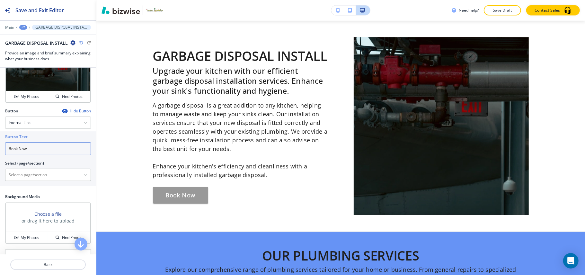
type input "Book Now"
click at [26, 183] on div "Button Text Book Now Select (page/section) Home Home | Hero Home | ABOUT OUR BU…" at bounding box center [48, 158] width 96 height 55
drag, startPoint x: 30, startPoint y: 178, endPoint x: 35, endPoint y: 175, distance: 5.8
click at [30, 178] on \(page\/section\) "Manual Input" at bounding box center [44, 174] width 78 height 11
type \(page\/section\) "CONTACT US"
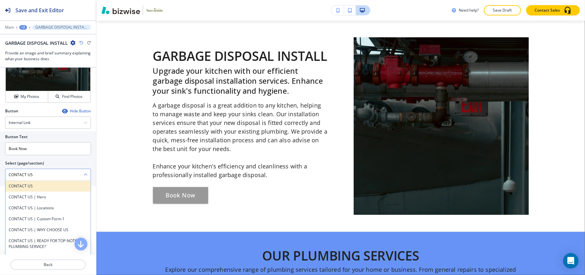
click at [29, 189] on h4 "CONTACT US" at bounding box center [48, 186] width 79 height 6
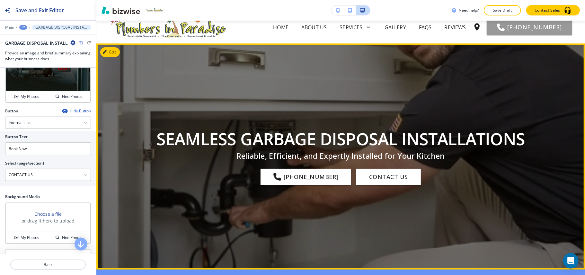
scroll to position [0, 0]
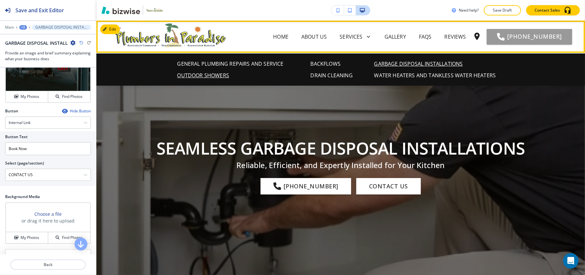
click at [220, 77] on p "OUTDOOR SHOWERS" at bounding box center [203, 75] width 52 height 8
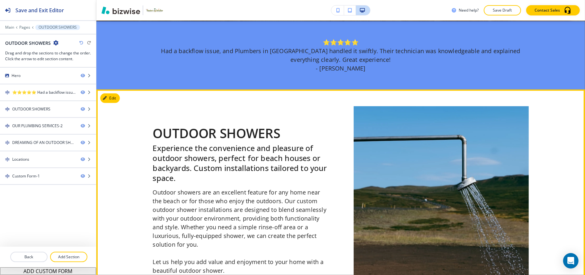
click at [119, 97] on button "Edit" at bounding box center [110, 98] width 20 height 10
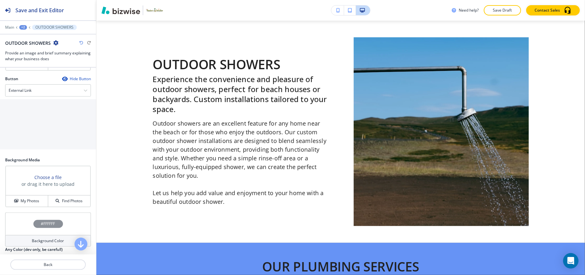
scroll to position [300, 0]
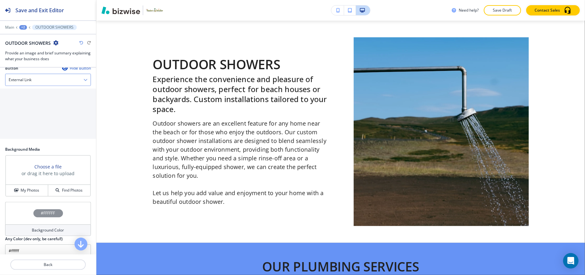
click at [36, 82] on div "External Link" at bounding box center [47, 80] width 85 height 12
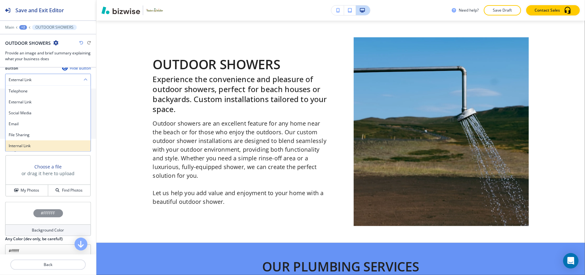
click at [26, 148] on h4 "Internal Link" at bounding box center [48, 146] width 79 height 6
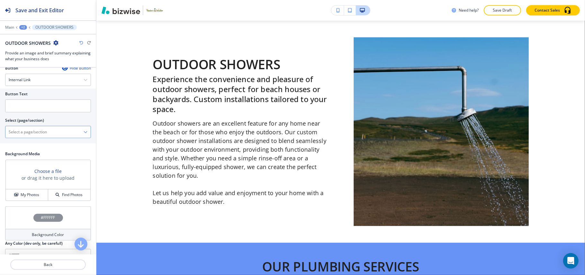
click at [33, 137] on \(page\/section\) "Manual Input" at bounding box center [44, 131] width 78 height 11
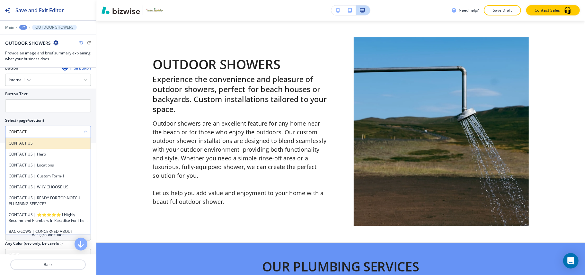
click at [28, 144] on div "CONTACT US" at bounding box center [47, 143] width 85 height 11
type \(page\/section\) "CONTACT US"
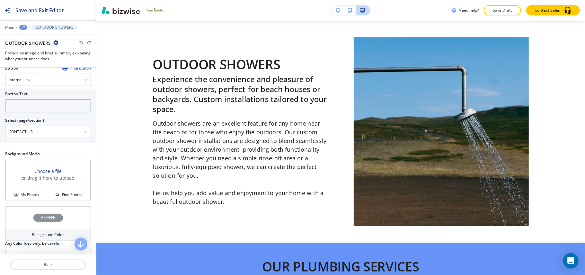
click at [33, 112] on input "text" at bounding box center [48, 105] width 86 height 13
paste input "Book Now"
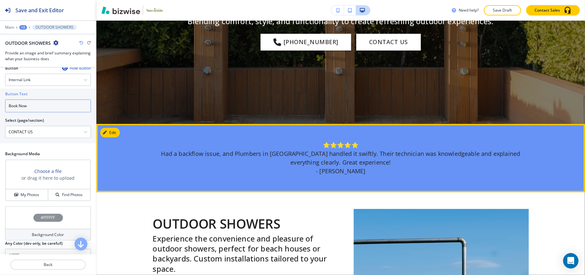
scroll to position [0, 0]
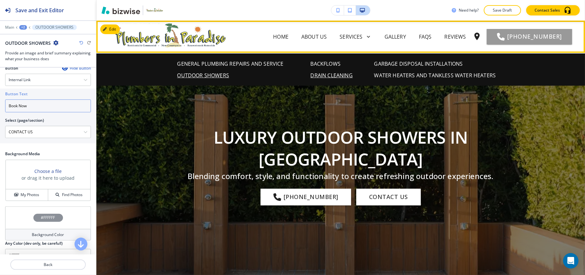
type input "Book Now"
click at [332, 77] on p "DRAIN CLEANING" at bounding box center [332, 75] width 42 height 8
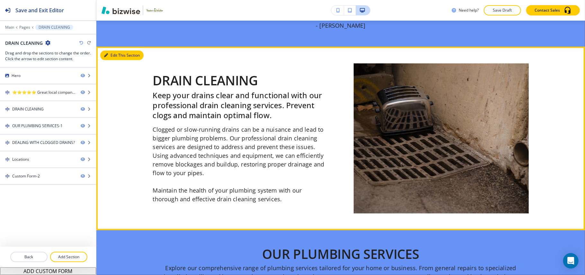
click at [119, 58] on button "Edit This Section" at bounding box center [121, 55] width 43 height 10
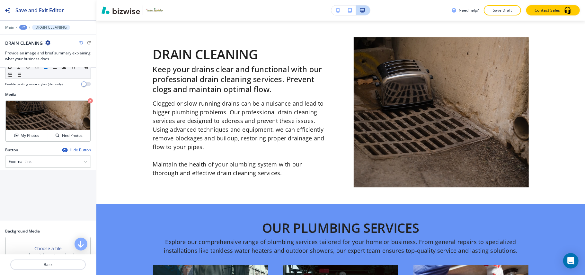
scroll to position [257, 0]
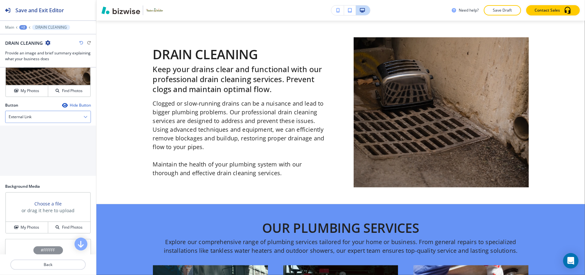
click at [43, 122] on div "External Link" at bounding box center [47, 117] width 85 height 12
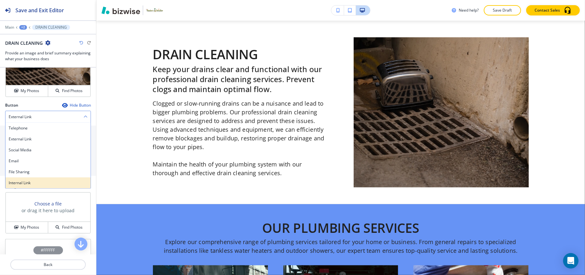
click at [30, 186] on div "Internal Link" at bounding box center [47, 182] width 85 height 11
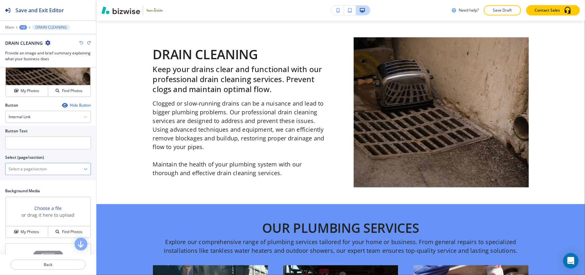
click at [36, 174] on \(page\/section\) "Manual Input" at bounding box center [44, 168] width 78 height 11
type \(page\/section\) "CONTACT US"
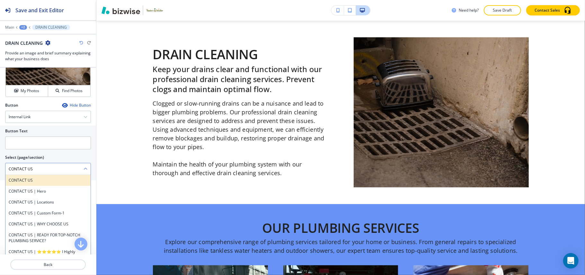
click at [21, 183] on h4 "CONTACT US" at bounding box center [48, 180] width 79 height 6
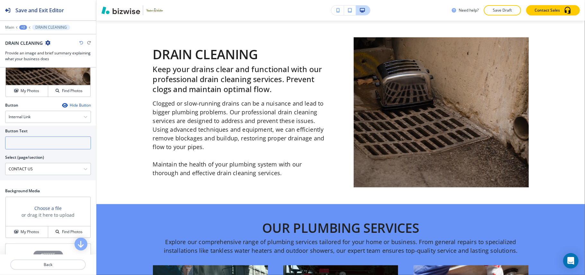
click at [36, 149] on input "text" at bounding box center [48, 142] width 86 height 13
paste input "Book Now"
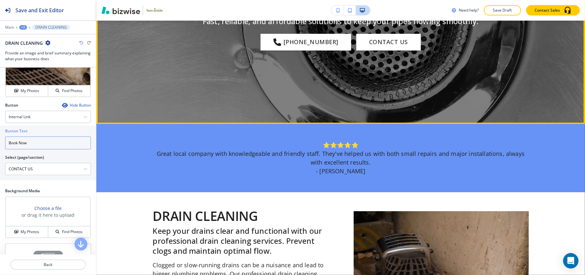
scroll to position [0, 0]
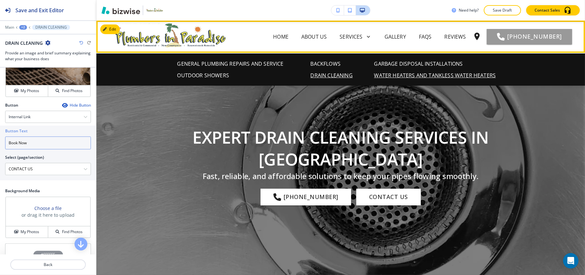
type input "Book Now"
click at [413, 73] on p "WATER HEATERS AND TANKLESS WATER HEATERS" at bounding box center [436, 75] width 122 height 8
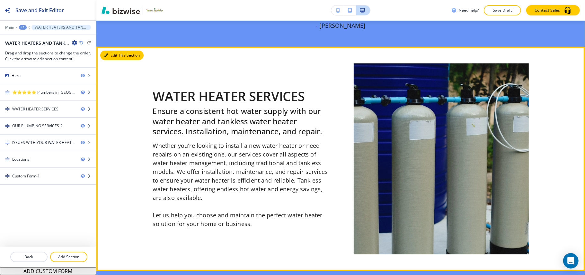
click at [113, 57] on button "Edit This Section" at bounding box center [121, 55] width 43 height 10
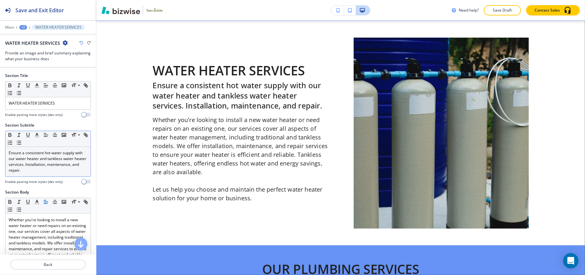
scroll to position [326, 0]
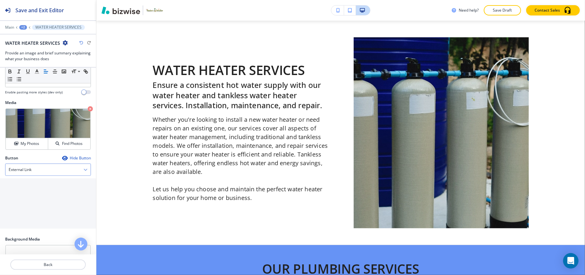
click at [32, 175] on div "External Link" at bounding box center [47, 170] width 85 height 12
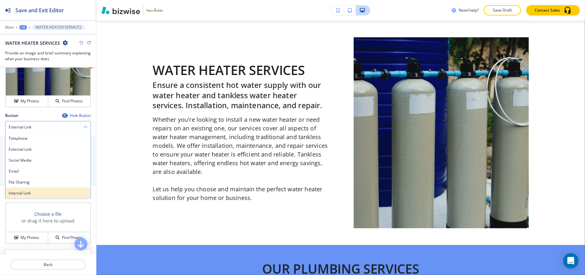
scroll to position [257, 0]
click at [32, 195] on h4 "Internal Link" at bounding box center [48, 192] width 79 height 6
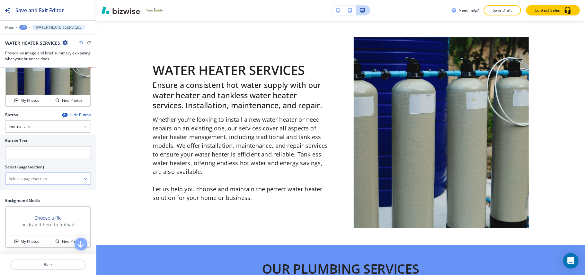
click at [43, 184] on \(page\/section\) "Manual Input" at bounding box center [44, 178] width 78 height 11
type \(page\/section\) "CONTACT US"
click at [22, 194] on div "CONTACT US" at bounding box center [47, 189] width 85 height 11
click at [26, 159] on input "text" at bounding box center [48, 152] width 86 height 13
paste input "Book Now"
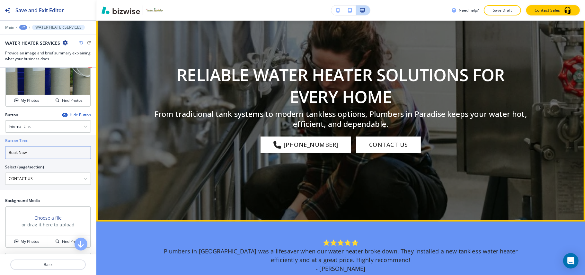
scroll to position [0, 0]
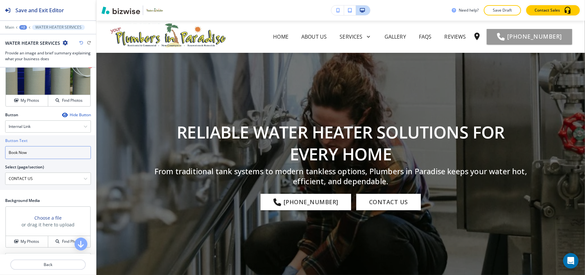
type input "Book Now"
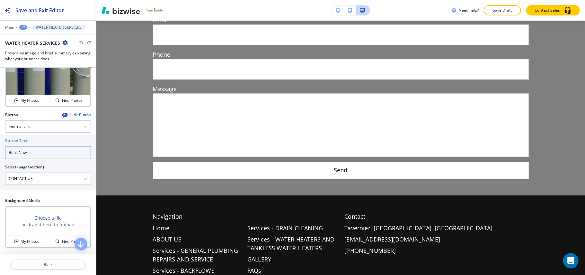
scroll to position [1415, 0]
